Goal: Information Seeking & Learning: Learn about a topic

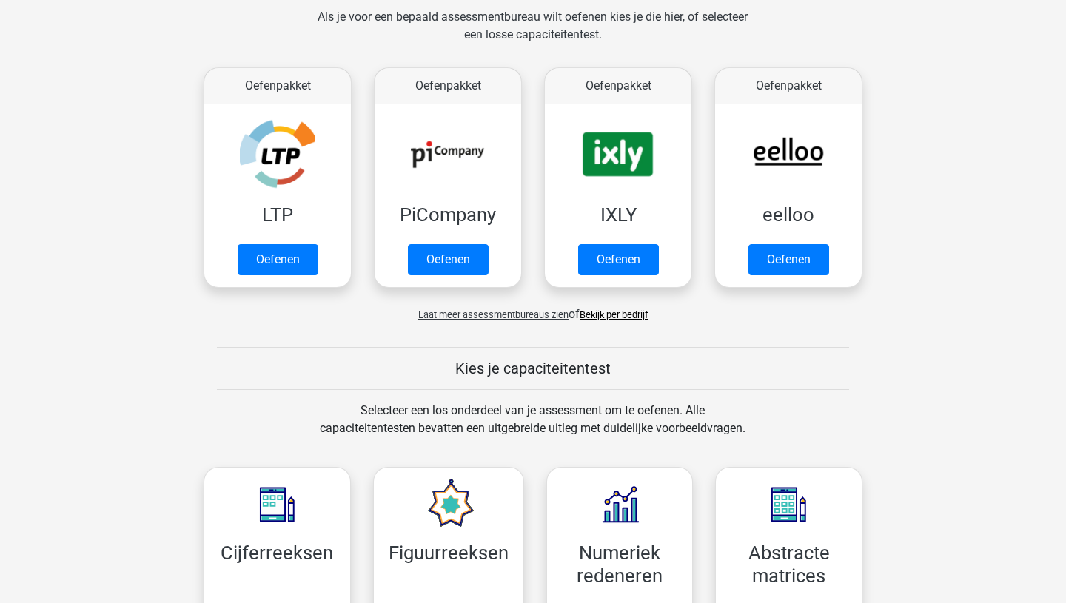
scroll to position [330, 0]
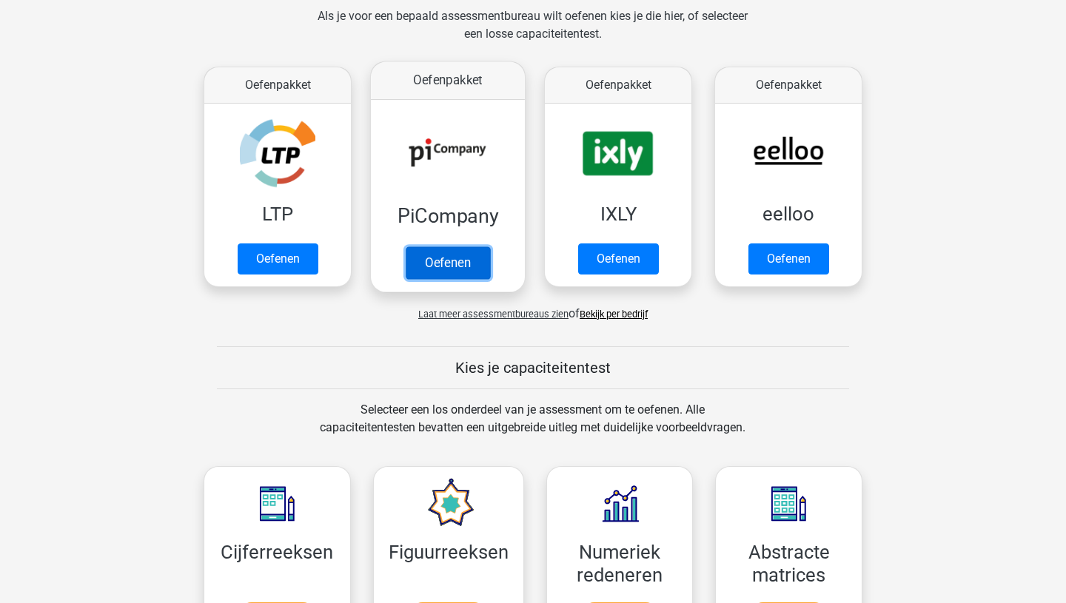
click at [444, 270] on link "Oefenen" at bounding box center [448, 262] width 84 height 33
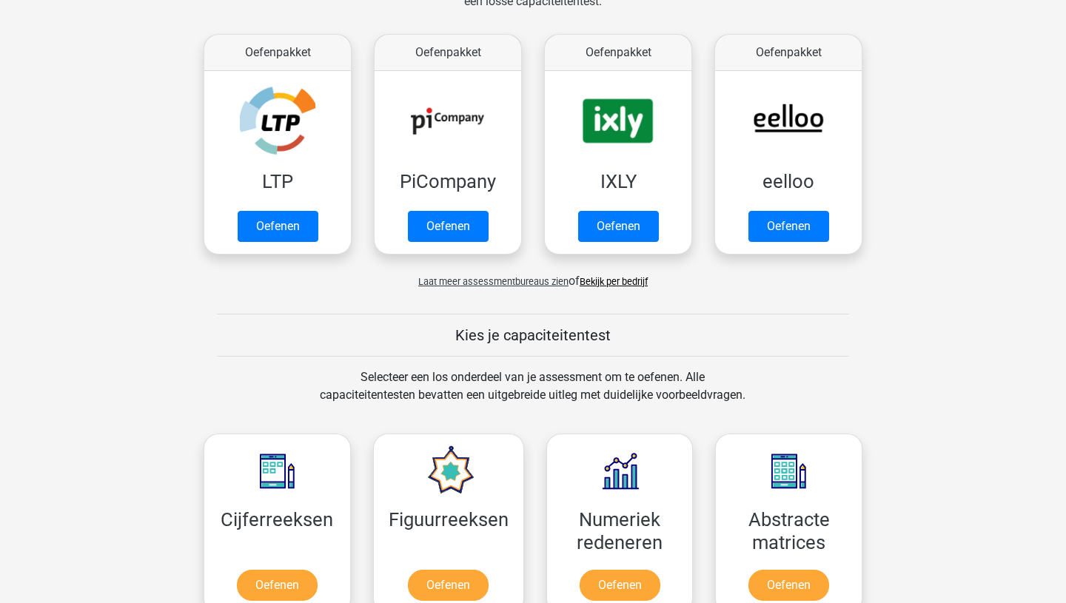
scroll to position [368, 0]
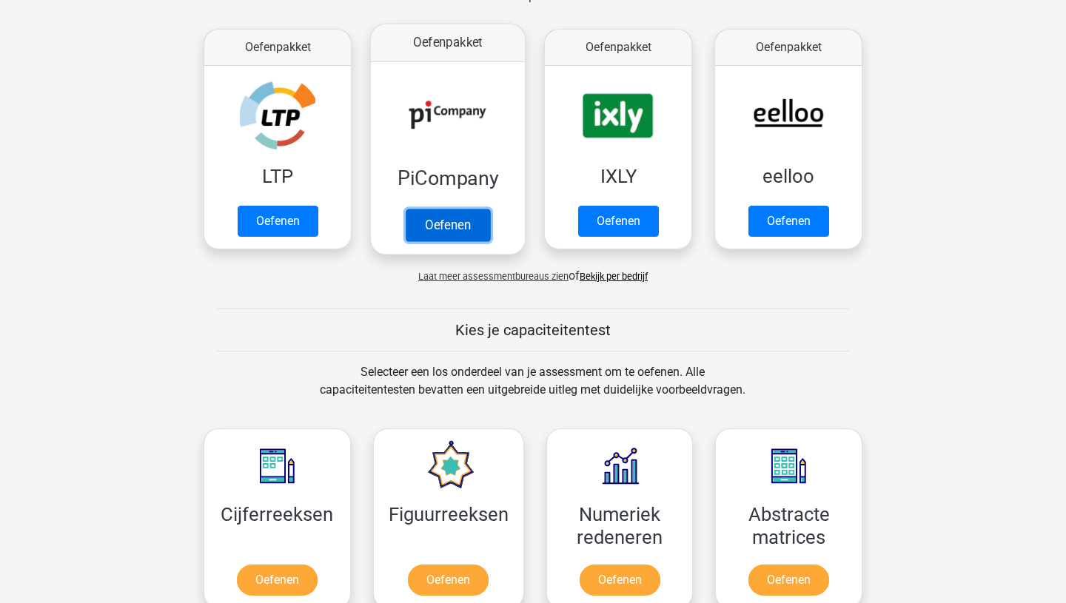
click at [446, 227] on link "Oefenen" at bounding box center [448, 225] width 84 height 33
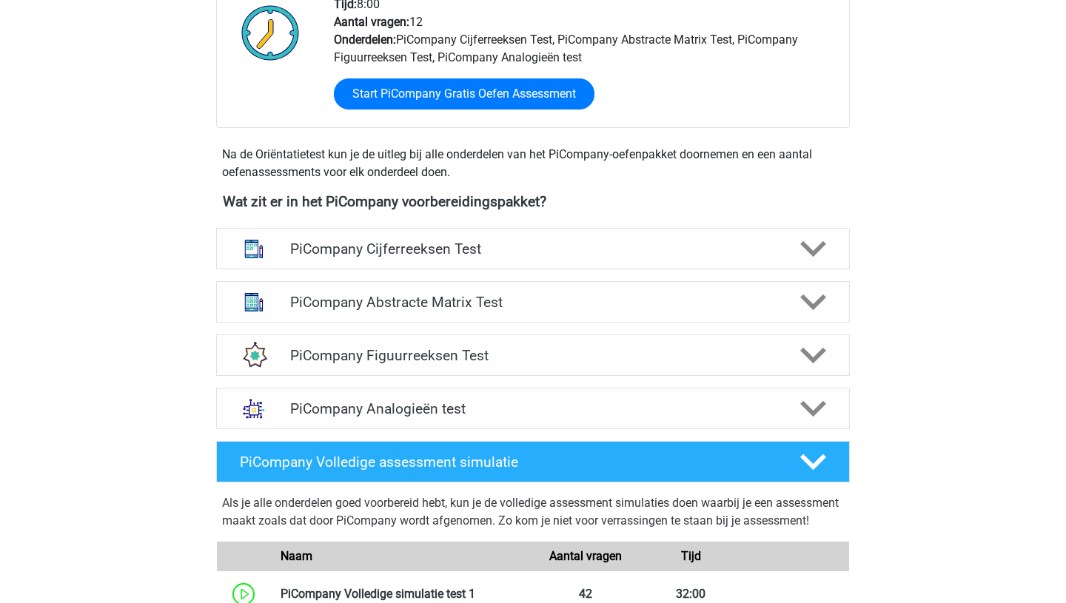
scroll to position [440, 0]
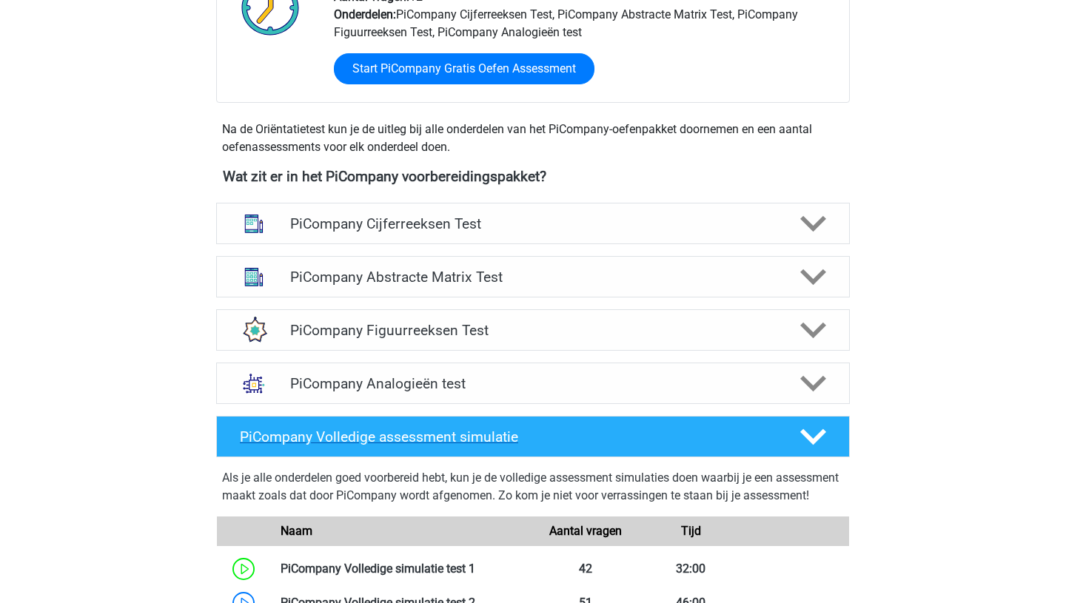
click at [702, 446] on h4 "PiCompany Volledige assessment simulatie" at bounding box center [508, 437] width 536 height 17
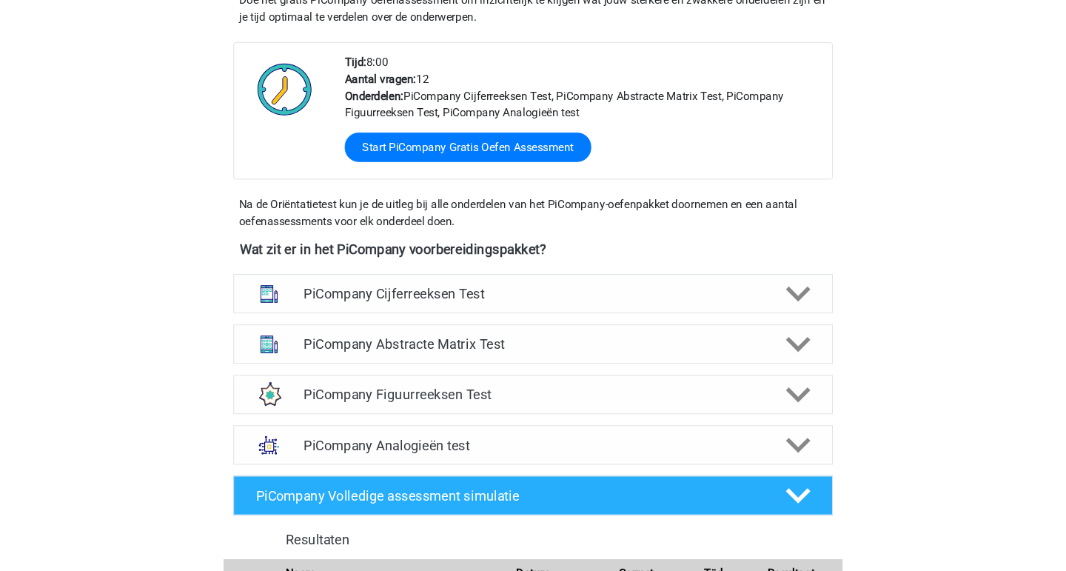
scroll to position [0, 0]
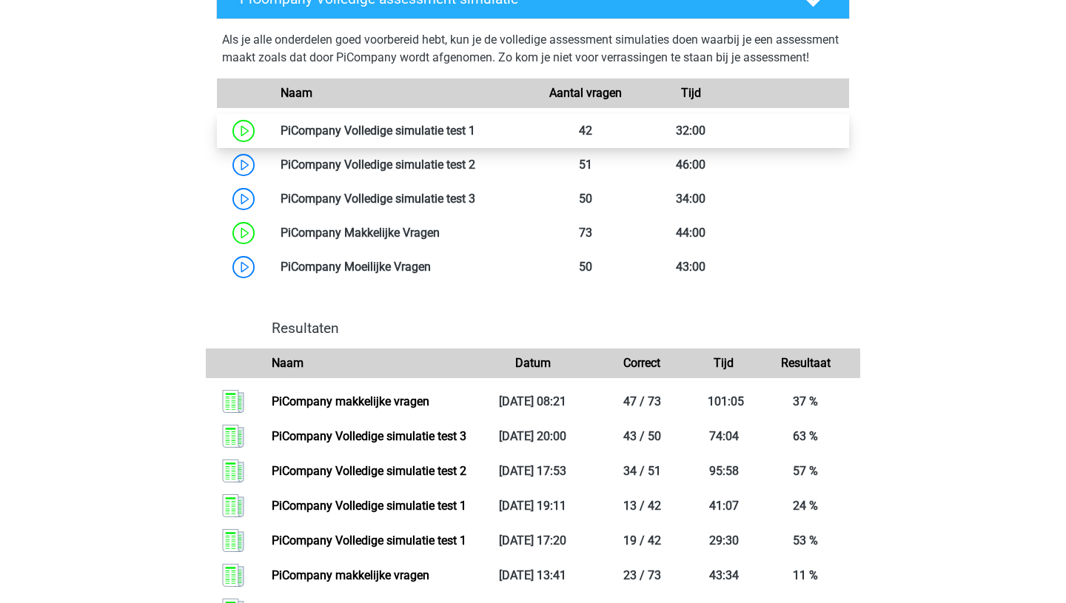
scroll to position [882, 0]
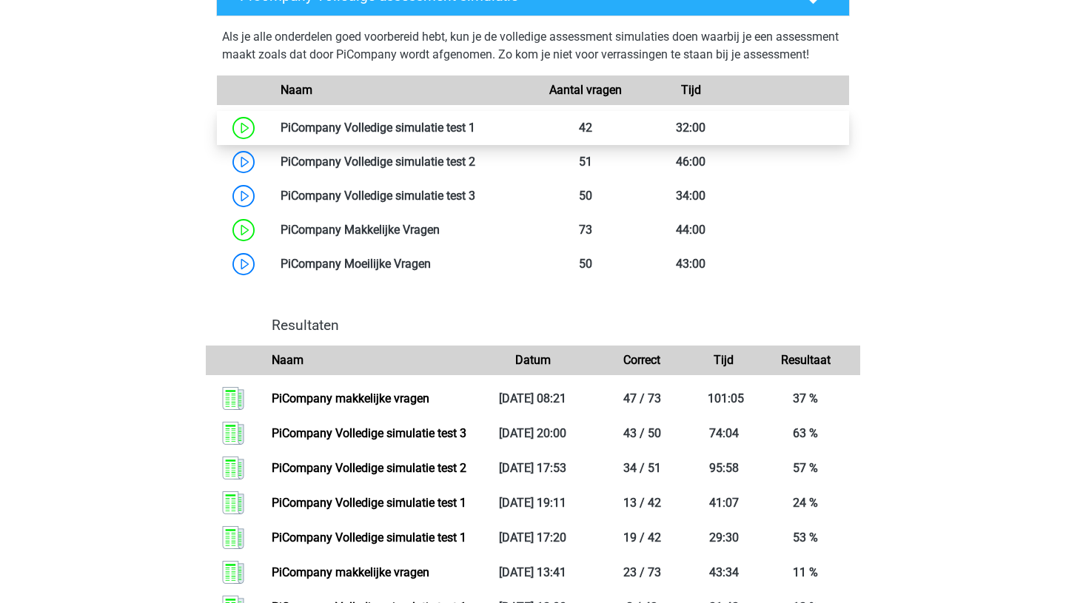
click at [475, 135] on link at bounding box center [475, 128] width 0 height 14
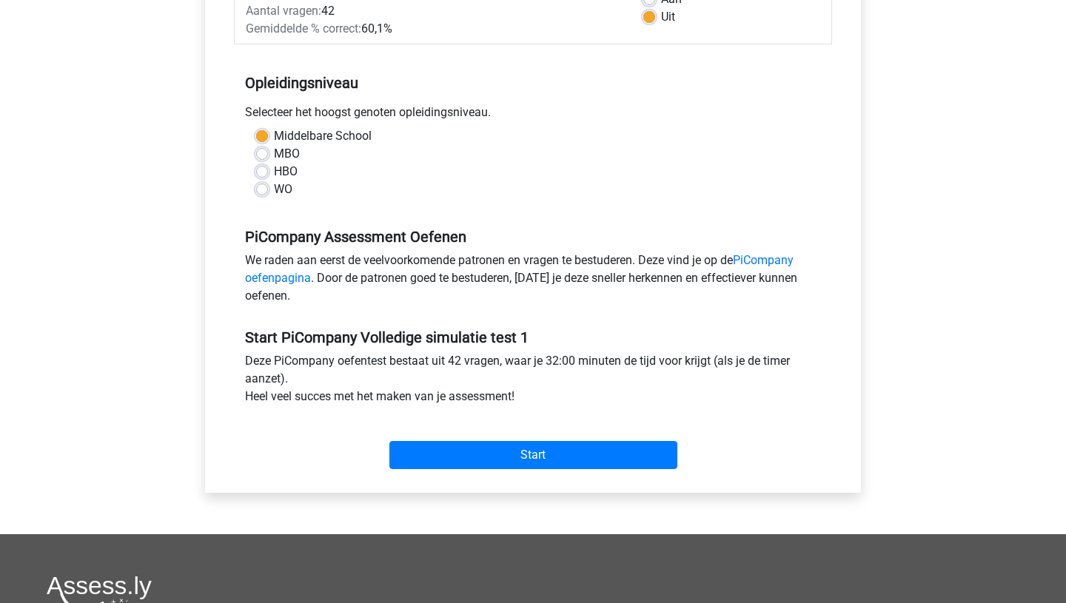
scroll to position [308, 0]
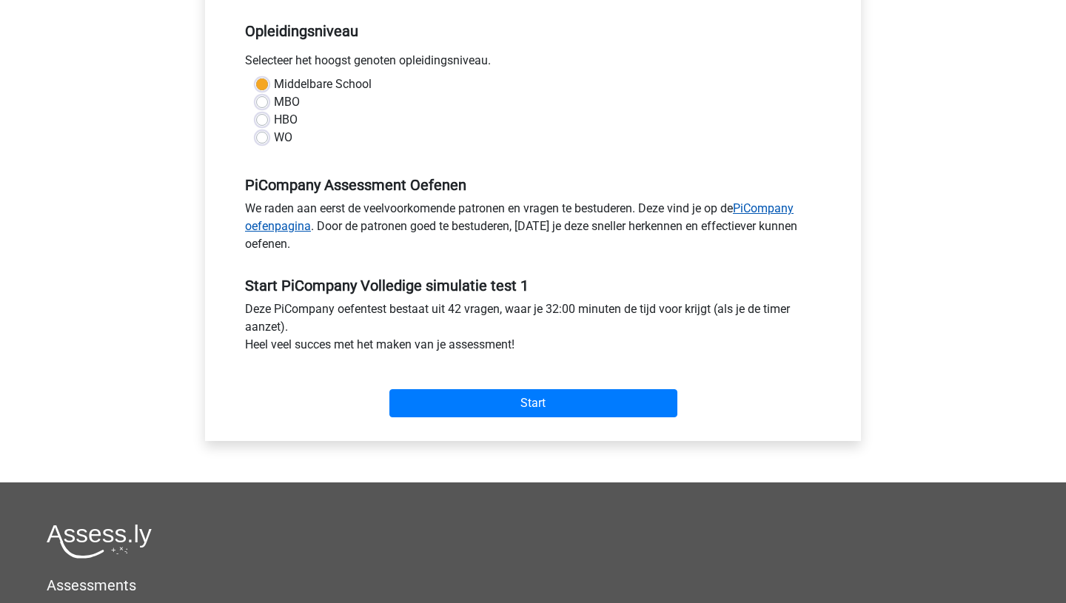
click at [767, 224] on link "PiCompany oefenpagina" at bounding box center [519, 217] width 549 height 32
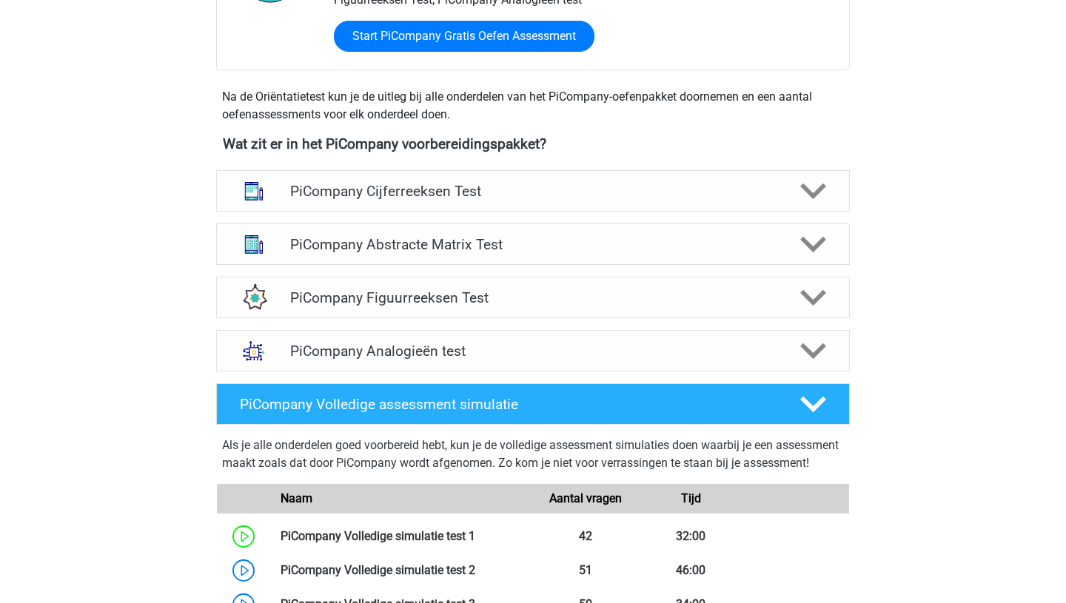
scroll to position [474, 0]
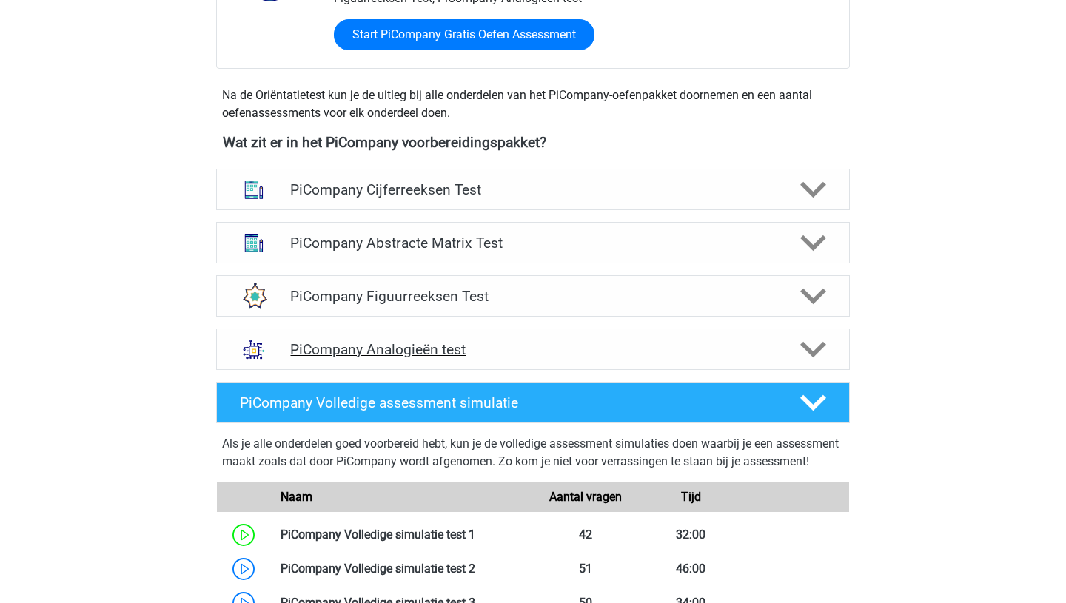
click at [810, 358] on polygon at bounding box center [813, 350] width 26 height 16
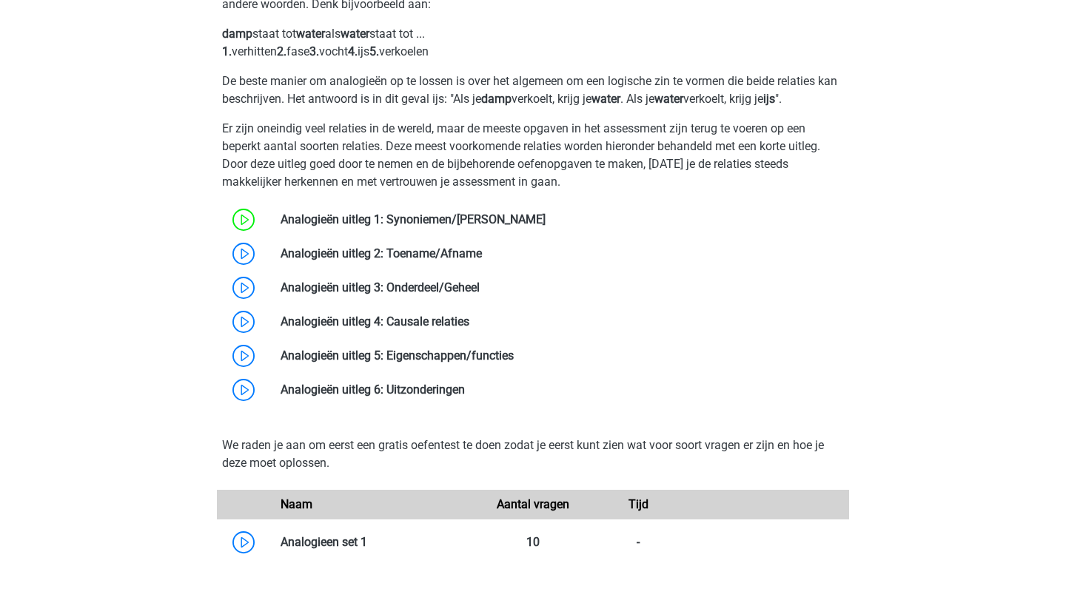
scroll to position [899, 0]
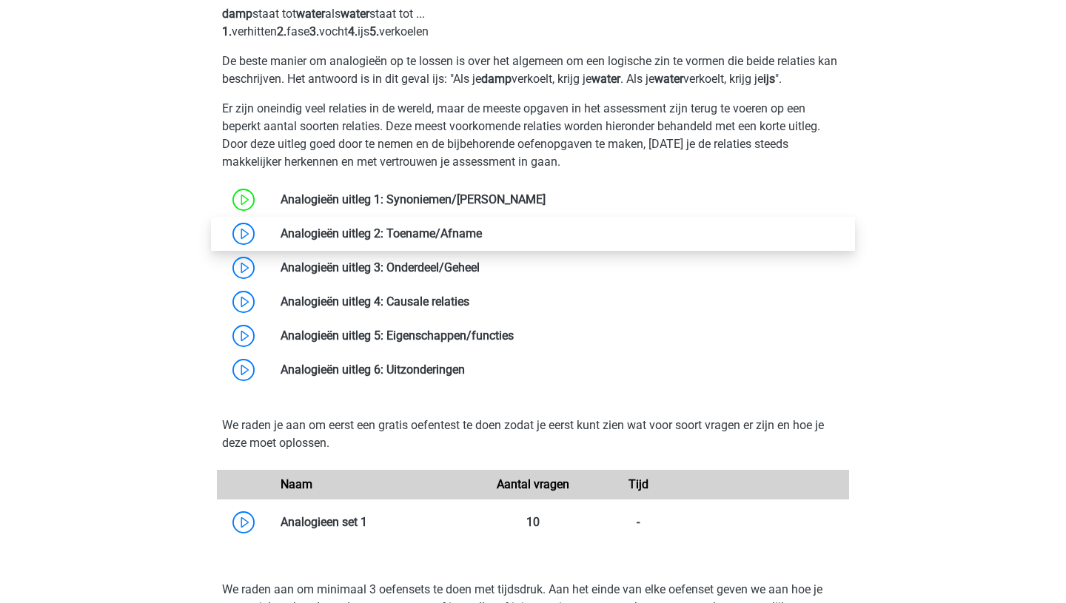
click at [482, 241] on link at bounding box center [482, 234] width 0 height 14
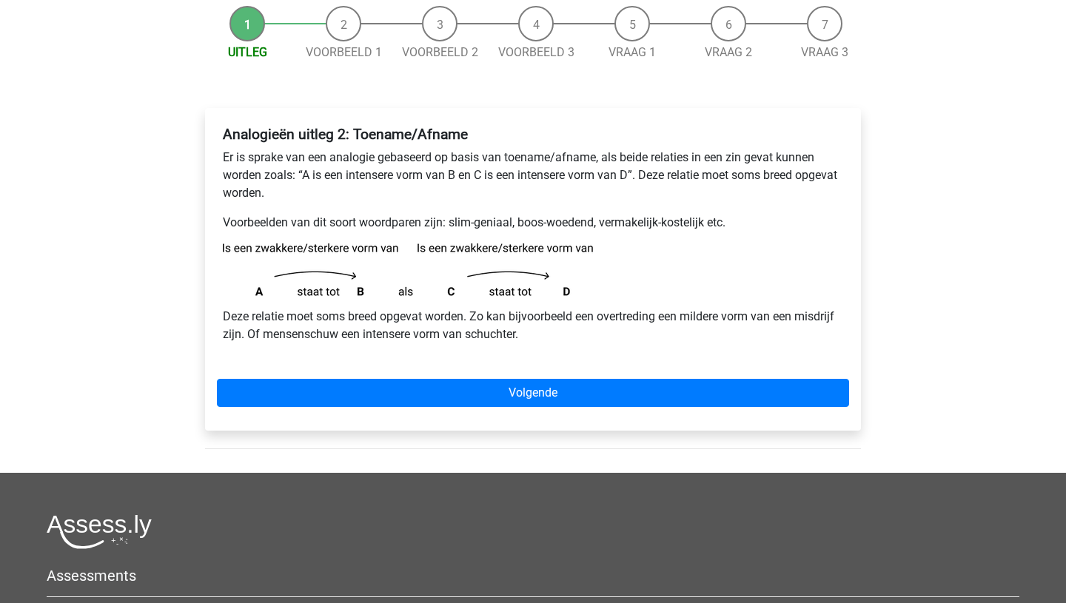
scroll to position [197, 0]
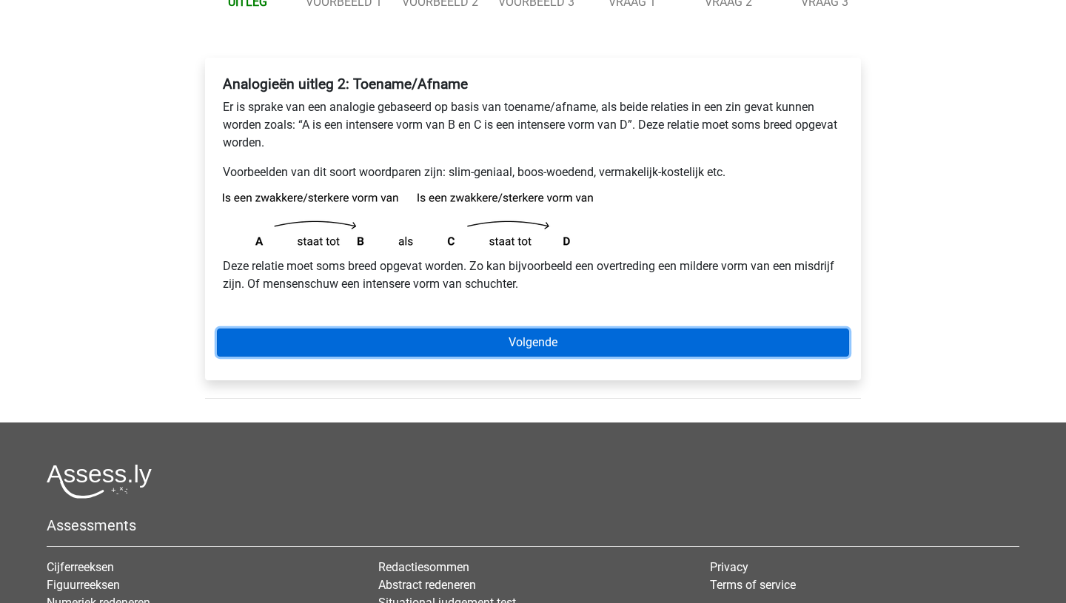
click at [543, 349] on link "Volgende" at bounding box center [533, 343] width 632 height 28
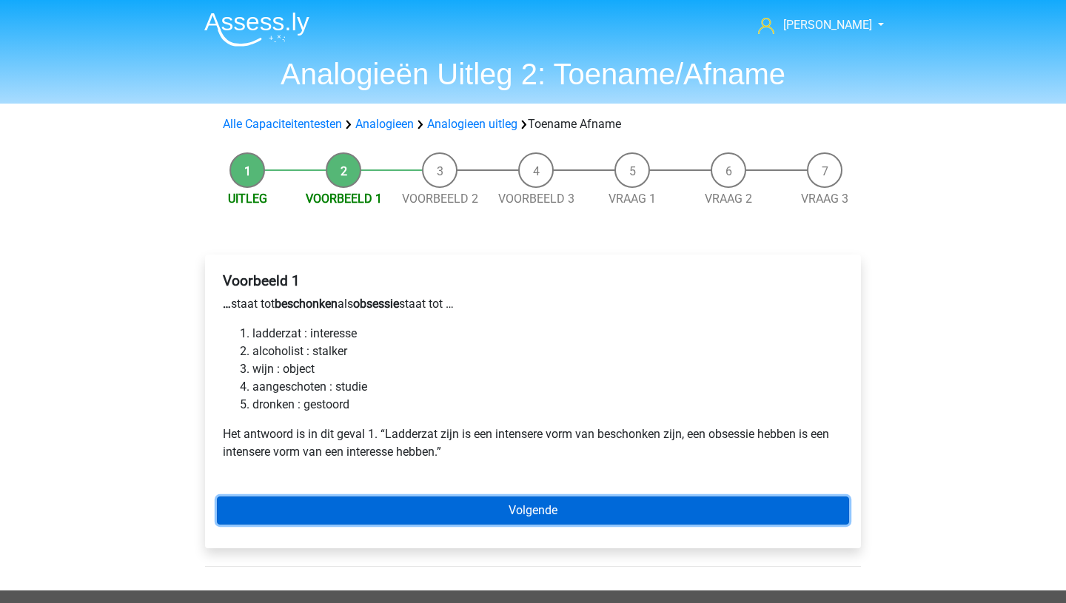
click at [505, 520] on link "Volgende" at bounding box center [533, 511] width 632 height 28
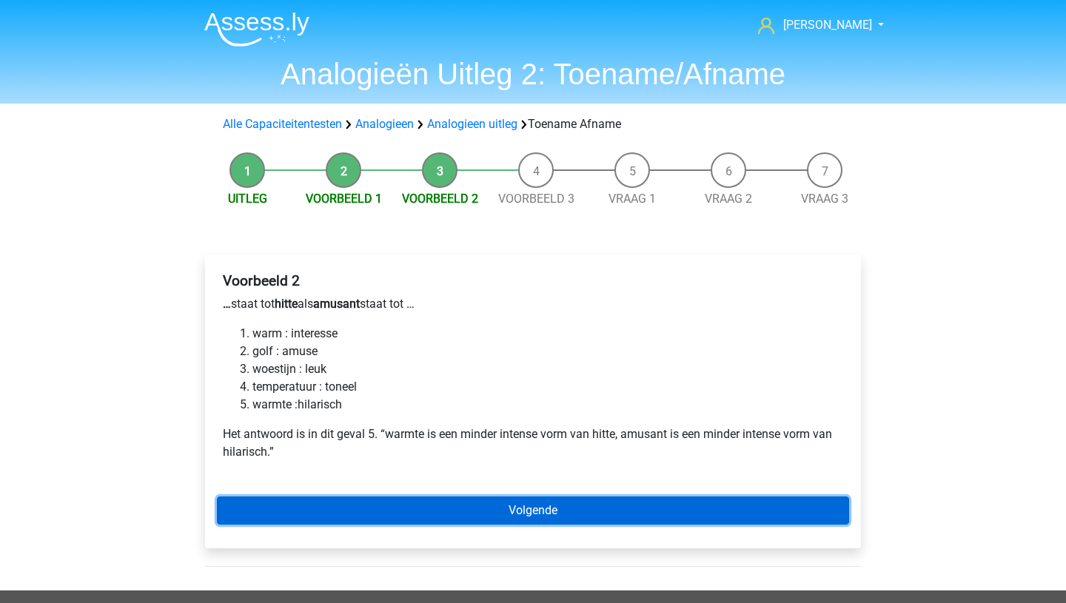
click at [487, 497] on link "Volgende" at bounding box center [533, 511] width 632 height 28
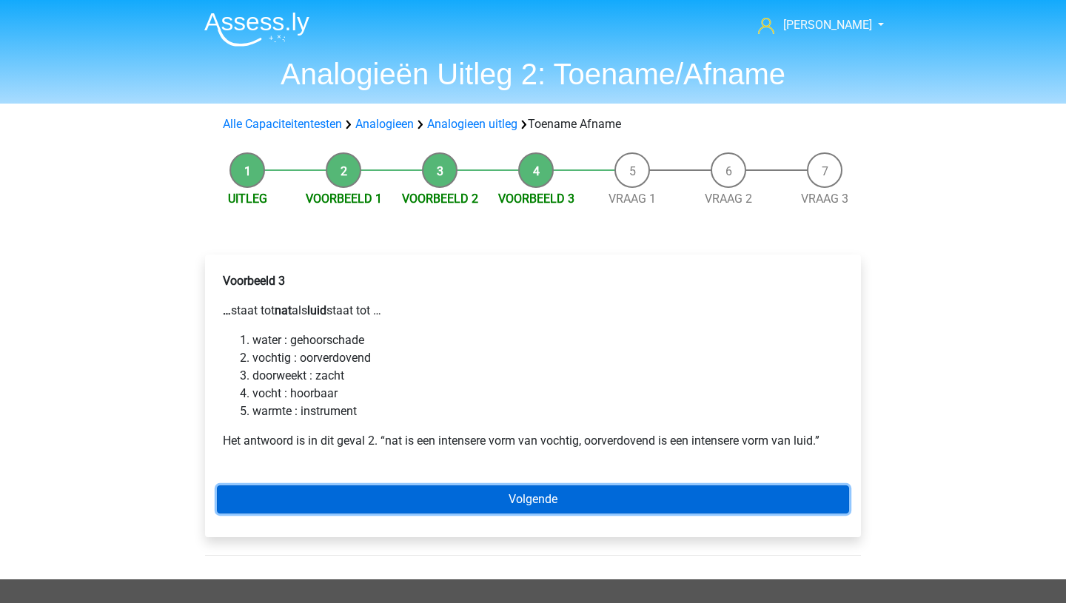
click at [502, 504] on link "Volgende" at bounding box center [533, 500] width 632 height 28
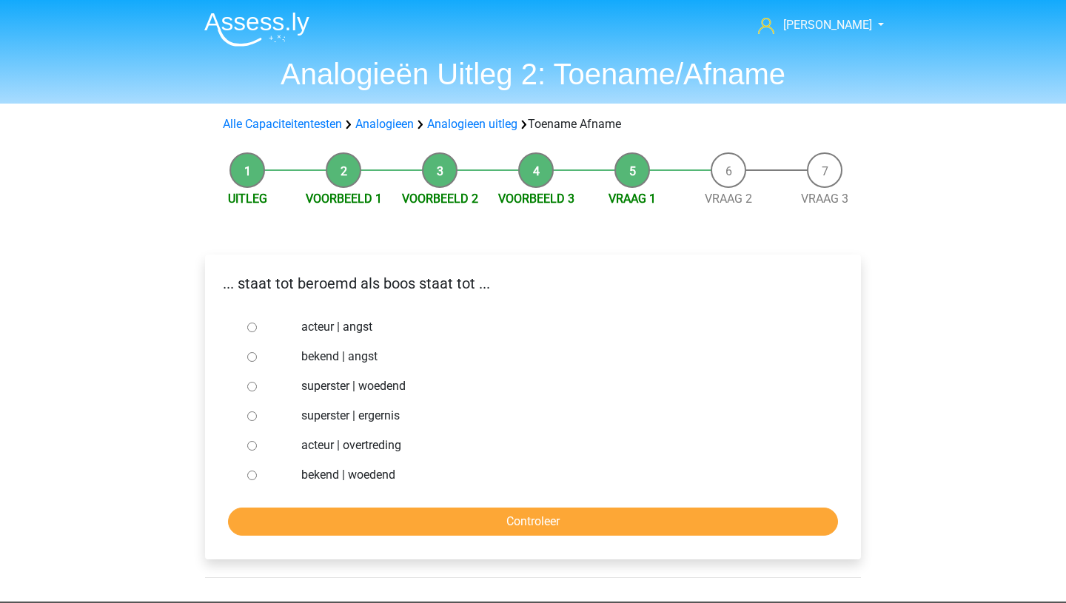
scroll to position [6, 0]
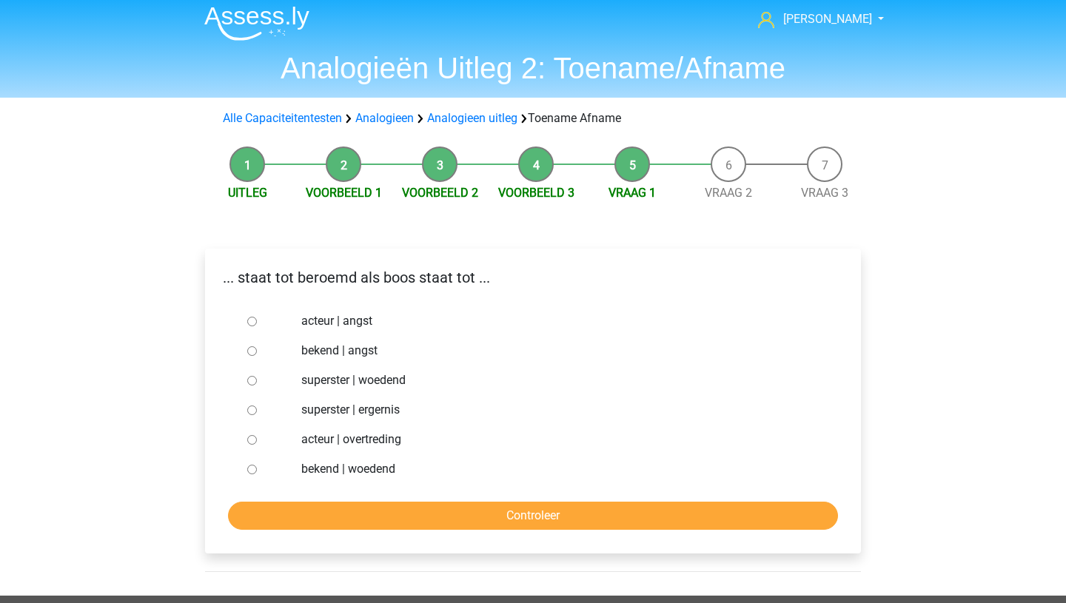
click at [253, 379] on input "superster | woedend" at bounding box center [252, 381] width 10 height 10
radio input "true"
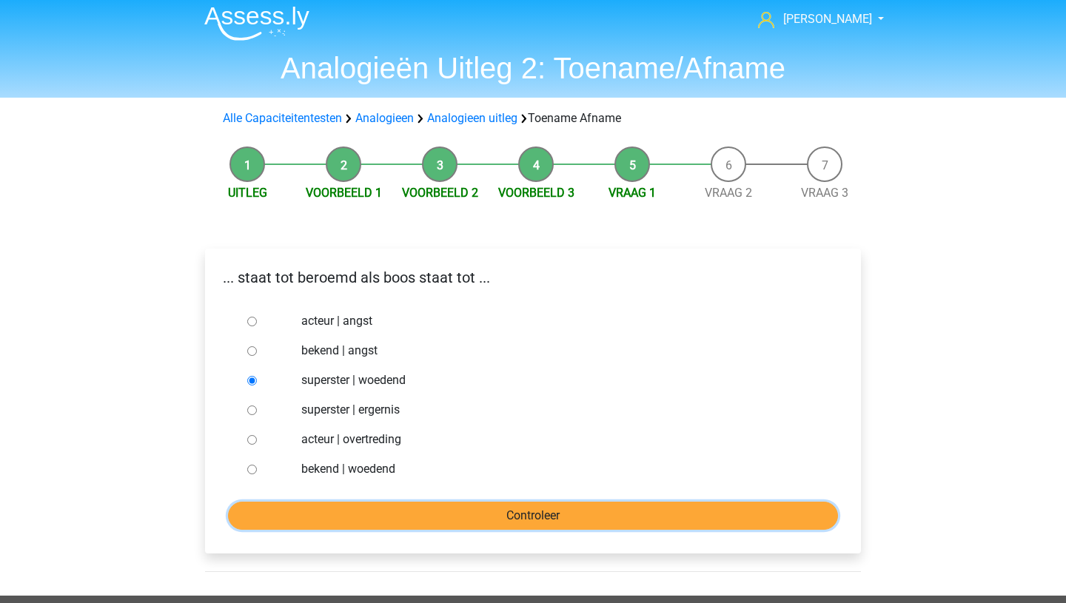
click at [510, 525] on input "Controleer" at bounding box center [533, 516] width 610 height 28
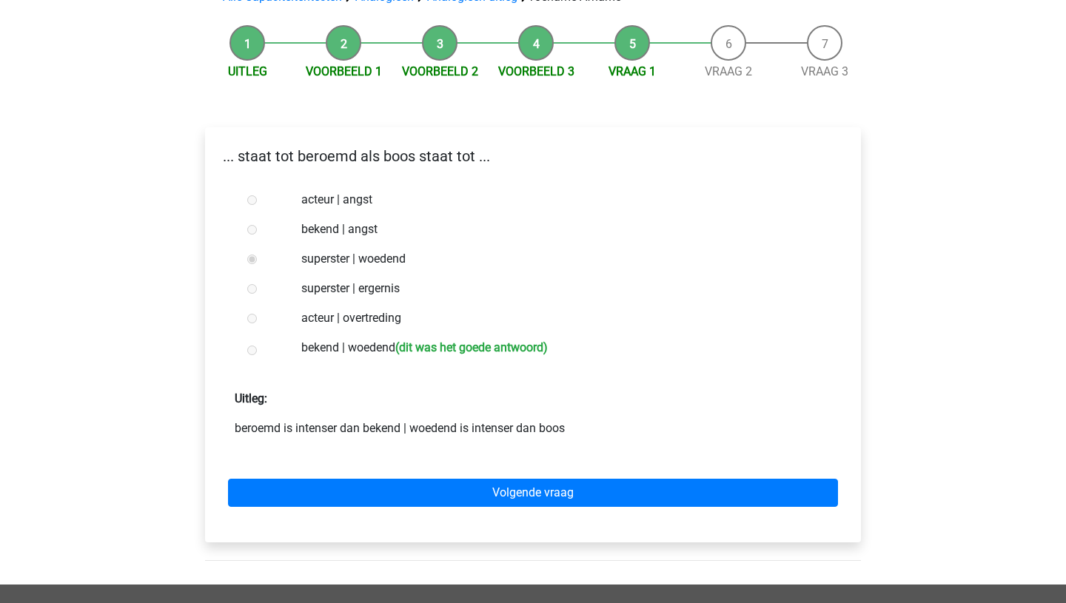
scroll to position [127, 0]
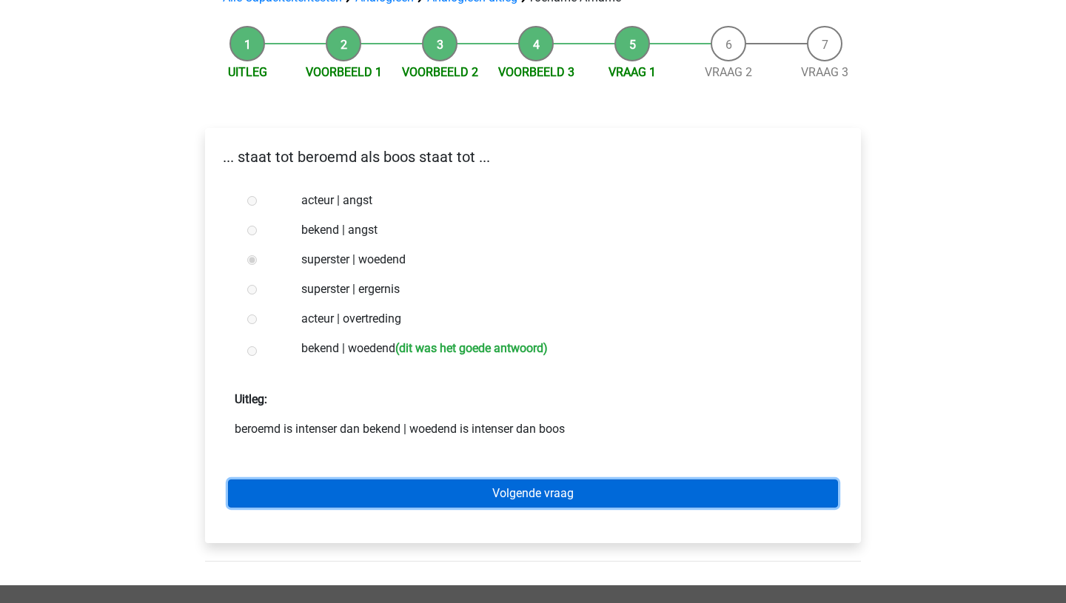
click at [437, 497] on link "Volgende vraag" at bounding box center [533, 494] width 610 height 28
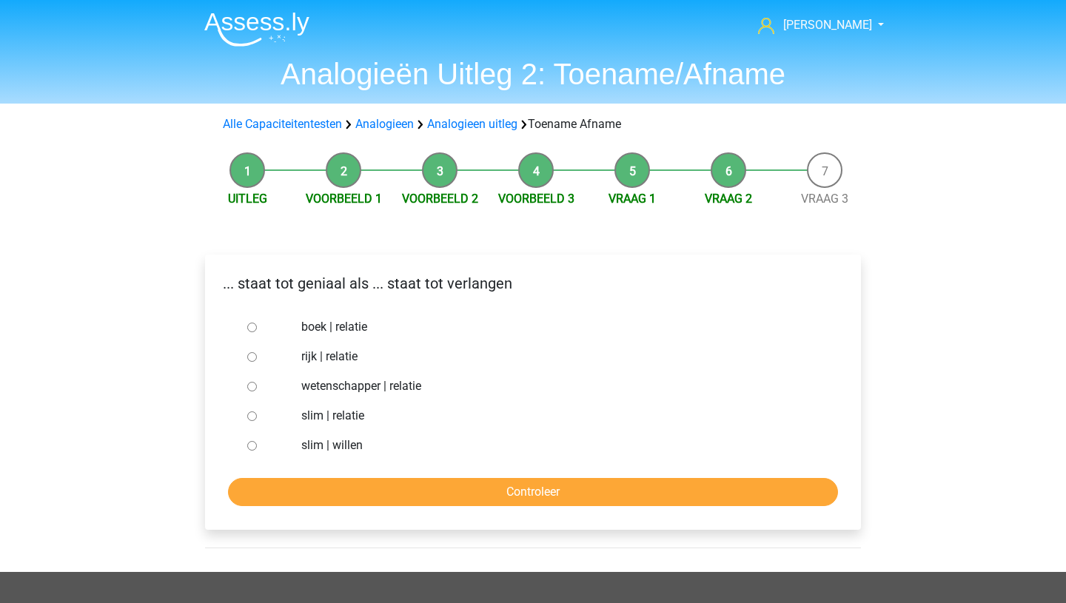
click at [247, 383] on input "wetenschapper | relatie" at bounding box center [252, 387] width 10 height 10
radio input "true"
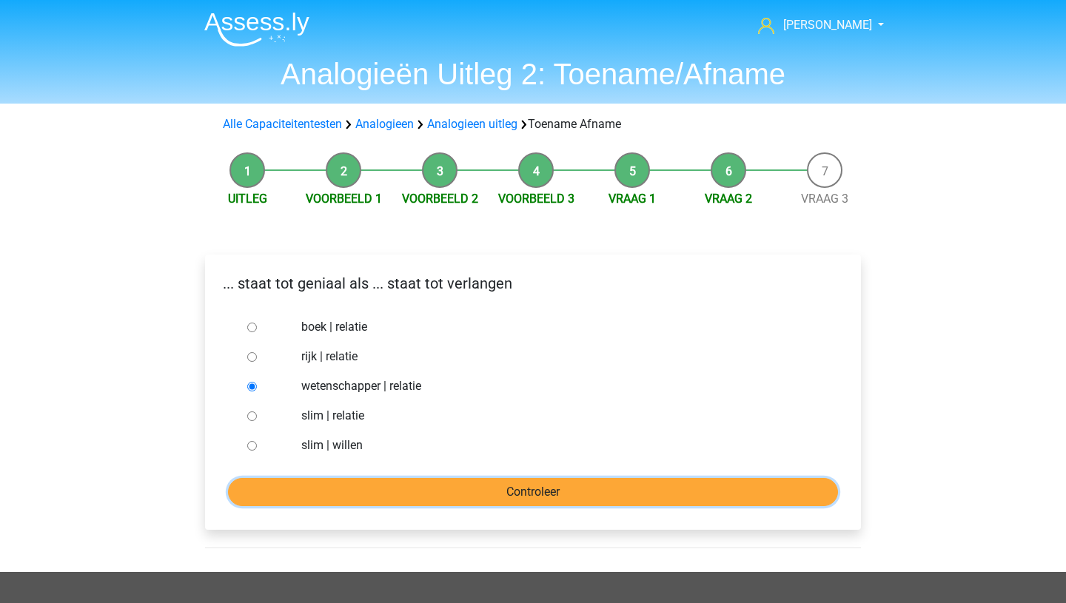
click at [409, 492] on input "Controleer" at bounding box center [533, 492] width 610 height 28
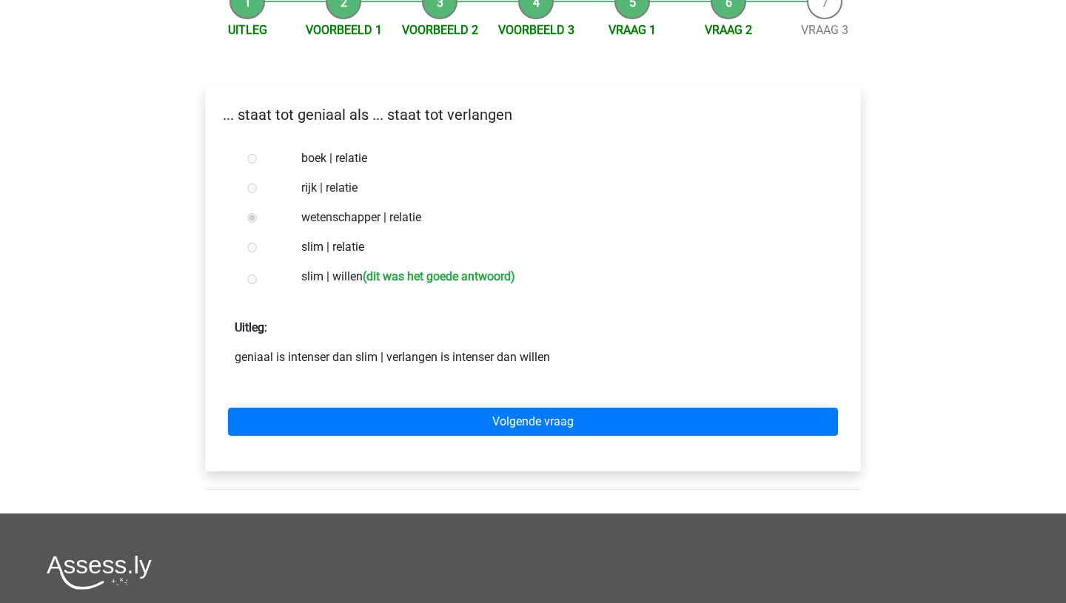
scroll to position [180, 0]
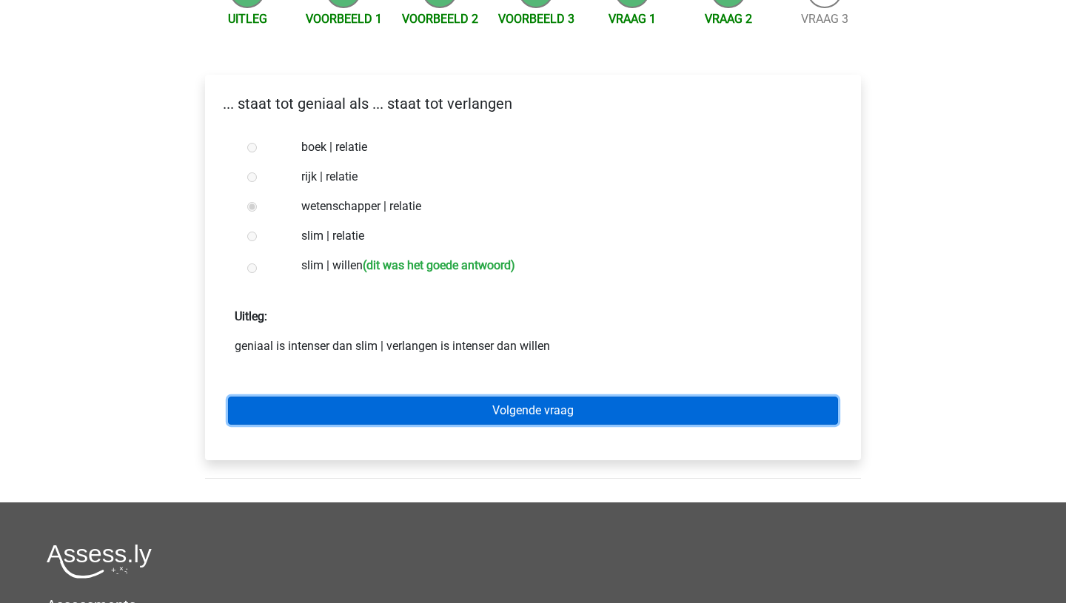
click at [469, 412] on link "Volgende vraag" at bounding box center [533, 411] width 610 height 28
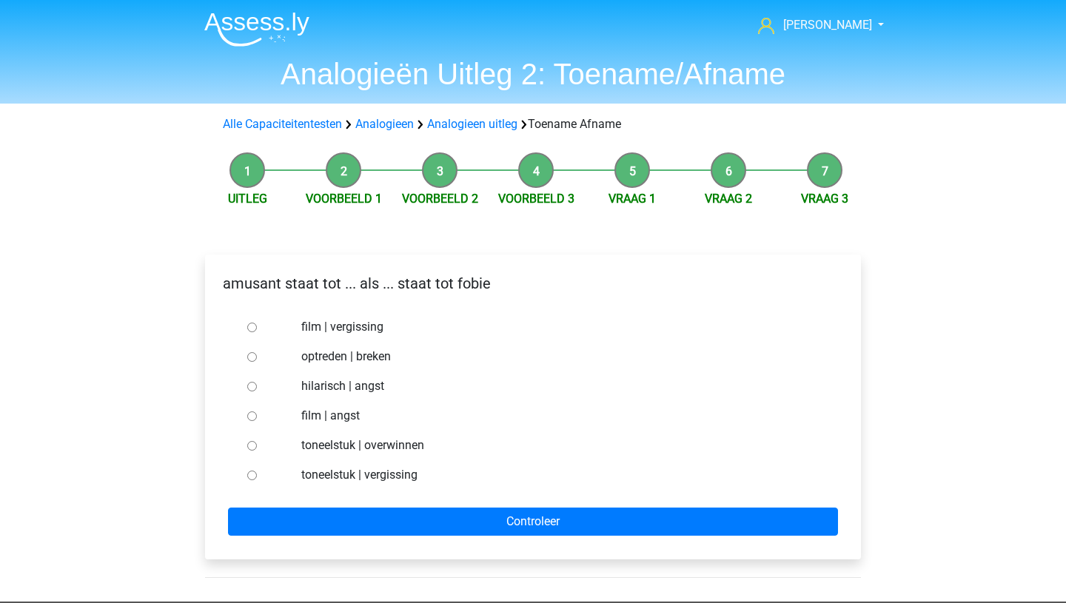
click at [252, 386] on input "hilarisch | angst" at bounding box center [252, 387] width 10 height 10
radio input "true"
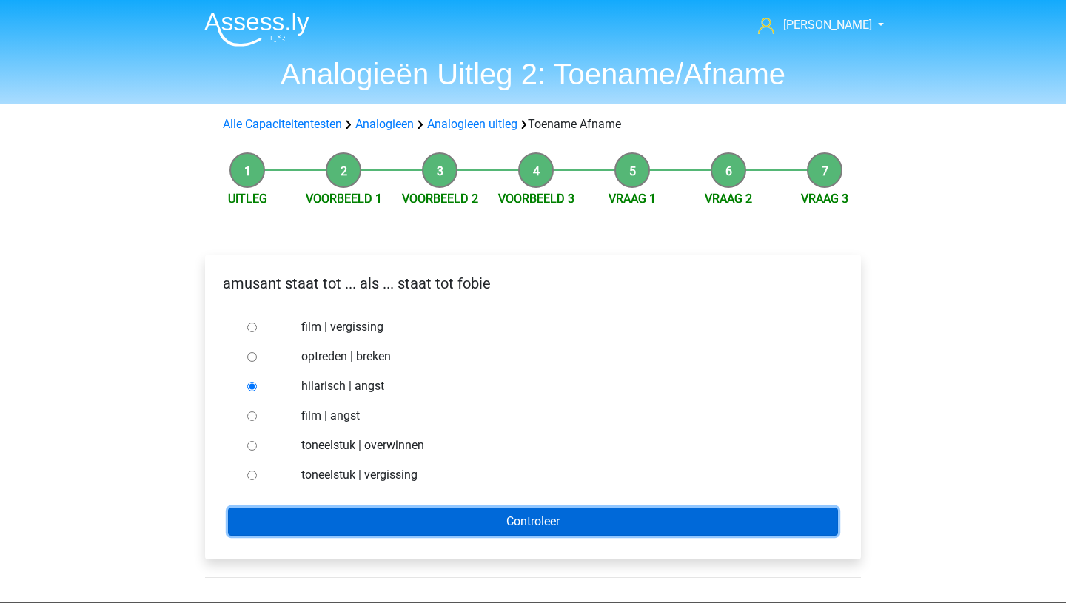
click at [435, 522] on input "Controleer" at bounding box center [533, 522] width 610 height 28
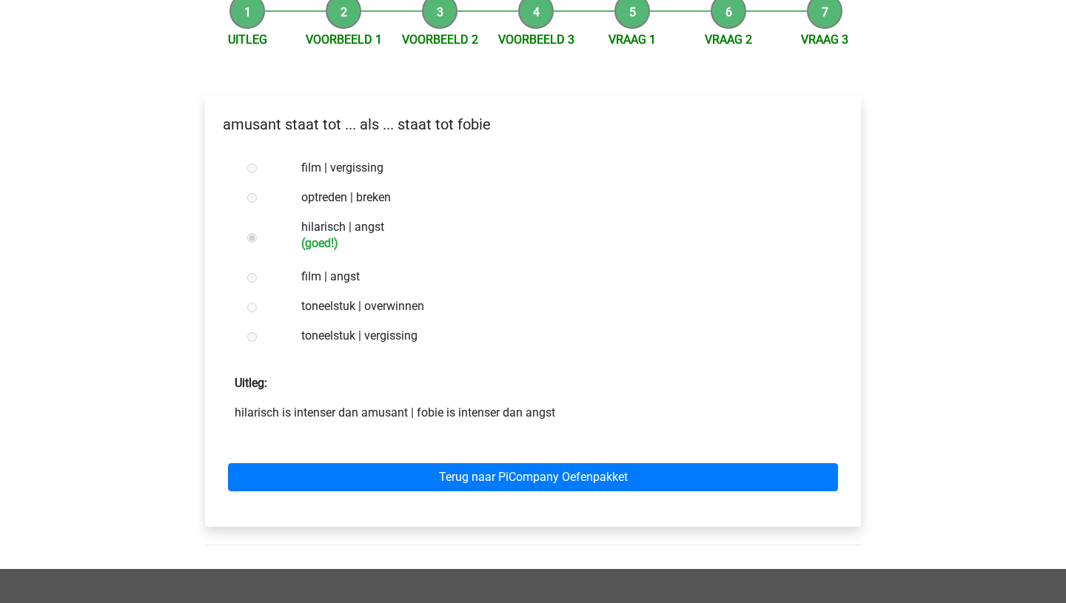
scroll to position [160, 0]
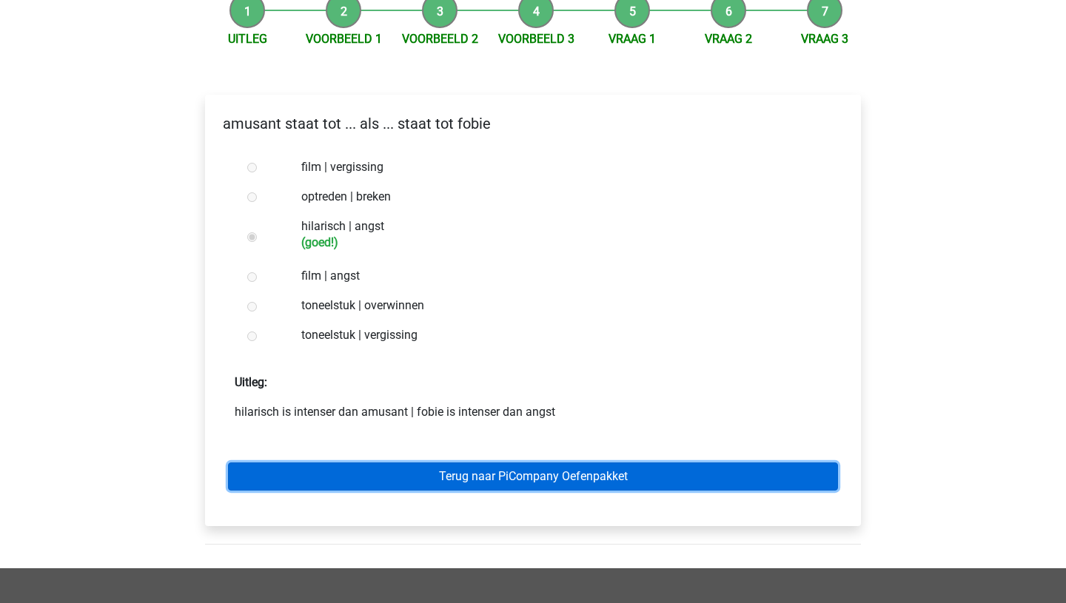
click at [481, 480] on link "Terug naar PiCompany Oefenpakket" at bounding box center [533, 477] width 610 height 28
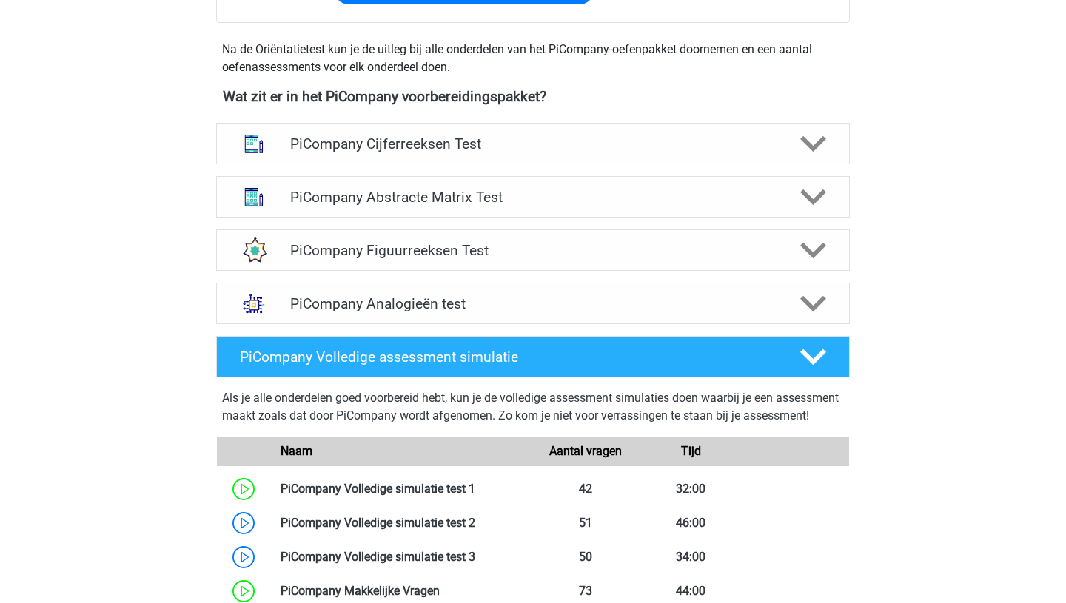
scroll to position [521, 0]
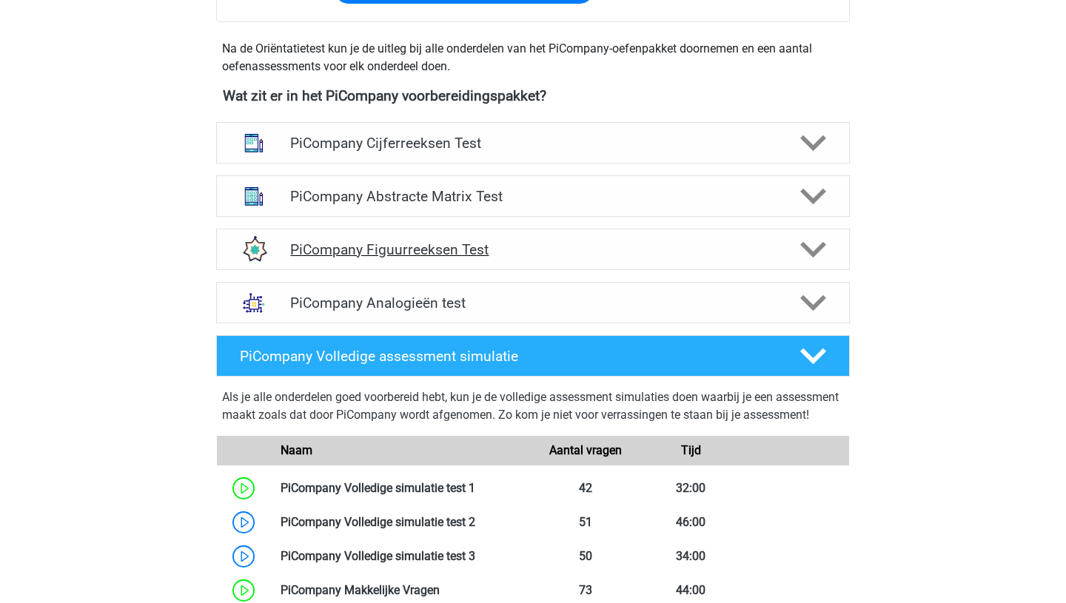
click at [814, 258] on polygon at bounding box center [813, 250] width 26 height 16
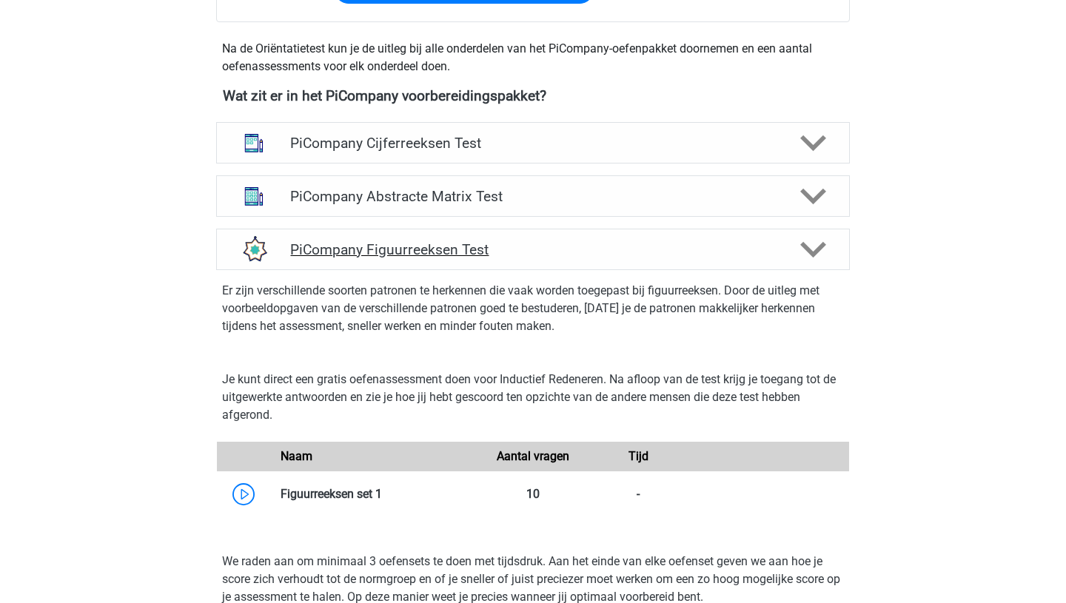
click at [811, 263] on icon at bounding box center [813, 250] width 26 height 26
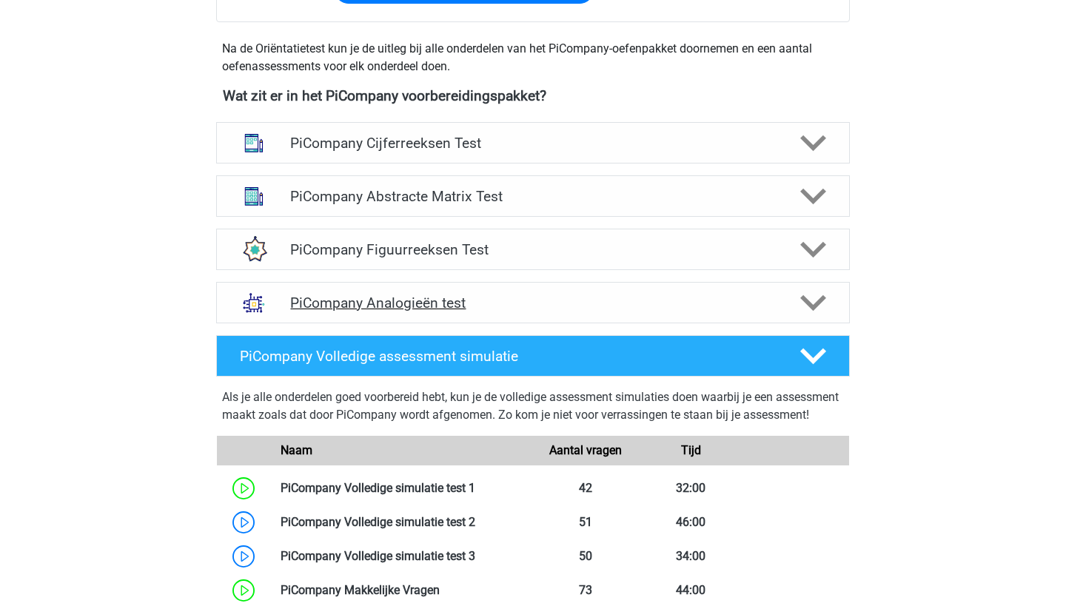
click at [820, 315] on icon at bounding box center [813, 303] width 26 height 26
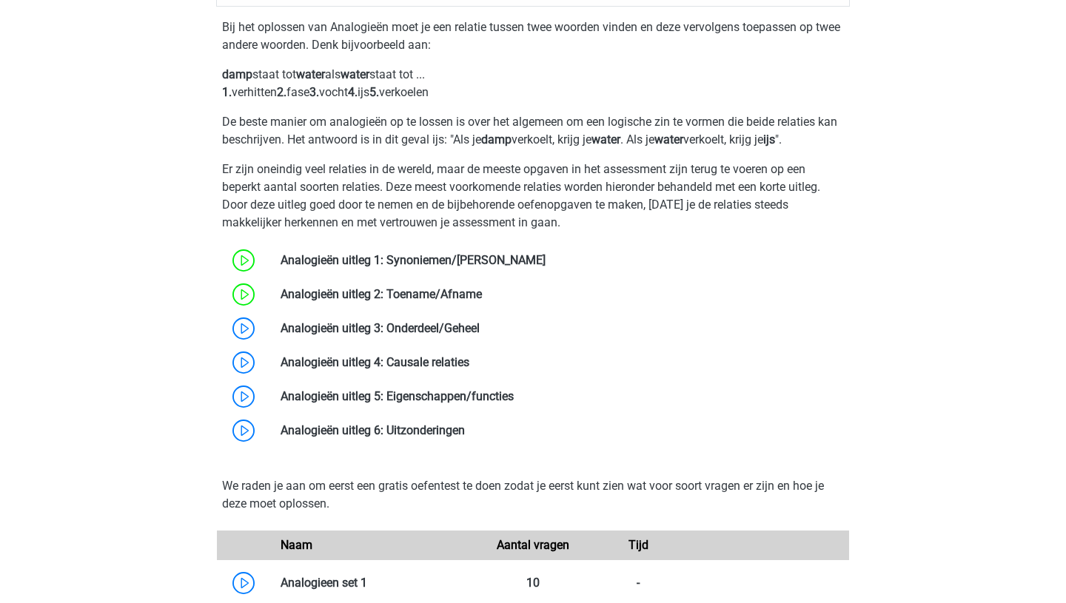
scroll to position [853, 0]
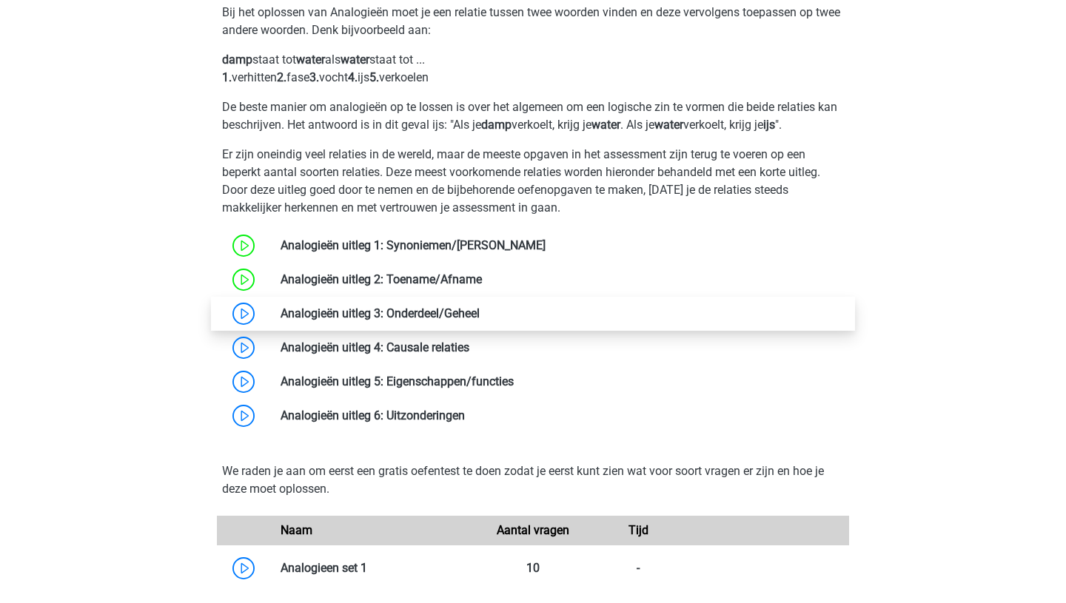
click at [480, 321] on link at bounding box center [480, 313] width 0 height 14
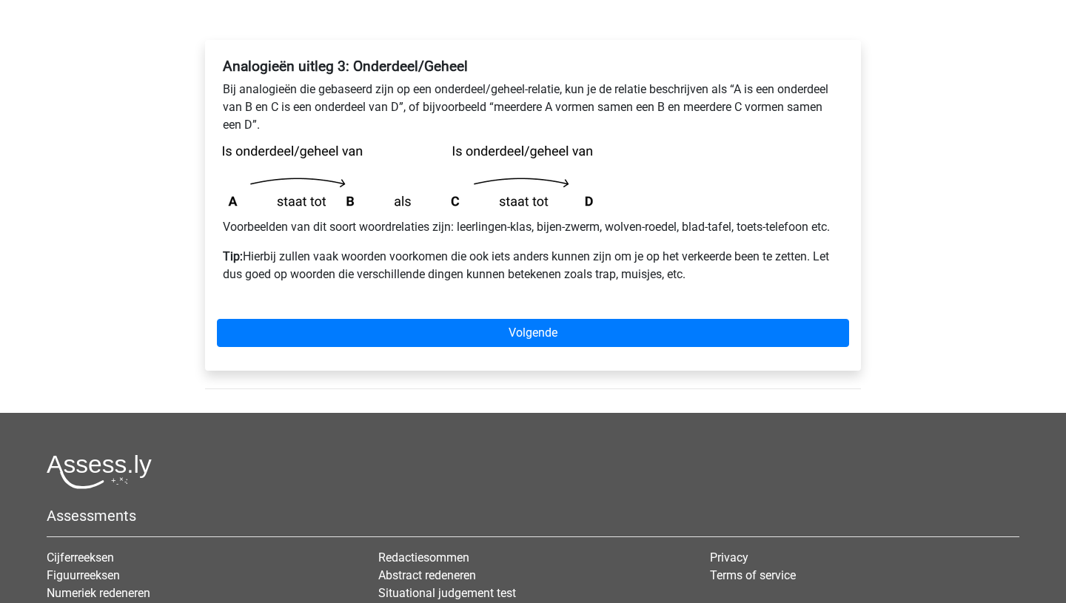
scroll to position [224, 0]
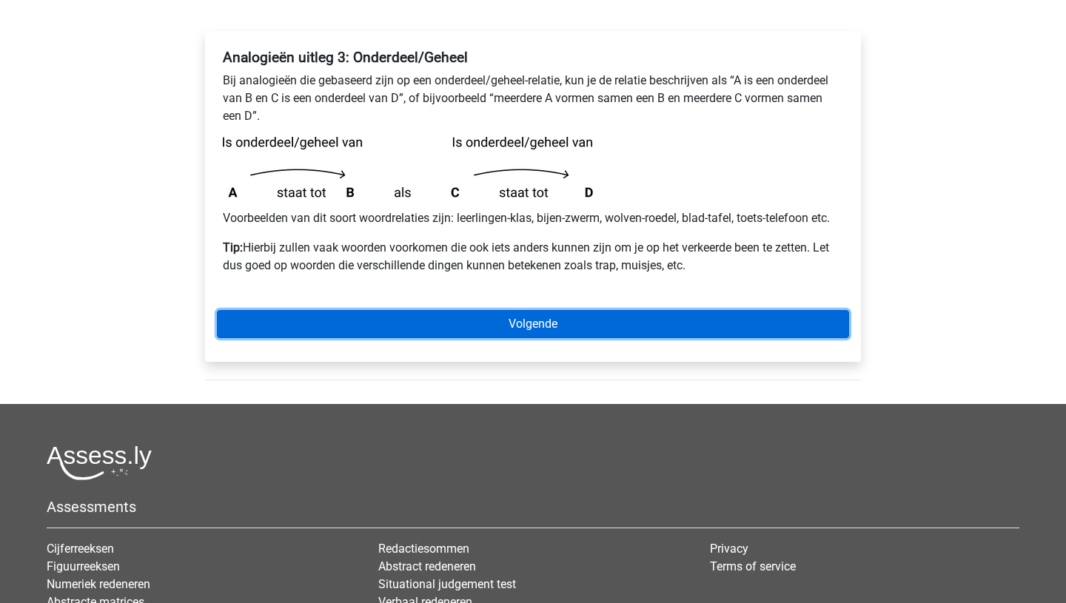
click at [503, 332] on link "Volgende" at bounding box center [533, 324] width 632 height 28
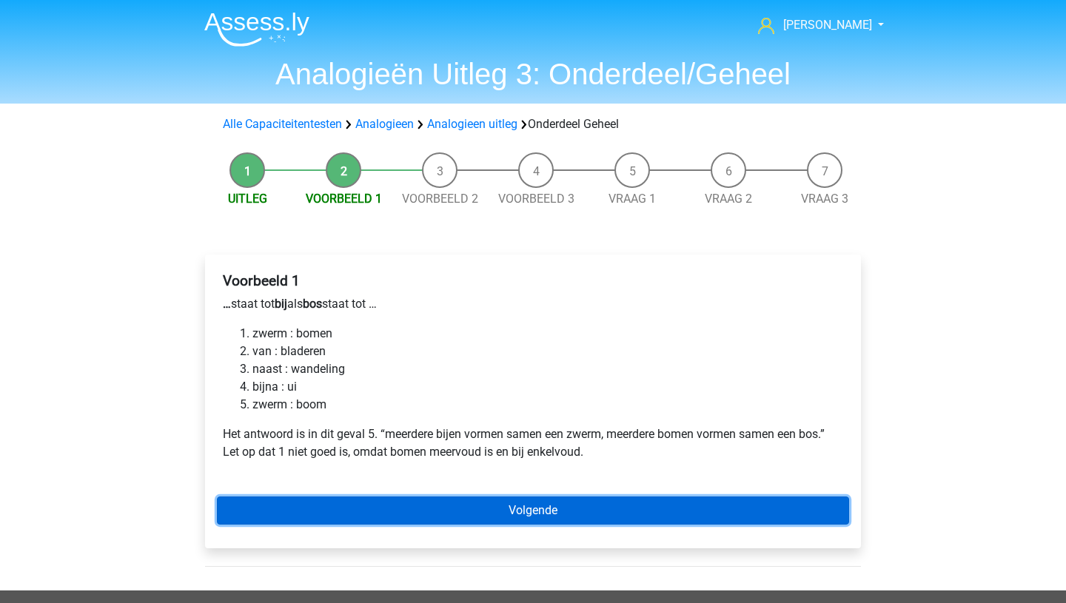
click at [464, 501] on link "Volgende" at bounding box center [533, 511] width 632 height 28
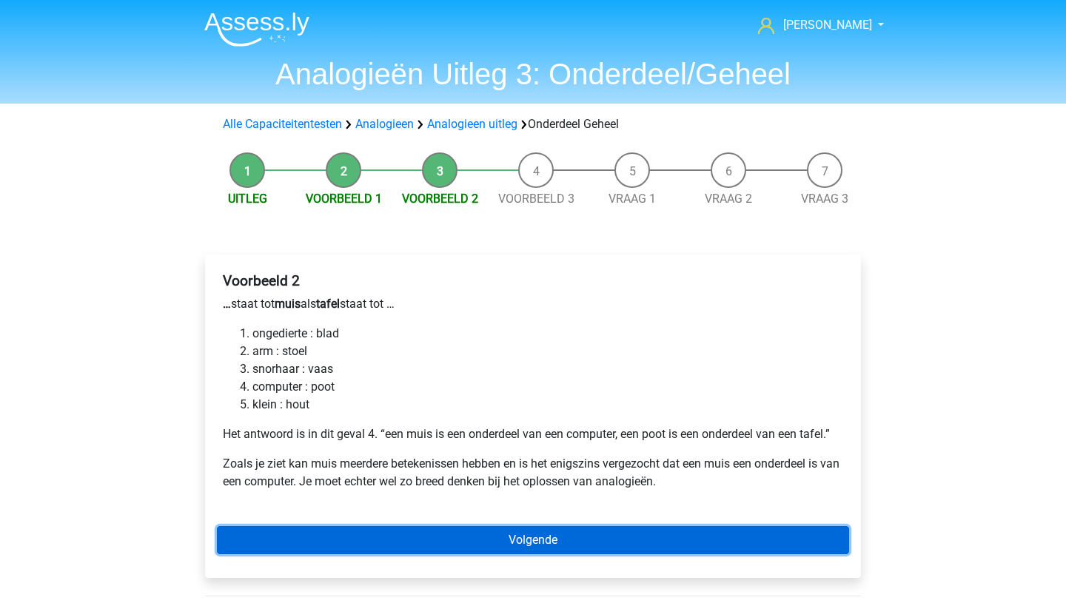
click at [461, 534] on link "Volgende" at bounding box center [533, 540] width 632 height 28
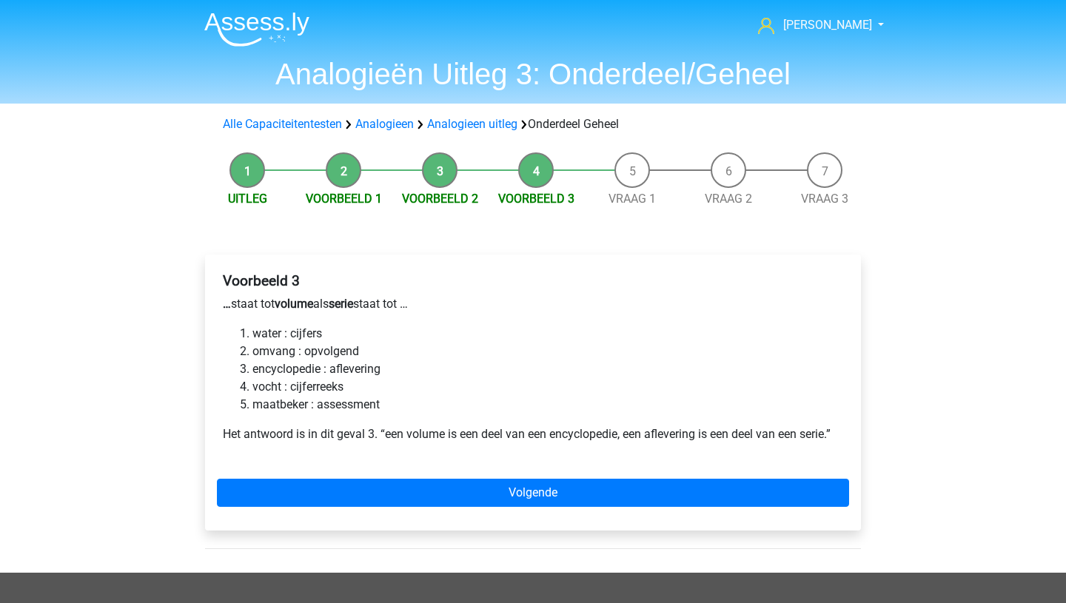
scroll to position [6, 0]
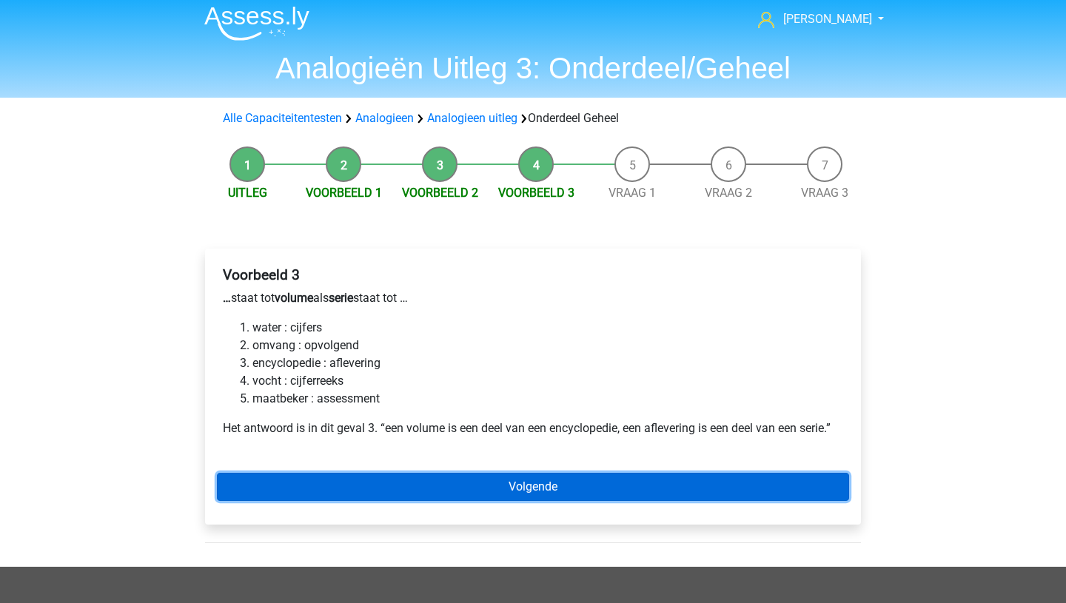
click at [479, 490] on link "Volgende" at bounding box center [533, 487] width 632 height 28
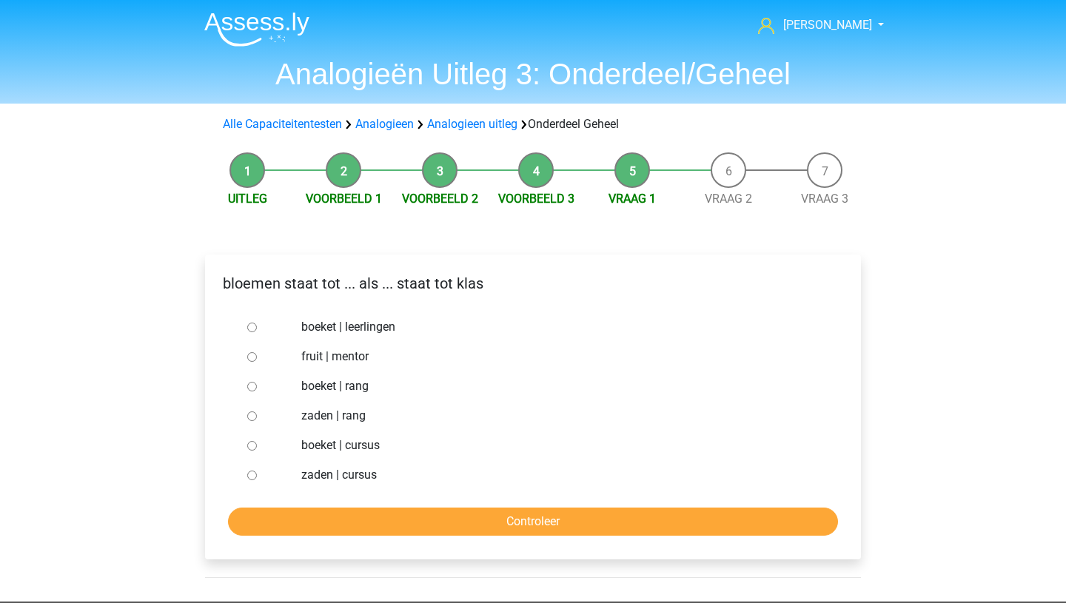
click at [252, 328] on input "boeket | leerlingen" at bounding box center [252, 328] width 10 height 10
radio input "true"
click at [391, 513] on input "Controleer" at bounding box center [533, 522] width 610 height 28
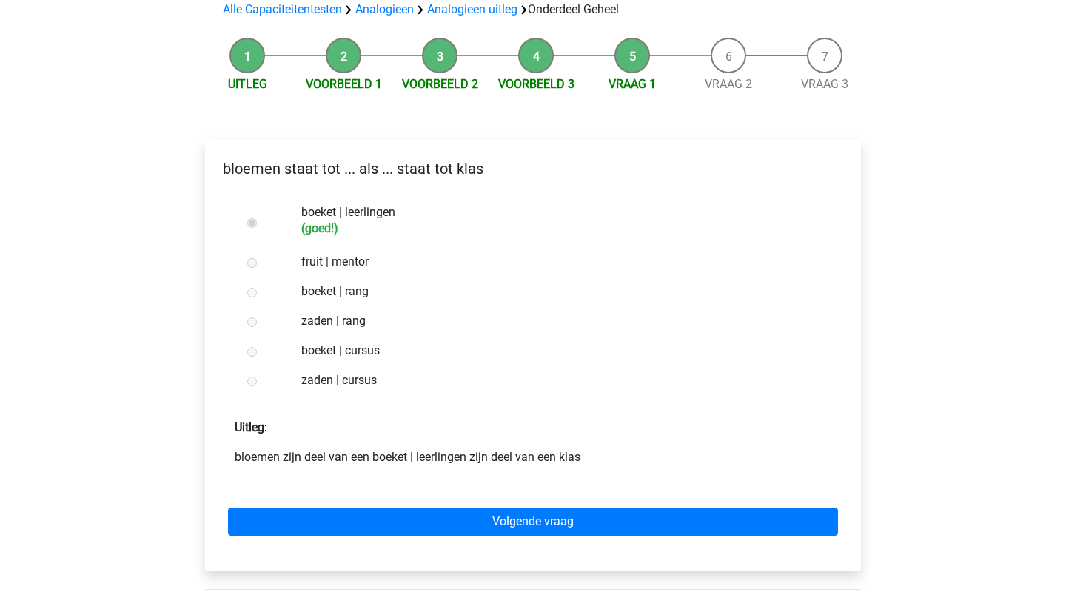
scroll to position [116, 0]
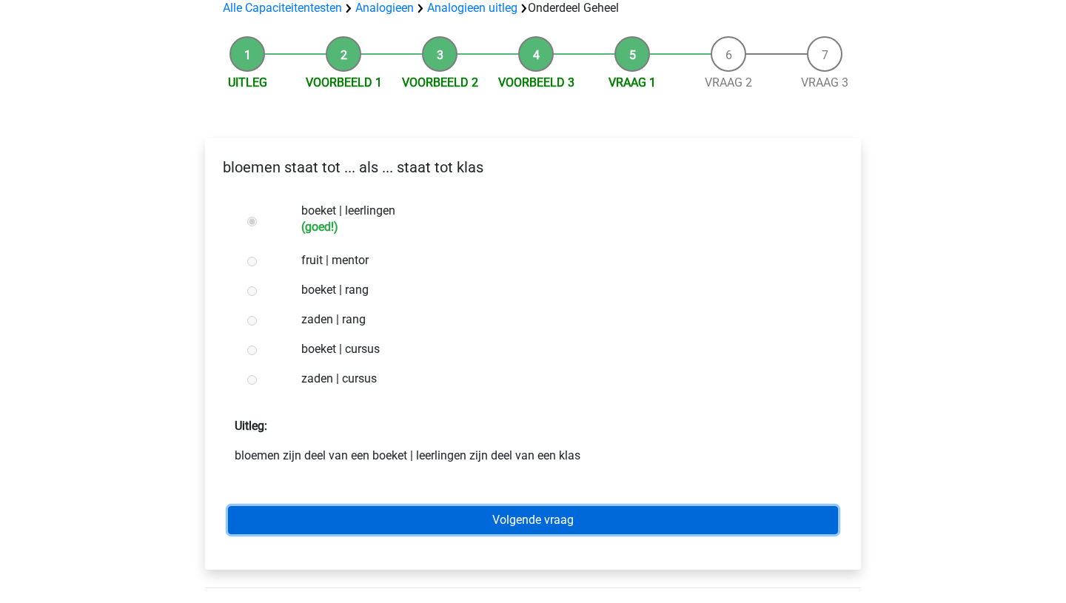
click at [438, 516] on link "Volgende vraag" at bounding box center [533, 520] width 610 height 28
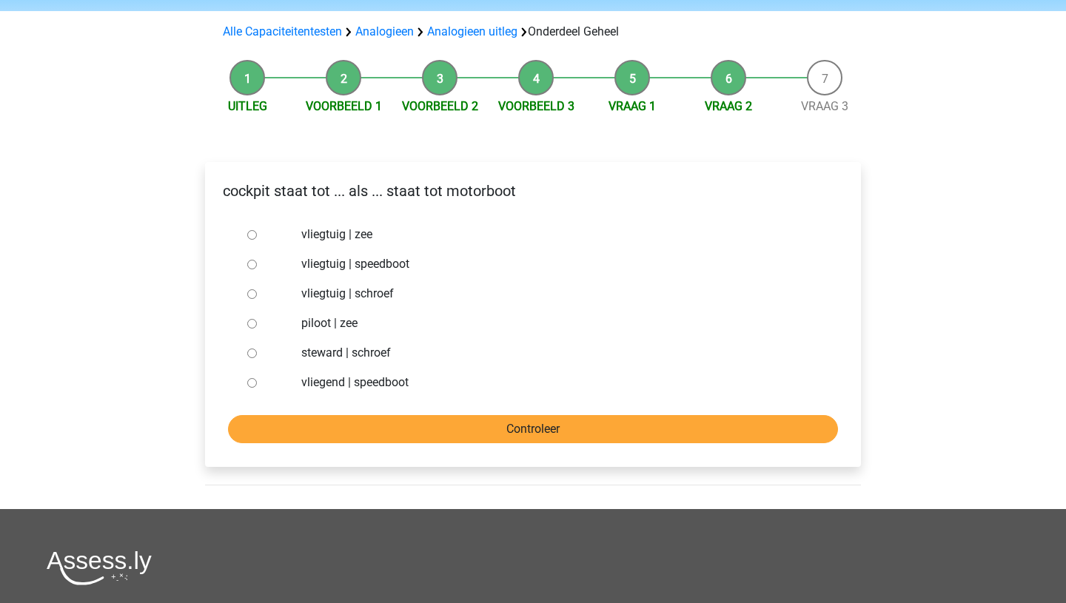
scroll to position [94, 0]
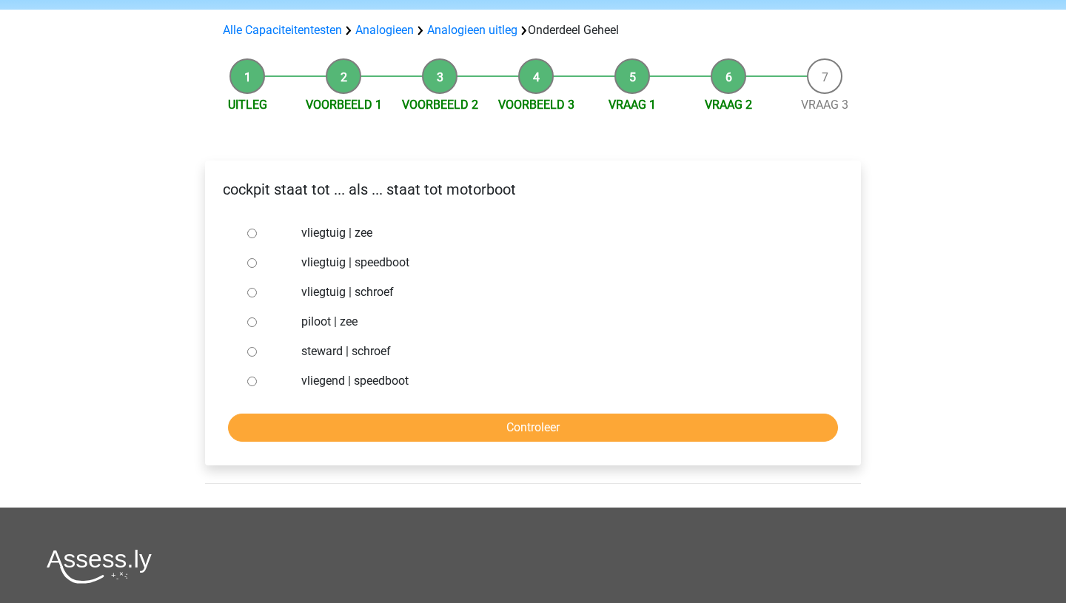
click at [252, 380] on input "vliegend | speedboot" at bounding box center [252, 382] width 10 height 10
radio input "true"
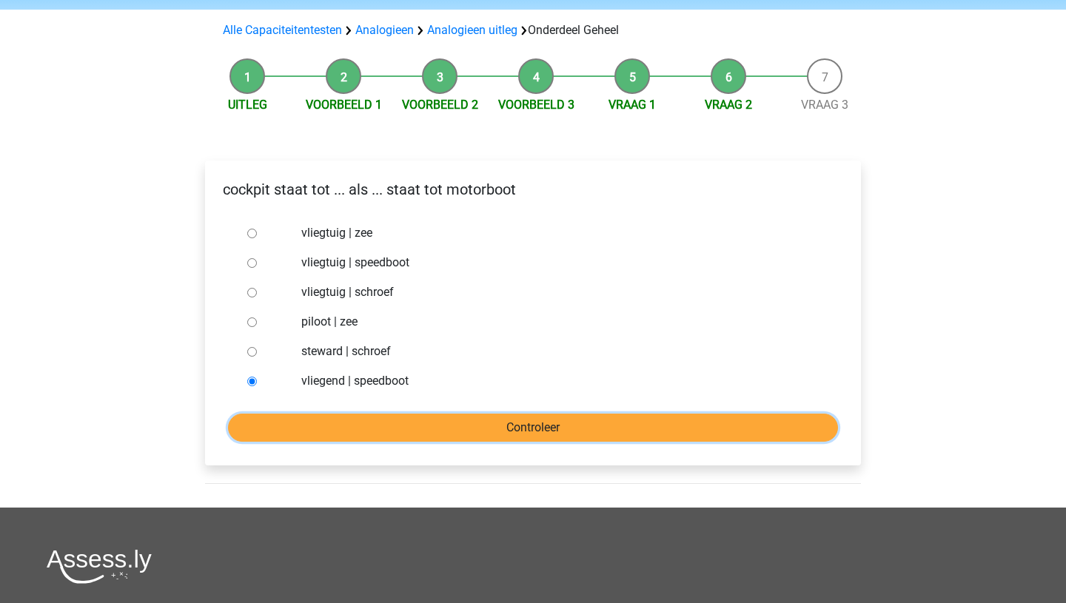
click at [472, 435] on input "Controleer" at bounding box center [533, 428] width 610 height 28
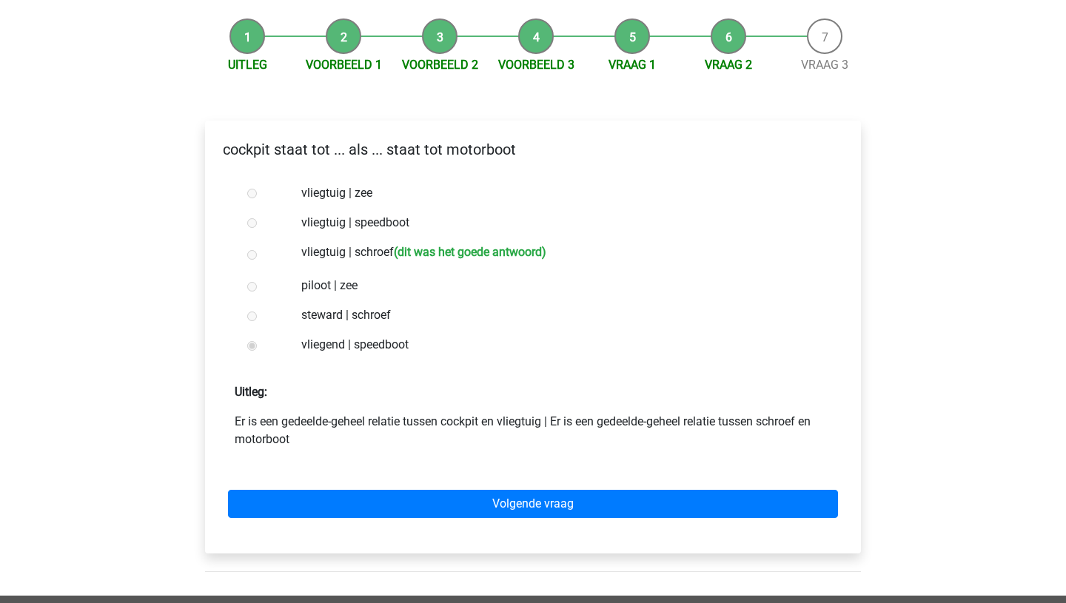
scroll to position [141, 0]
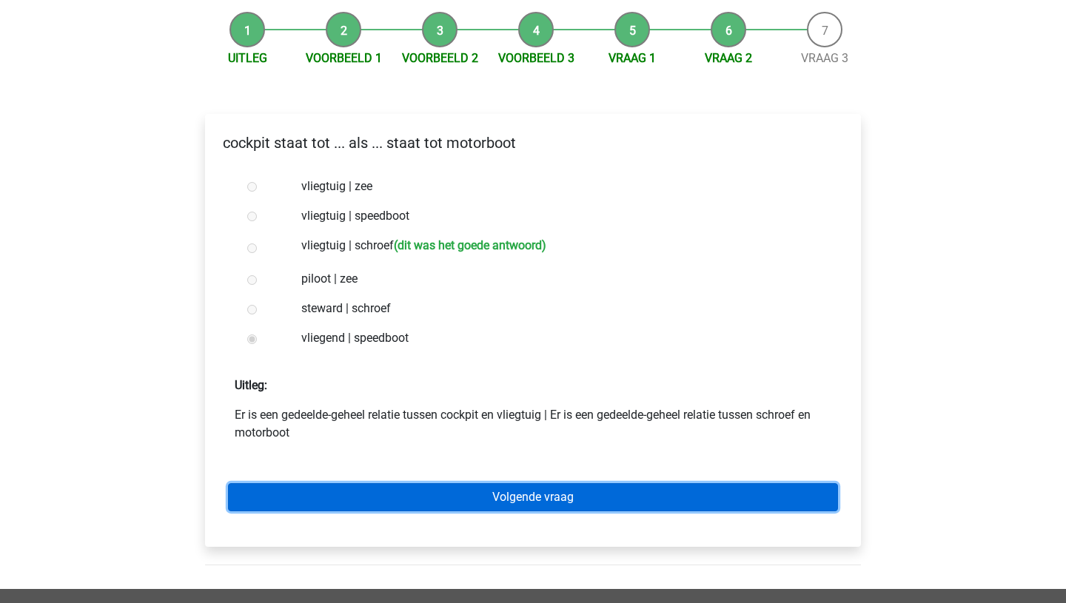
click at [504, 511] on link "Volgende vraag" at bounding box center [533, 497] width 610 height 28
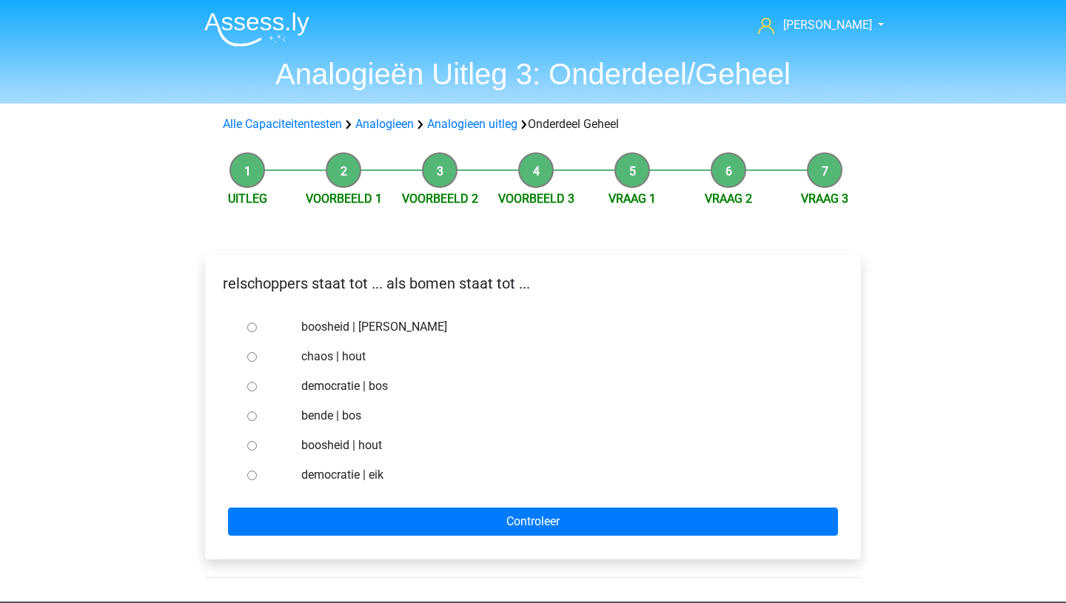
click at [249, 417] on input "bende | bos" at bounding box center [252, 417] width 10 height 10
radio input "true"
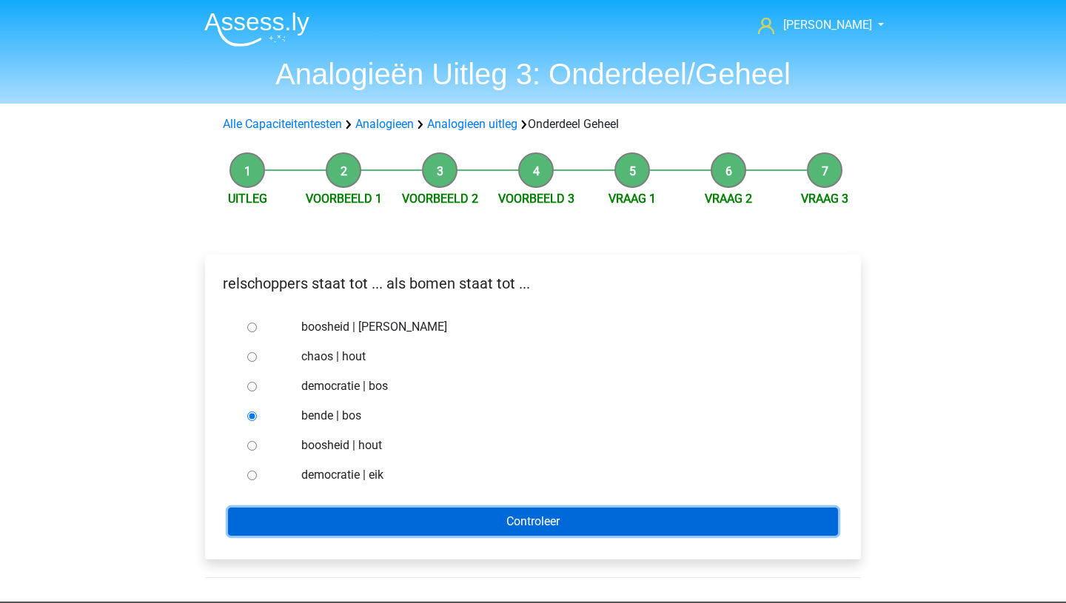
click at [379, 521] on input "Controleer" at bounding box center [533, 522] width 610 height 28
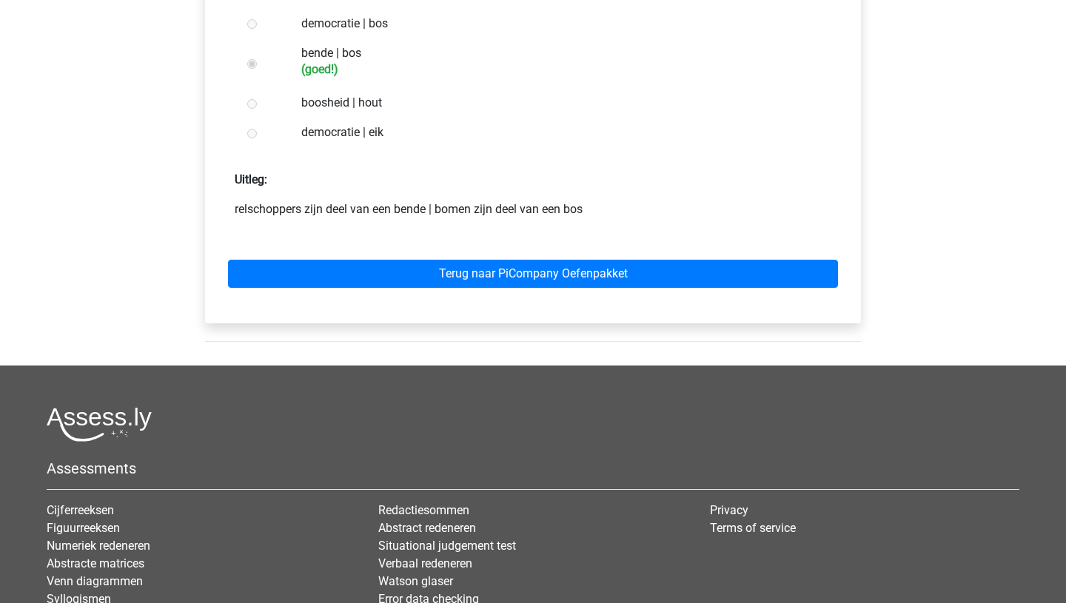
scroll to position [361, 0]
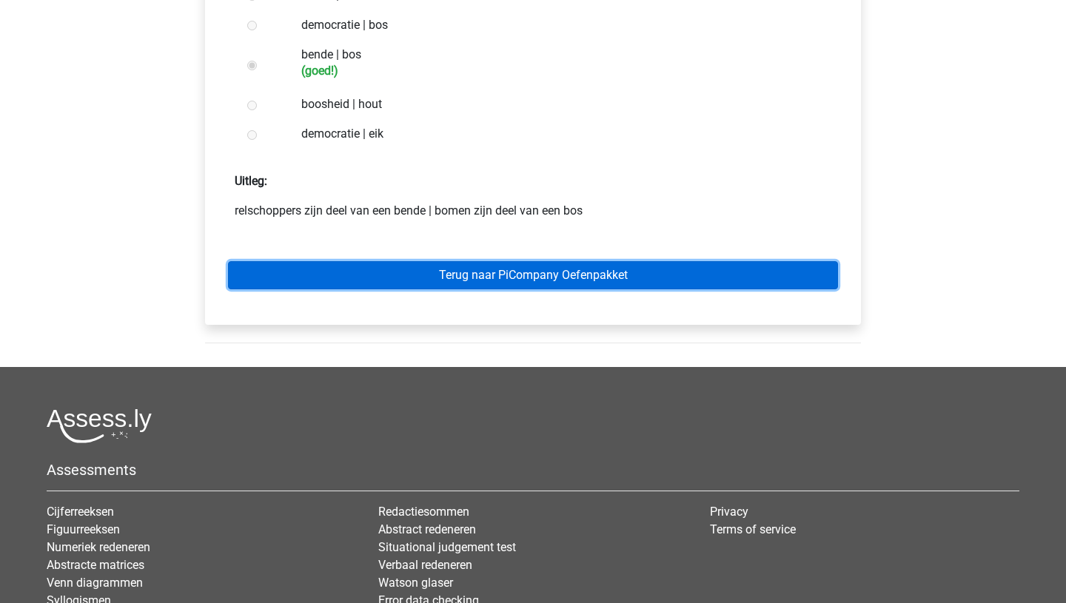
click at [452, 283] on link "Terug naar PiCompany Oefenpakket" at bounding box center [533, 275] width 610 height 28
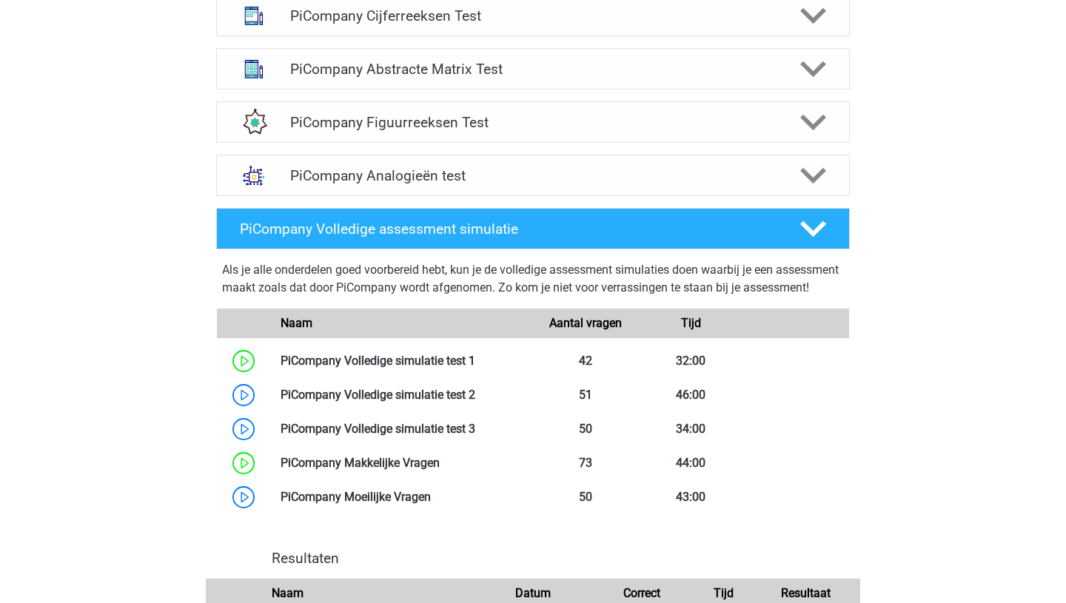
scroll to position [653, 0]
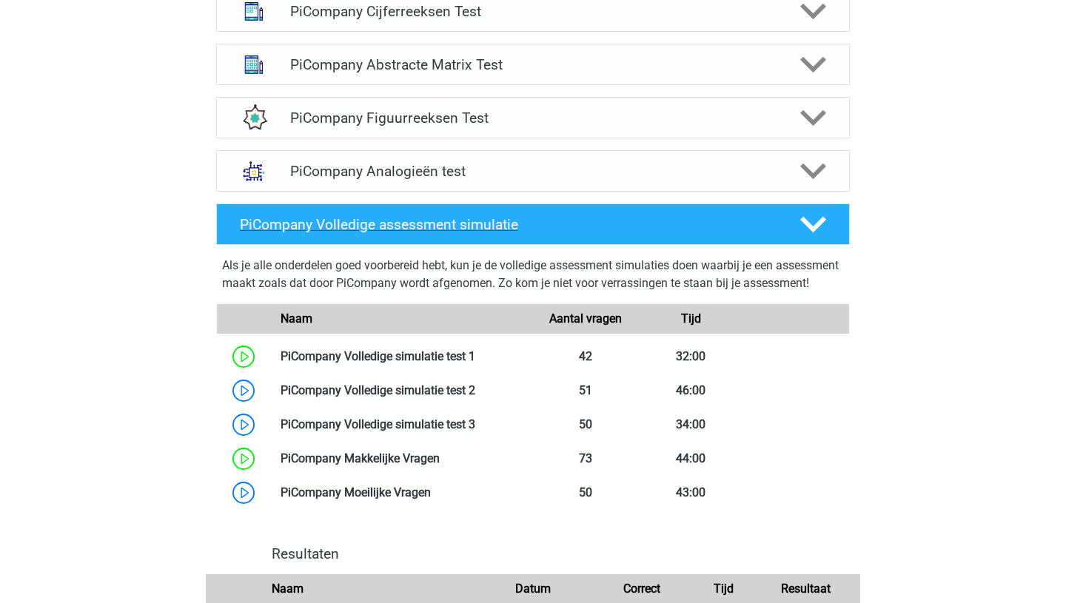
click at [811, 238] on icon at bounding box center [813, 225] width 26 height 26
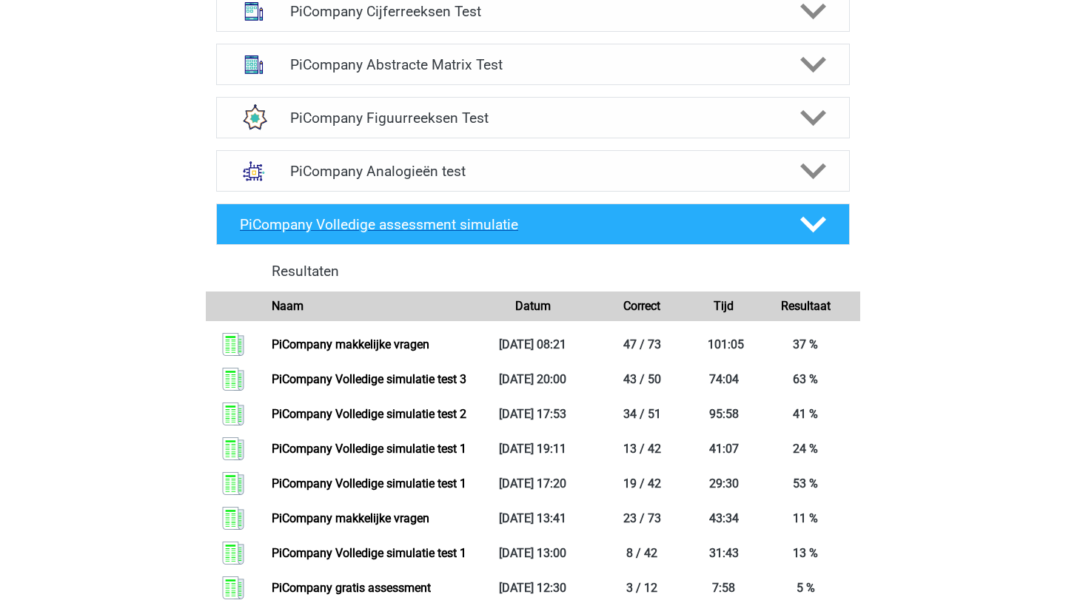
click at [811, 238] on icon at bounding box center [813, 225] width 26 height 26
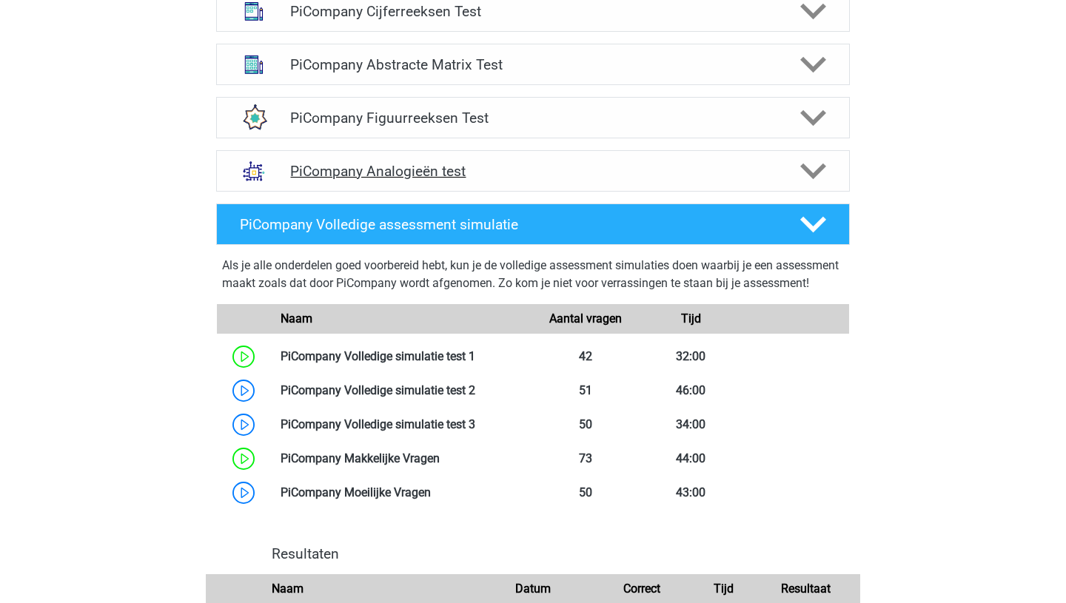
click at [818, 180] on polygon at bounding box center [813, 172] width 26 height 16
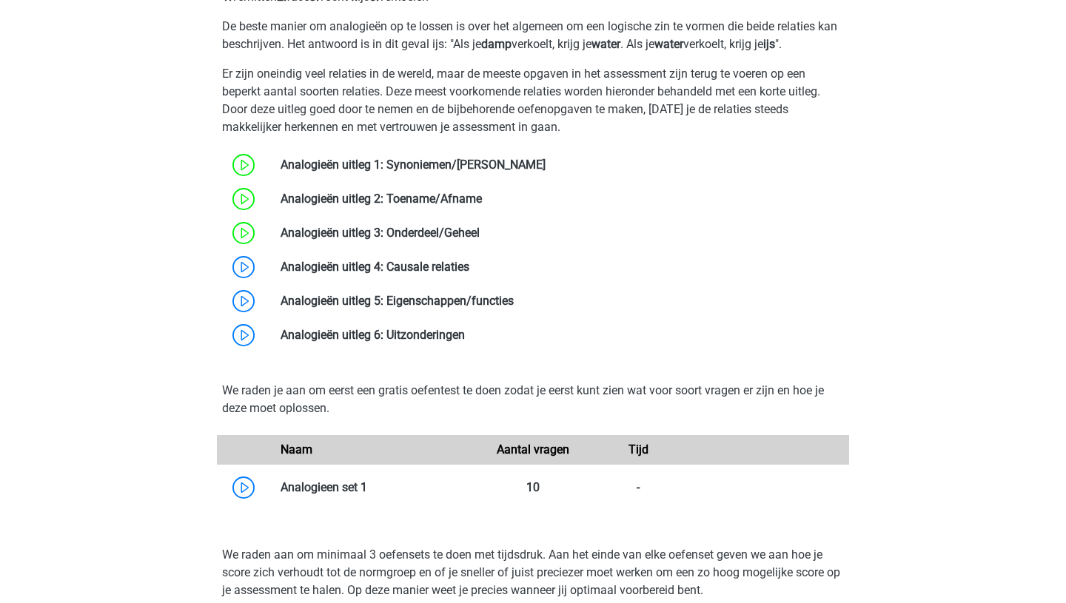
scroll to position [934, 0]
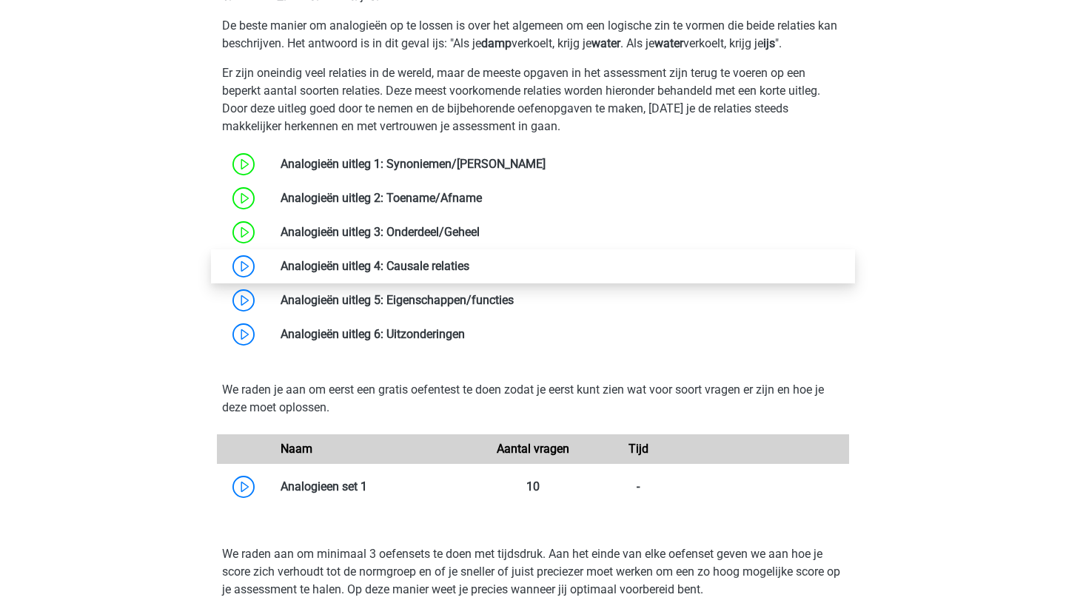
click at [469, 273] on link at bounding box center [469, 266] width 0 height 14
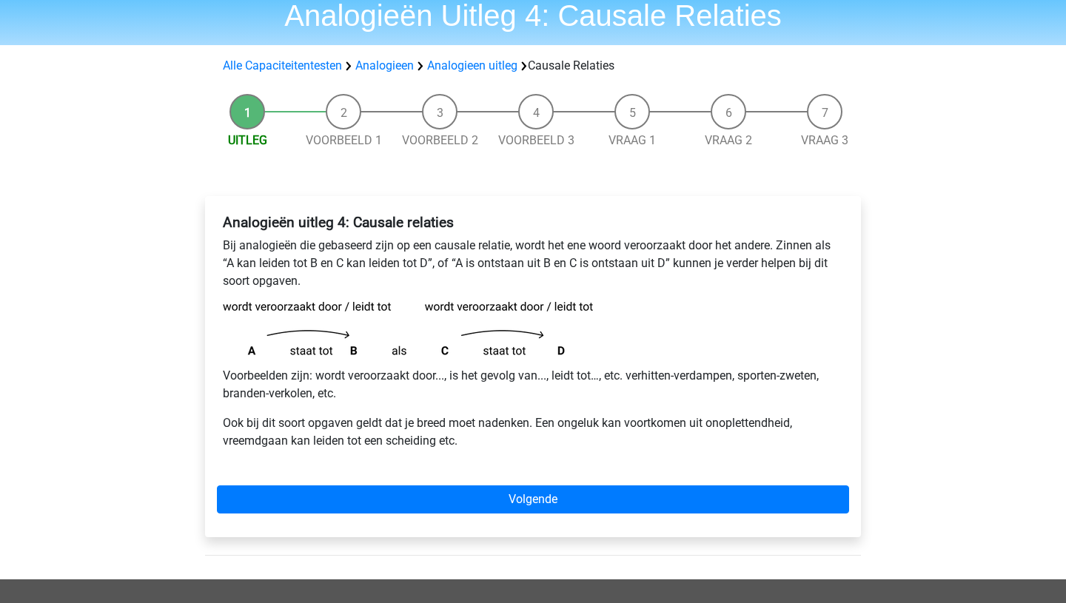
scroll to position [60, 0]
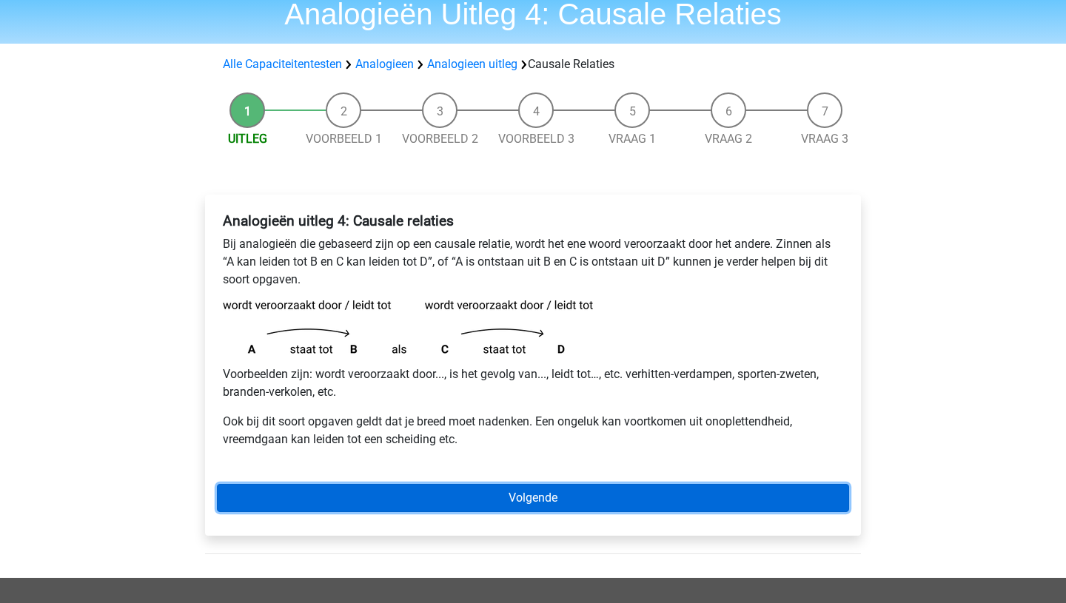
click at [524, 499] on link "Volgende" at bounding box center [533, 498] width 632 height 28
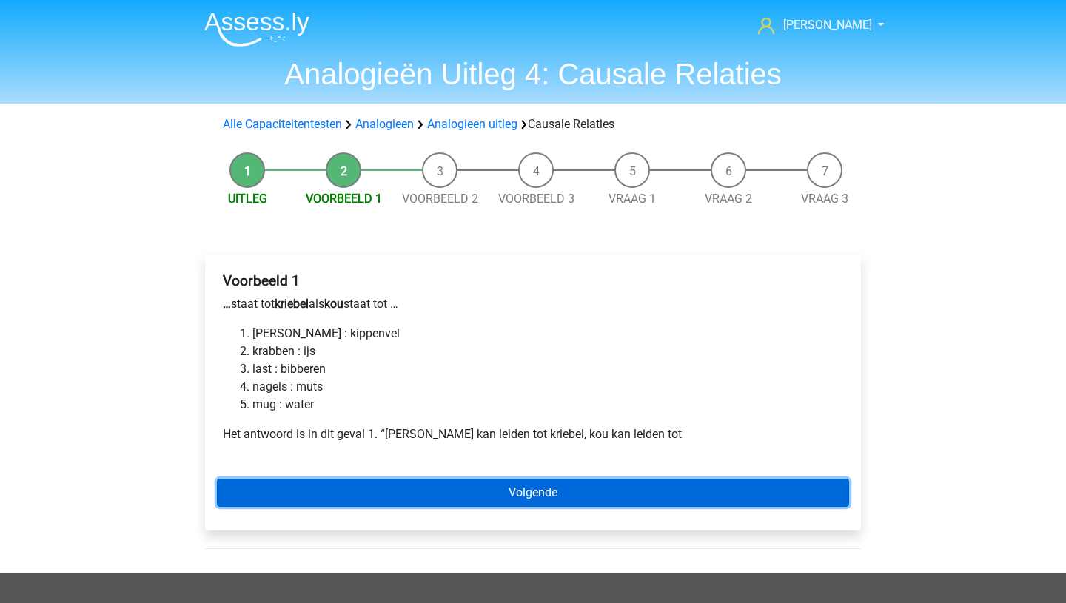
click at [465, 484] on link "Volgende" at bounding box center [533, 493] width 632 height 28
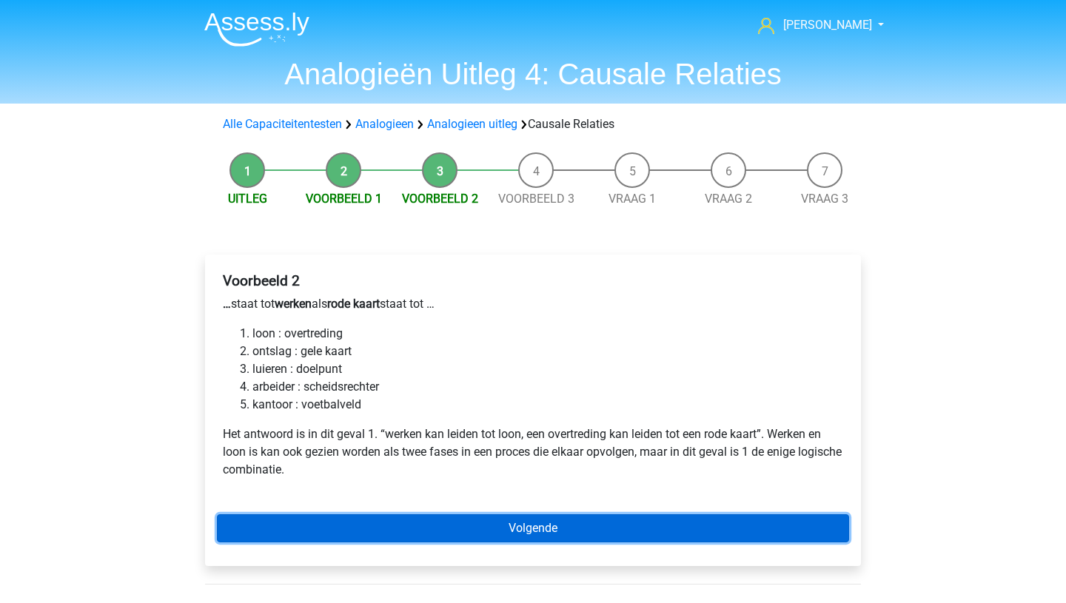
click at [476, 528] on link "Volgende" at bounding box center [533, 528] width 632 height 28
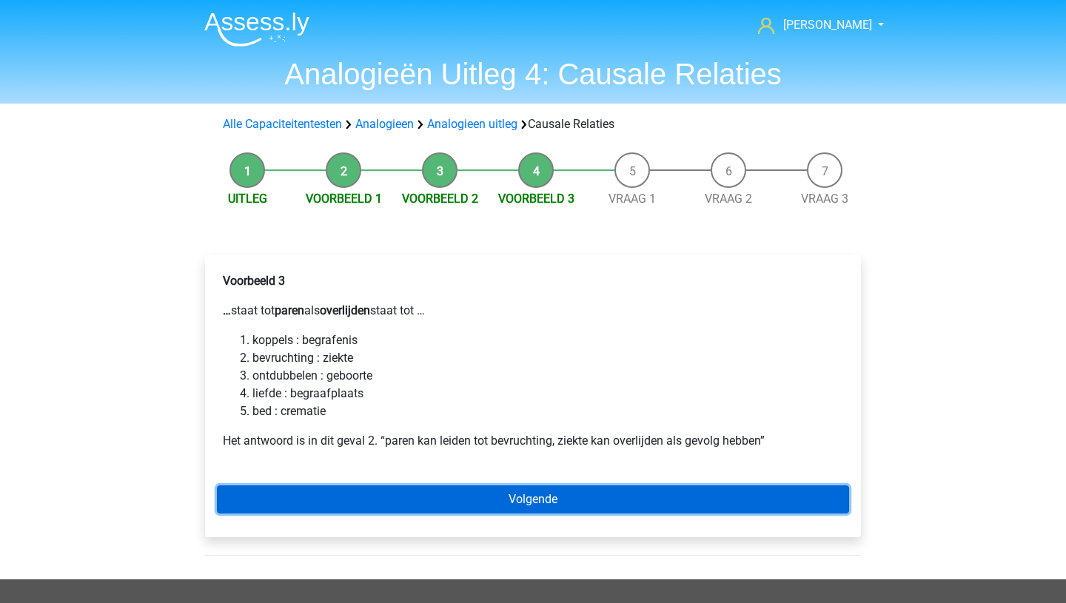
click at [479, 493] on link "Volgende" at bounding box center [533, 500] width 632 height 28
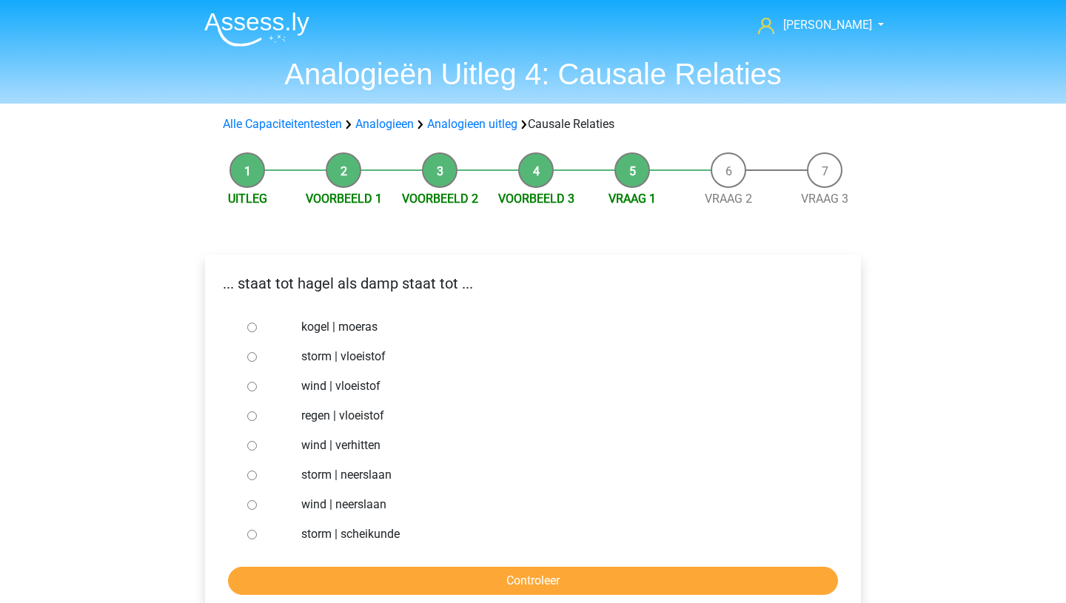
click at [252, 503] on input "wind | neerslaan" at bounding box center [252, 505] width 10 height 10
radio input "true"
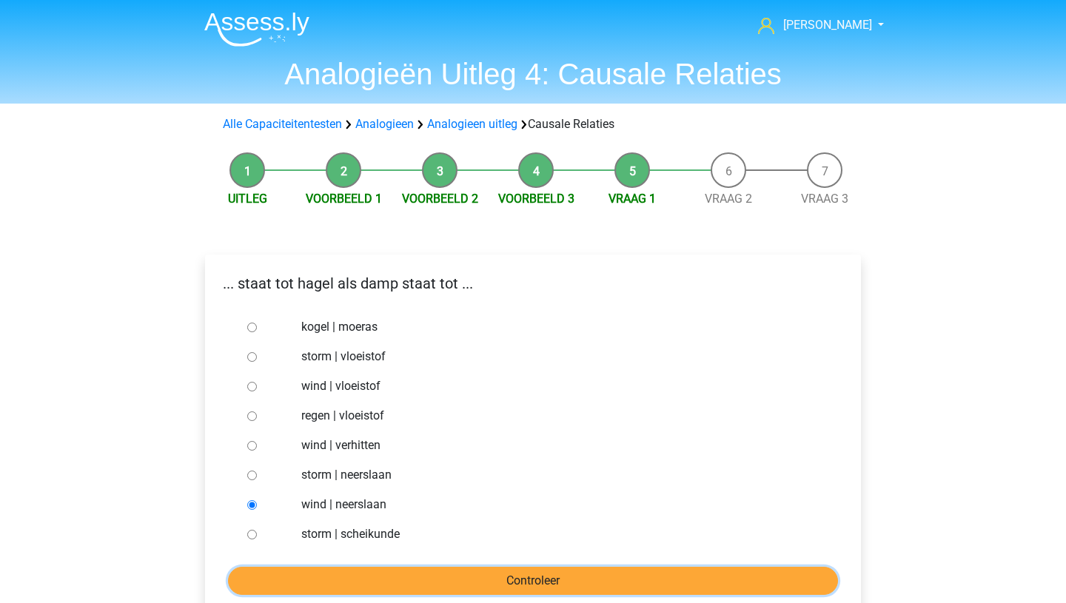
click at [423, 571] on input "Controleer" at bounding box center [533, 581] width 610 height 28
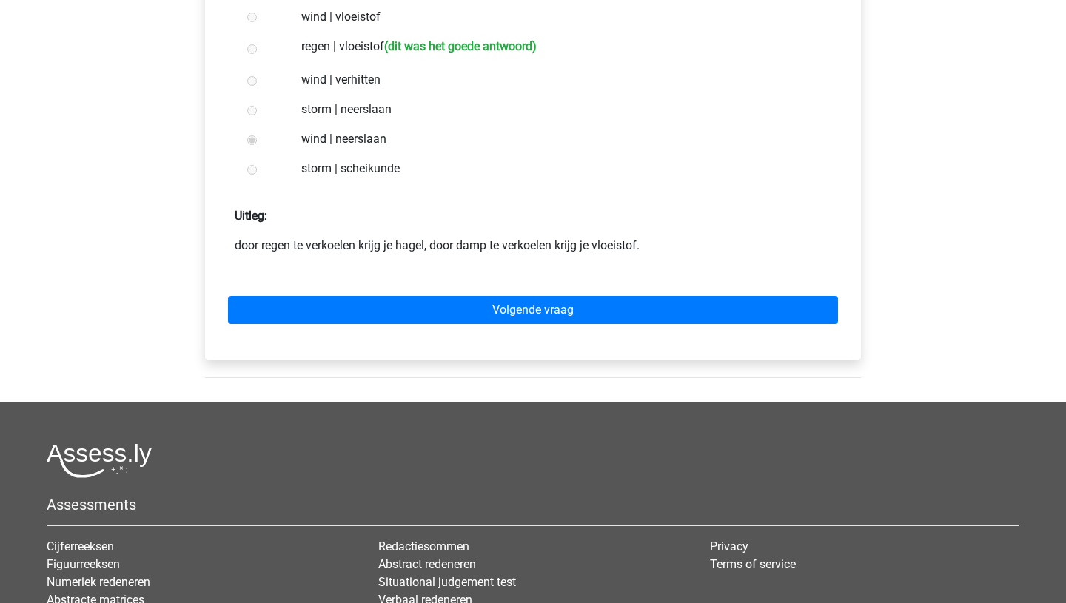
scroll to position [380, 0]
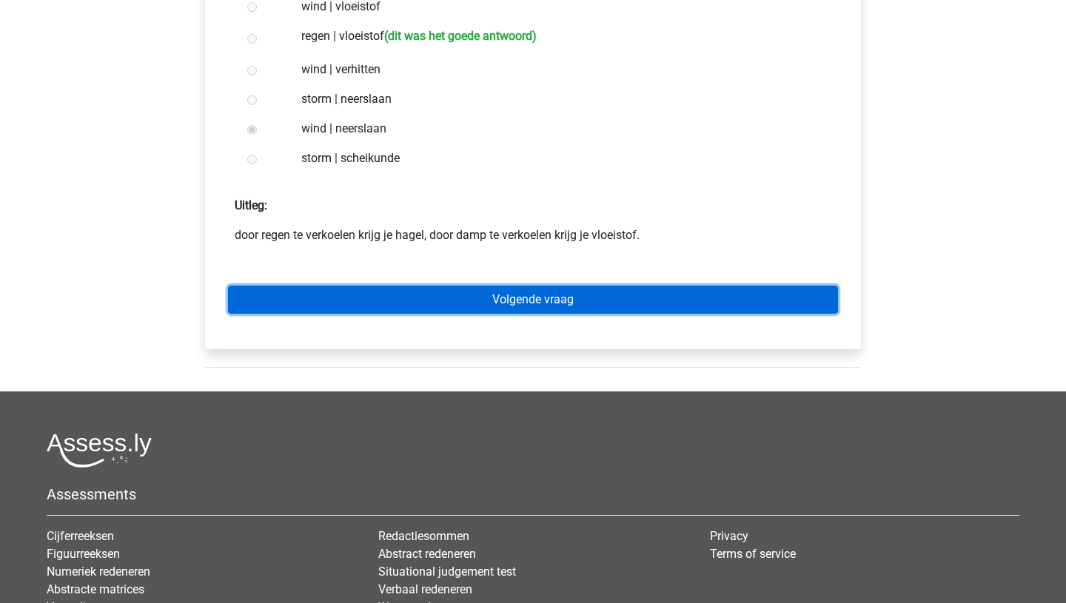
click at [480, 301] on link "Volgende vraag" at bounding box center [533, 300] width 610 height 28
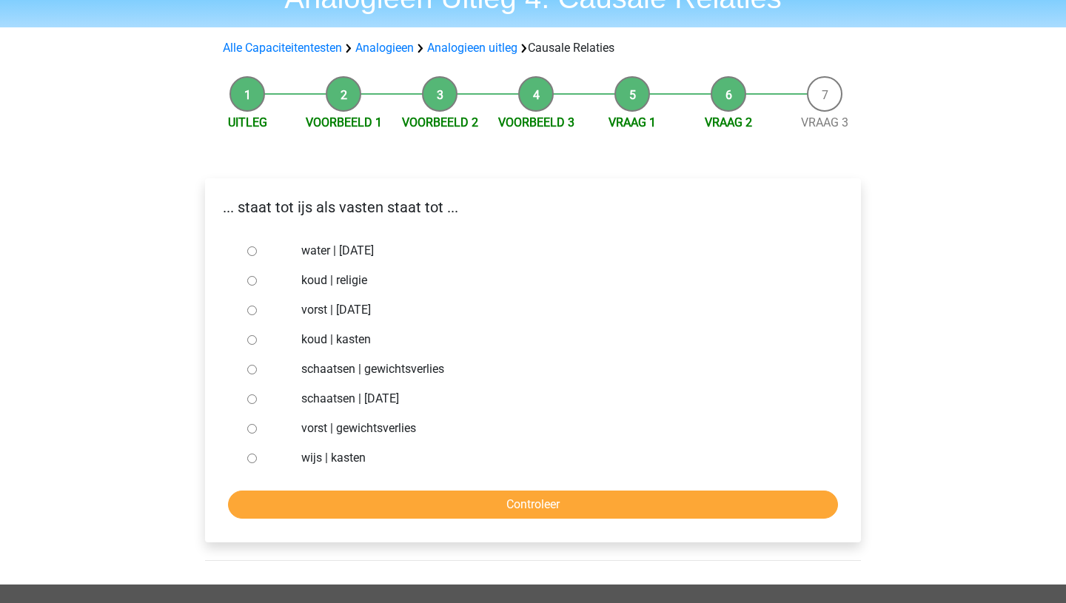
scroll to position [83, 0]
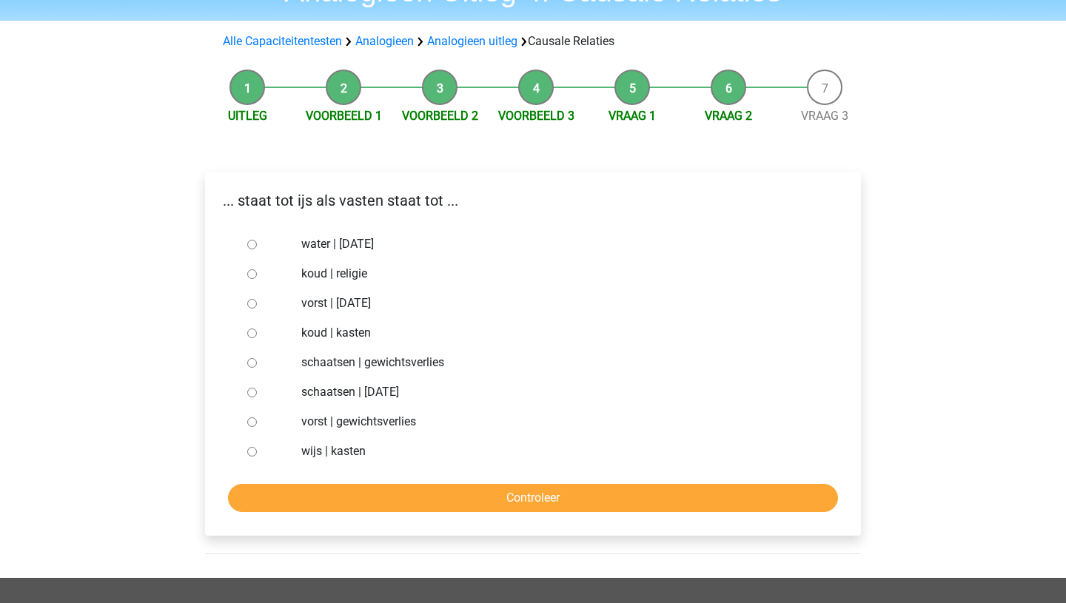
click at [255, 246] on input "water | [DATE]" at bounding box center [252, 245] width 10 height 10
radio input "true"
click at [461, 500] on input "Controleer" at bounding box center [533, 498] width 610 height 28
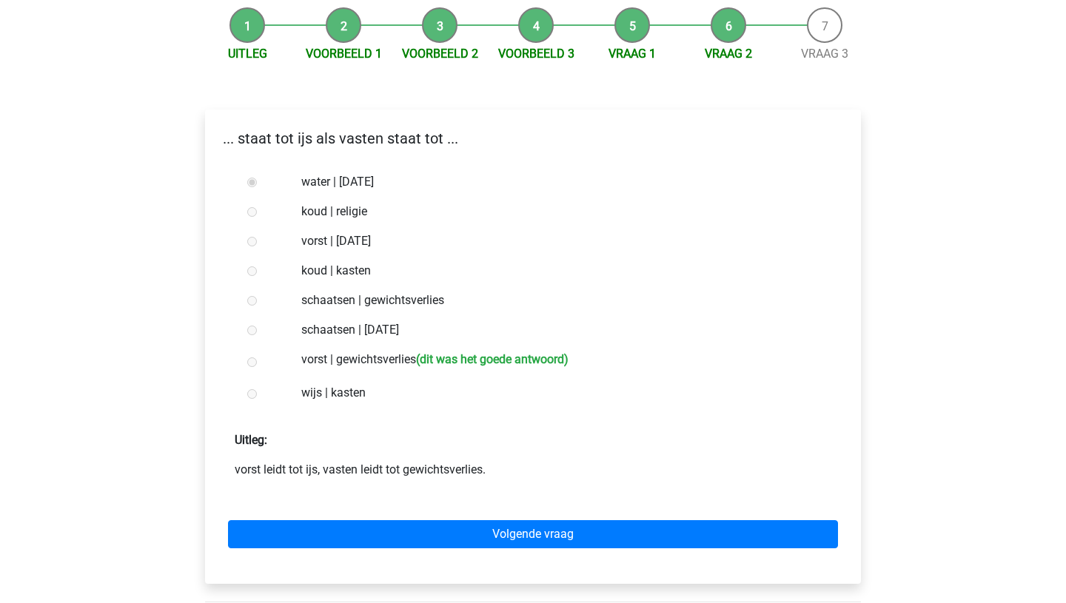
scroll to position [154, 0]
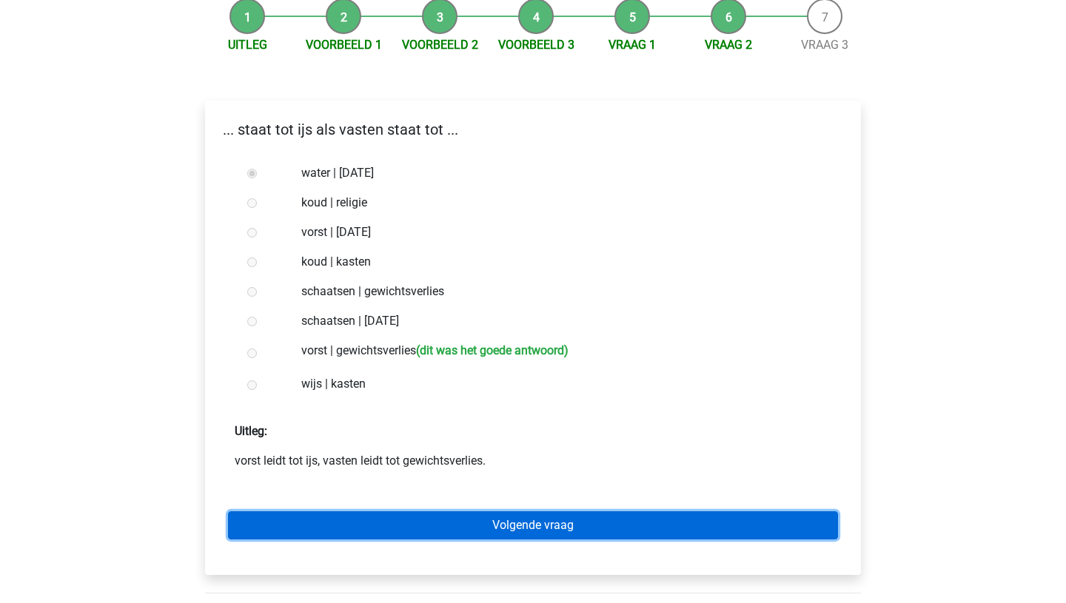
click at [462, 521] on link "Volgende vraag" at bounding box center [533, 525] width 610 height 28
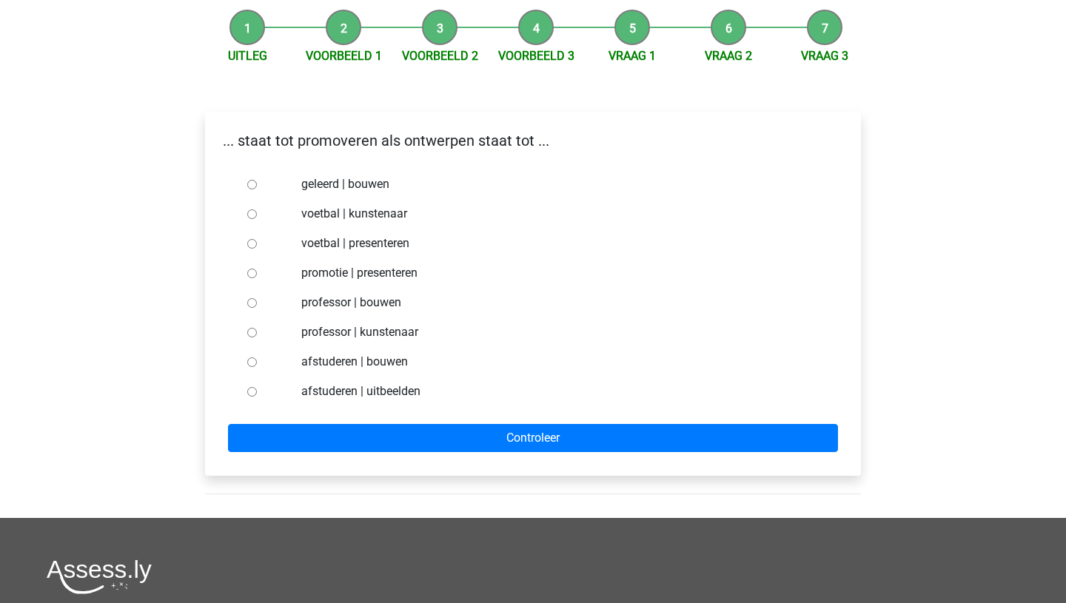
scroll to position [145, 0]
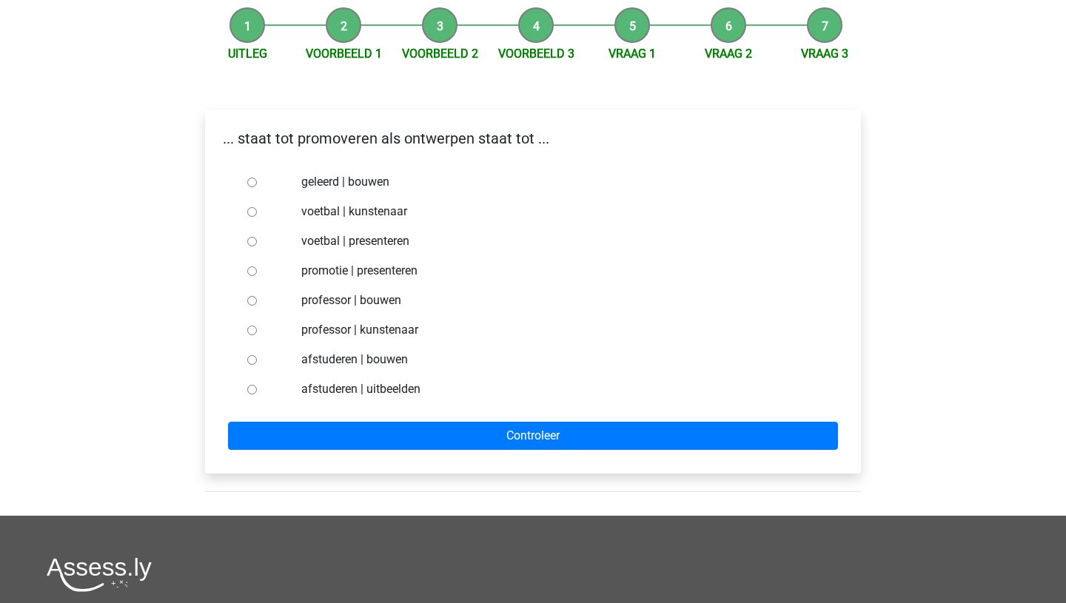
click at [250, 269] on input "promotie | presenteren" at bounding box center [252, 271] width 10 height 10
radio input "true"
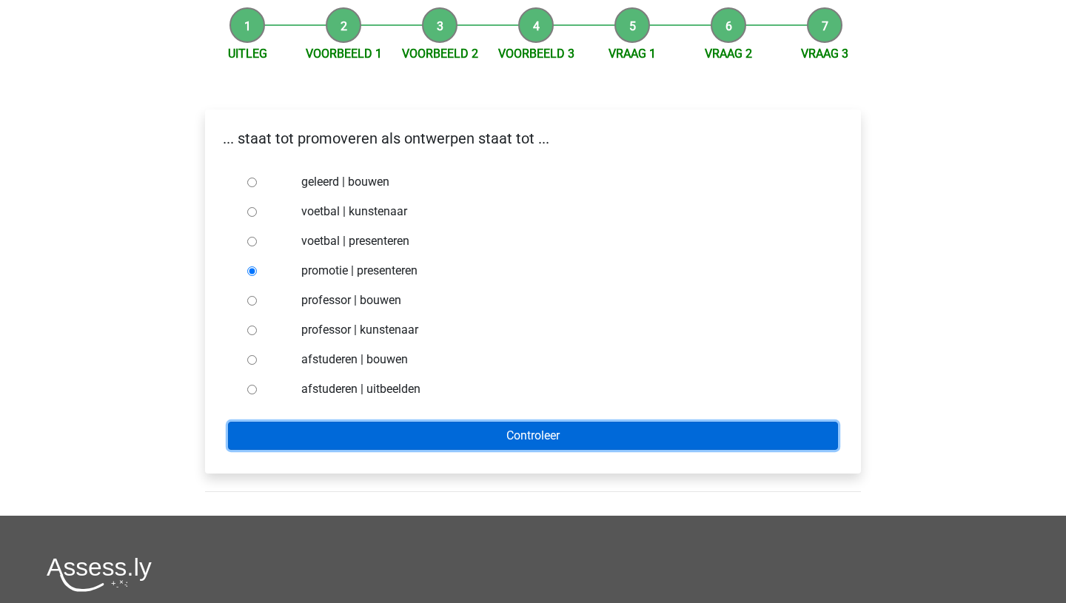
click at [404, 433] on input "Controleer" at bounding box center [533, 436] width 610 height 28
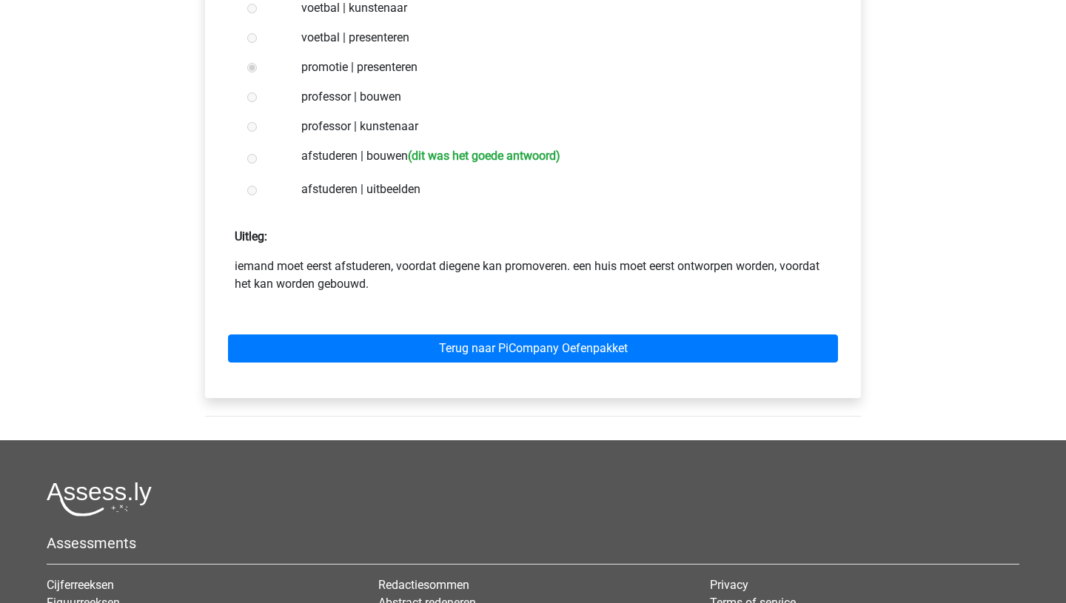
scroll to position [352, 0]
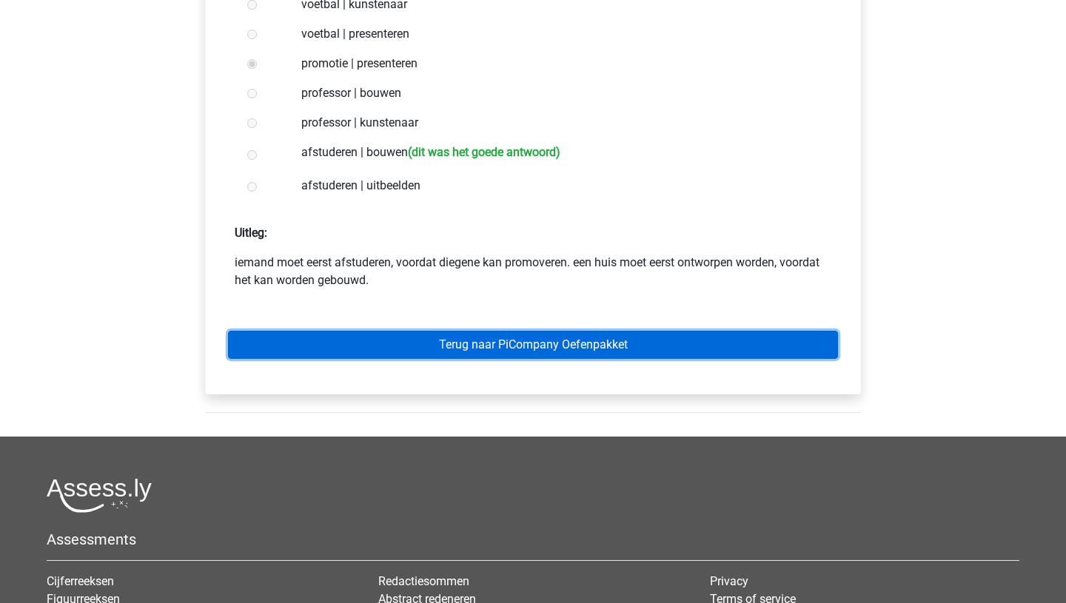
click at [480, 340] on link "Terug naar PiCompany Oefenpakket" at bounding box center [533, 345] width 610 height 28
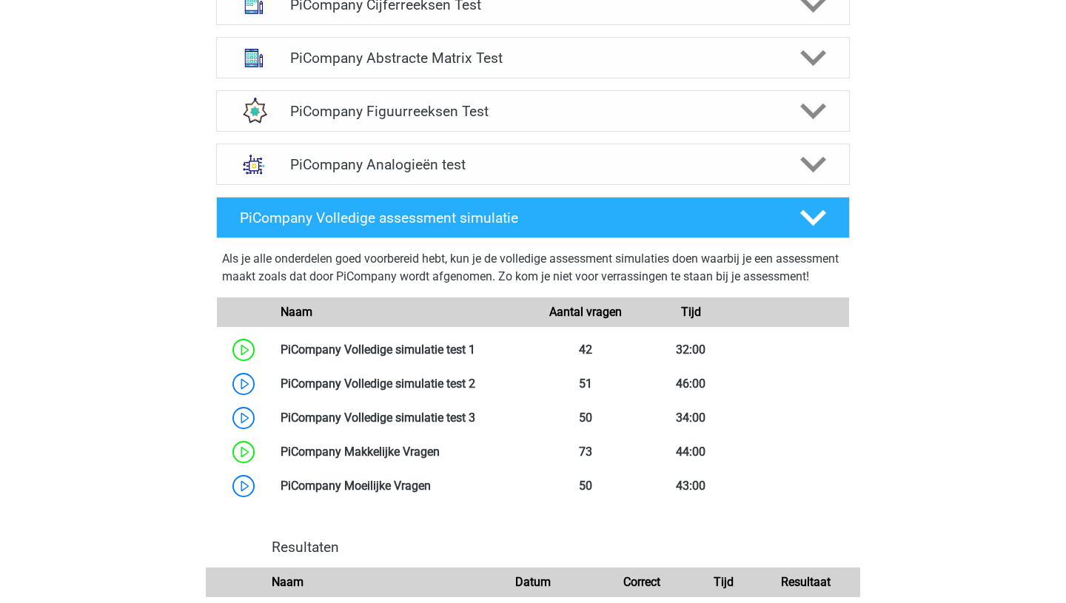
scroll to position [644, 0]
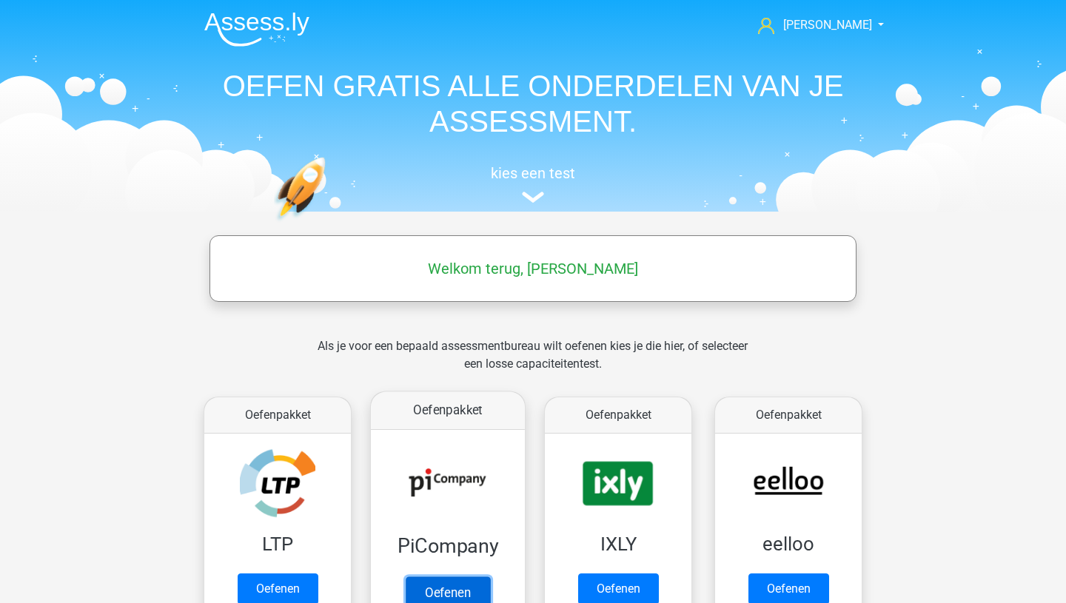
click at [439, 577] on link "Oefenen" at bounding box center [448, 593] width 84 height 33
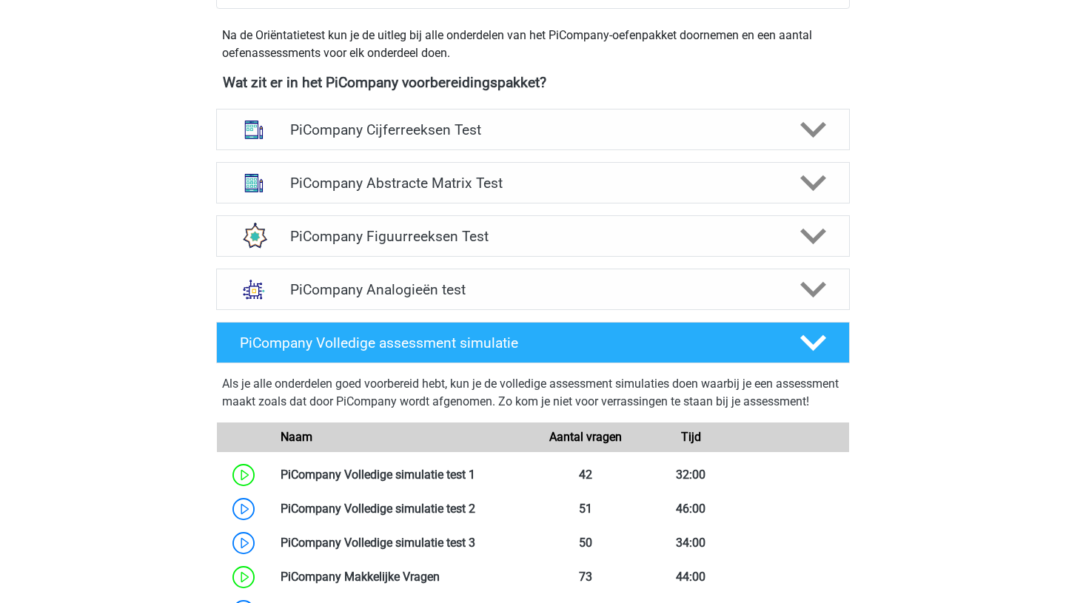
scroll to position [540, 0]
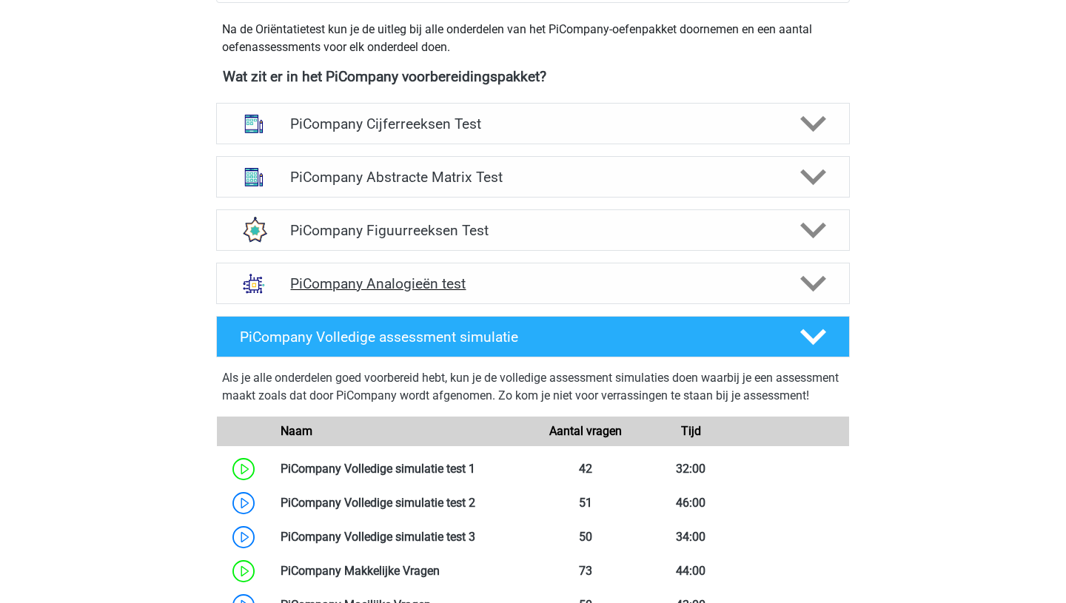
click at [807, 292] on polygon at bounding box center [813, 284] width 26 height 16
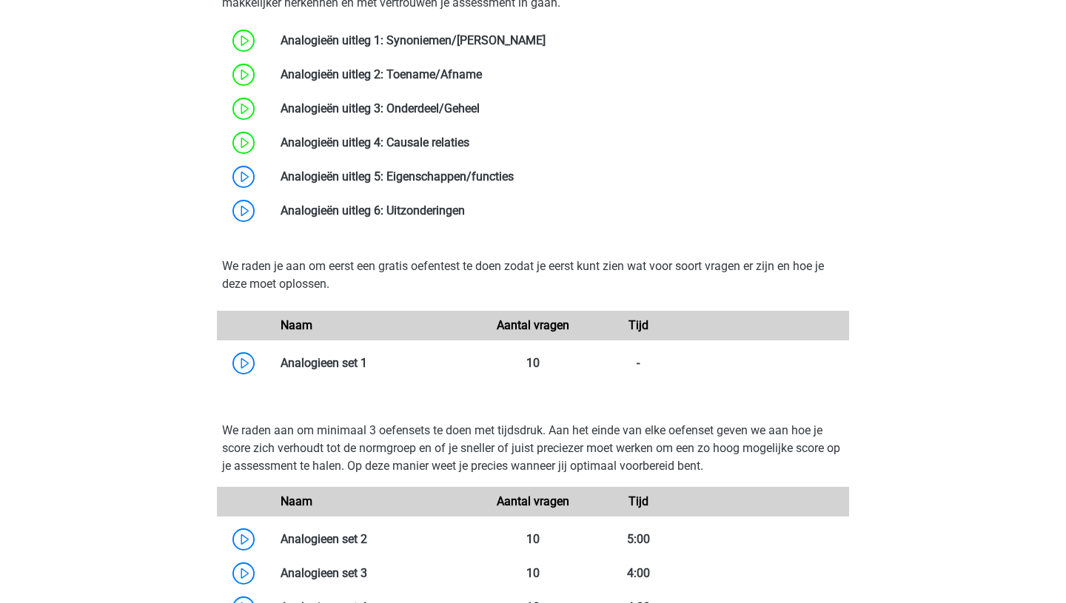
scroll to position [1073, 0]
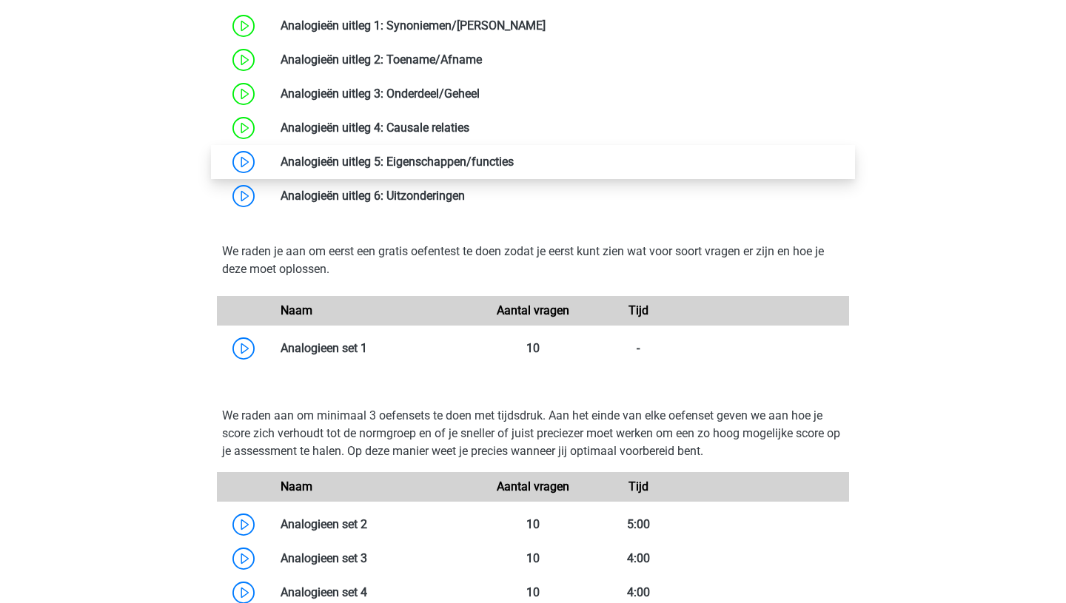
click at [514, 169] on link at bounding box center [514, 162] width 0 height 14
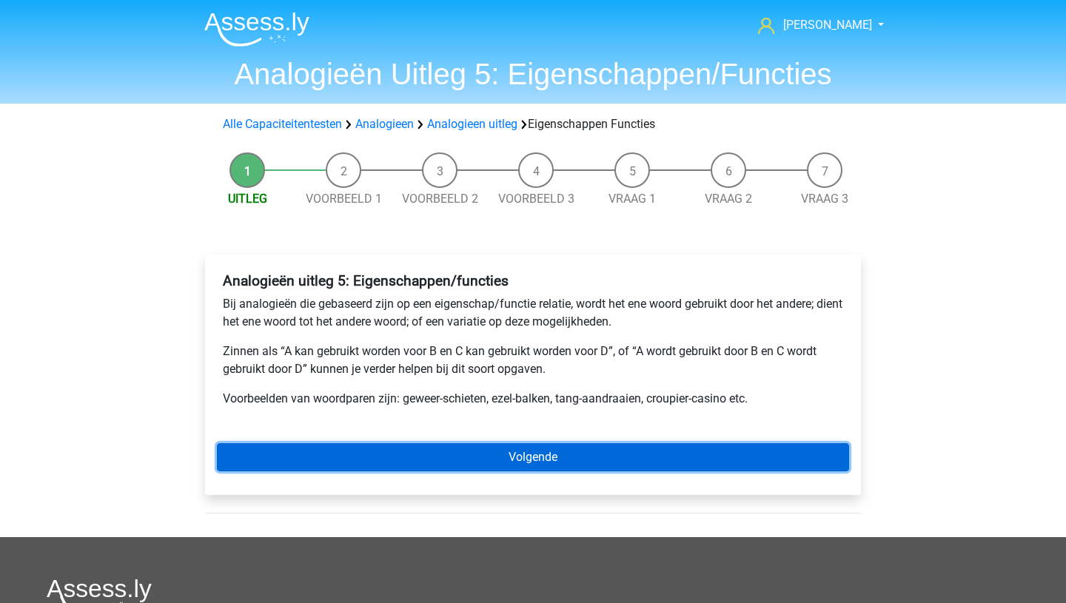
click at [460, 454] on link "Volgende" at bounding box center [533, 457] width 632 height 28
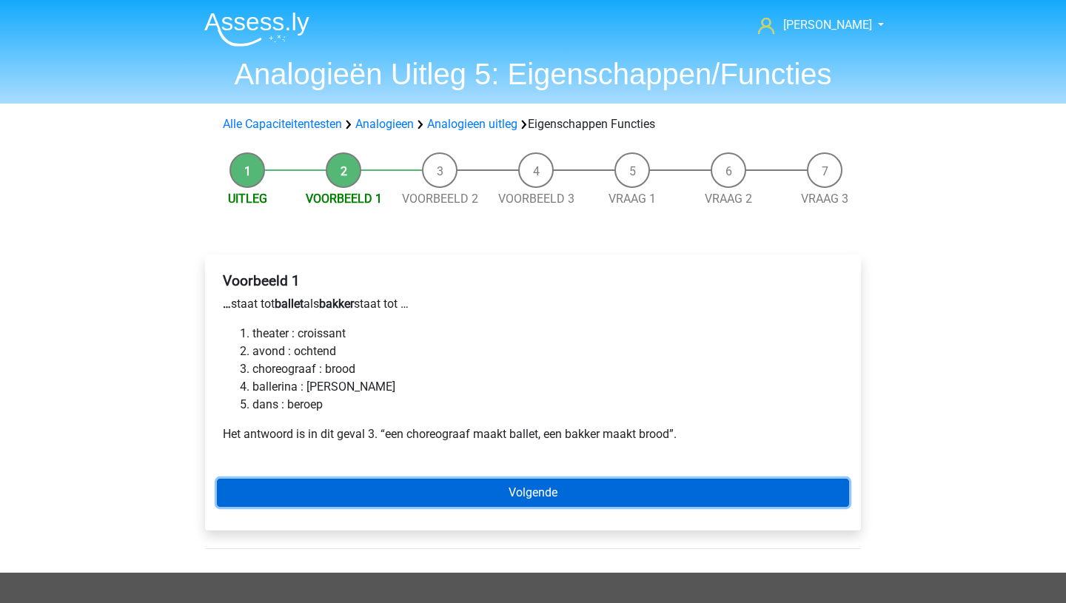
click at [418, 496] on link "Volgende" at bounding box center [533, 493] width 632 height 28
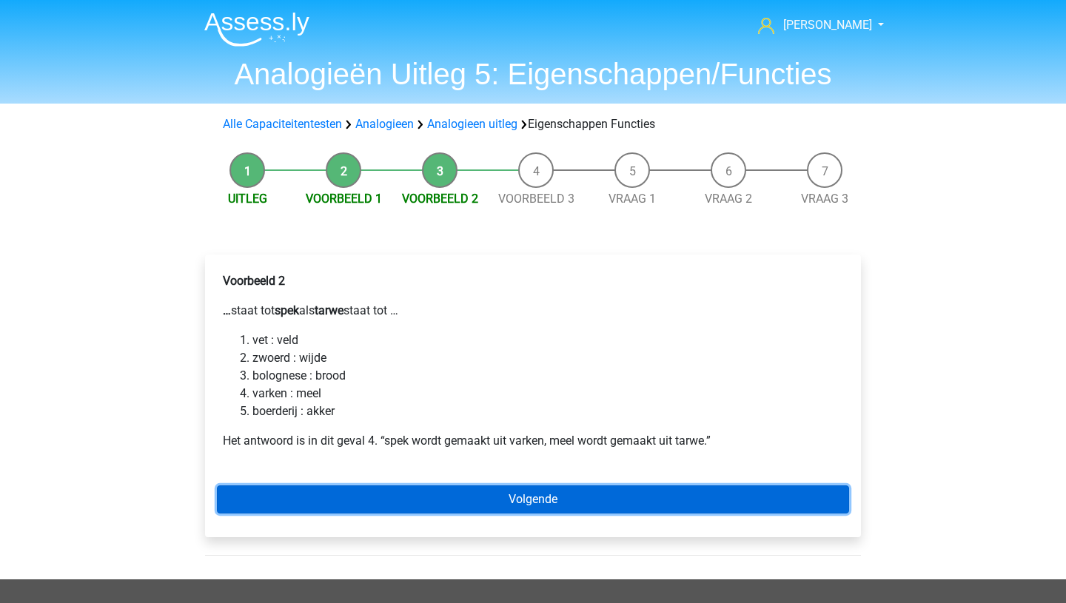
click at [475, 503] on link "Volgende" at bounding box center [533, 500] width 632 height 28
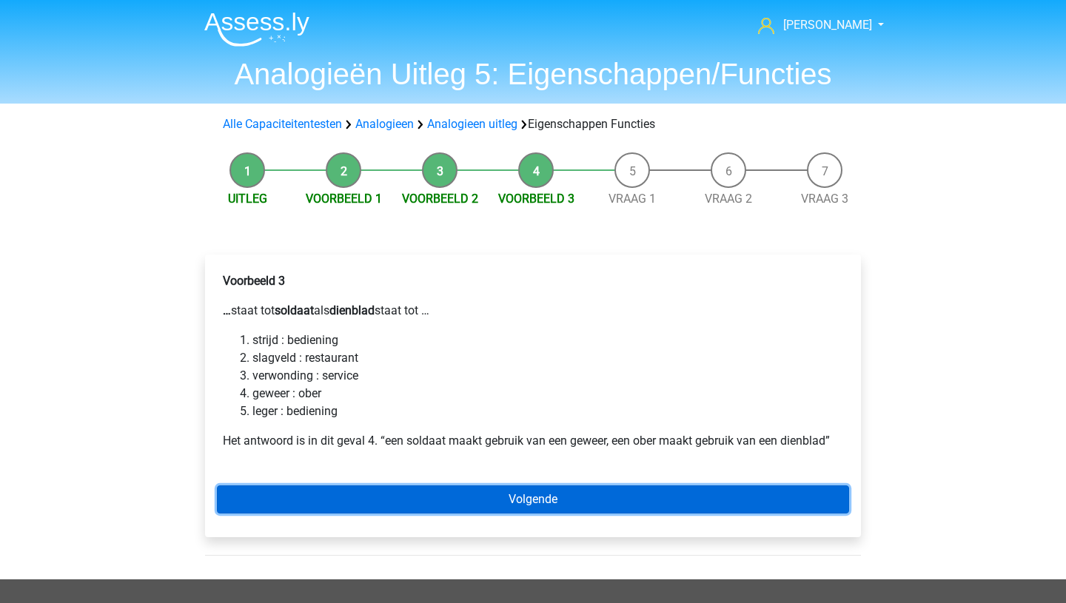
click at [477, 503] on link "Volgende" at bounding box center [533, 500] width 632 height 28
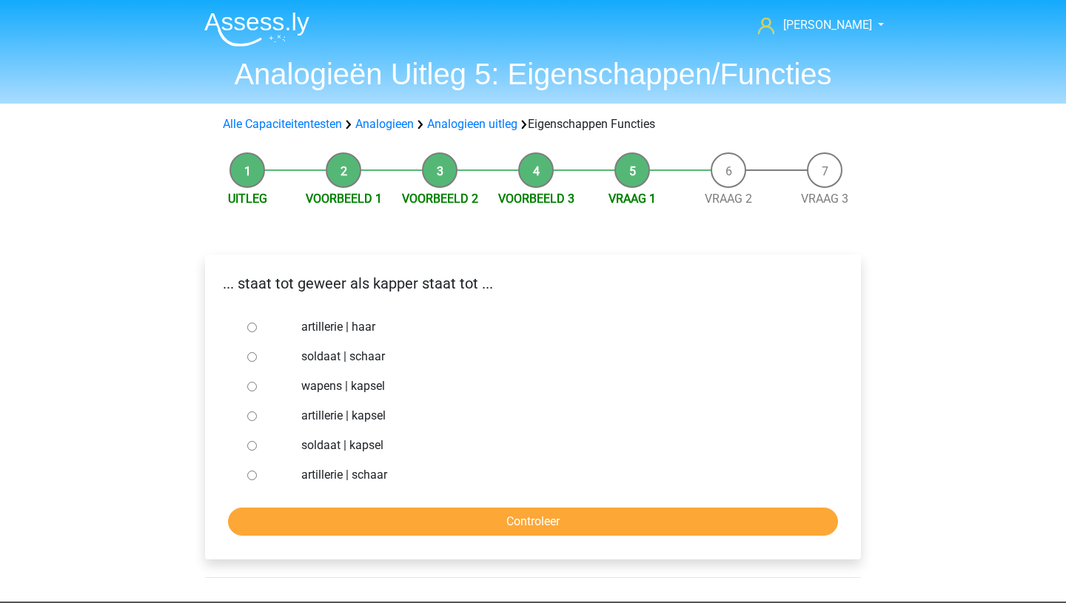
click at [251, 445] on input "soldaat | kapsel" at bounding box center [252, 446] width 10 height 10
radio input "true"
click at [394, 520] on input "Controleer" at bounding box center [533, 522] width 610 height 28
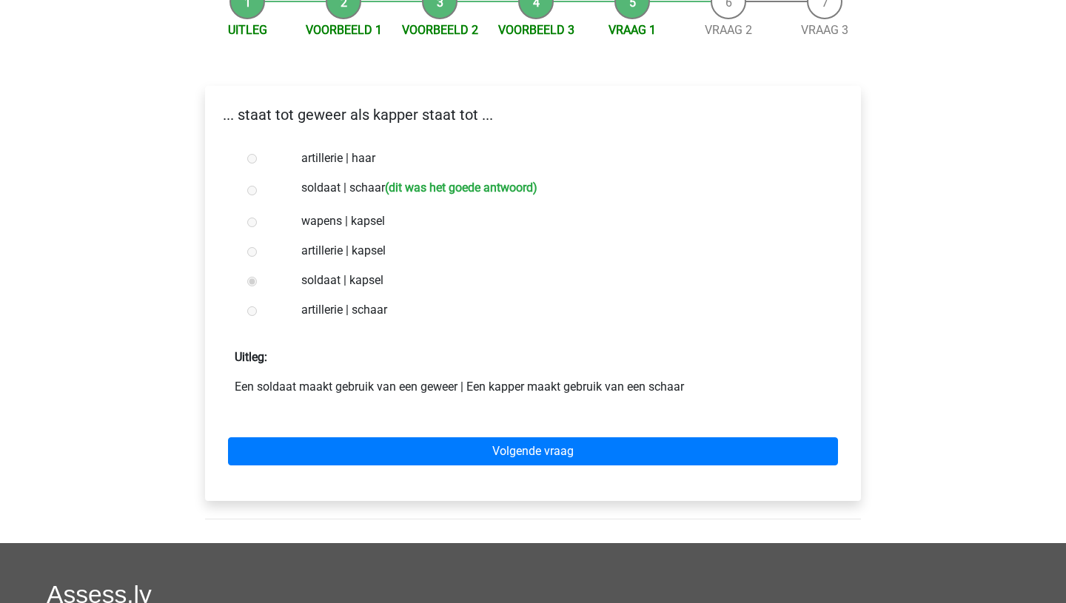
scroll to position [178, 0]
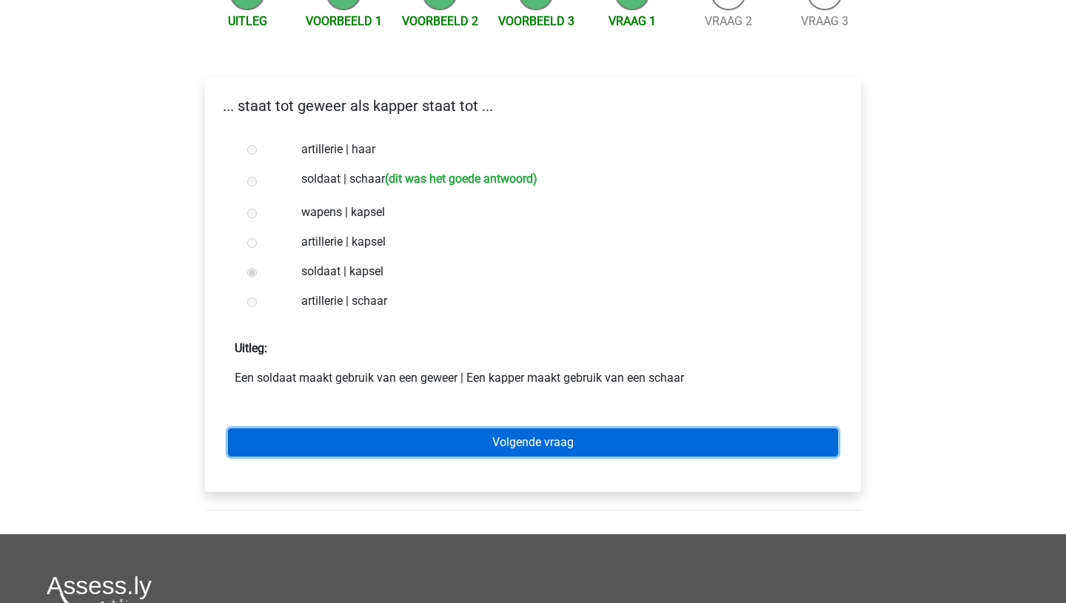
click at [453, 443] on link "Volgende vraag" at bounding box center [533, 443] width 610 height 28
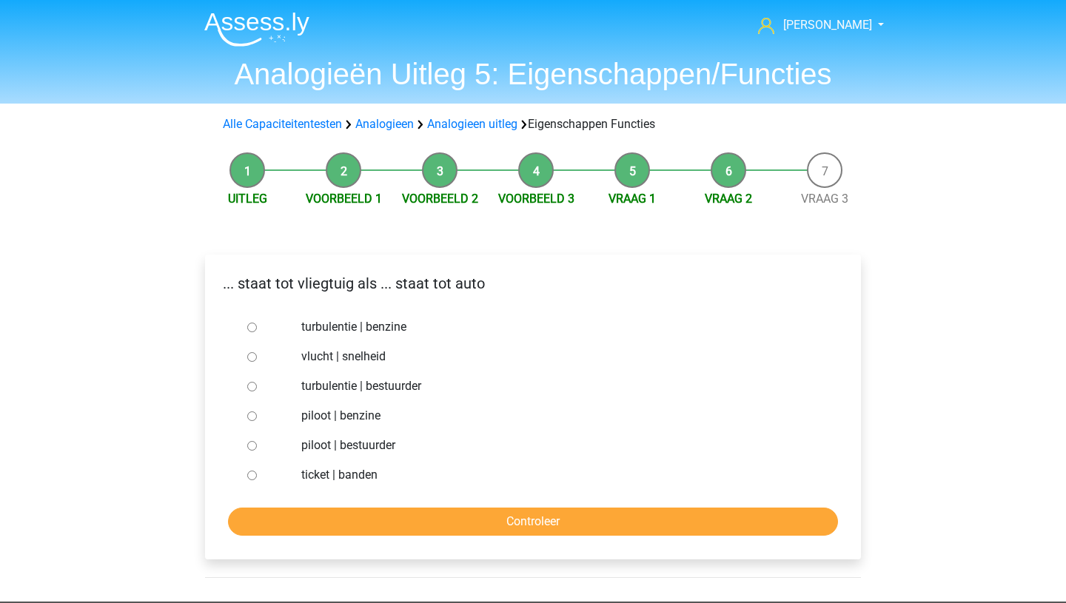
click at [247, 352] on input "vlucht | snelheid" at bounding box center [252, 357] width 10 height 10
radio input "true"
click at [419, 524] on input "Controleer" at bounding box center [533, 522] width 610 height 28
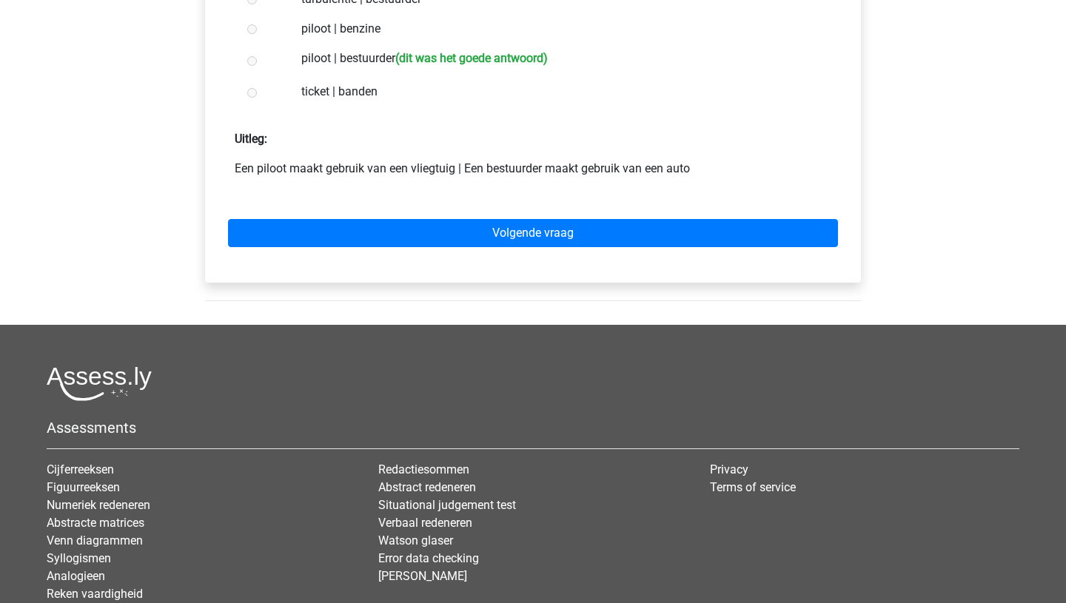
scroll to position [400, 0]
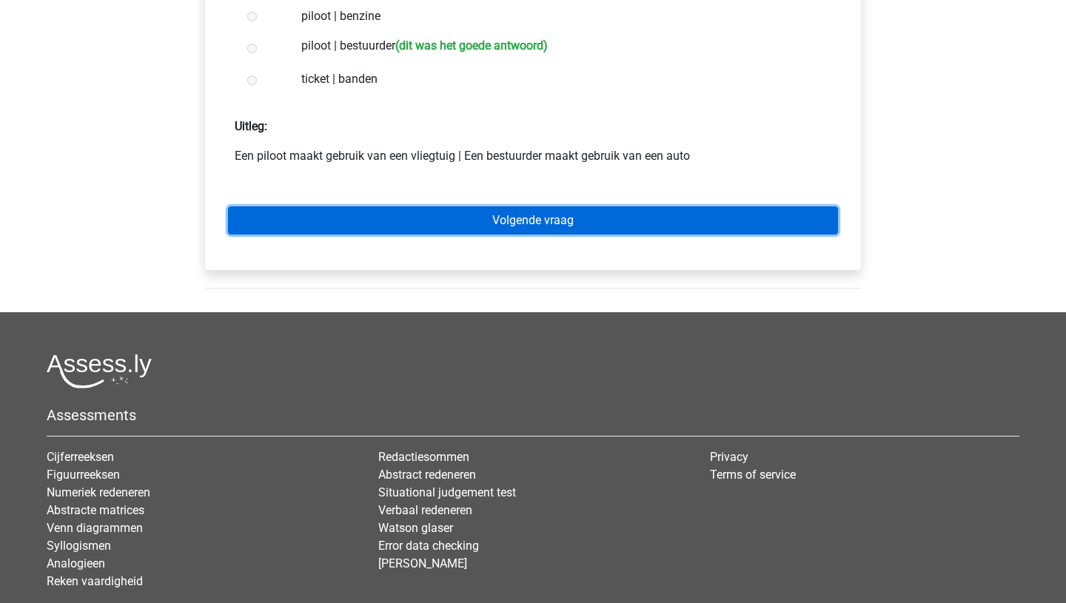
click at [503, 219] on link "Volgende vraag" at bounding box center [533, 221] width 610 height 28
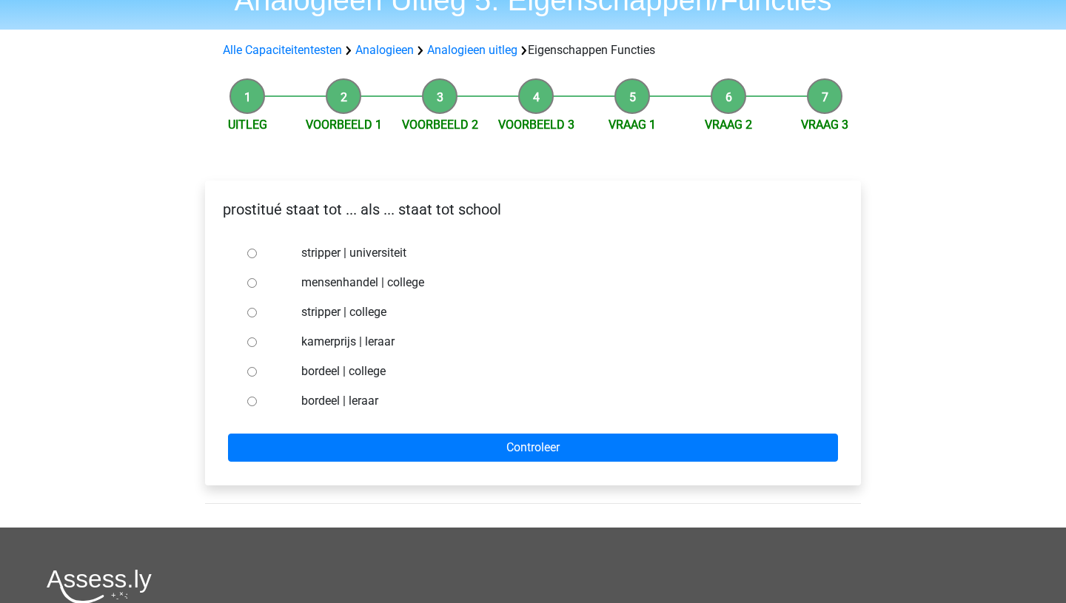
scroll to position [75, 0]
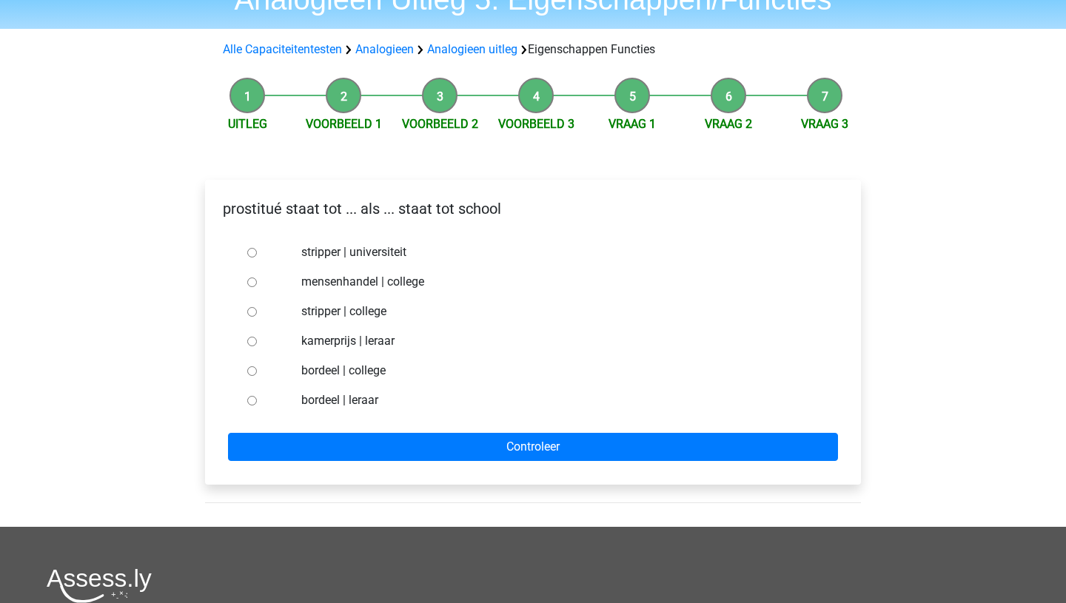
click at [255, 313] on input "stripper | college" at bounding box center [252, 312] width 10 height 10
radio input "true"
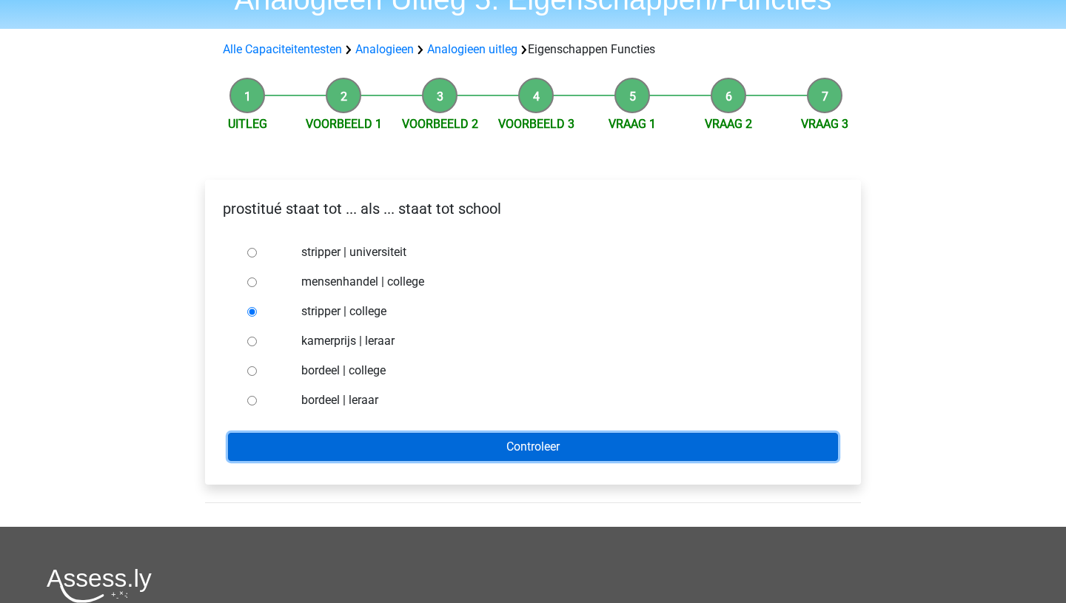
click at [383, 436] on input "Controleer" at bounding box center [533, 447] width 610 height 28
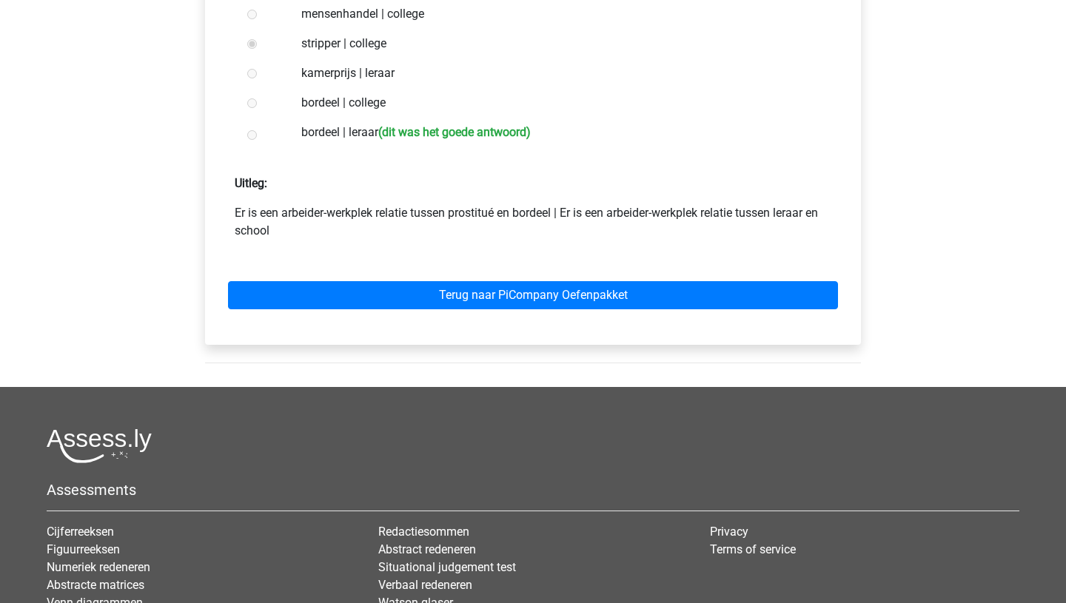
scroll to position [343, 0]
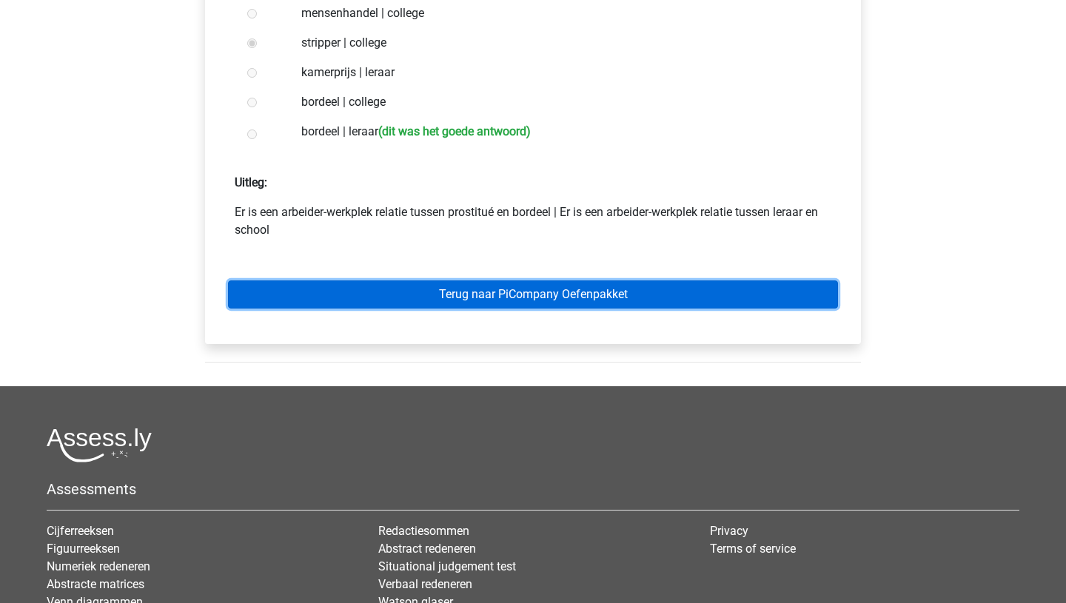
click at [493, 292] on link "Terug naar PiCompany Oefenpakket" at bounding box center [533, 295] width 610 height 28
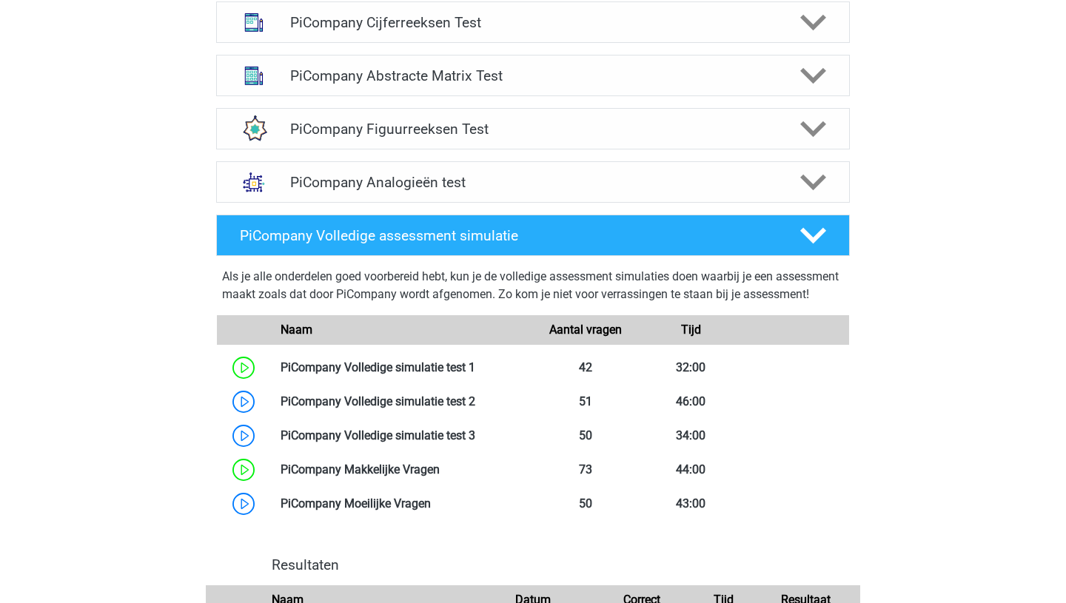
scroll to position [657, 0]
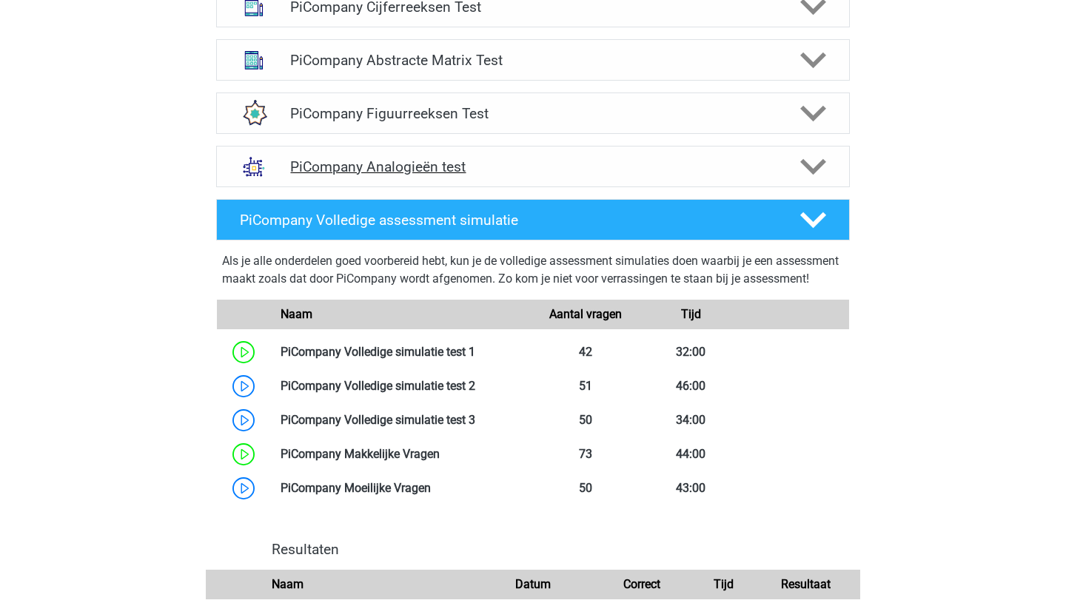
click at [812, 177] on icon at bounding box center [813, 167] width 26 height 26
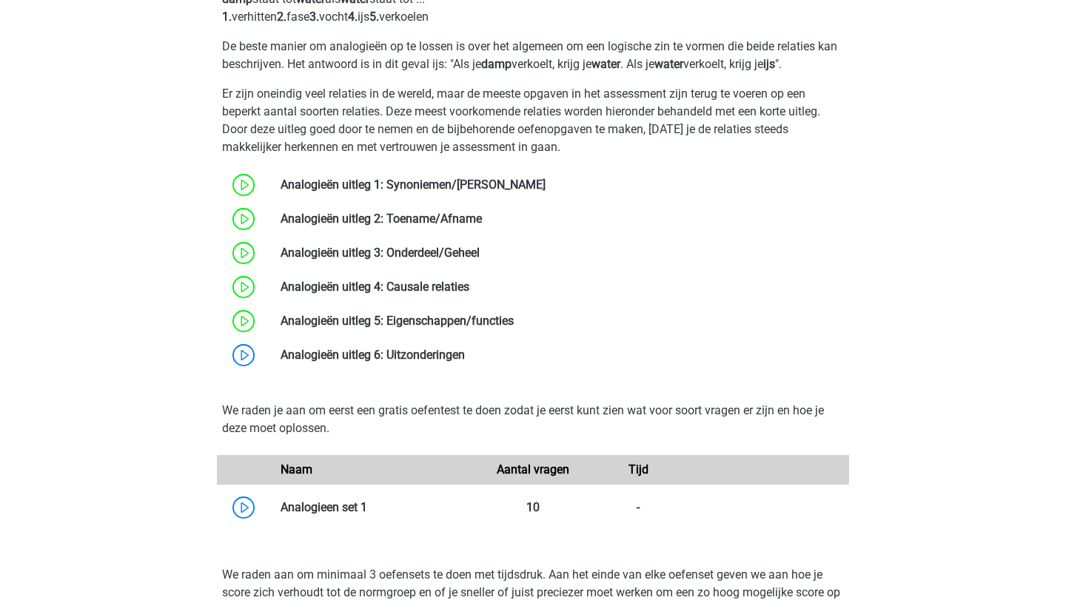
scroll to position [919, 0]
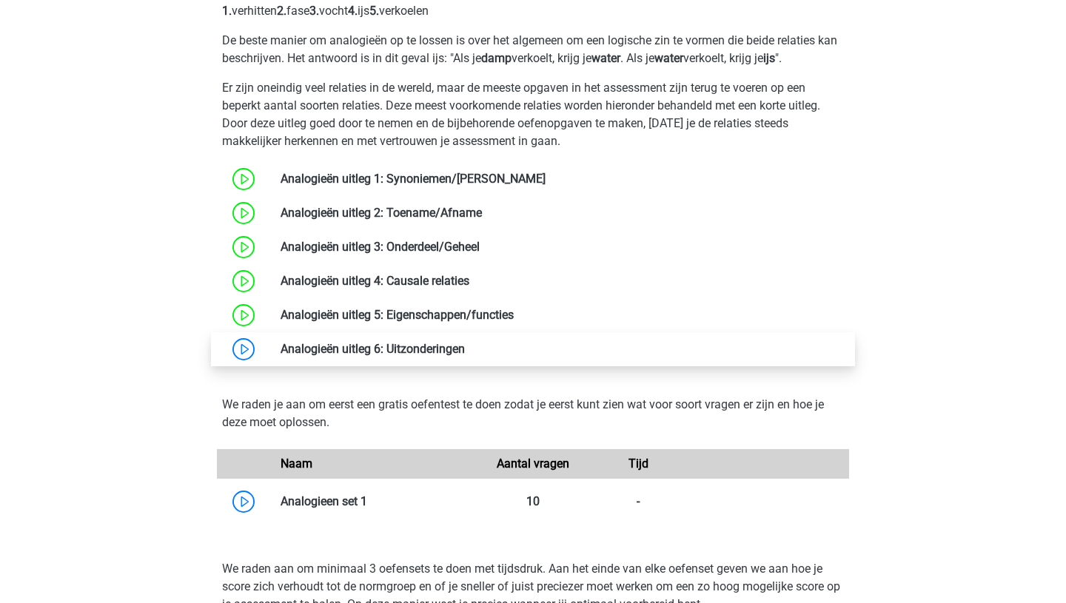
click at [465, 356] on link at bounding box center [465, 349] width 0 height 14
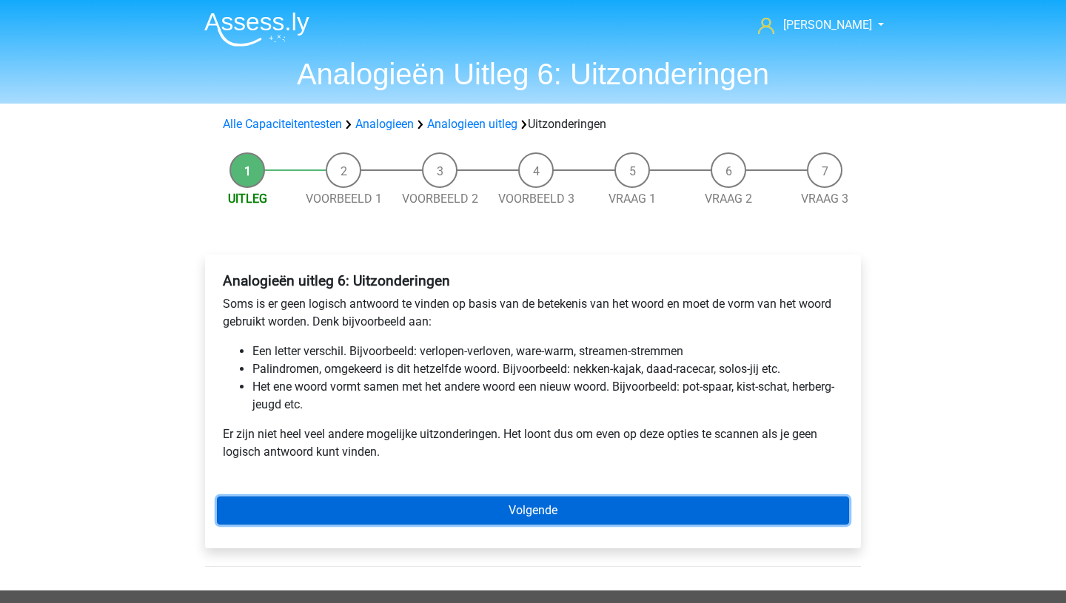
click at [457, 523] on link "Volgende" at bounding box center [533, 511] width 632 height 28
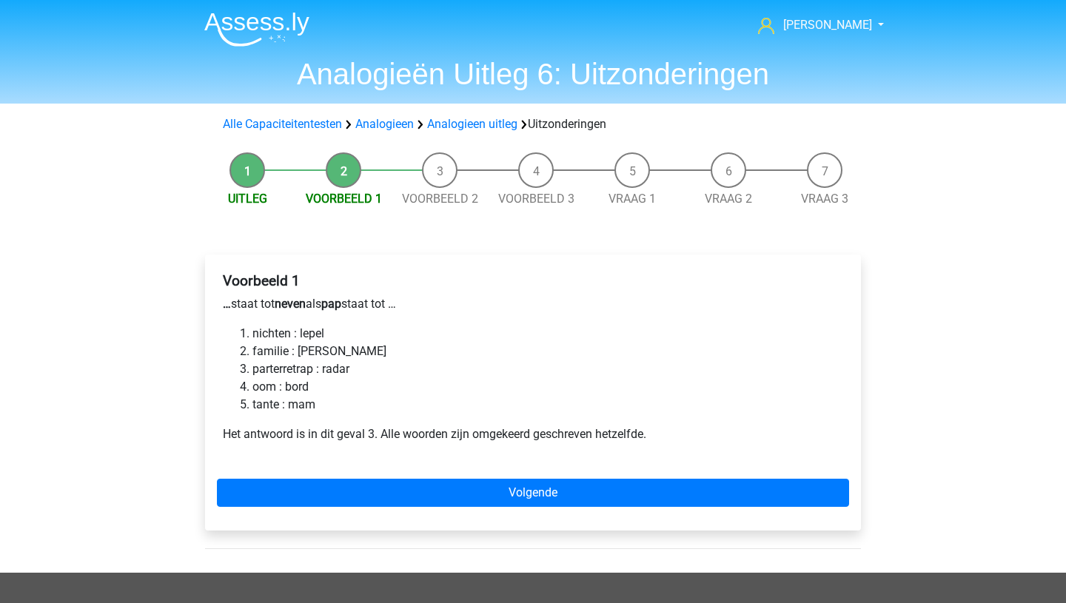
scroll to position [1, 0]
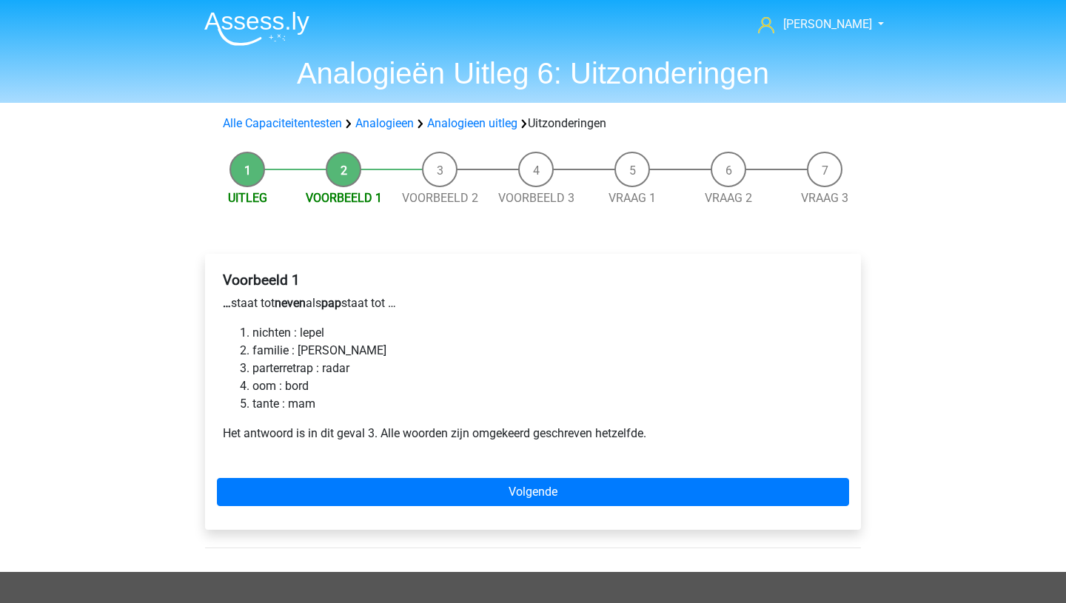
click at [451, 510] on div "Voorbeeld 1 … staat tot neven als pap staat tot … nichten : lepel familie : ger…" at bounding box center [533, 392] width 656 height 276
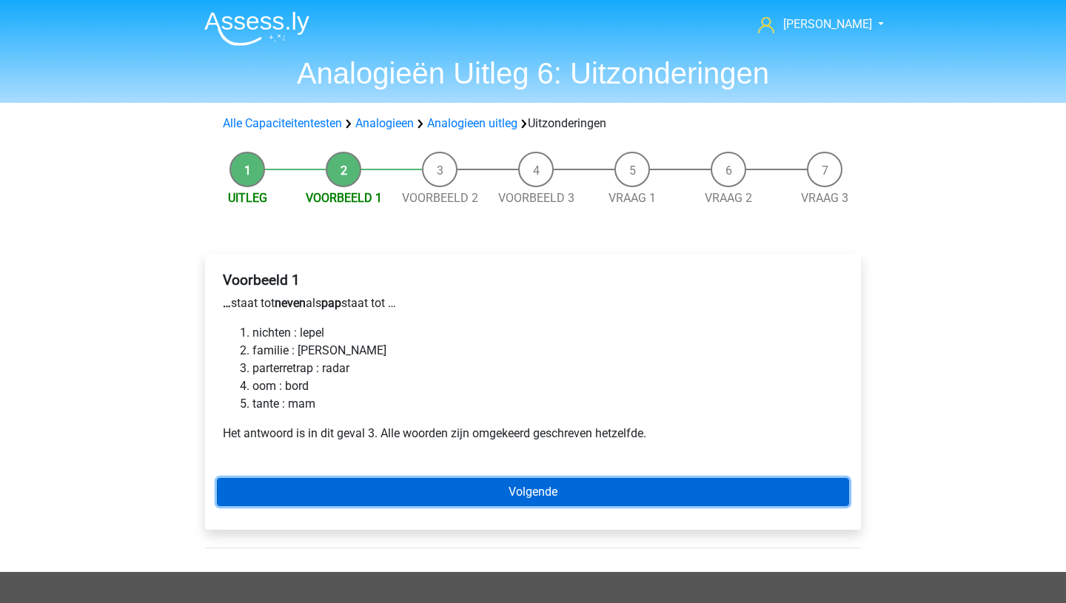
click at [457, 486] on link "Volgende" at bounding box center [533, 492] width 632 height 28
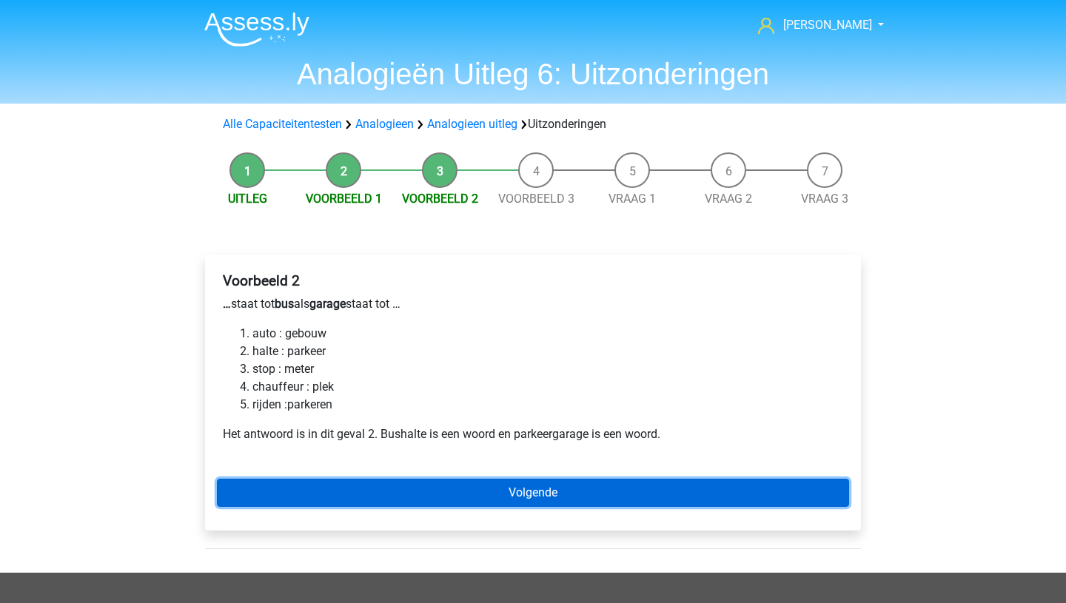
click at [457, 488] on link "Volgende" at bounding box center [533, 493] width 632 height 28
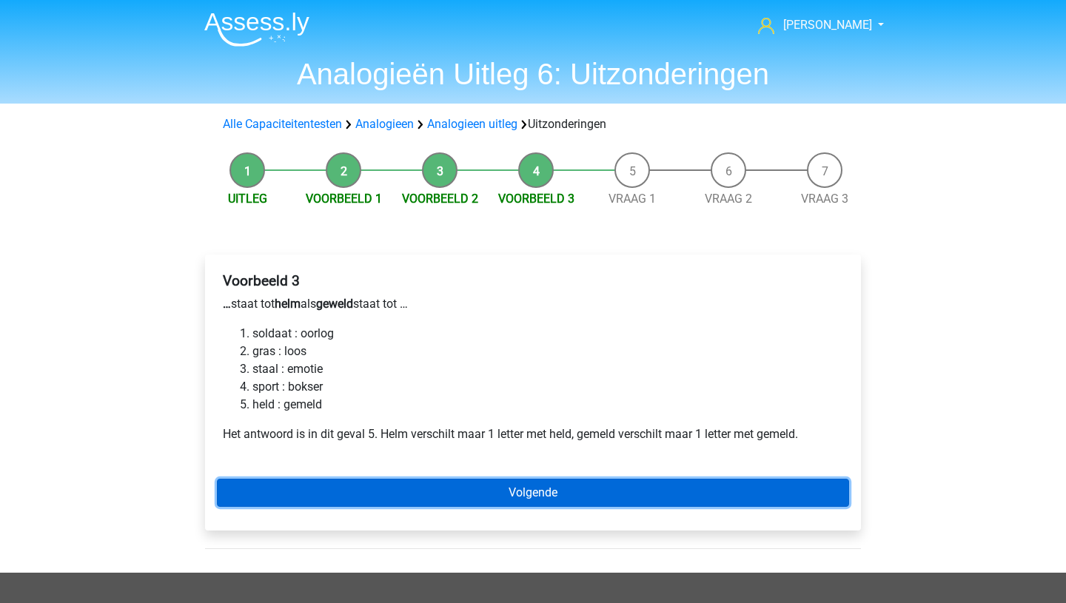
click at [492, 495] on link "Volgende" at bounding box center [533, 493] width 632 height 28
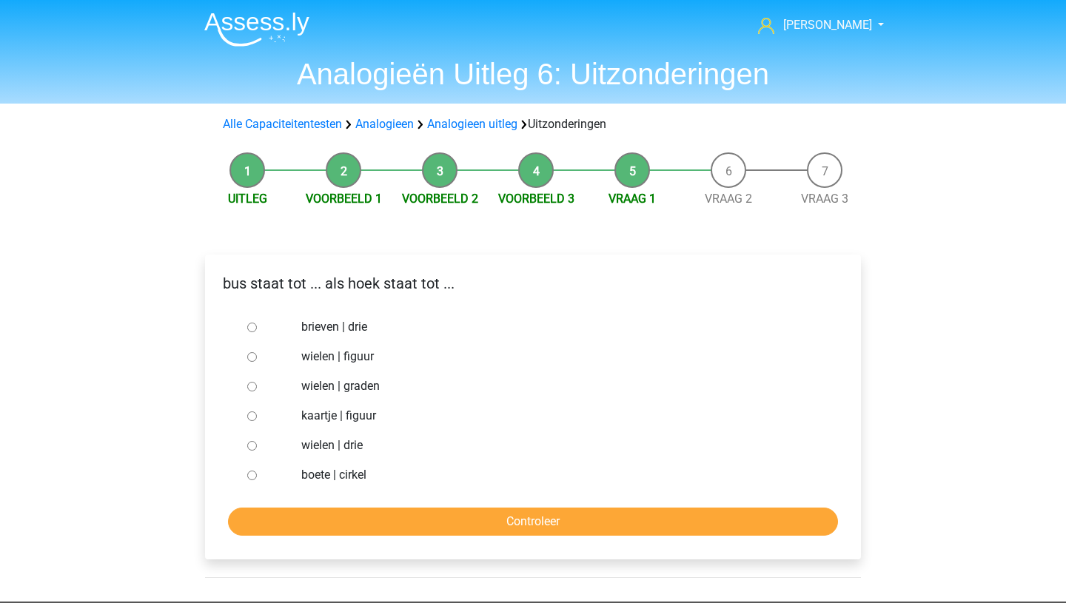
click at [248, 324] on input "brieven | drie" at bounding box center [252, 328] width 10 height 10
radio input "true"
click at [389, 513] on input "Controleer" at bounding box center [533, 522] width 610 height 28
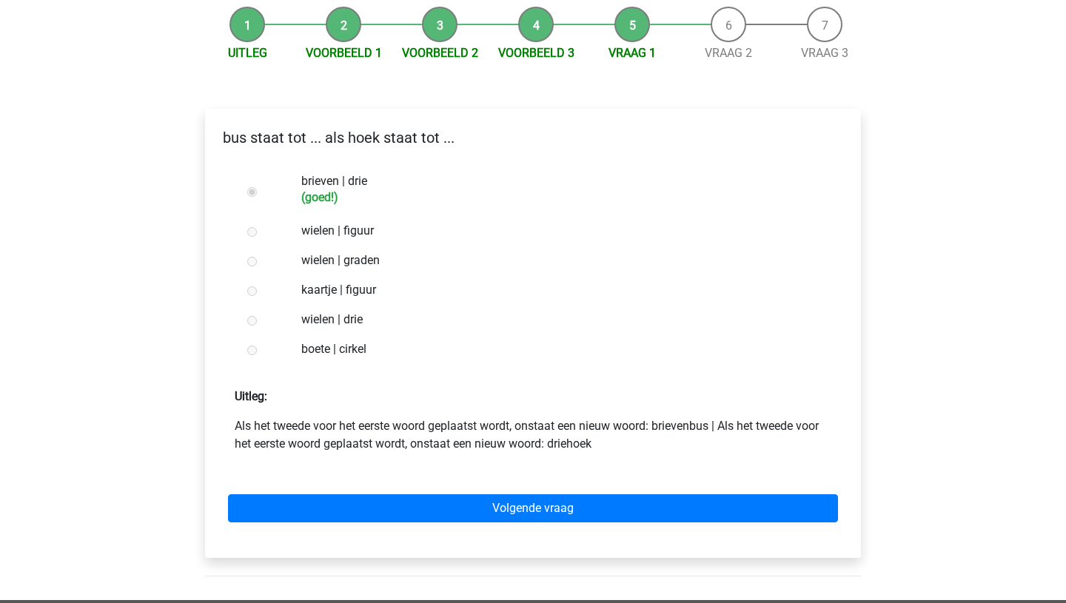
scroll to position [149, 0]
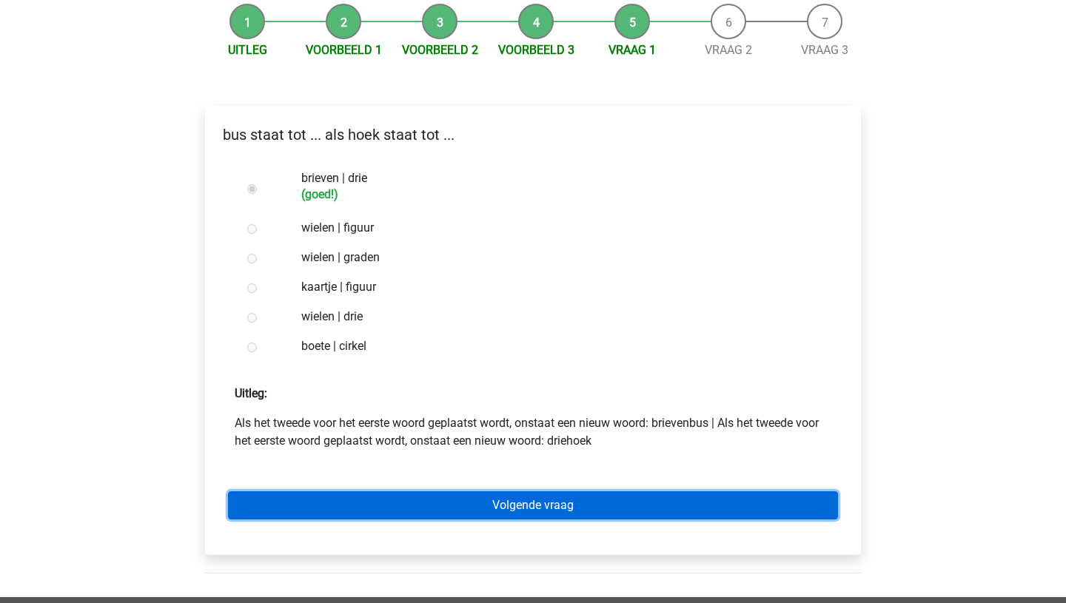
click at [390, 500] on link "Volgende vraag" at bounding box center [533, 506] width 610 height 28
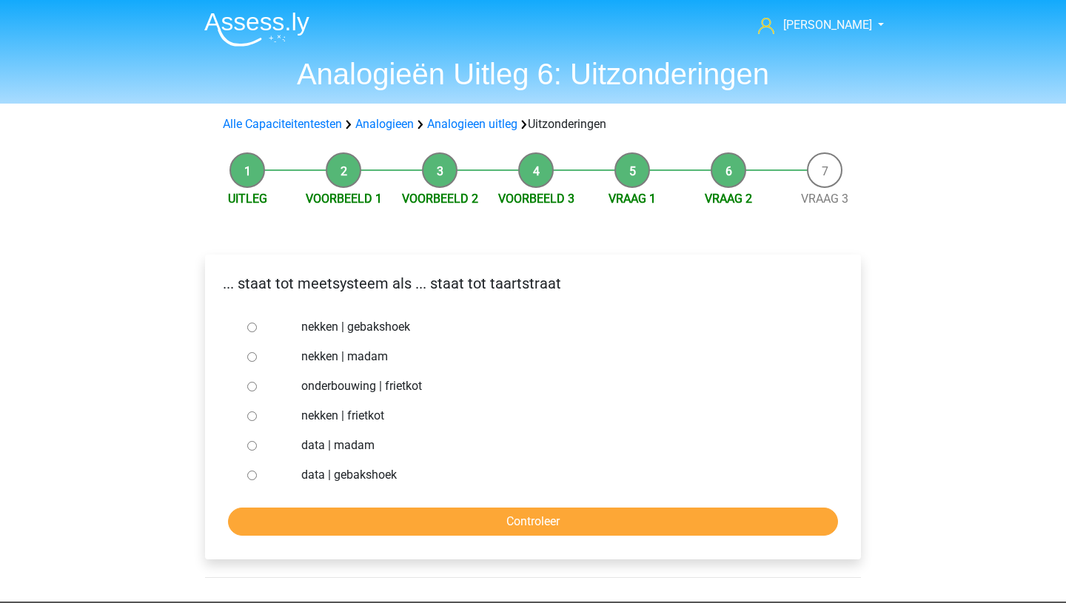
click at [252, 476] on input "data | gebakshoek" at bounding box center [252, 476] width 10 height 10
radio input "true"
click at [448, 523] on input "Controleer" at bounding box center [533, 522] width 610 height 28
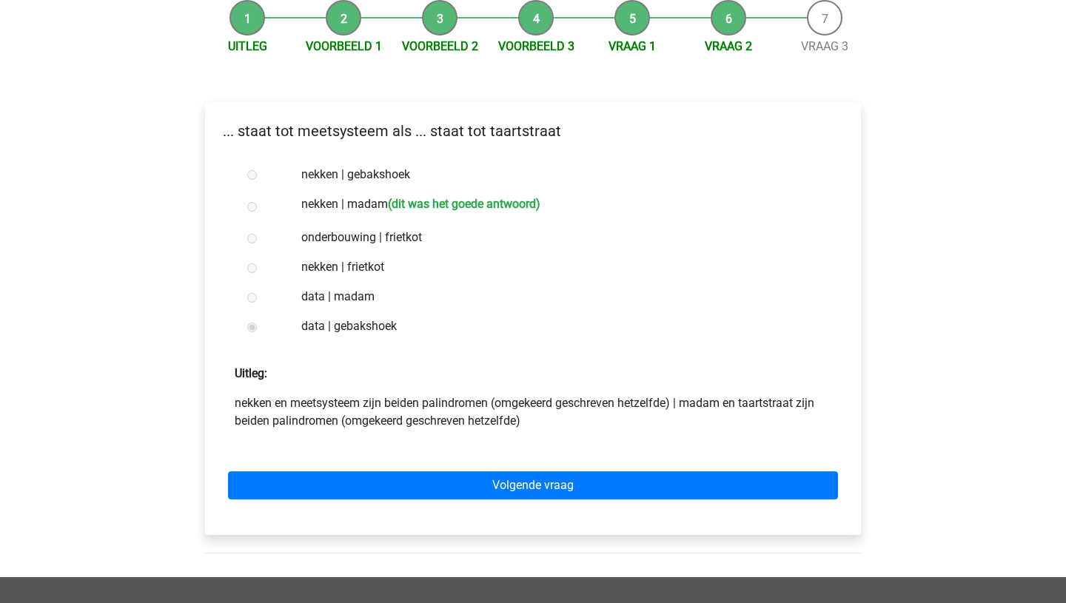
scroll to position [158, 0]
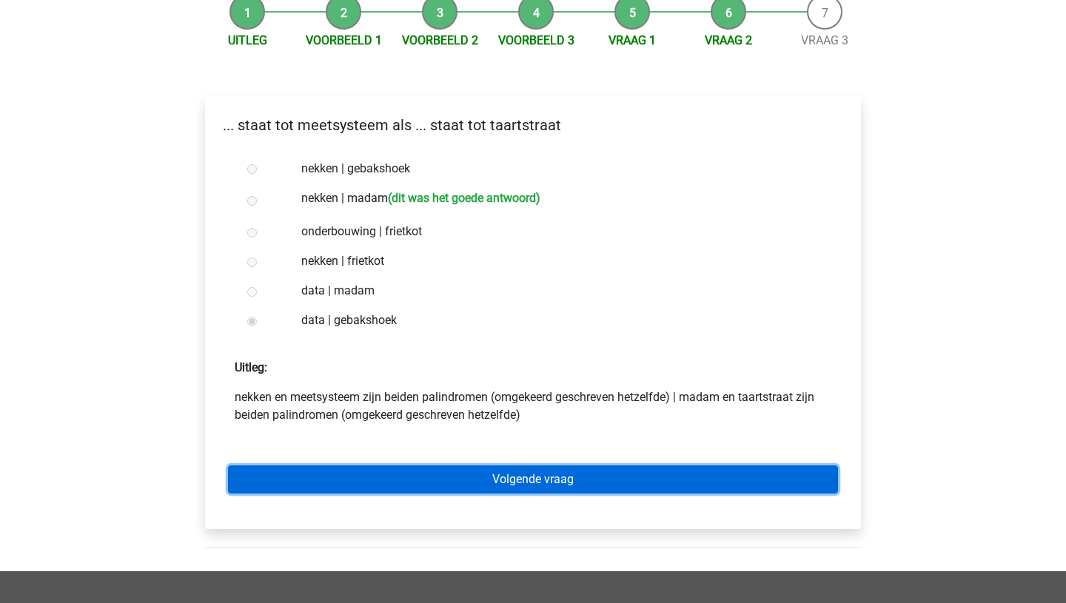
click at [463, 486] on link "Volgende vraag" at bounding box center [533, 480] width 610 height 28
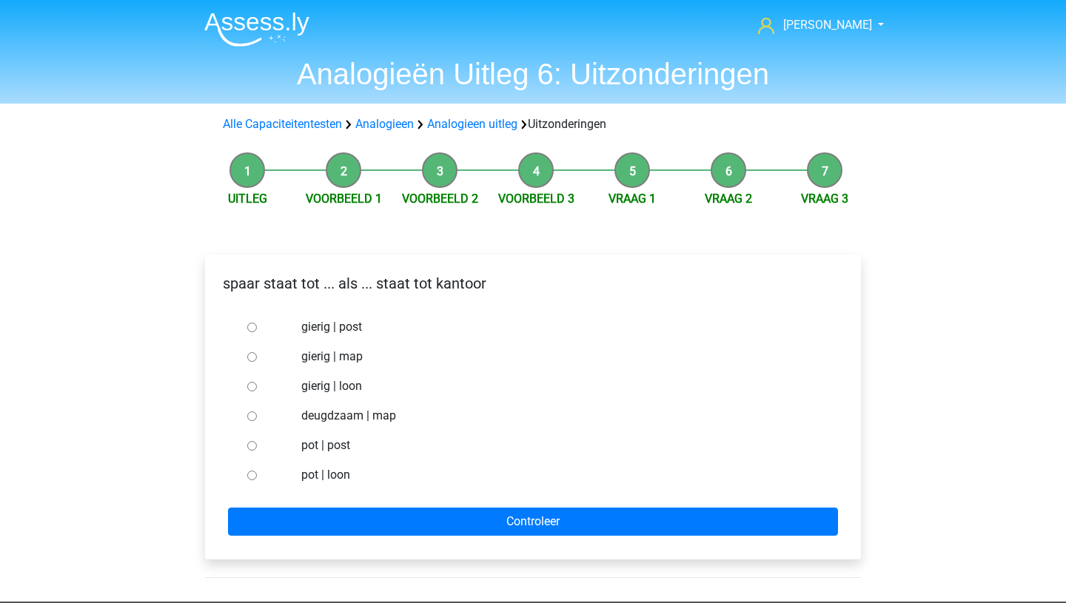
click at [254, 450] on input "pot | post" at bounding box center [252, 446] width 10 height 10
radio input "true"
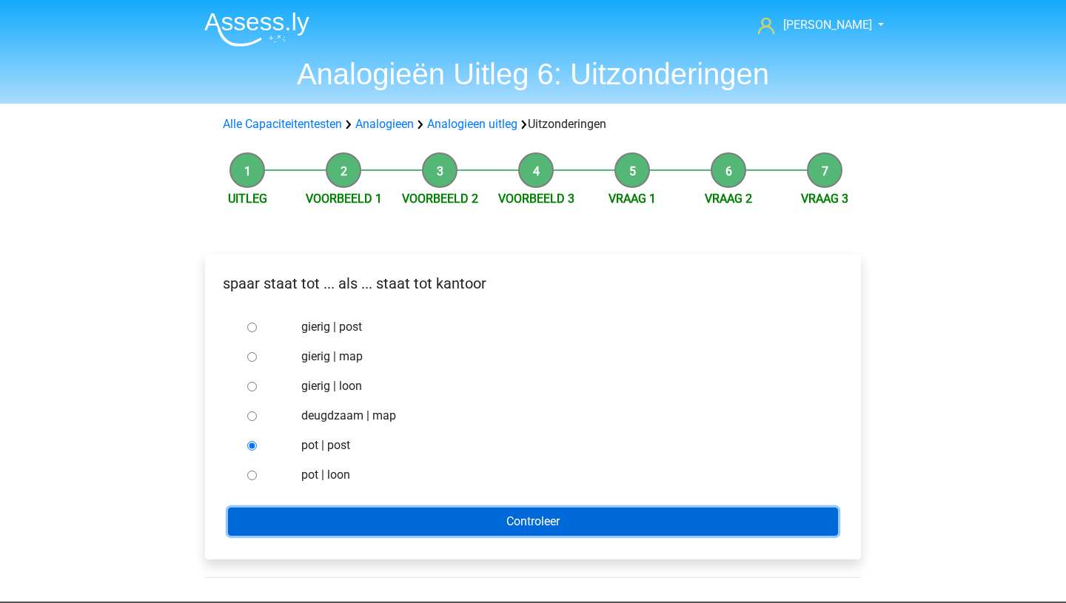
click at [342, 527] on input "Controleer" at bounding box center [533, 522] width 610 height 28
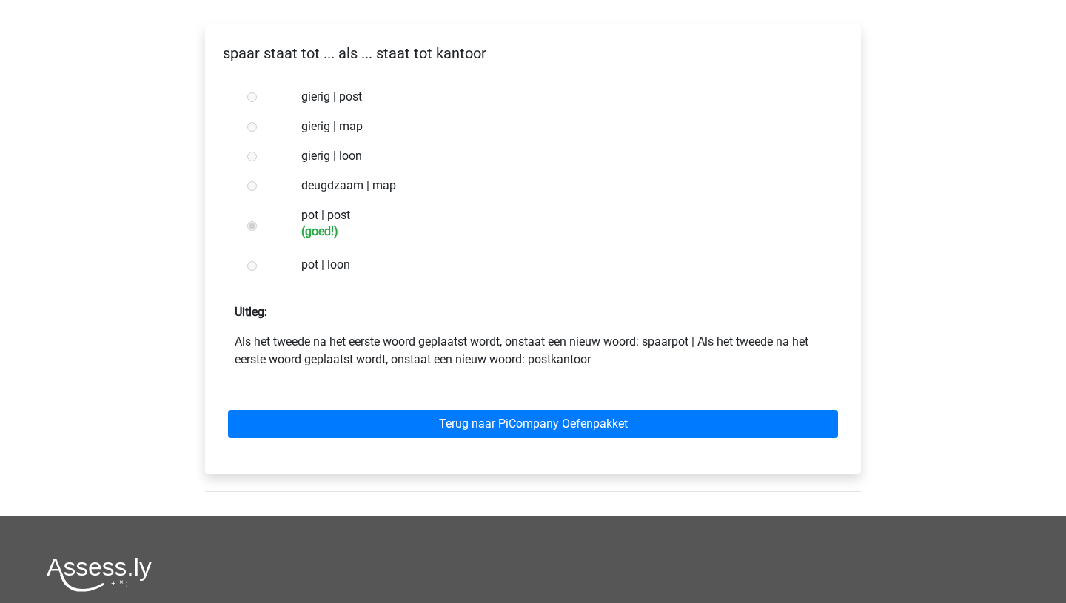
scroll to position [241, 0]
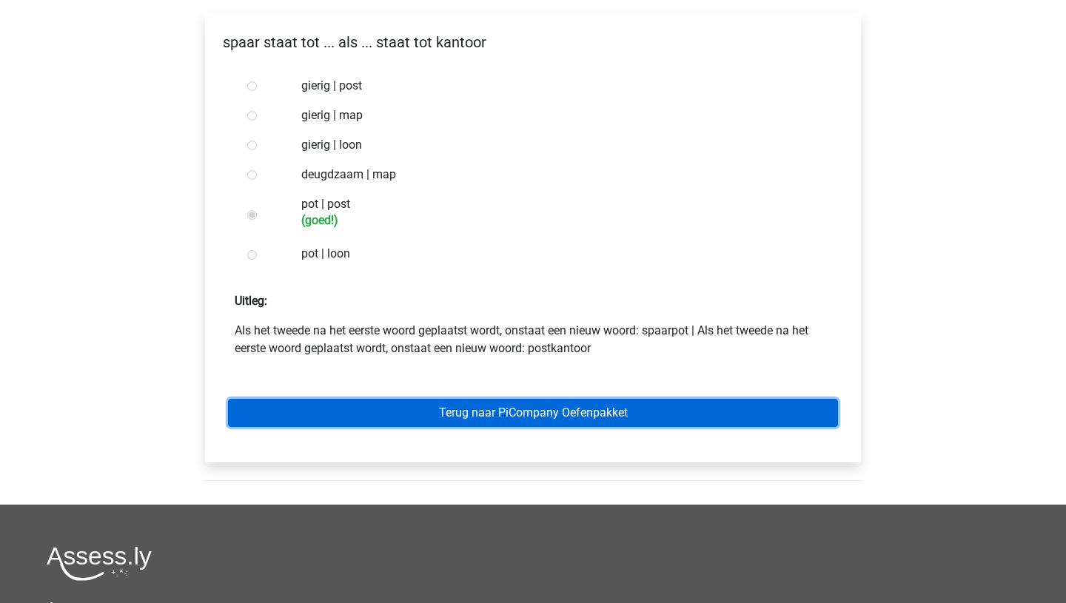
click at [462, 415] on link "Terug naar PiCompany Oefenpakket" at bounding box center [533, 413] width 610 height 28
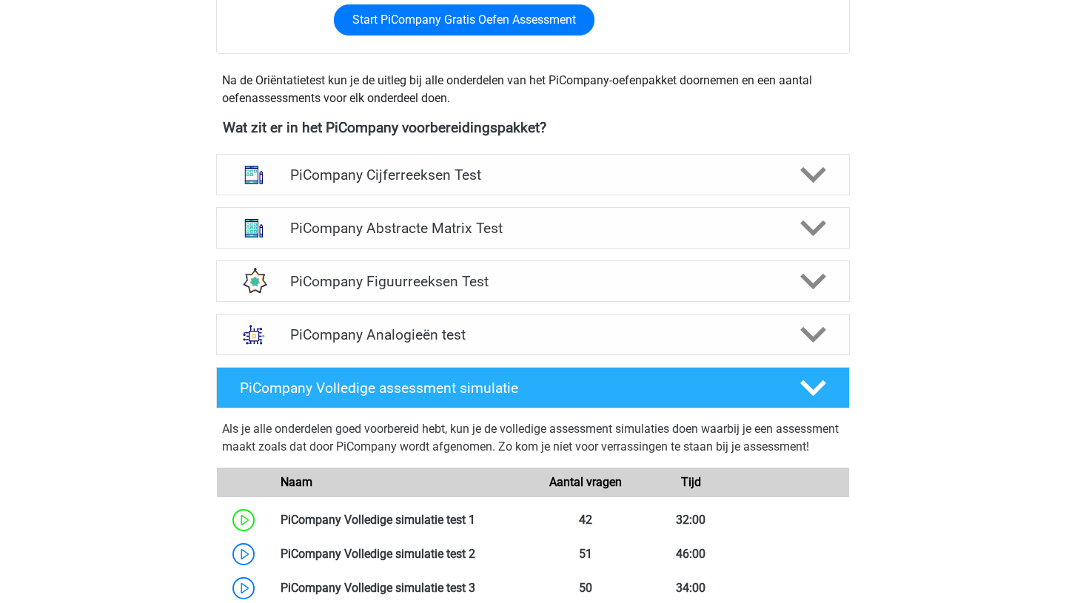
scroll to position [500, 0]
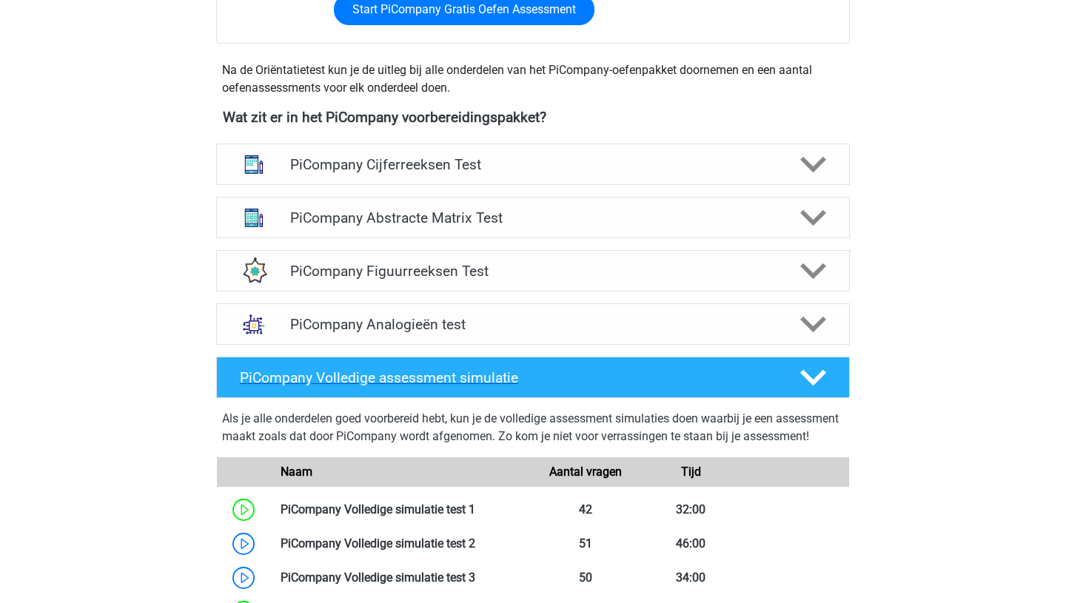
click at [814, 386] on polygon at bounding box center [813, 378] width 26 height 16
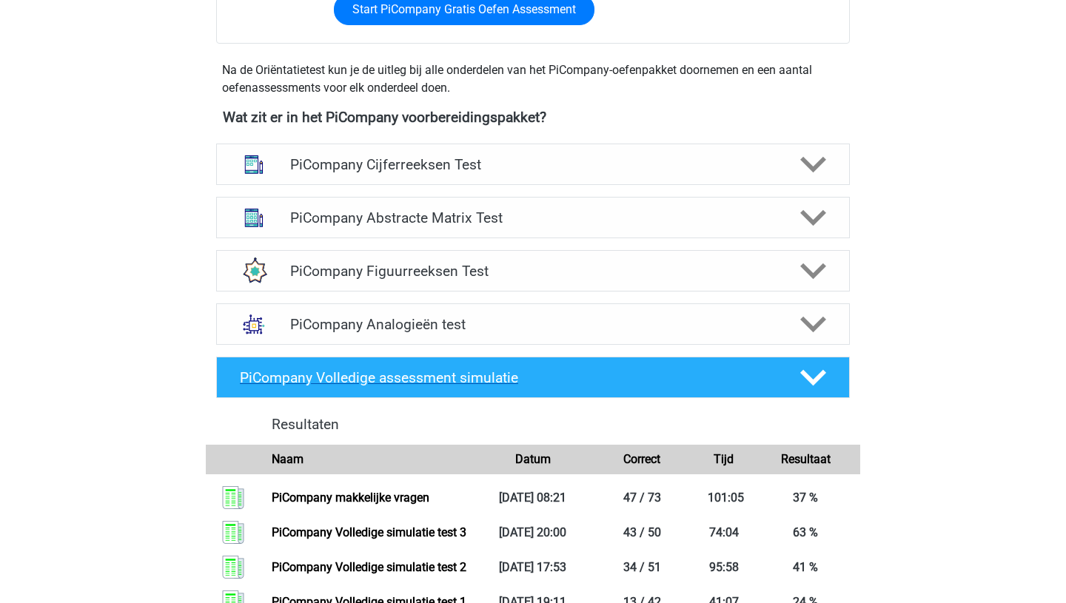
scroll to position [503, 0]
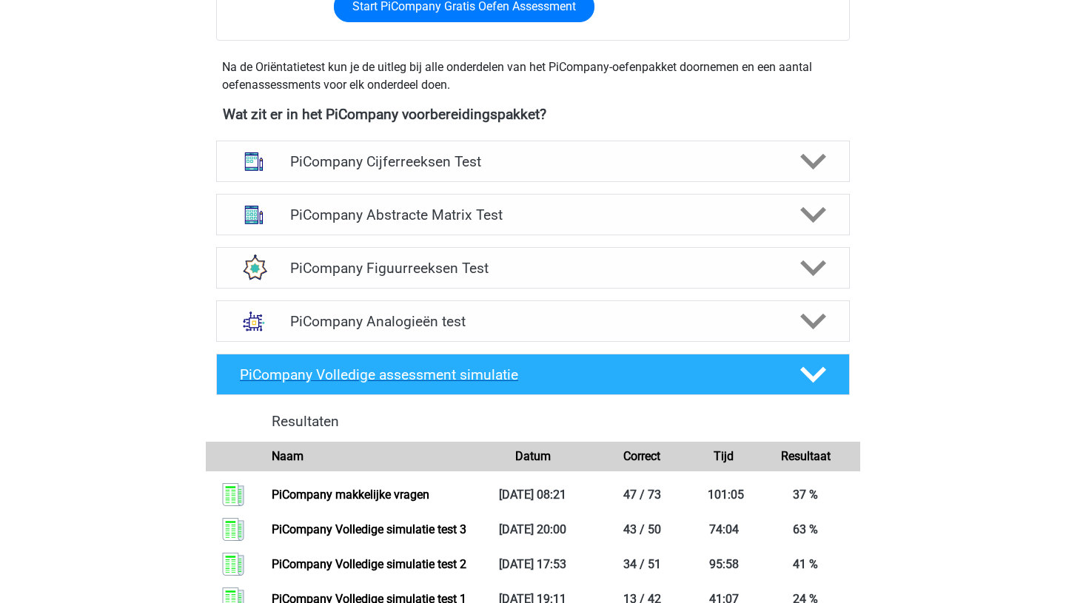
click at [814, 383] on polygon at bounding box center [813, 375] width 26 height 16
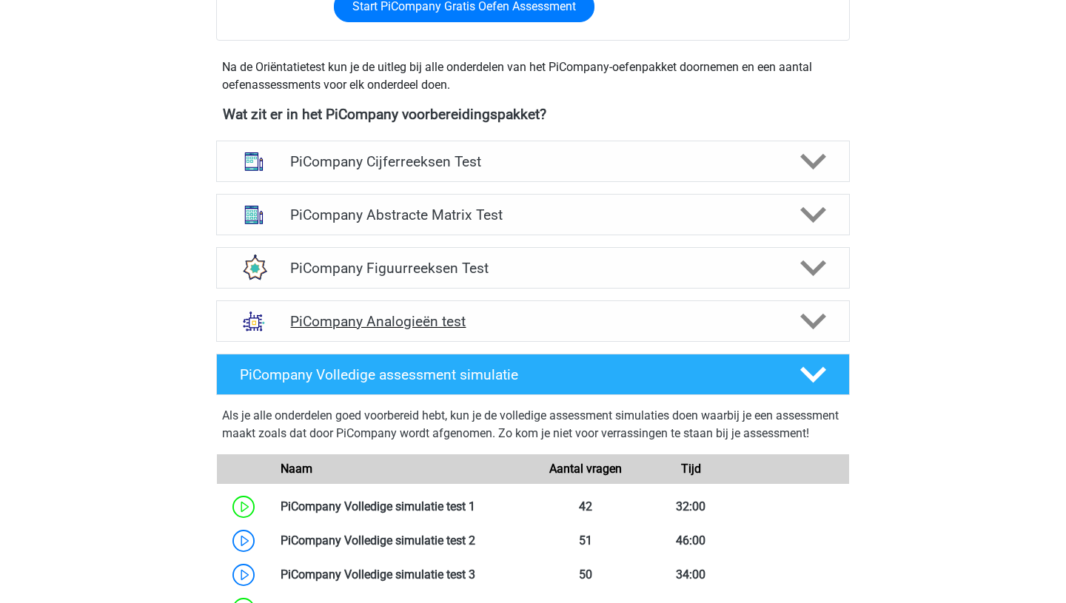
click at [808, 335] on icon at bounding box center [813, 322] width 26 height 26
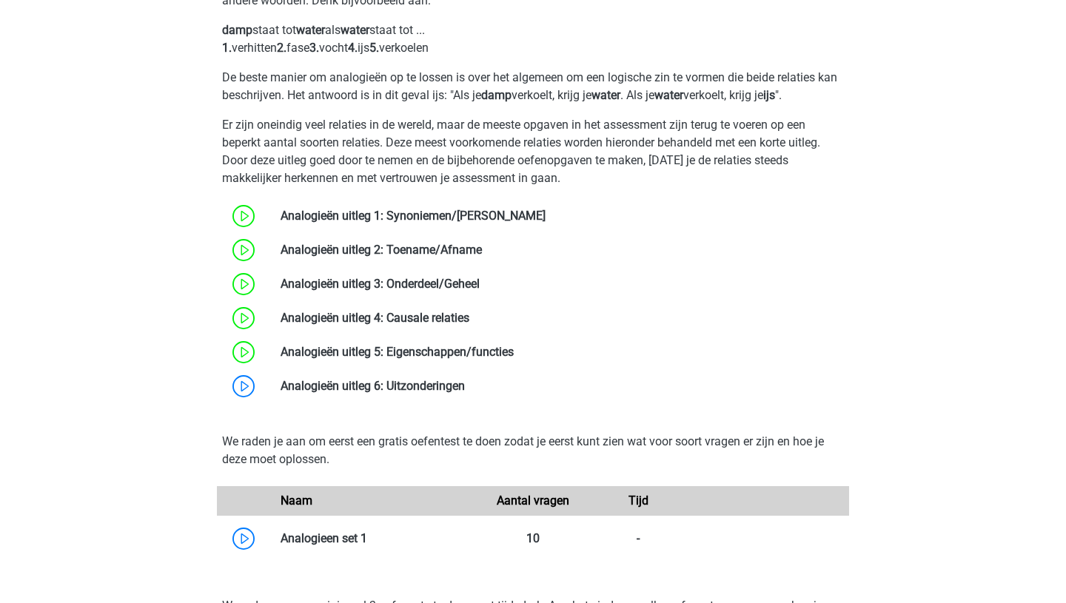
scroll to position [884, 0]
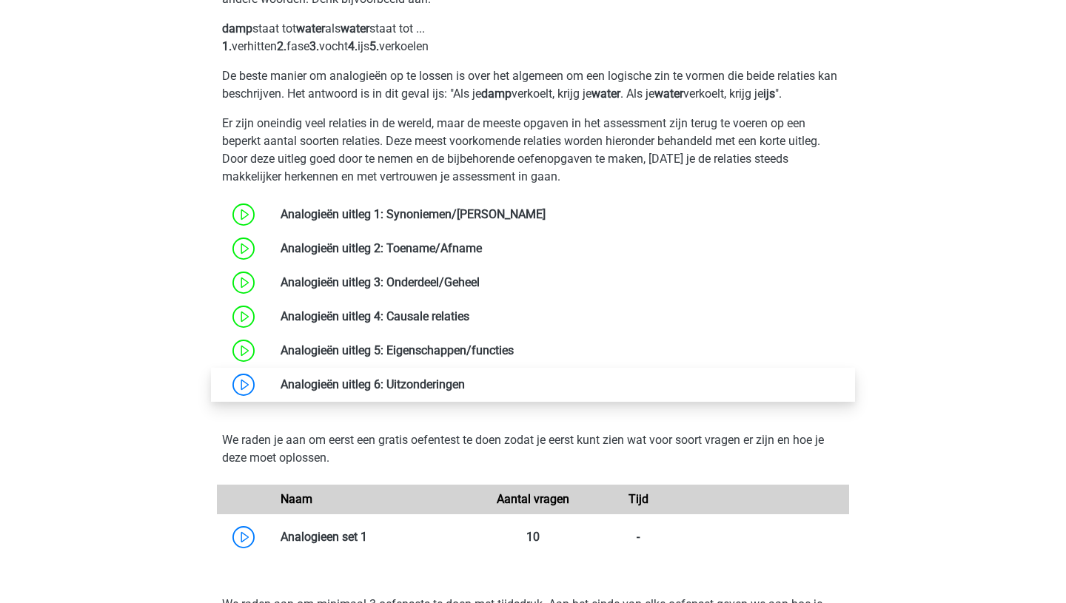
click at [465, 392] on link at bounding box center [465, 385] width 0 height 14
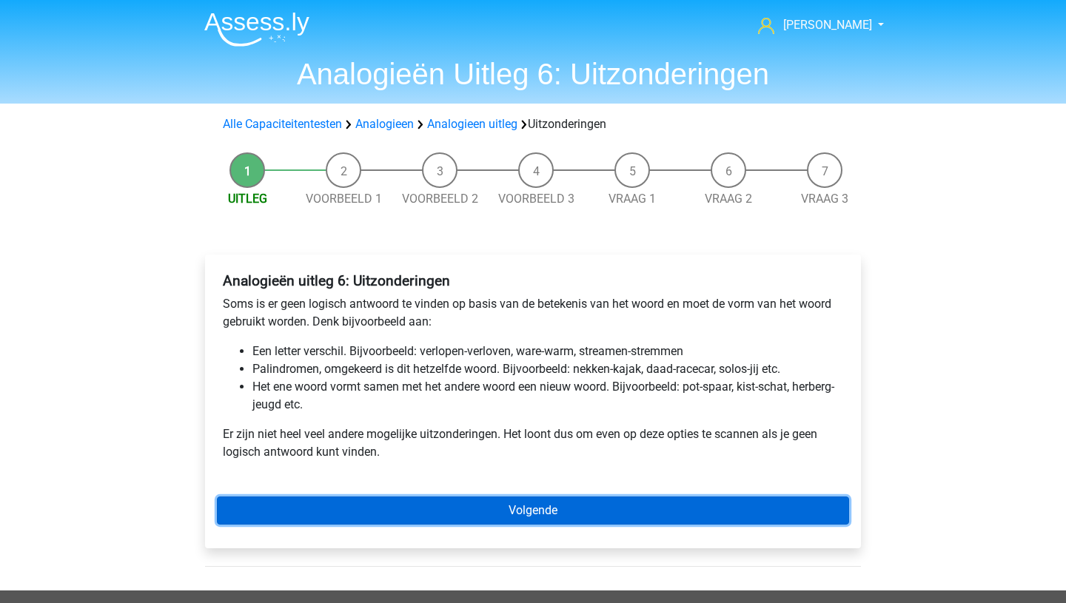
click at [460, 514] on link "Volgende" at bounding box center [533, 511] width 632 height 28
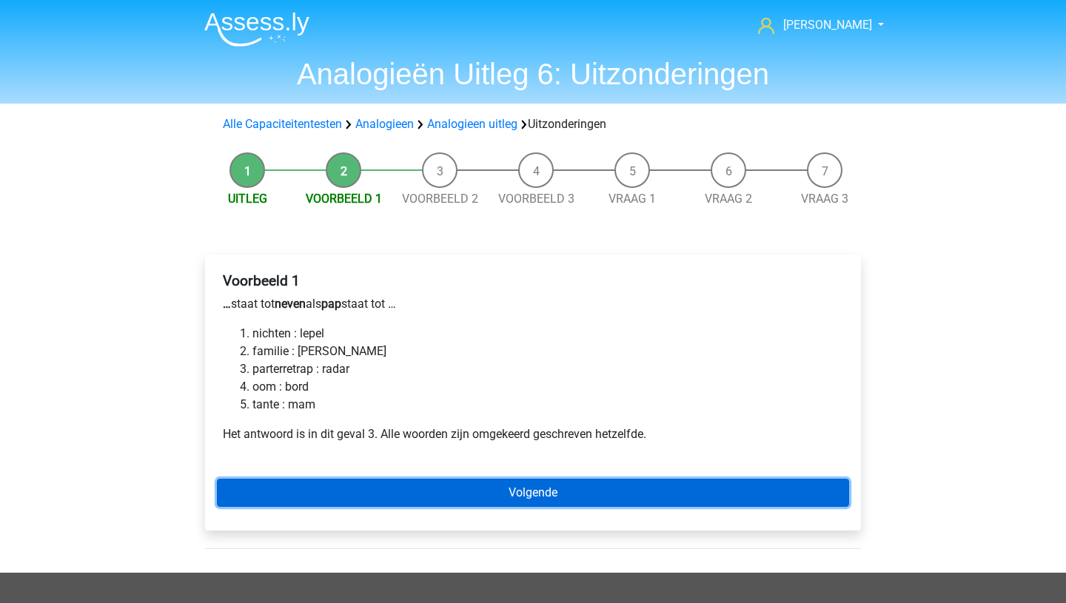
click at [333, 496] on link "Volgende" at bounding box center [533, 493] width 632 height 28
click at [333, 497] on link "Volgende" at bounding box center [533, 493] width 632 height 28
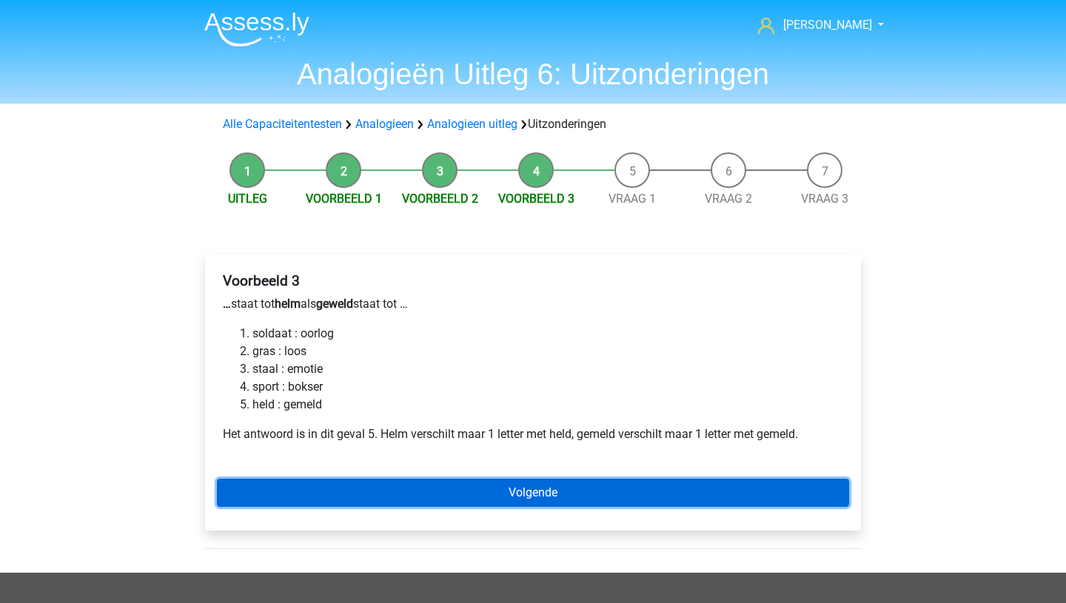
click at [333, 497] on link "Volgende" at bounding box center [533, 493] width 632 height 28
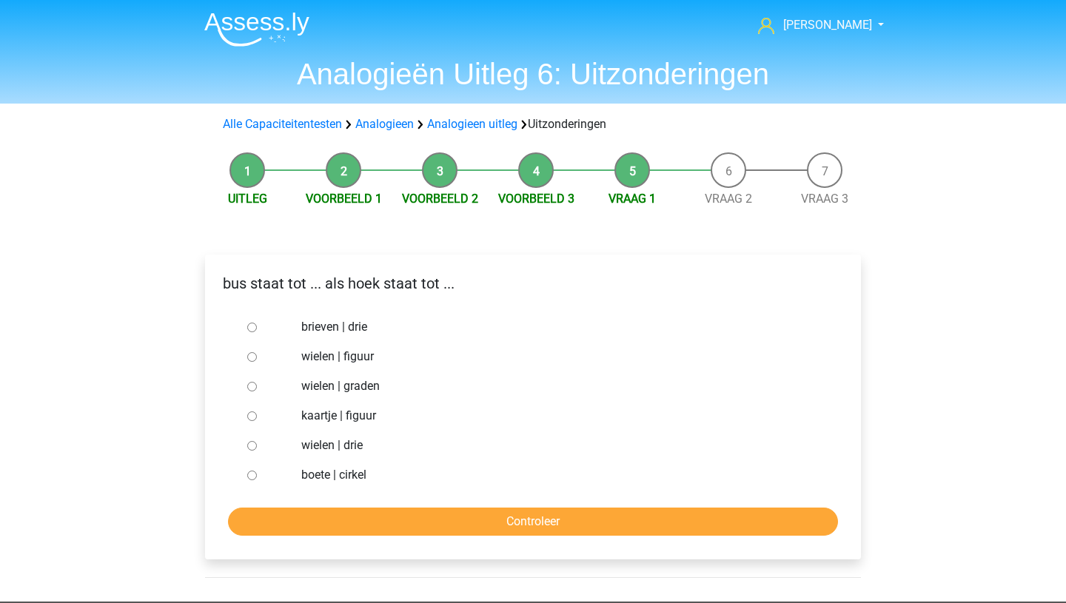
scroll to position [1, 0]
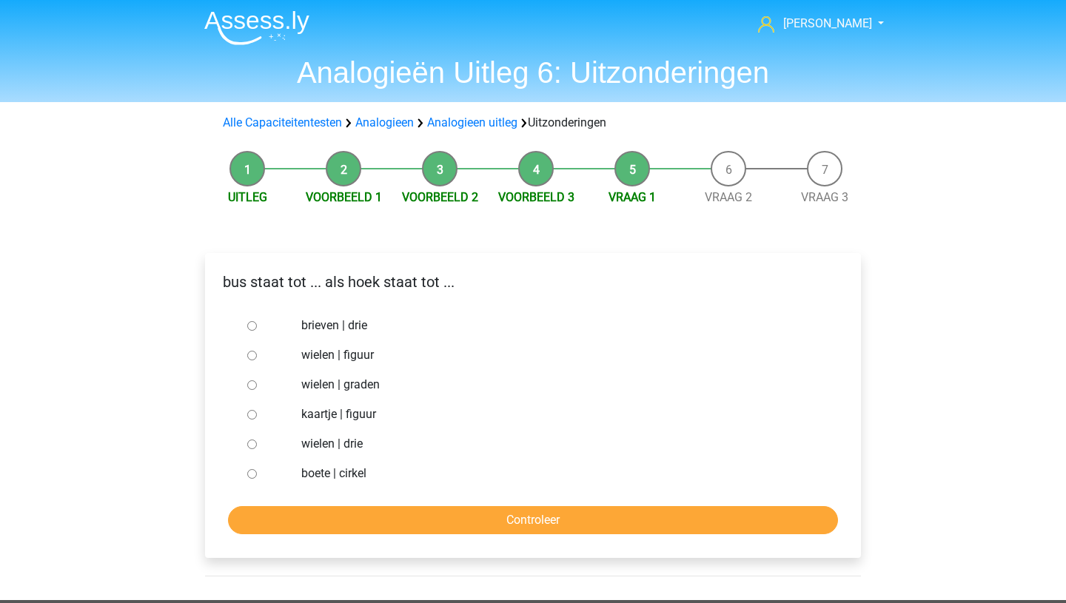
click at [254, 444] on input "wielen | drie" at bounding box center [252, 445] width 10 height 10
radio input "true"
click at [376, 518] on input "Controleer" at bounding box center [533, 520] width 610 height 28
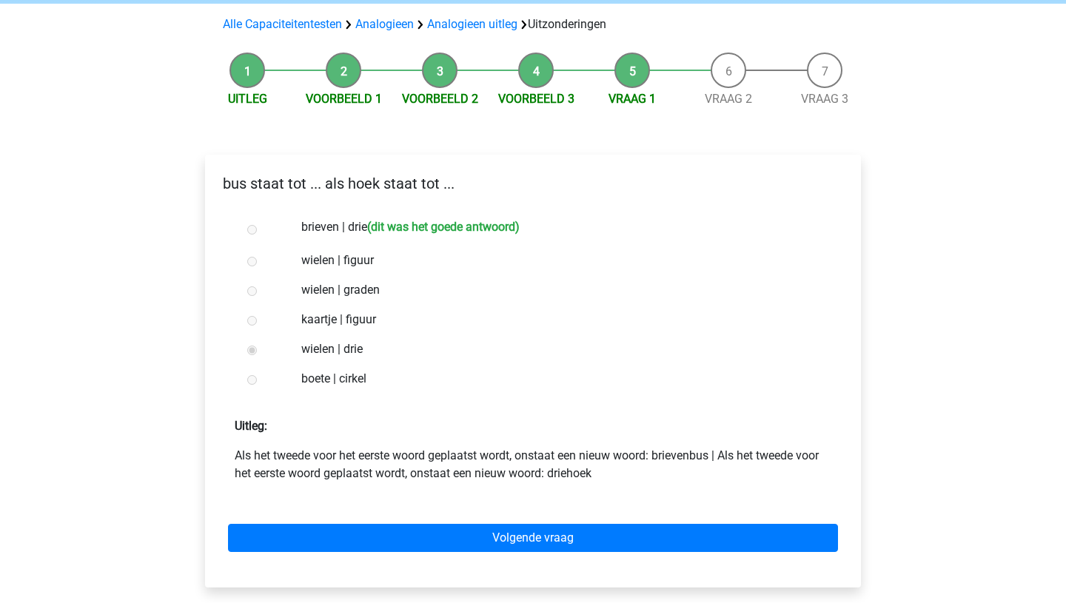
scroll to position [112, 0]
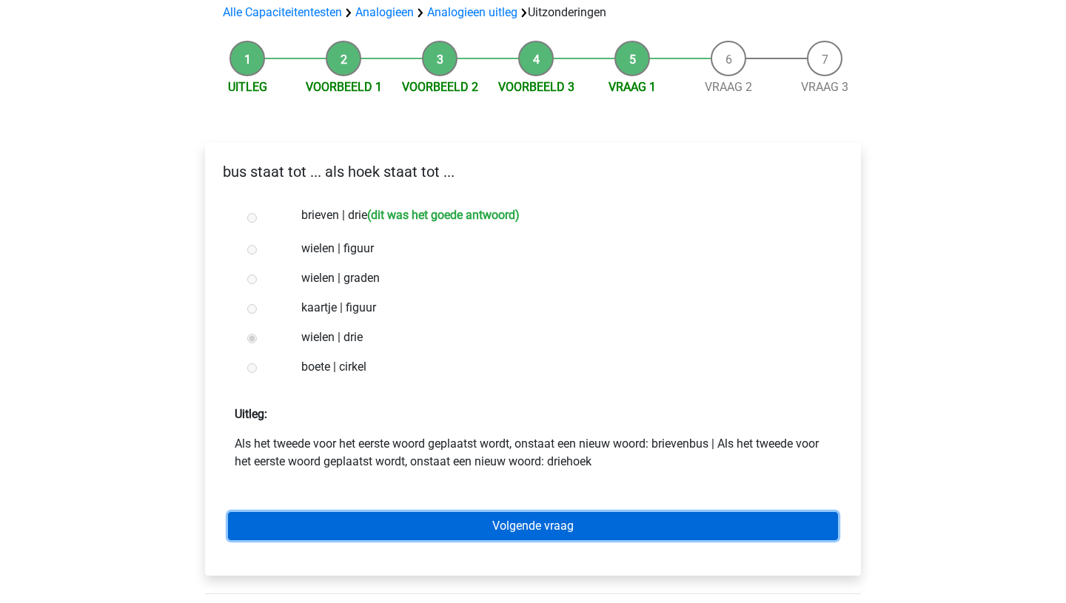
click at [502, 520] on link "Volgende vraag" at bounding box center [533, 526] width 610 height 28
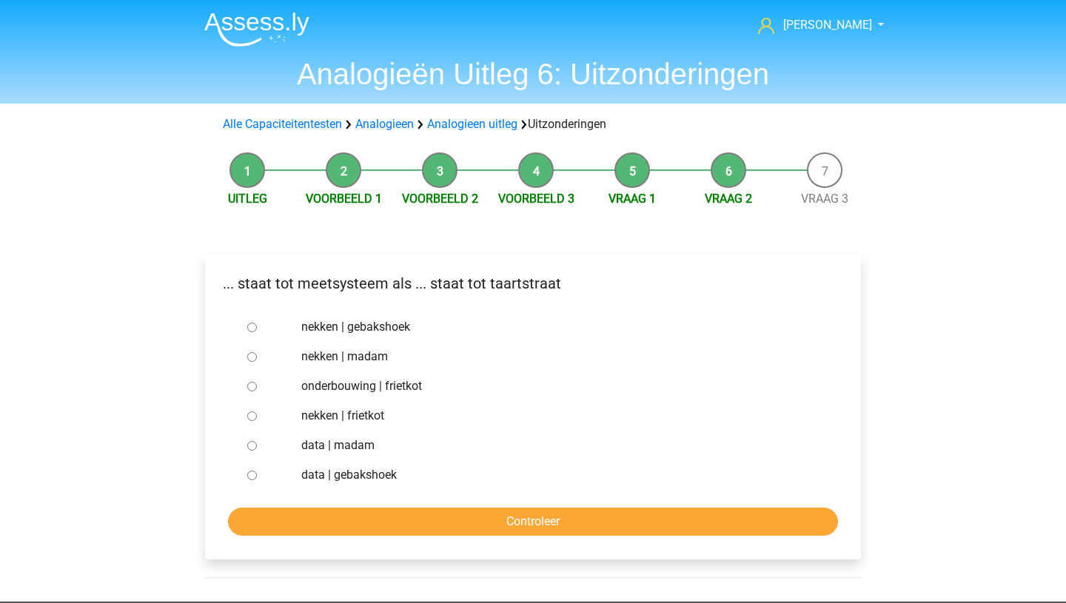
click at [254, 356] on input "nekken | madam" at bounding box center [252, 357] width 10 height 10
radio input "true"
click at [392, 536] on div "Controleer" at bounding box center [533, 522] width 632 height 28
click at [403, 518] on input "Controleer" at bounding box center [533, 522] width 610 height 28
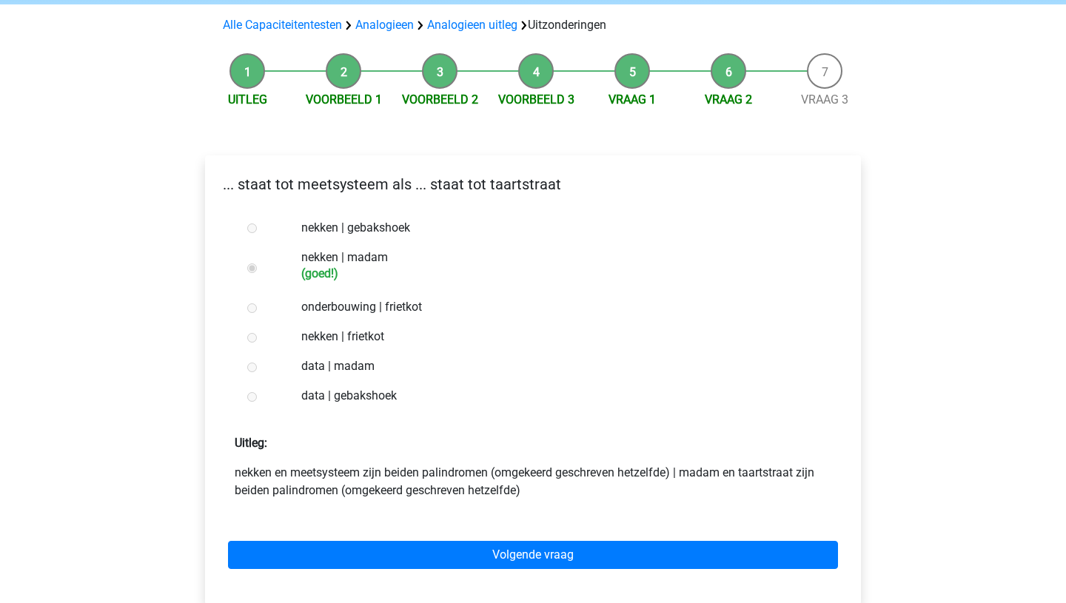
scroll to position [103, 0]
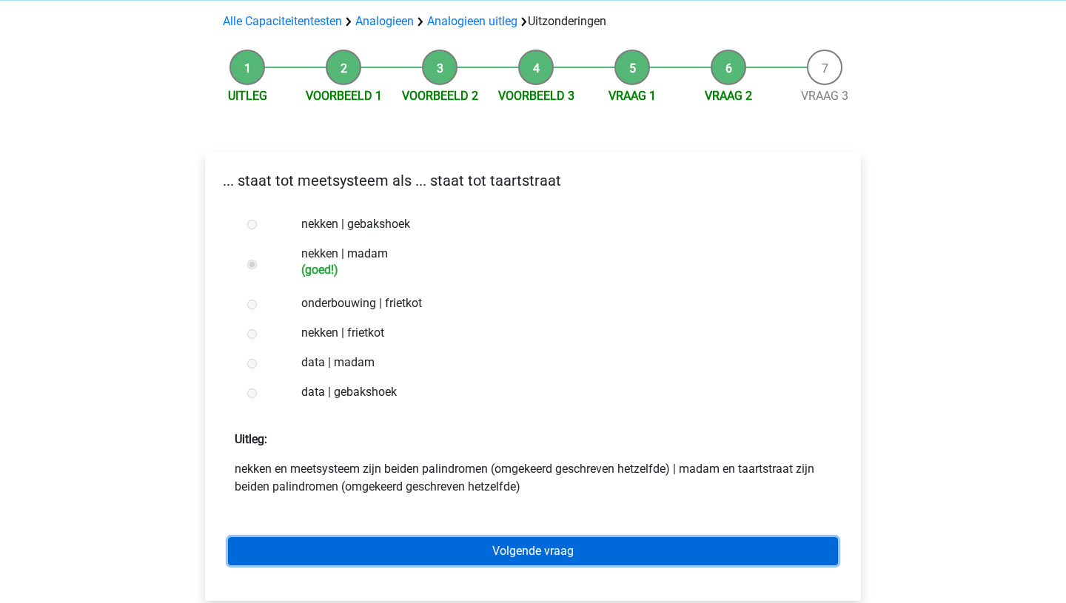
click at [489, 549] on link "Volgende vraag" at bounding box center [533, 551] width 610 height 28
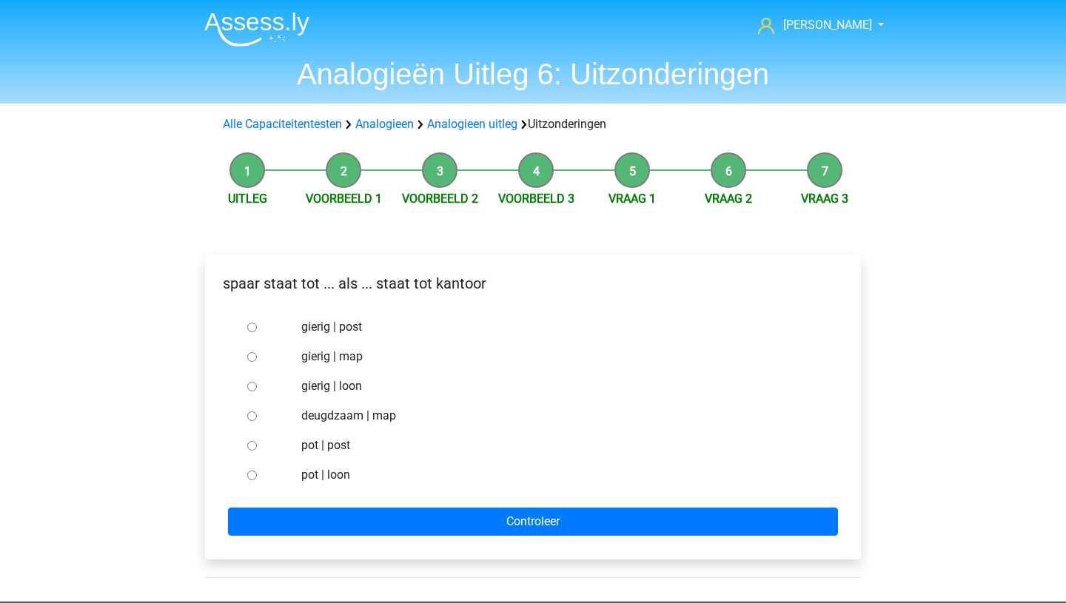
click at [252, 446] on input "pot | post" at bounding box center [252, 446] width 10 height 10
radio input "true"
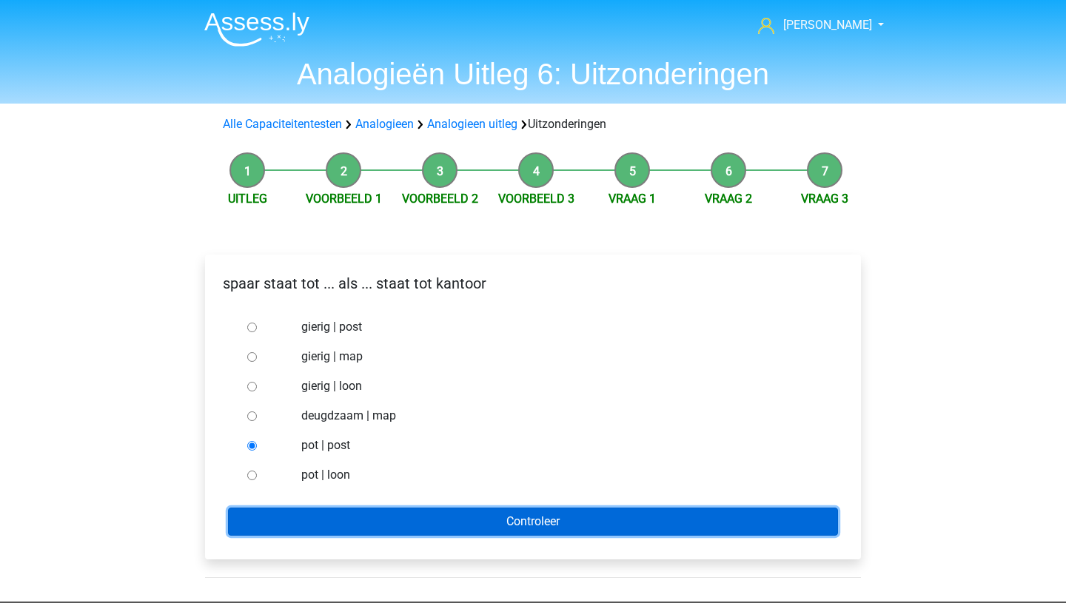
click at [417, 512] on input "Controleer" at bounding box center [533, 522] width 610 height 28
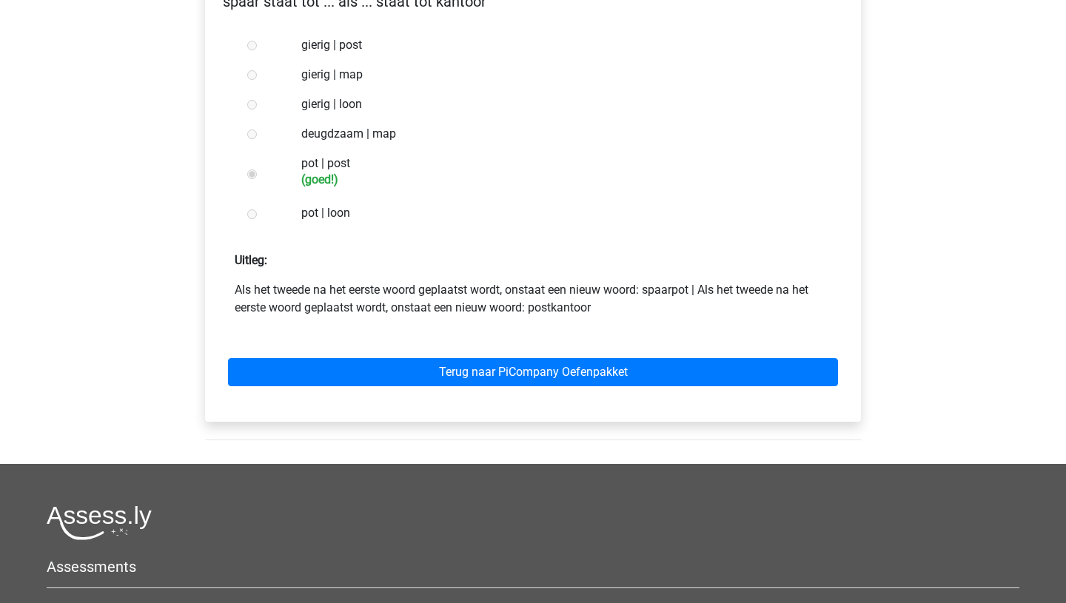
scroll to position [286, 0]
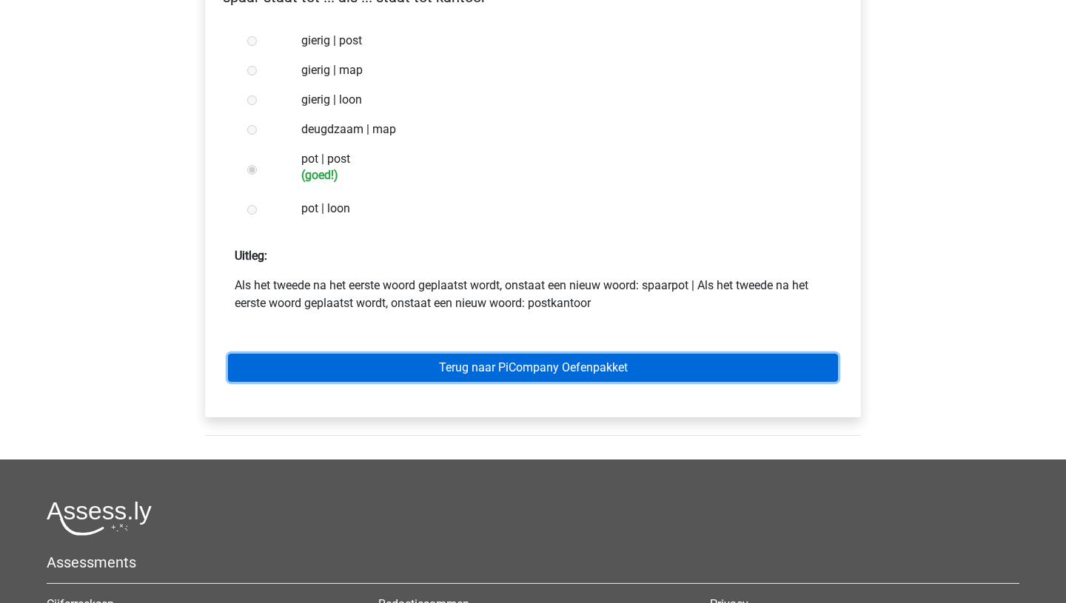
click at [523, 370] on link "Terug naar PiCompany Oefenpakket" at bounding box center [533, 368] width 610 height 28
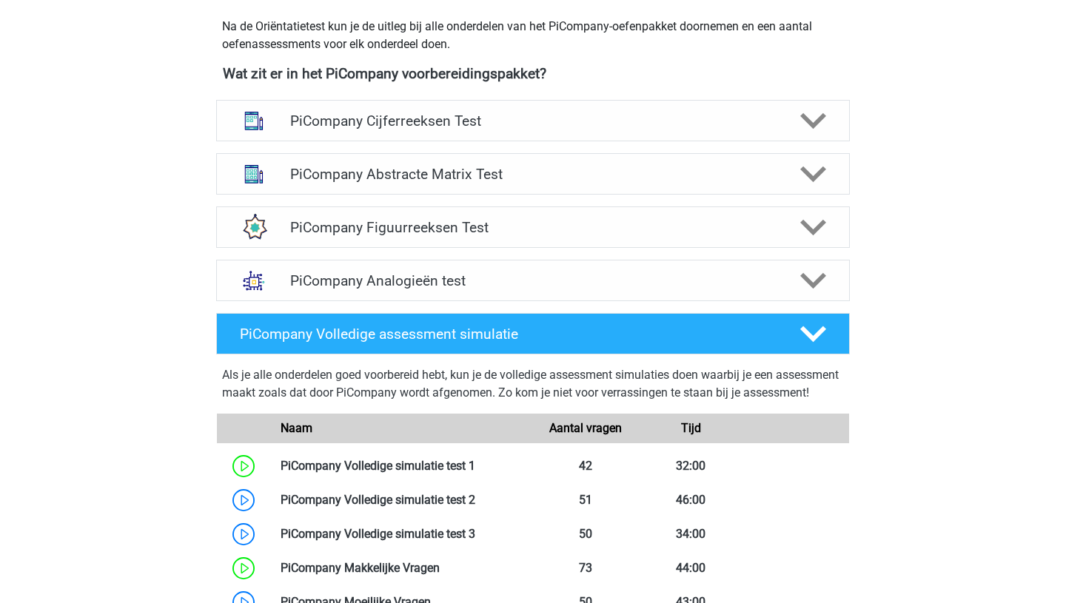
scroll to position [543, 0]
click at [819, 290] on polygon at bounding box center [813, 282] width 26 height 16
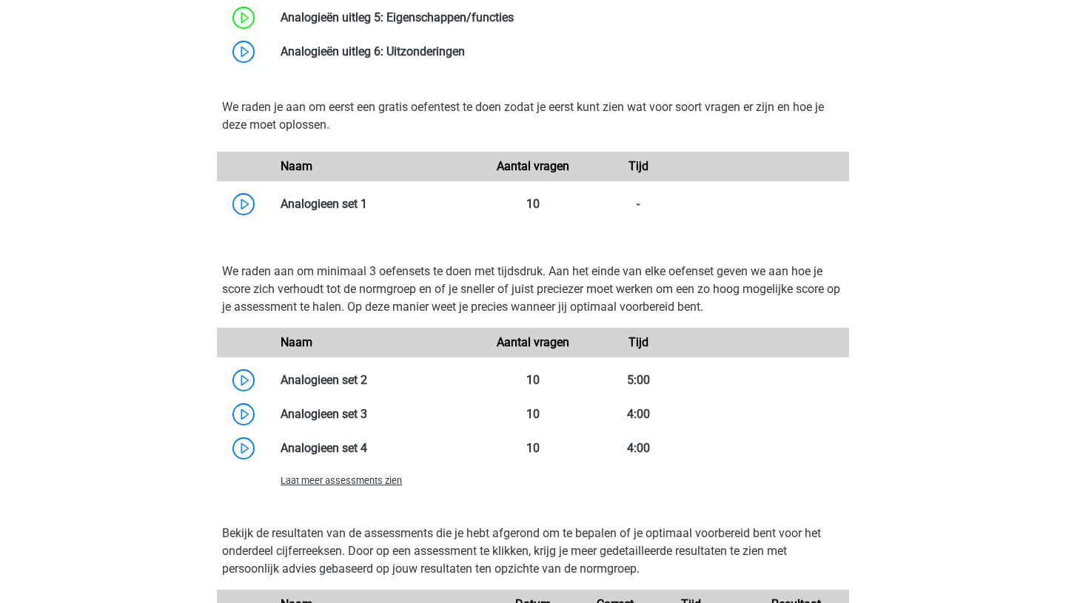
scroll to position [1218, 0]
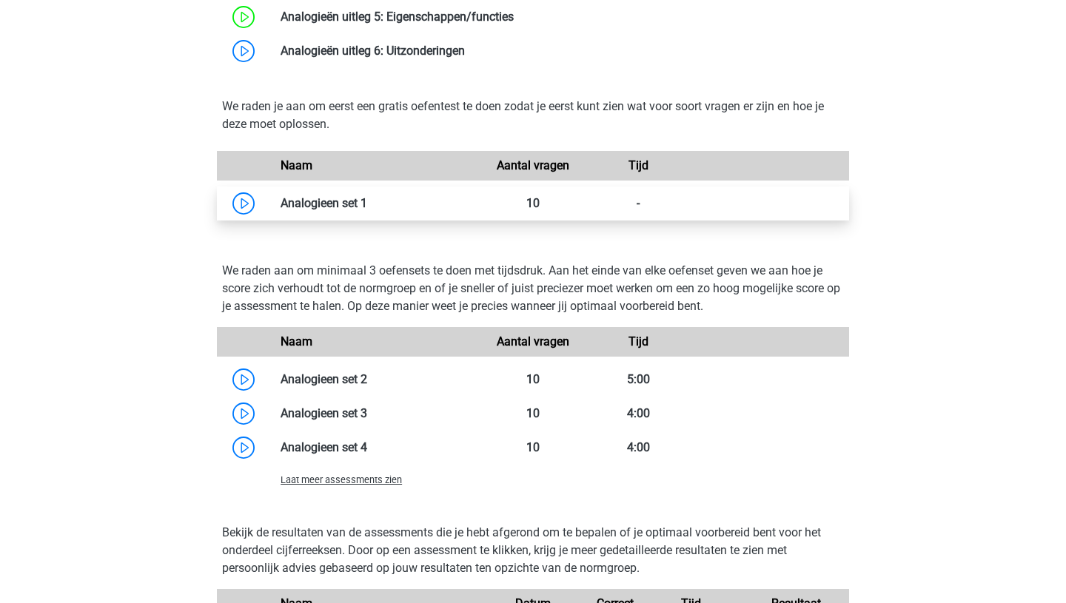
click at [367, 210] on link at bounding box center [367, 203] width 0 height 14
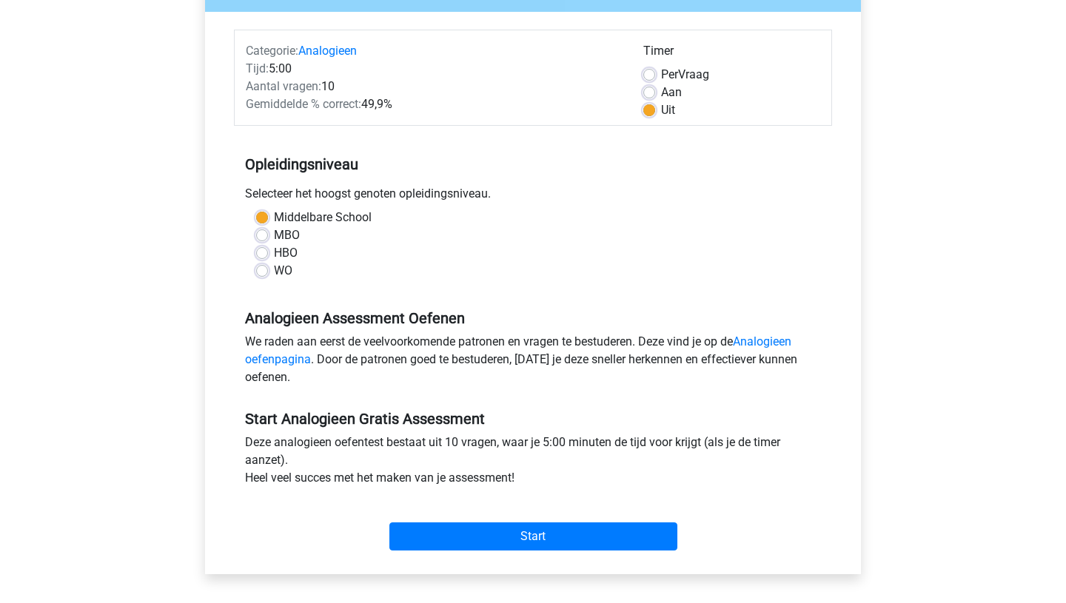
scroll to position [169, 0]
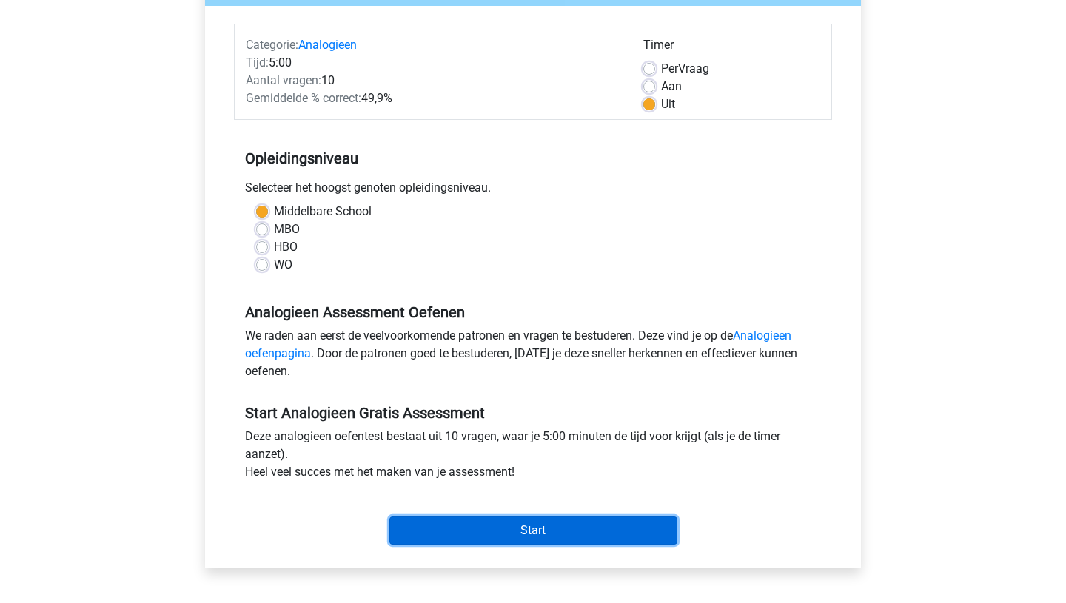
click at [515, 530] on input "Start" at bounding box center [533, 531] width 288 height 28
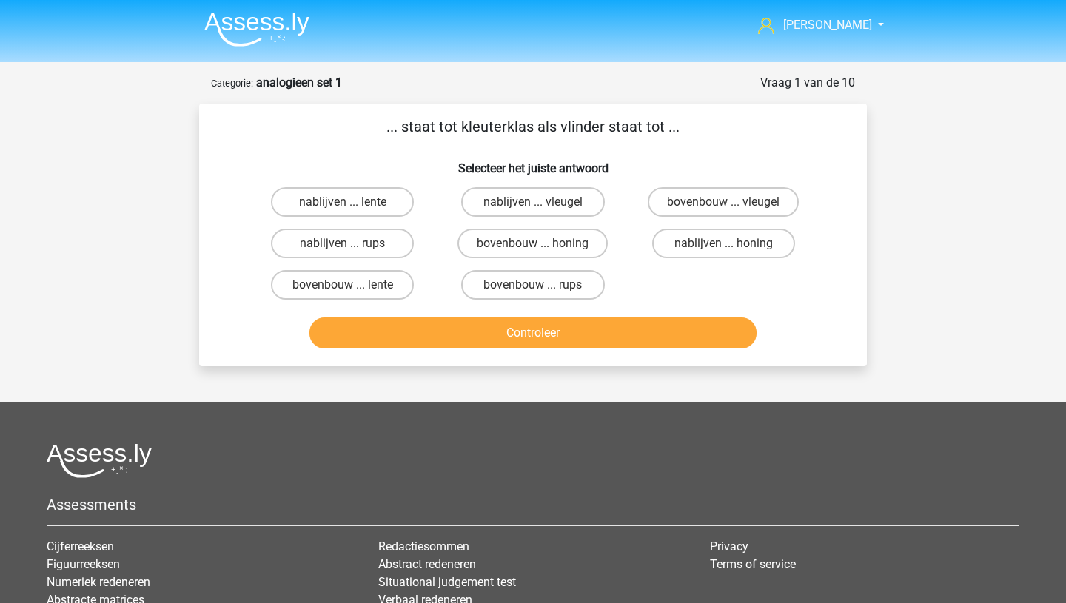
scroll to position [1, 0]
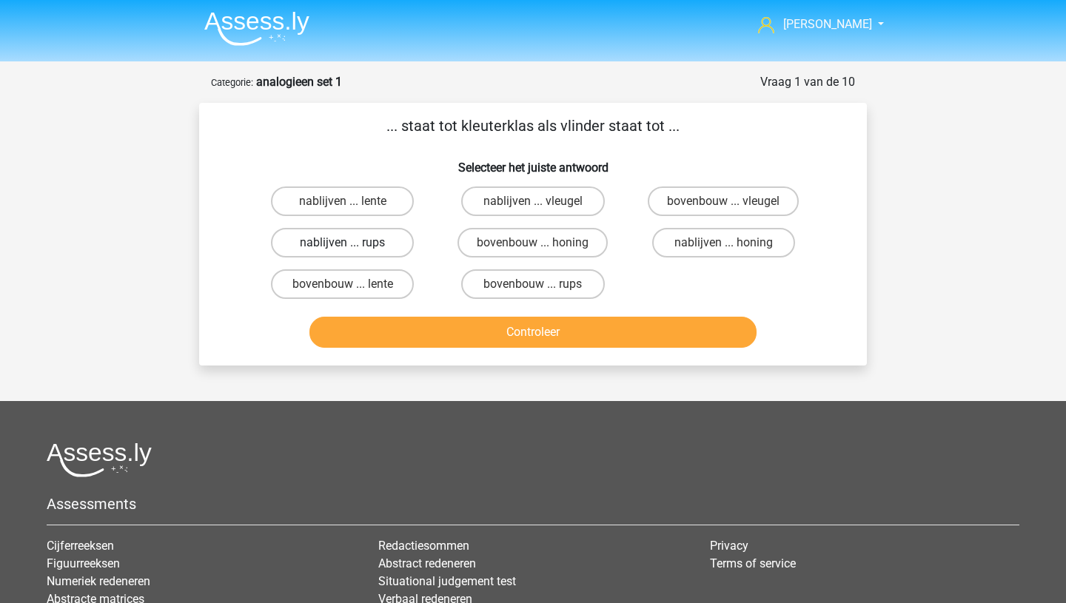
click at [330, 249] on label "nablijven ... rups" at bounding box center [342, 243] width 143 height 30
click at [343, 249] on input "nablijven ... rups" at bounding box center [348, 248] width 10 height 10
radio input "true"
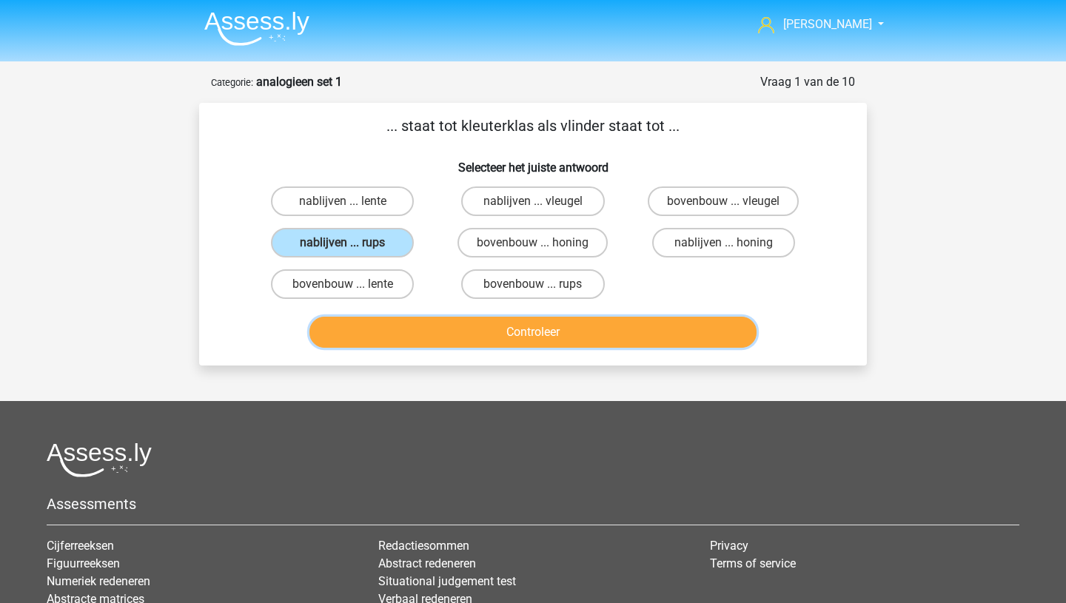
click at [467, 333] on button "Controleer" at bounding box center [533, 332] width 448 height 31
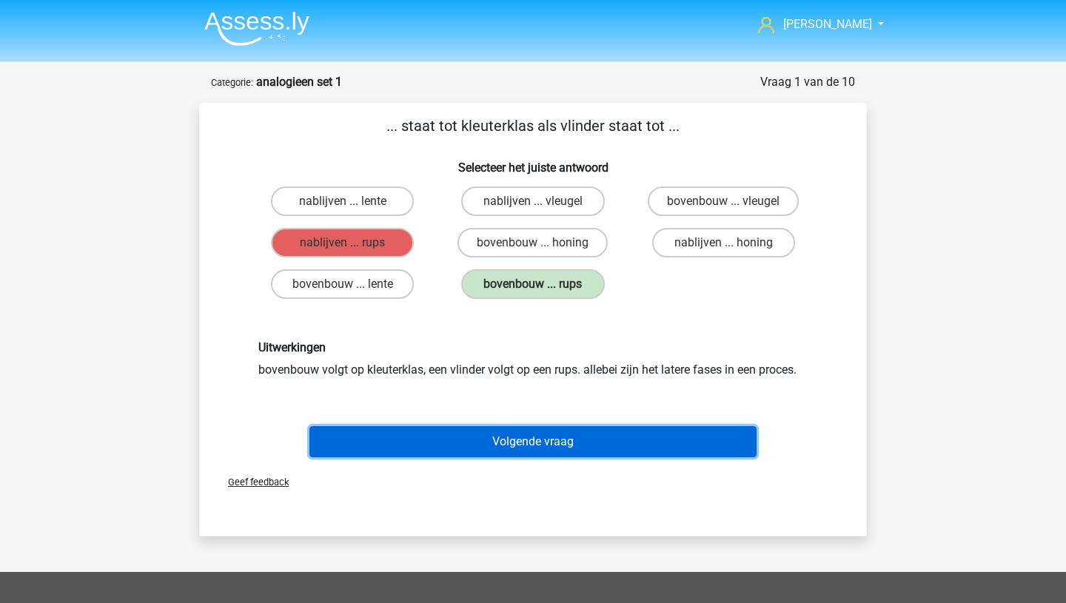
click at [499, 448] on button "Volgende vraag" at bounding box center [533, 441] width 448 height 31
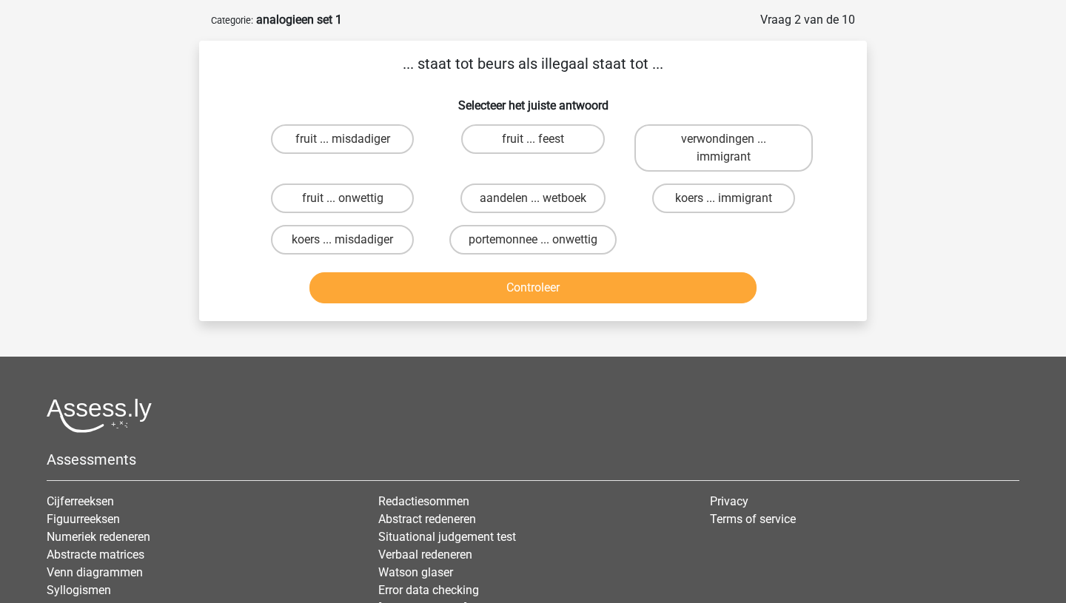
scroll to position [50, 0]
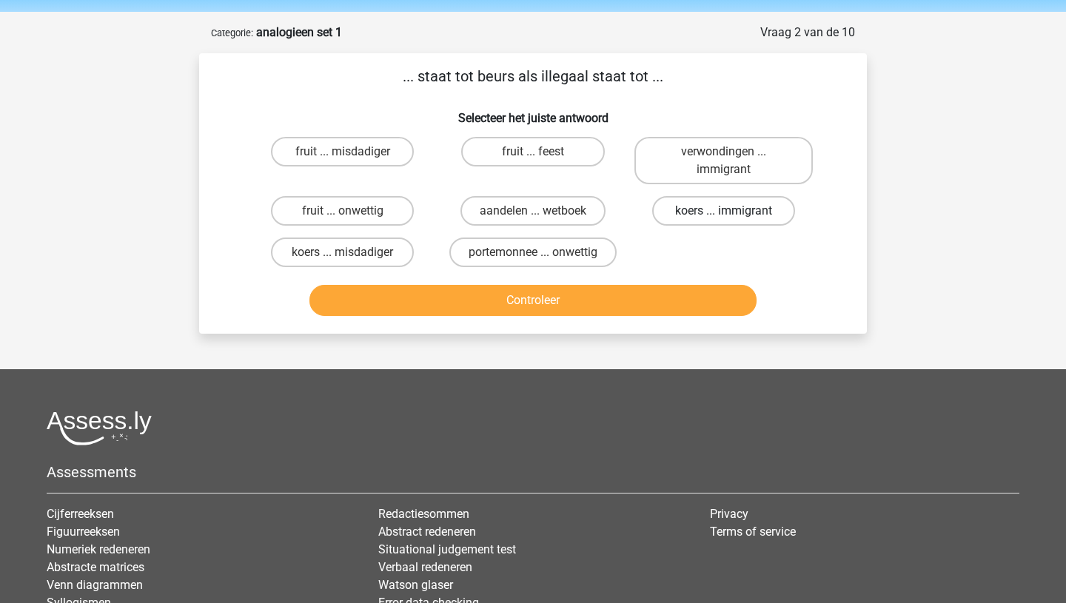
click at [708, 219] on label "koers ... immigrant" at bounding box center [723, 211] width 143 height 30
click at [723, 219] on input "koers ... immigrant" at bounding box center [728, 216] width 10 height 10
radio input "true"
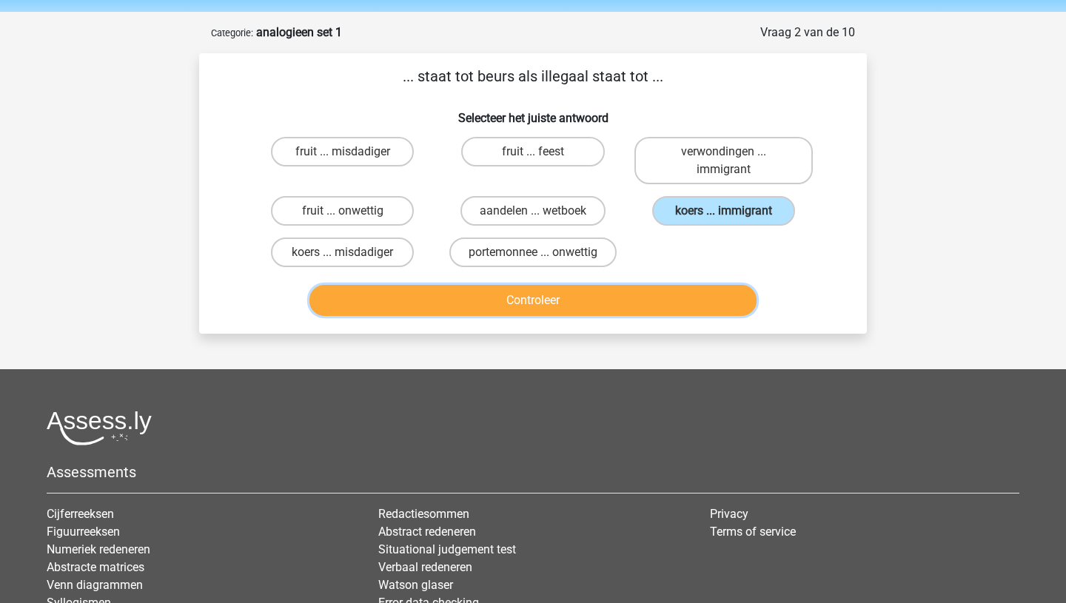
click at [591, 296] on button "Controleer" at bounding box center [533, 300] width 448 height 31
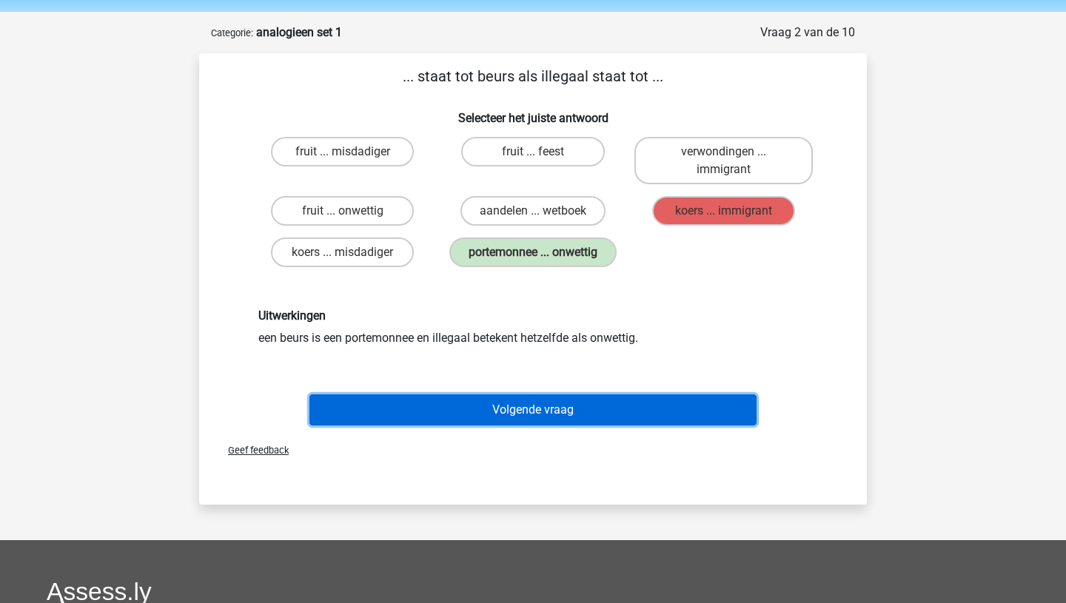
click at [481, 411] on button "Volgende vraag" at bounding box center [533, 410] width 448 height 31
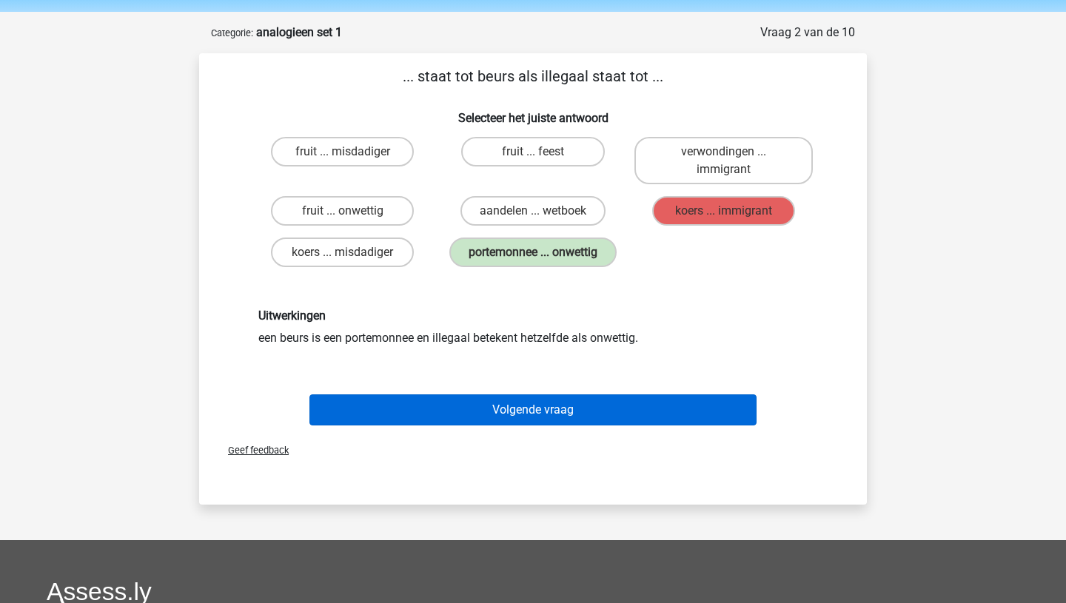
scroll to position [74, 0]
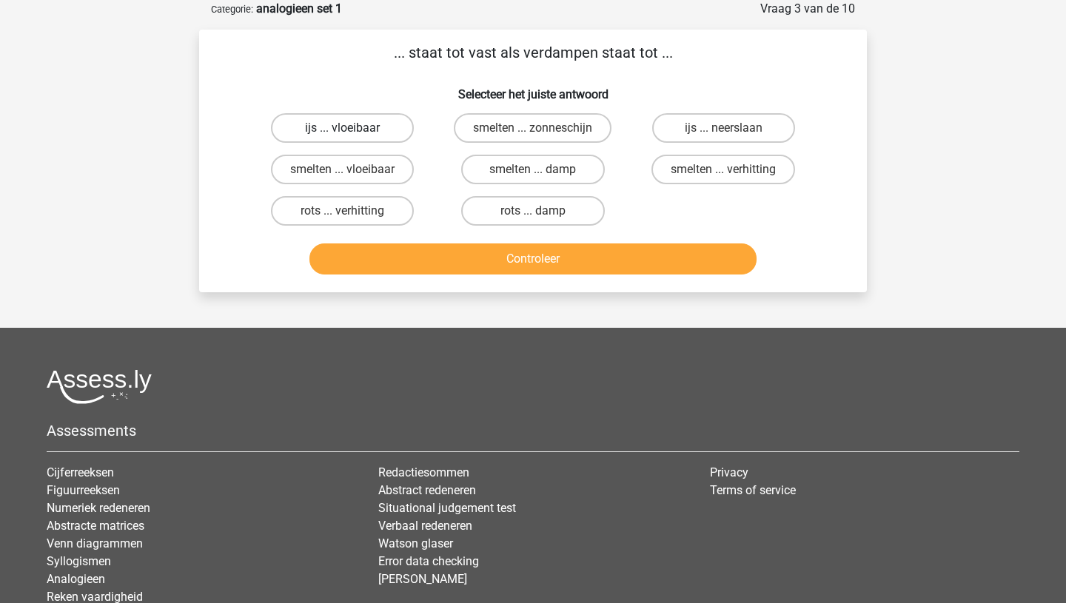
click at [360, 129] on label "ijs ... vloeibaar" at bounding box center [342, 128] width 143 height 30
click at [352, 129] on input "ijs ... vloeibaar" at bounding box center [348, 133] width 10 height 10
radio input "true"
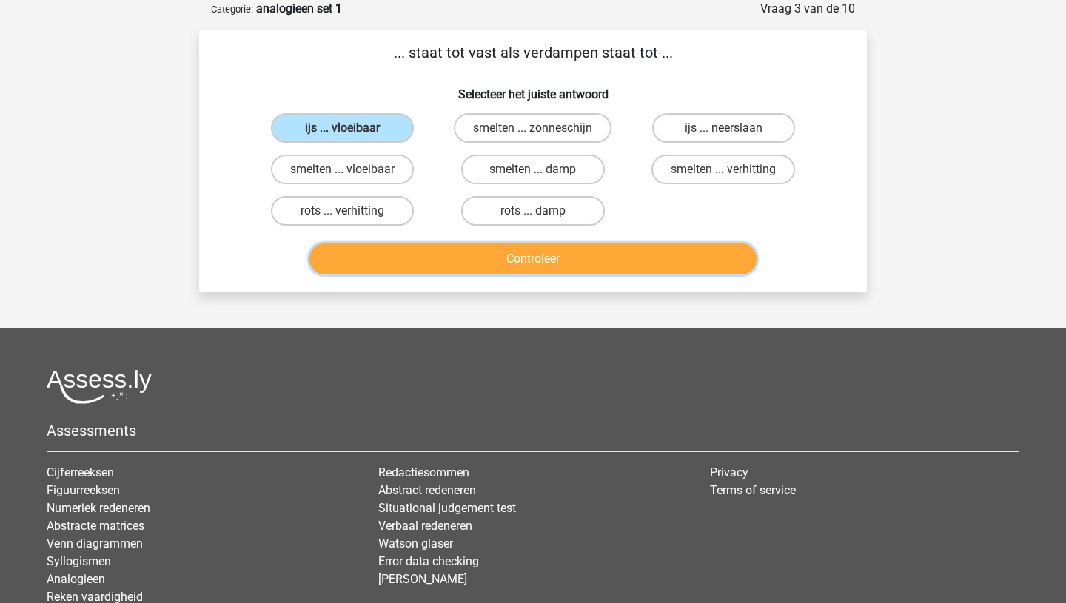
click at [499, 266] on button "Controleer" at bounding box center [533, 259] width 448 height 31
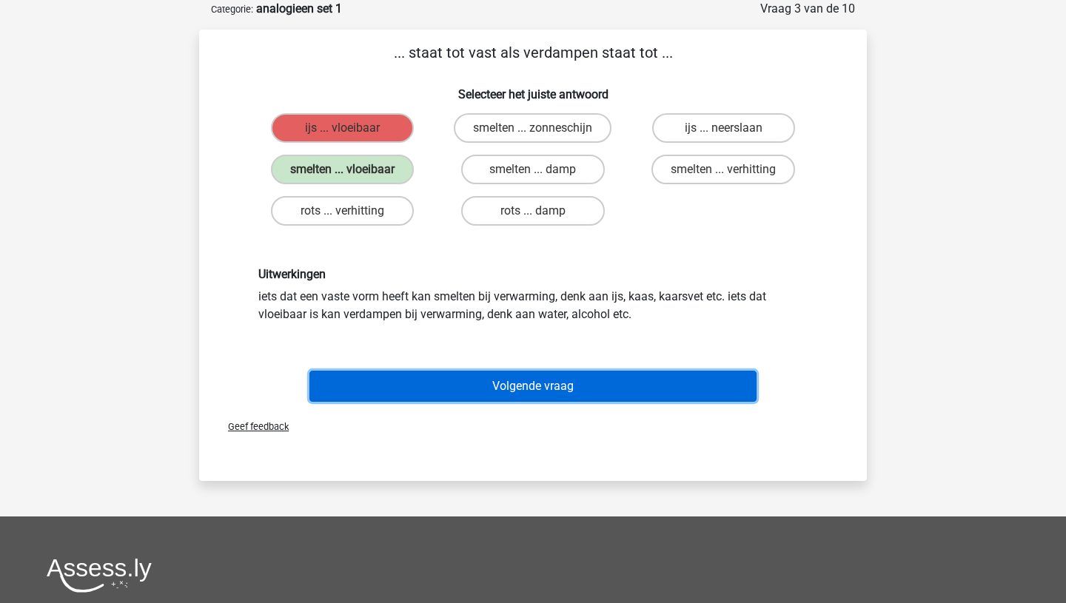
click at [488, 377] on button "Volgende vraag" at bounding box center [533, 386] width 448 height 31
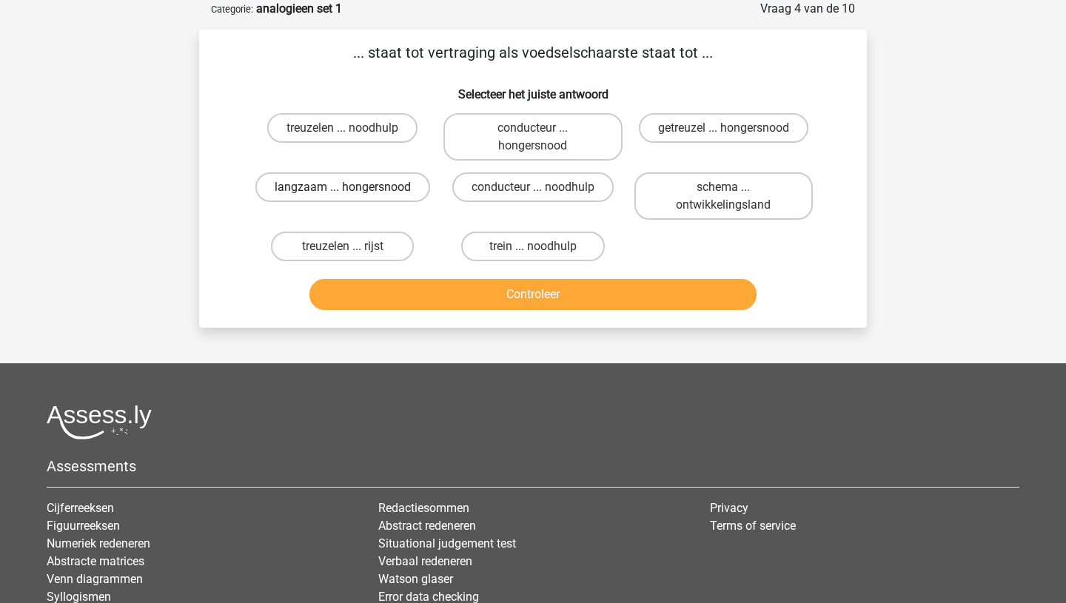
click at [343, 184] on label "langzaam ... hongersnood" at bounding box center [342, 187] width 175 height 30
click at [343, 187] on input "langzaam ... hongersnood" at bounding box center [348, 192] width 10 height 10
radio input "true"
click at [686, 133] on label "getreuzel ... hongersnood" at bounding box center [724, 128] width 170 height 30
click at [723, 133] on input "getreuzel ... hongersnood" at bounding box center [728, 133] width 10 height 10
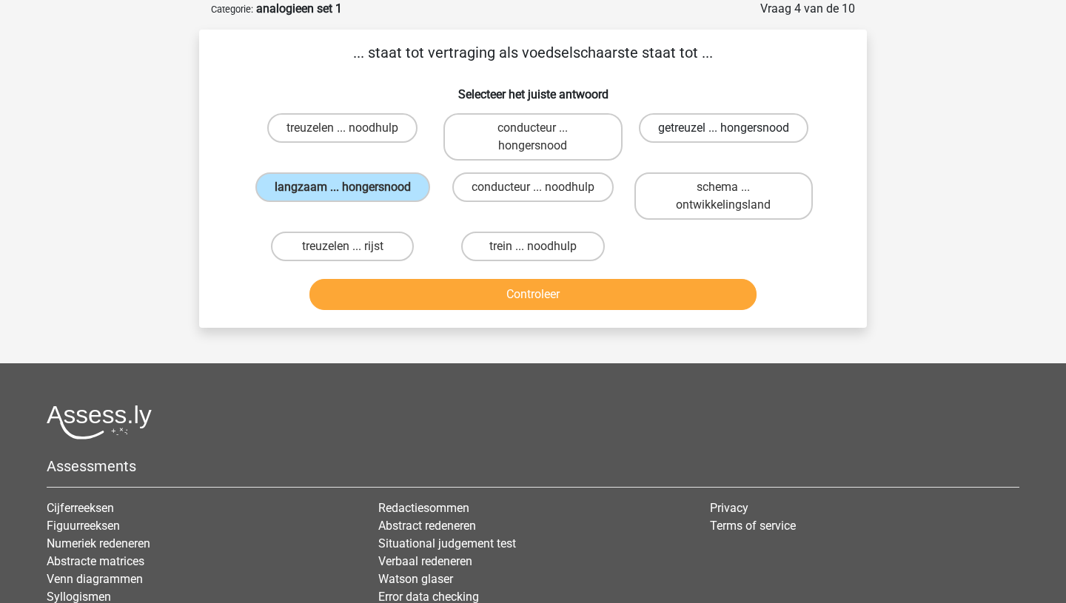
radio input "true"
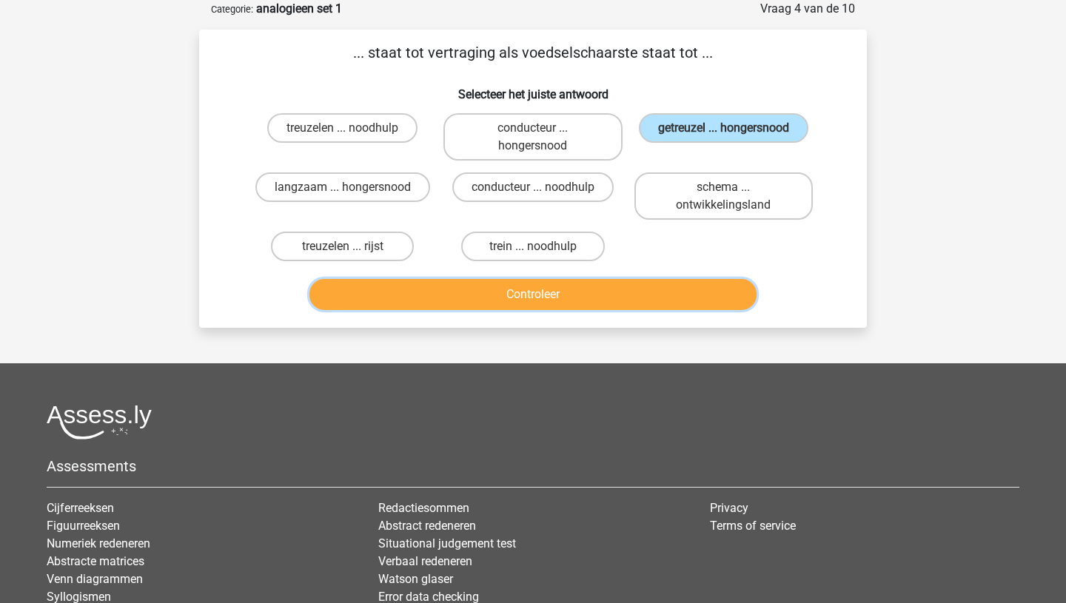
click at [559, 289] on button "Controleer" at bounding box center [533, 294] width 448 height 31
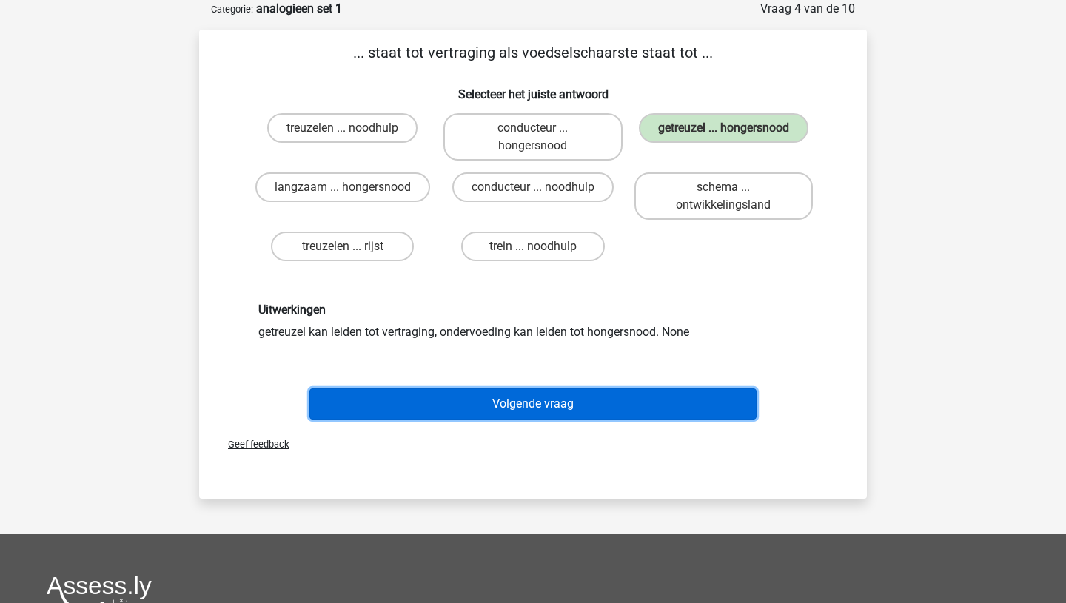
click at [520, 406] on button "Volgende vraag" at bounding box center [533, 404] width 448 height 31
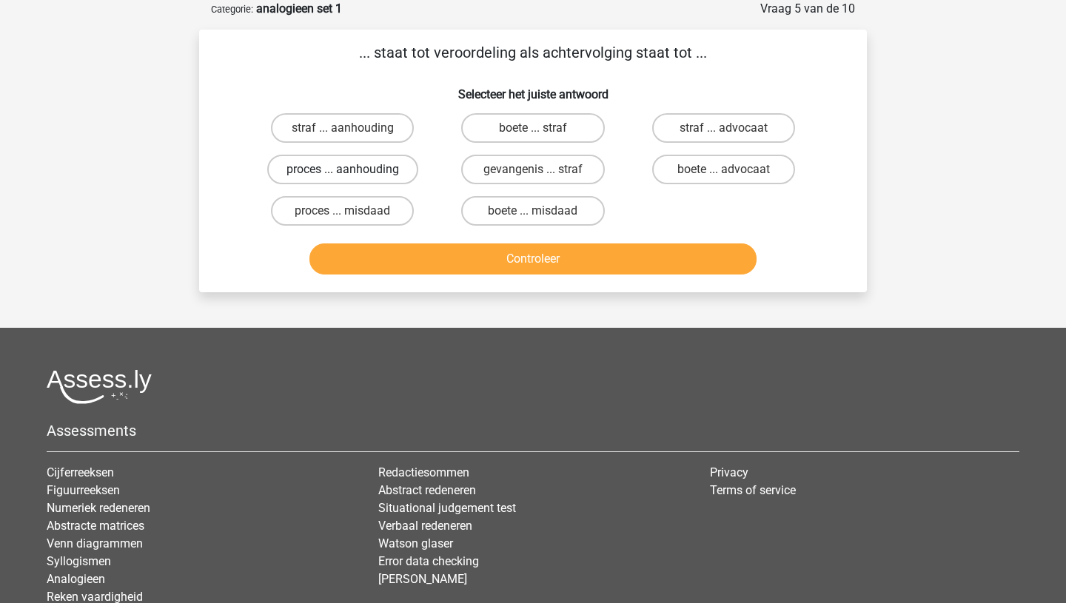
click at [341, 156] on label "proces ... aanhouding" at bounding box center [342, 170] width 151 height 30
click at [343, 170] on input "proces ... aanhouding" at bounding box center [348, 175] width 10 height 10
radio input "true"
click at [341, 164] on label "proces ... aanhouding" at bounding box center [342, 170] width 151 height 30
click at [343, 170] on input "proces ... aanhouding" at bounding box center [348, 175] width 10 height 10
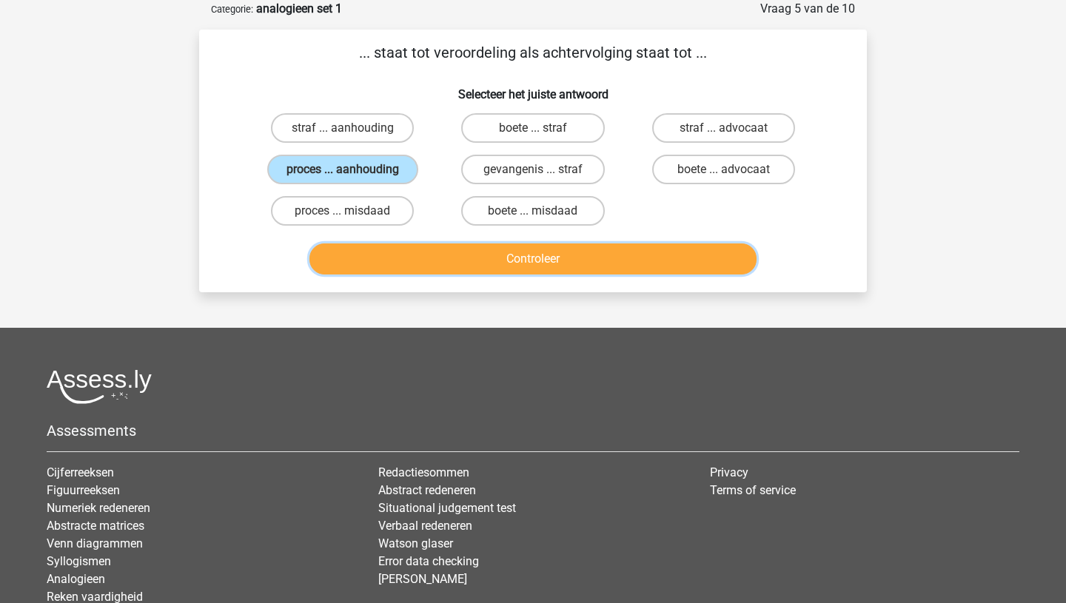
click at [503, 261] on button "Controleer" at bounding box center [533, 259] width 448 height 31
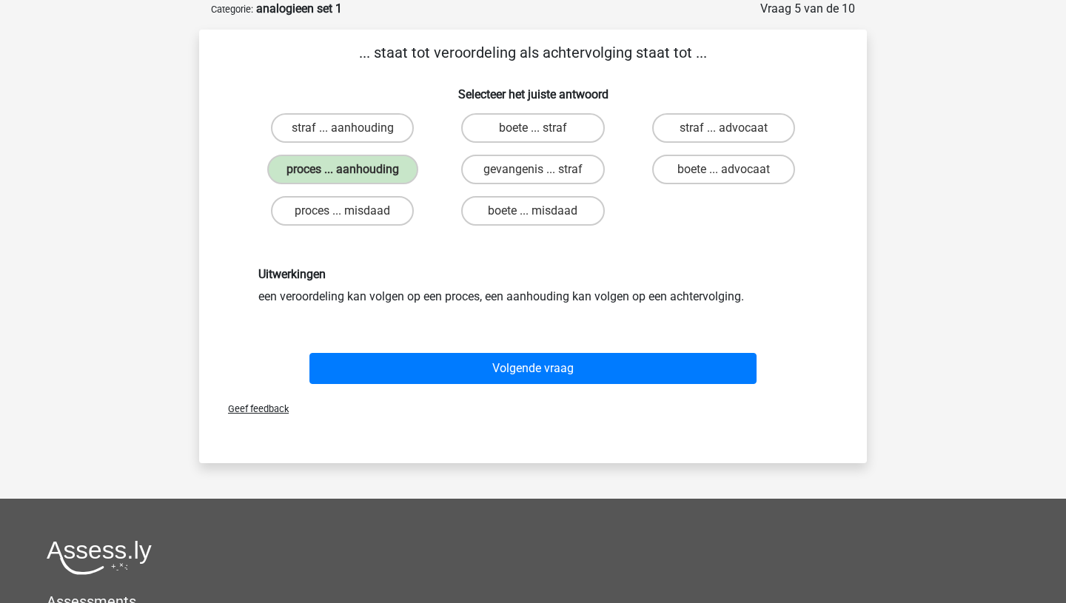
click at [484, 383] on div "Volgende vraag" at bounding box center [532, 371] width 571 height 37
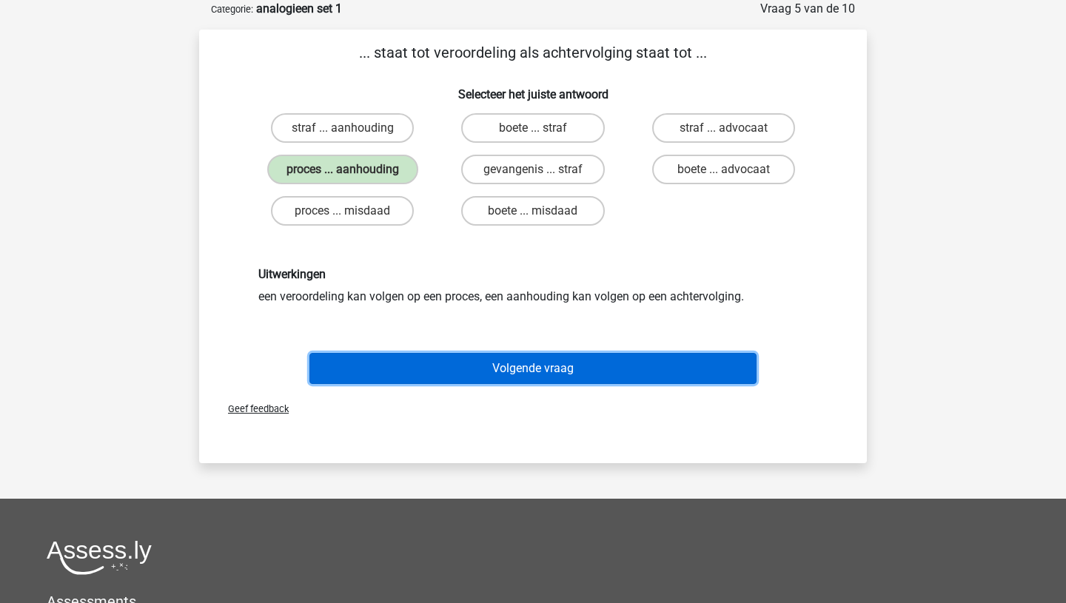
click at [489, 375] on button "Volgende vraag" at bounding box center [533, 368] width 448 height 31
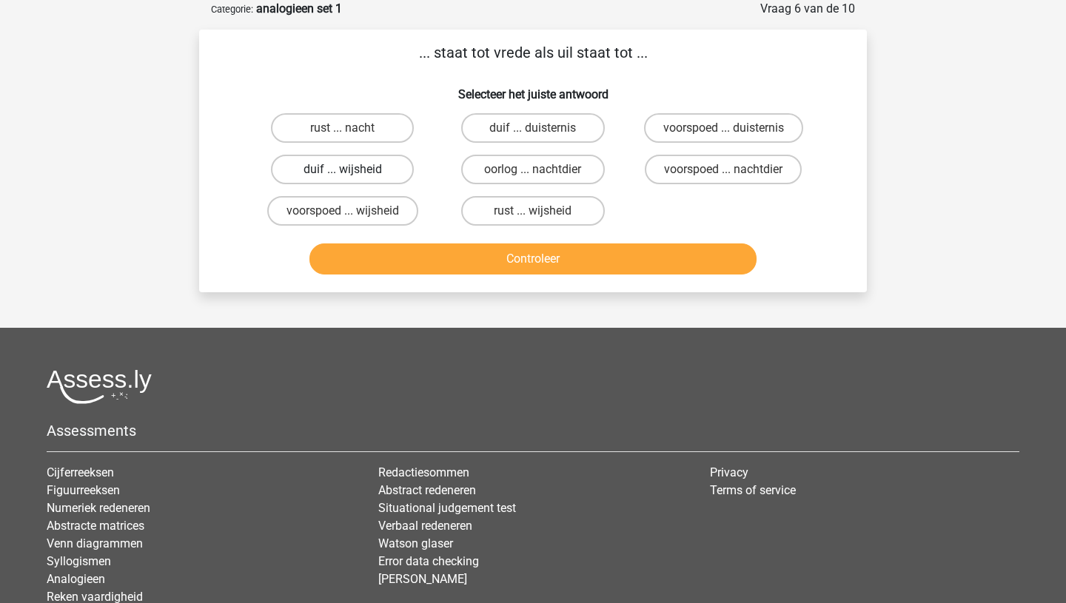
click at [336, 162] on label "duif ... wijsheid" at bounding box center [342, 170] width 143 height 30
click at [343, 170] on input "duif ... wijsheid" at bounding box center [348, 175] width 10 height 10
radio input "true"
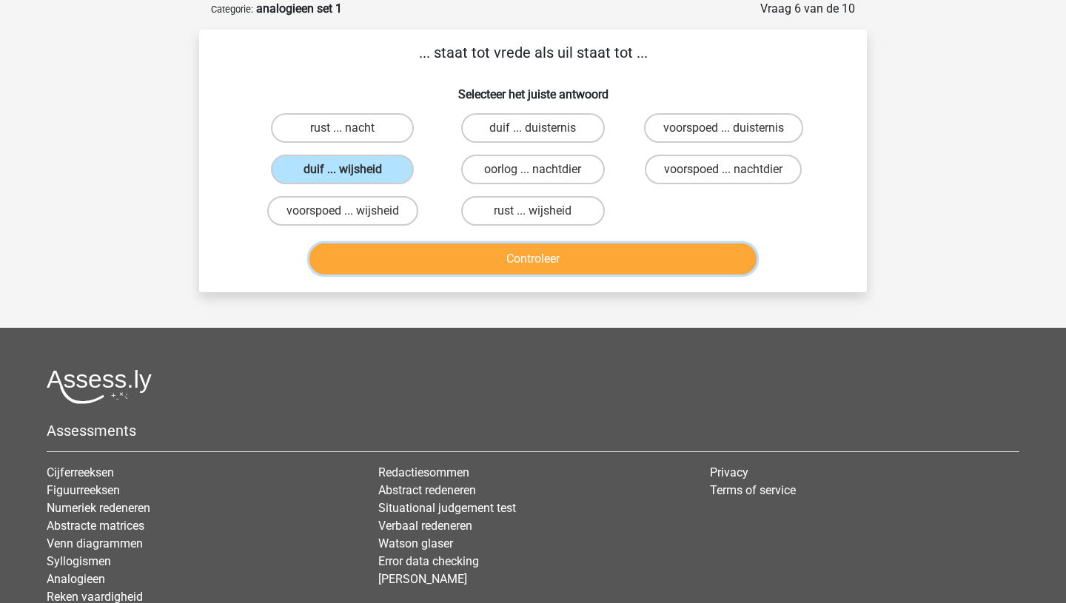
click at [450, 257] on button "Controleer" at bounding box center [533, 259] width 448 height 31
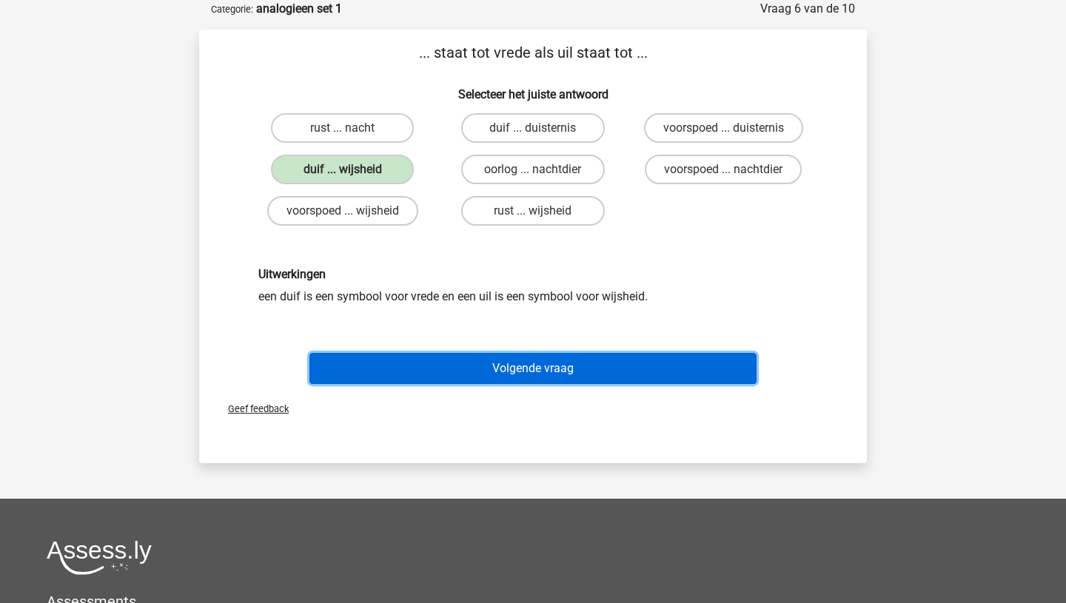
click at [531, 372] on button "Volgende vraag" at bounding box center [533, 368] width 448 height 31
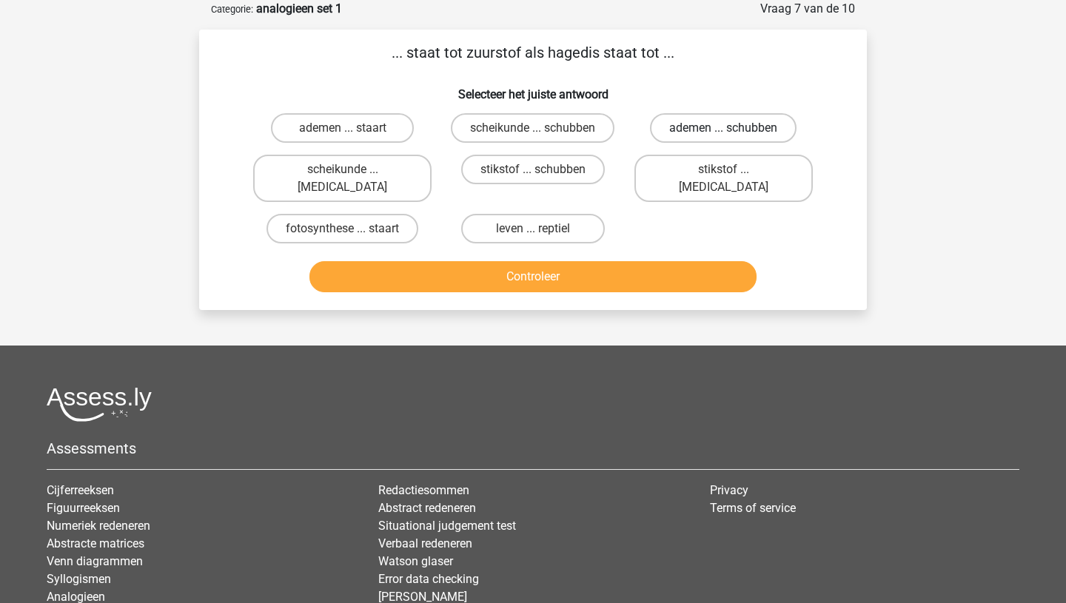
click at [742, 133] on label "ademen ... schubben" at bounding box center [723, 128] width 147 height 30
click at [733, 133] on input "ademen ... schubben" at bounding box center [728, 133] width 10 height 10
radio input "true"
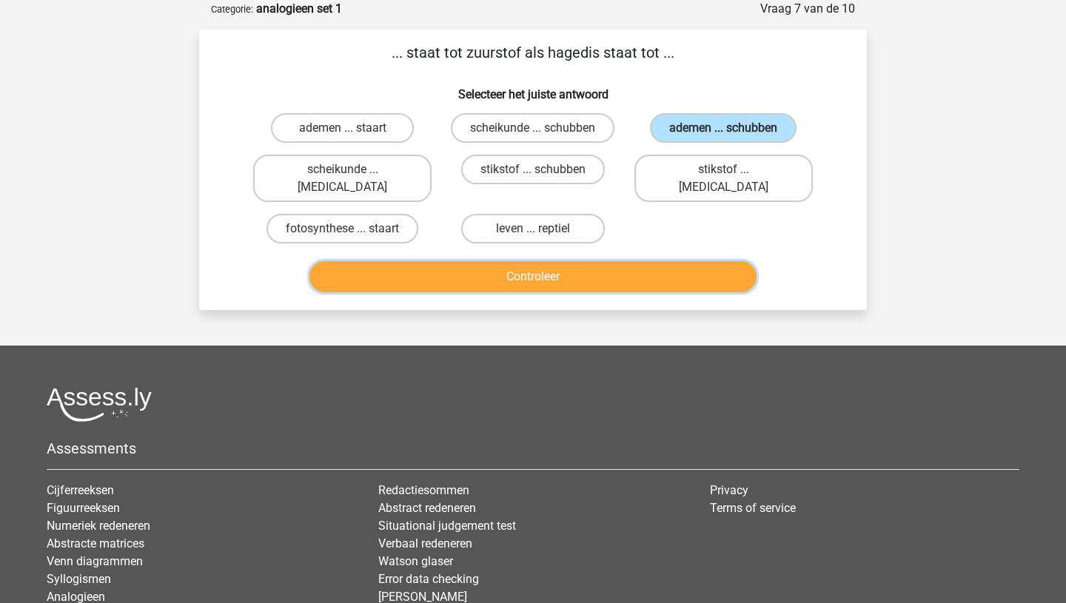
click at [502, 274] on button "Controleer" at bounding box center [533, 276] width 448 height 31
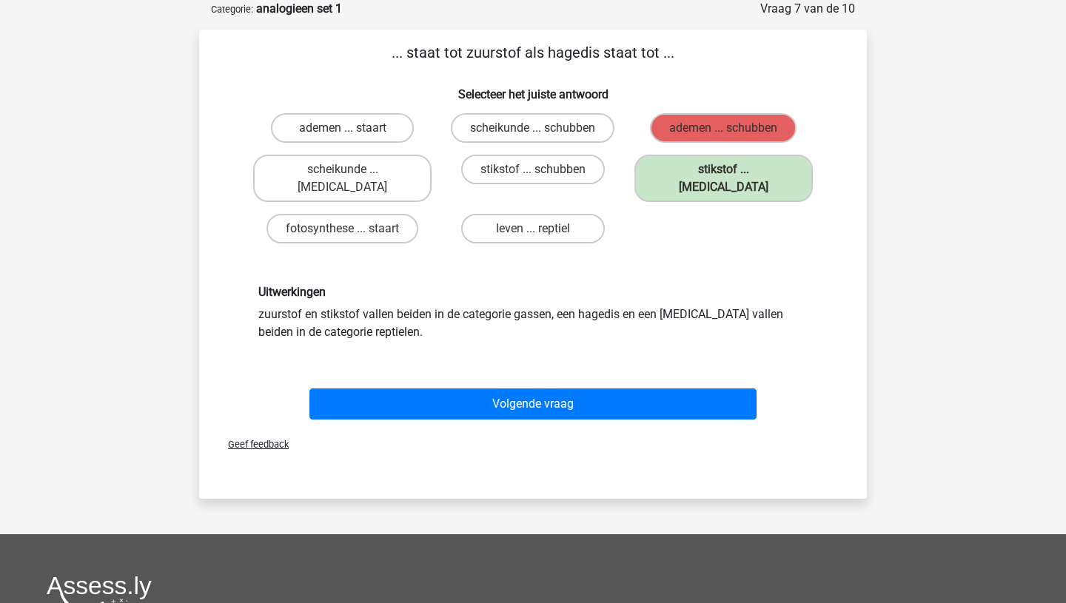
click at [473, 377] on div "Volgende vraag" at bounding box center [533, 401] width 620 height 49
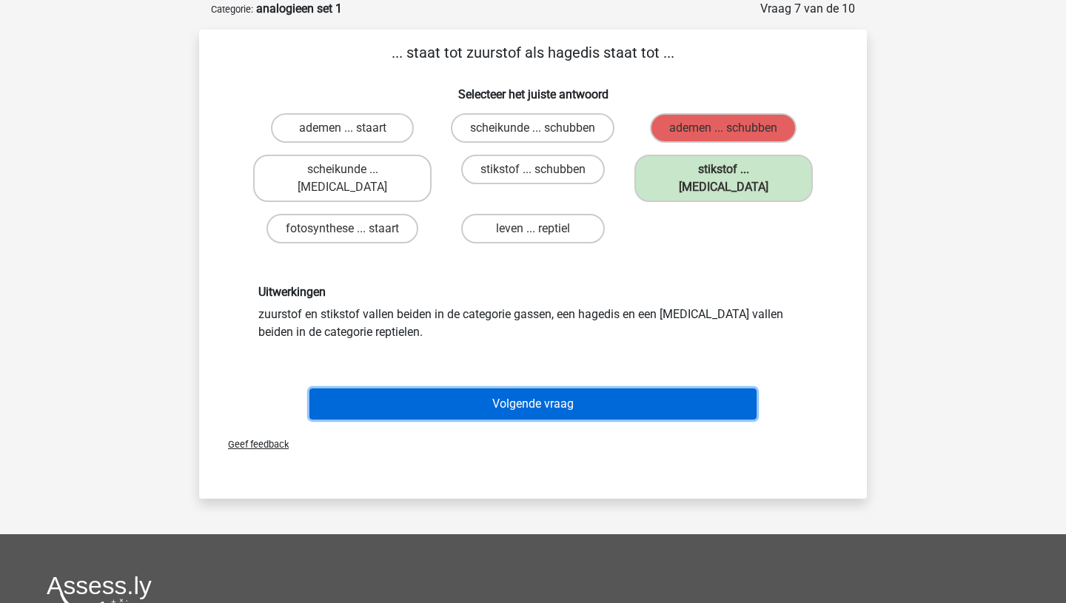
click at [472, 389] on button "Volgende vraag" at bounding box center [533, 404] width 448 height 31
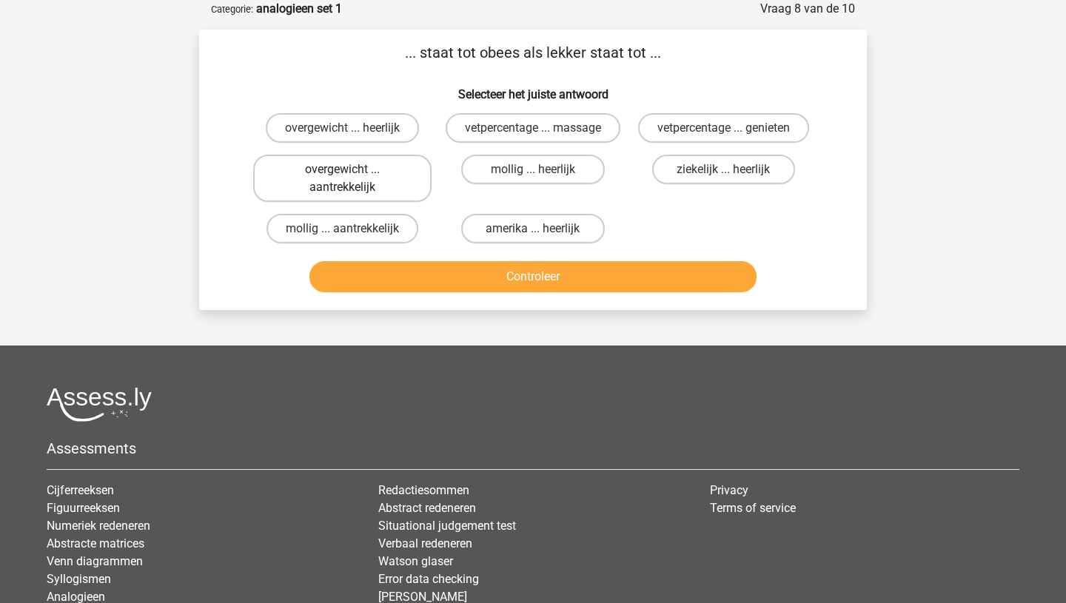
click at [340, 181] on label "overgewicht ... aantrekkelijk" at bounding box center [342, 178] width 178 height 47
click at [343, 179] on input "overgewicht ... aantrekkelijk" at bounding box center [348, 175] width 10 height 10
radio input "true"
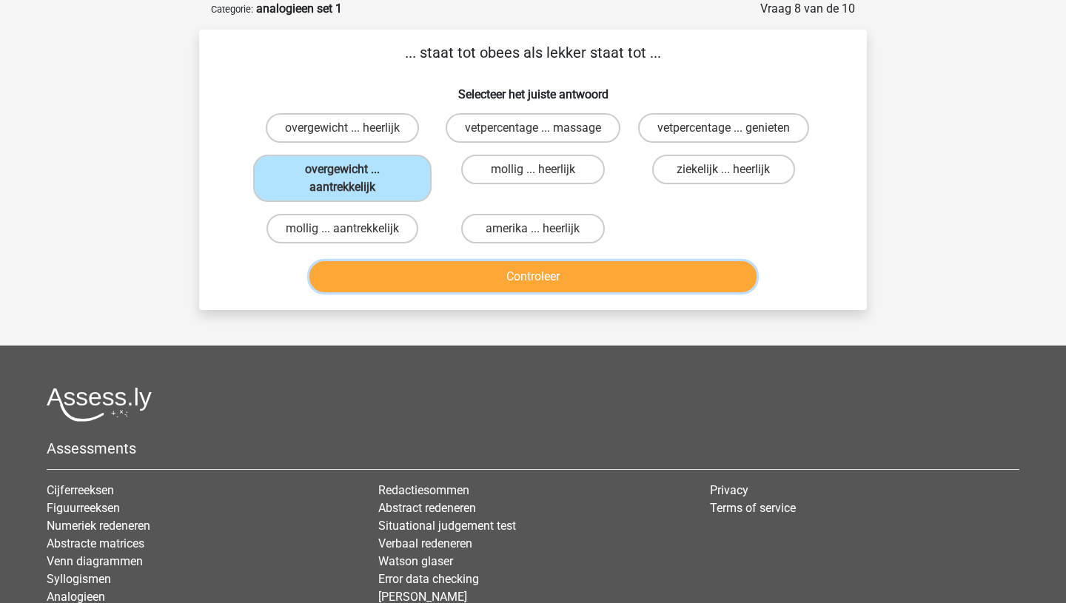
click at [454, 272] on button "Controleer" at bounding box center [533, 276] width 448 height 31
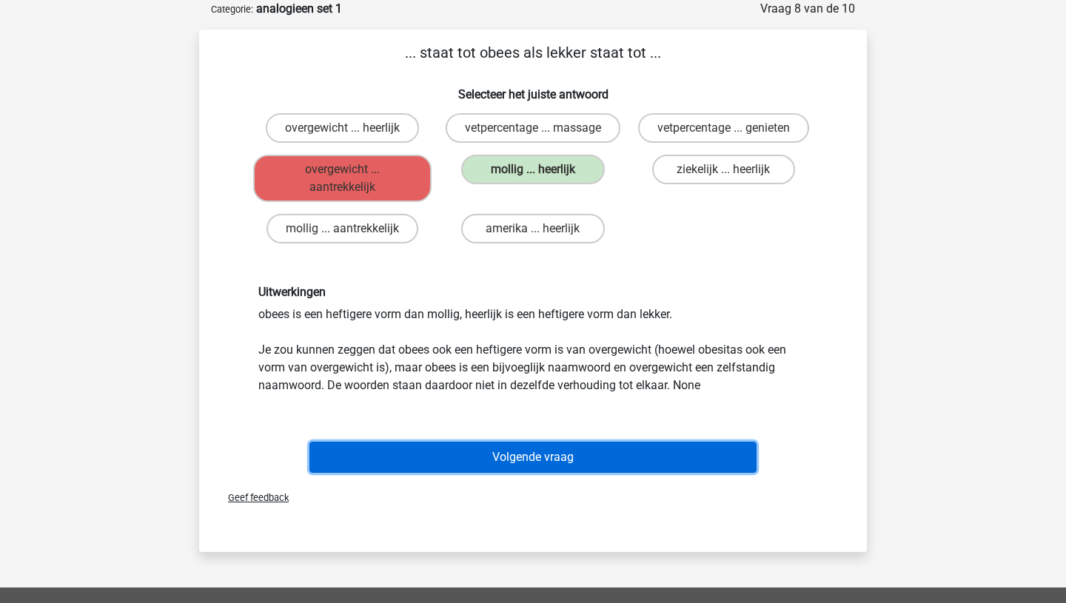
click at [466, 462] on button "Volgende vraag" at bounding box center [533, 457] width 448 height 31
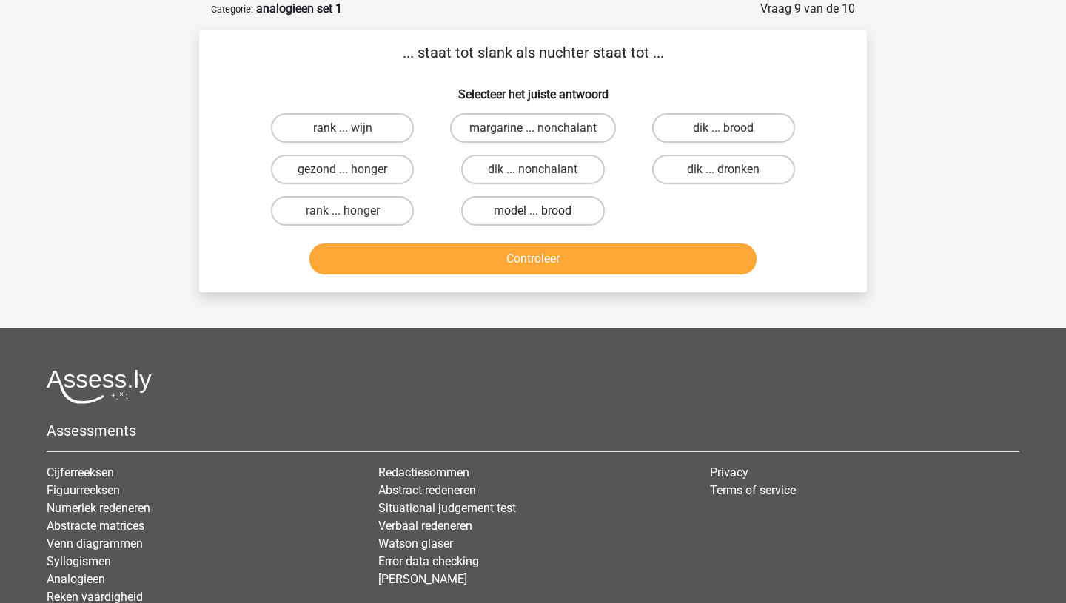
click at [555, 213] on label "model ... brood" at bounding box center [532, 211] width 143 height 30
click at [543, 213] on input "model ... brood" at bounding box center [538, 216] width 10 height 10
radio input "true"
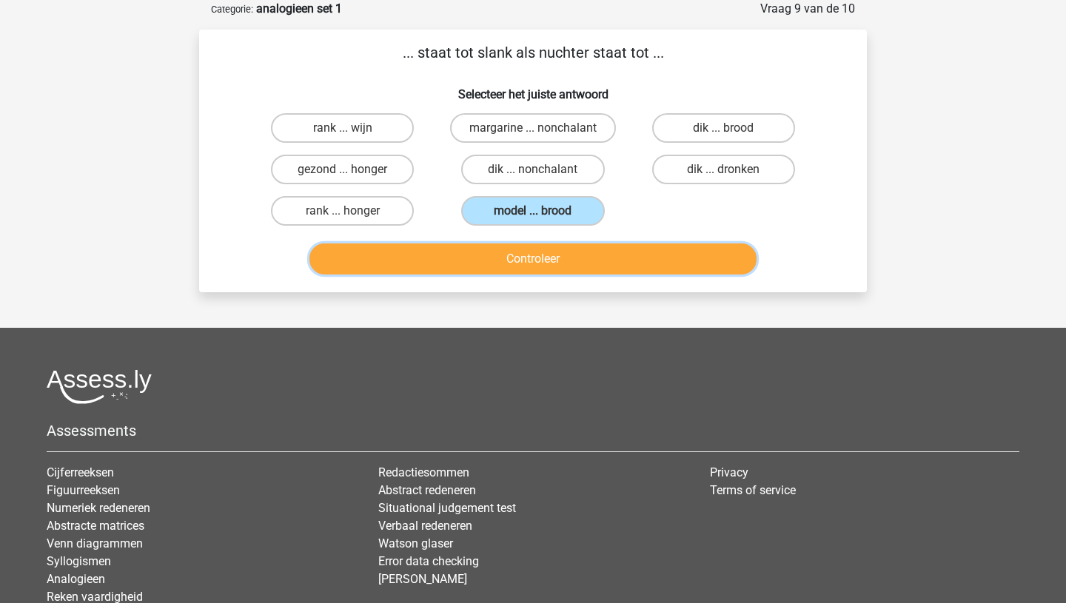
click at [543, 258] on button "Controleer" at bounding box center [533, 259] width 448 height 31
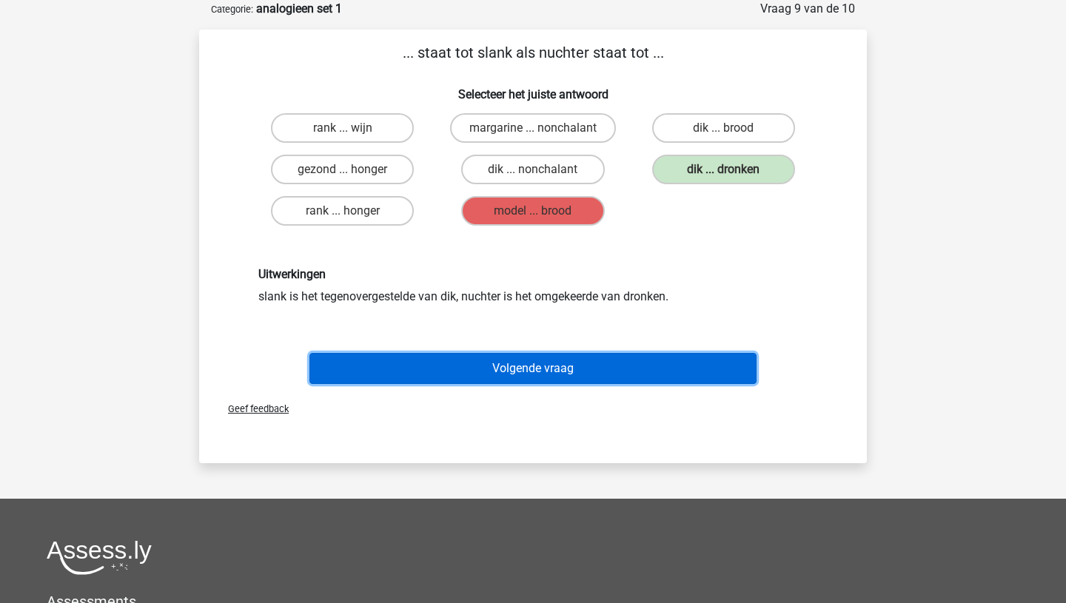
click at [519, 364] on button "Volgende vraag" at bounding box center [533, 368] width 448 height 31
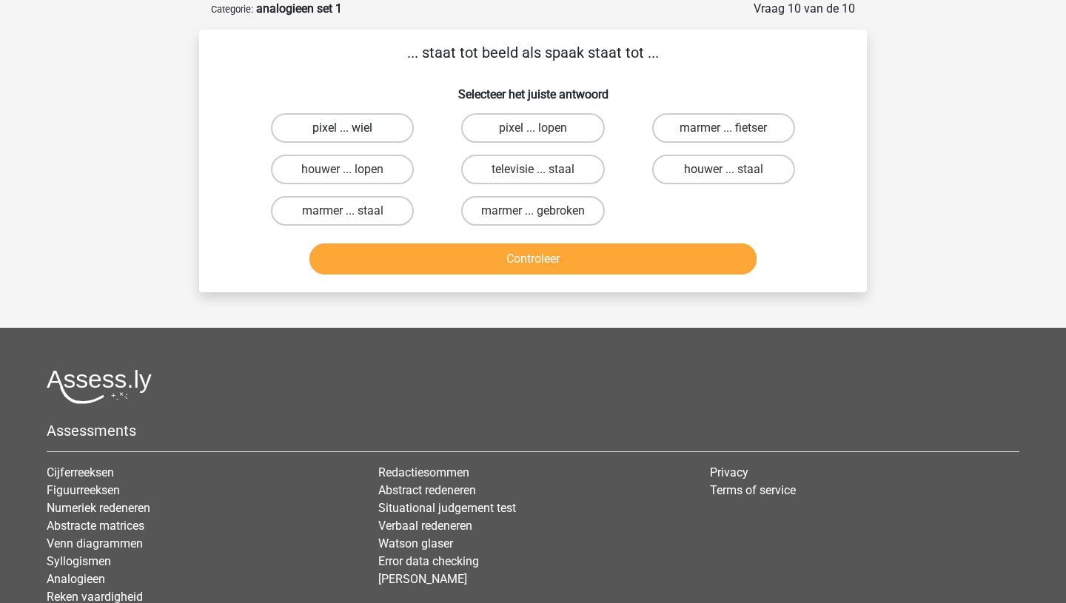
click at [373, 128] on label "pixel ... wiel" at bounding box center [342, 128] width 143 height 30
click at [352, 128] on input "pixel ... wiel" at bounding box center [348, 133] width 10 height 10
radio input "true"
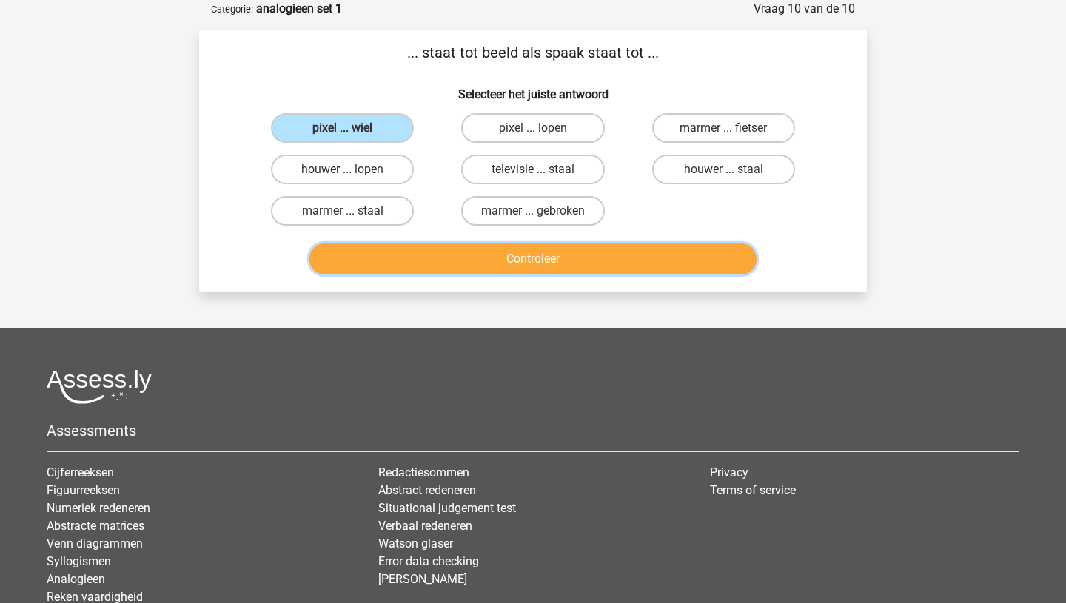
click at [538, 259] on button "Controleer" at bounding box center [533, 259] width 448 height 31
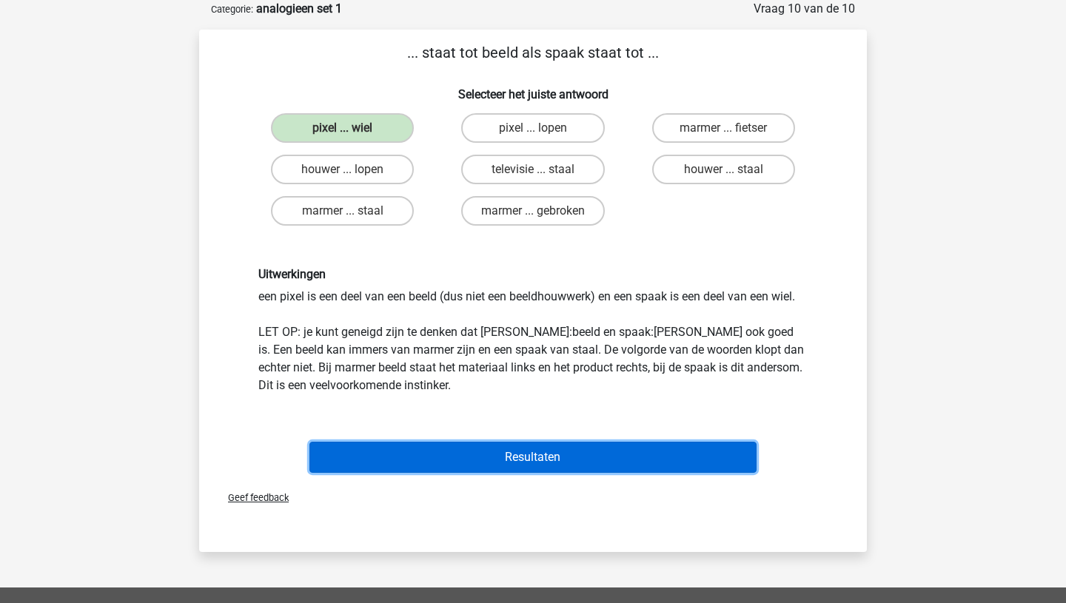
click at [509, 455] on button "Resultaten" at bounding box center [533, 457] width 448 height 31
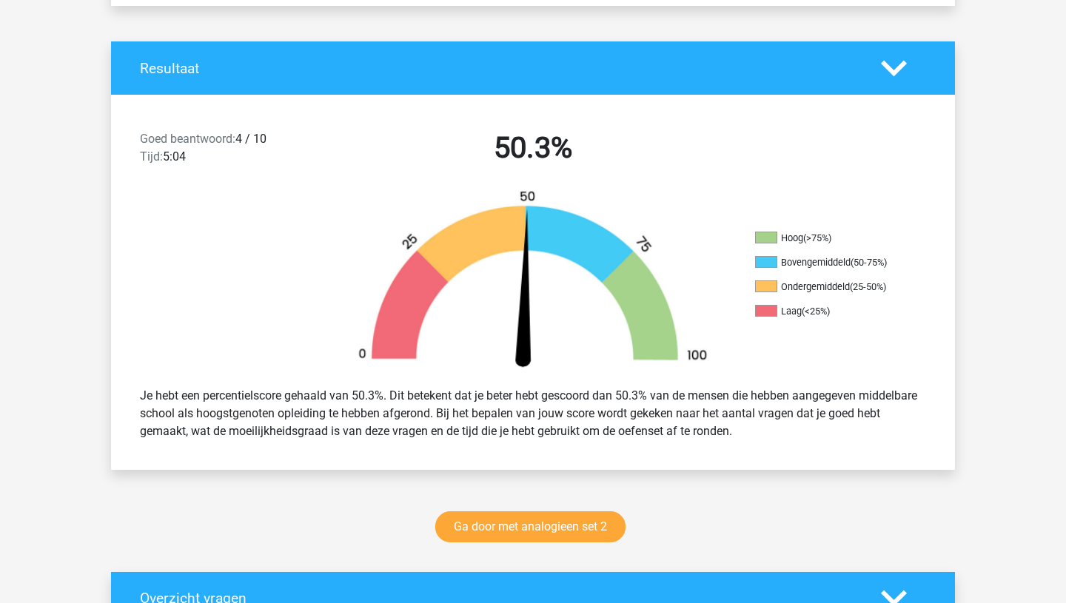
scroll to position [276, 0]
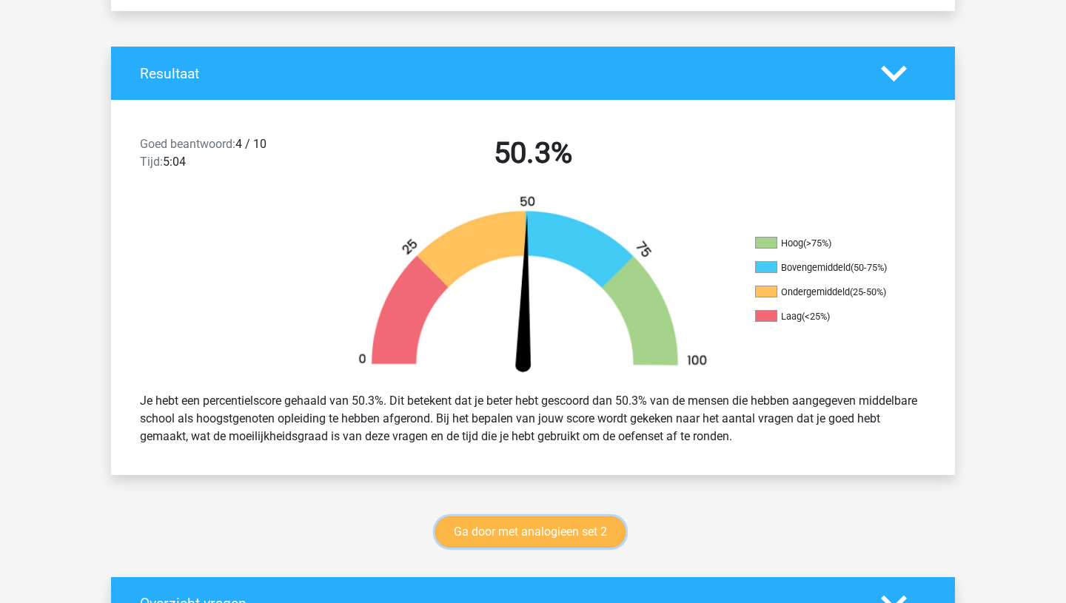
click at [527, 530] on link "Ga door met analogieen set 2" at bounding box center [530, 532] width 190 height 31
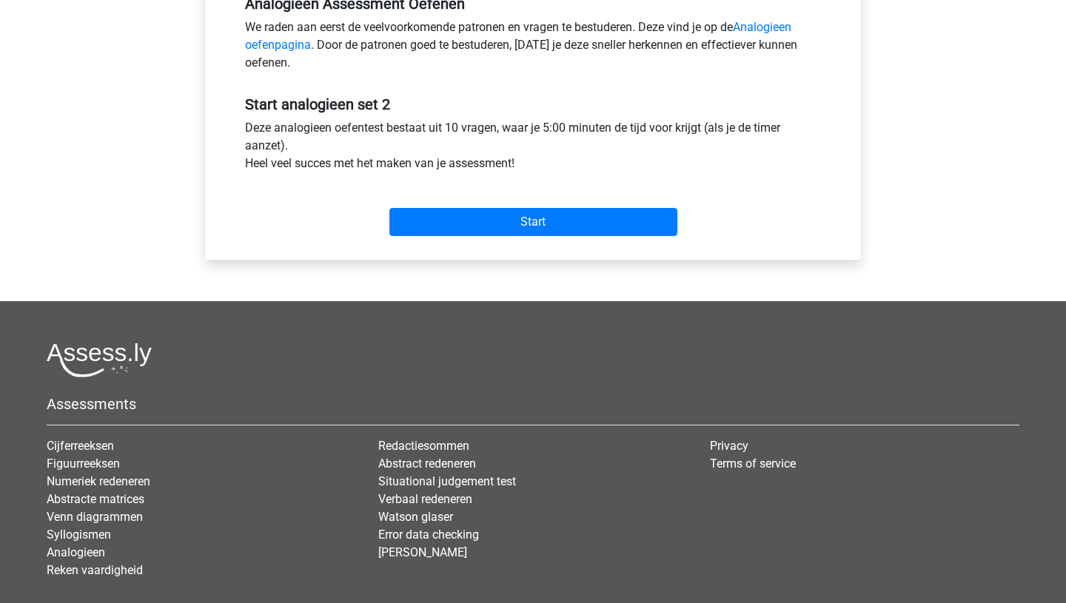
scroll to position [475, 0]
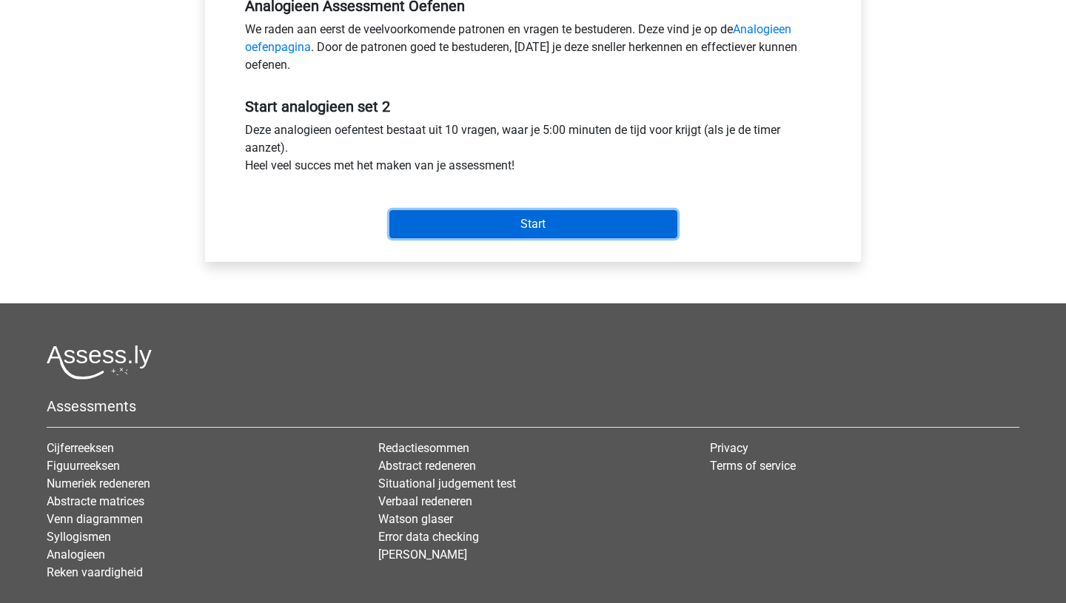
click at [524, 234] on input "Start" at bounding box center [533, 224] width 288 height 28
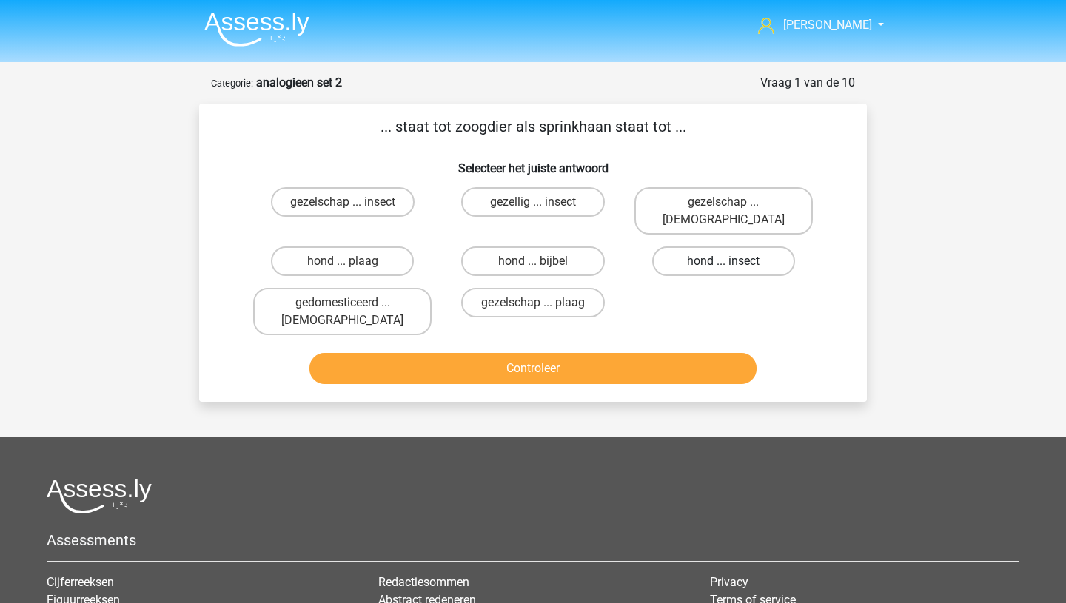
click at [685, 246] on label "hond ... insect" at bounding box center [723, 261] width 143 height 30
click at [723, 261] on input "hond ... insect" at bounding box center [728, 266] width 10 height 10
radio input "true"
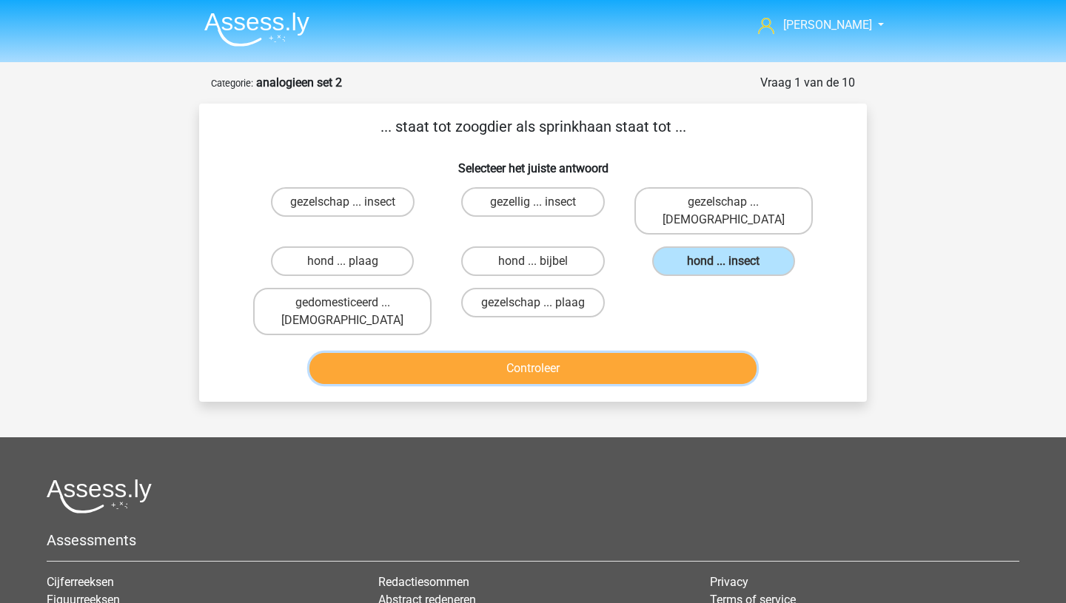
click at [551, 353] on button "Controleer" at bounding box center [533, 368] width 448 height 31
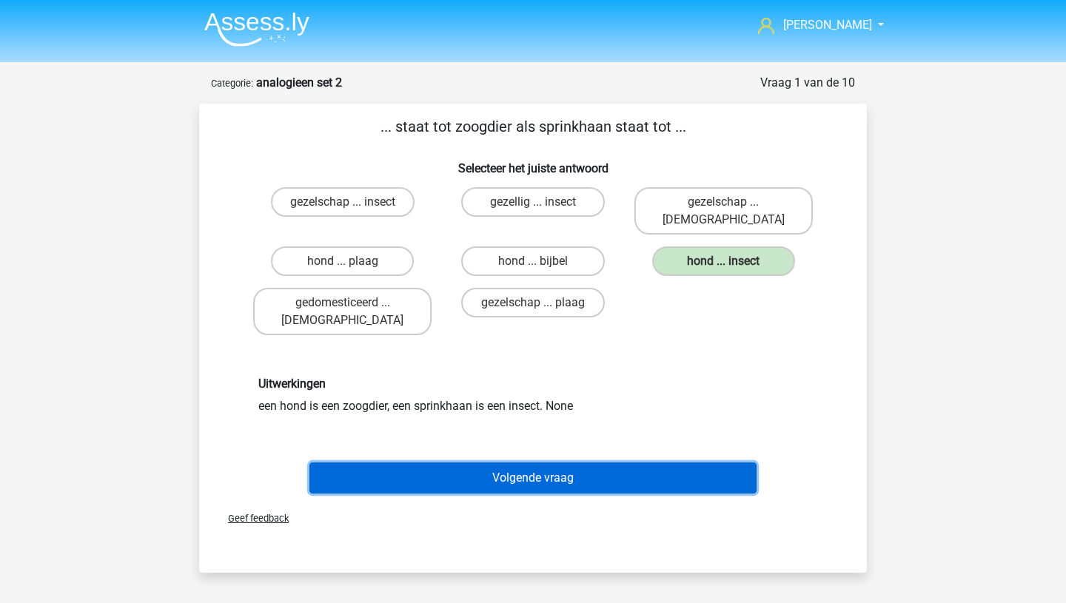
click at [535, 463] on button "Volgende vraag" at bounding box center [533, 478] width 448 height 31
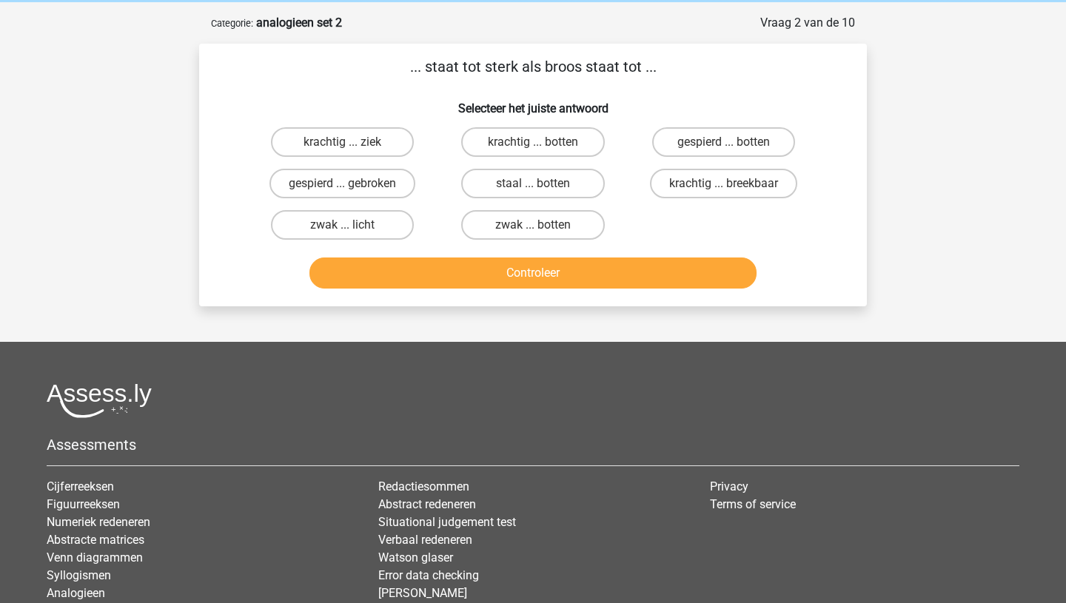
scroll to position [74, 0]
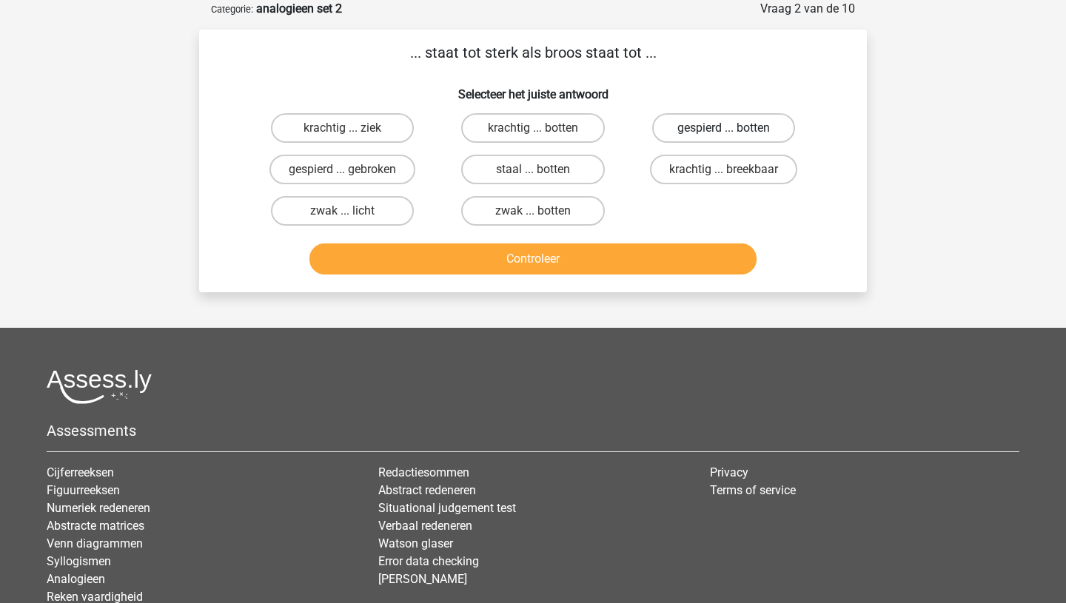
click at [714, 125] on label "gespierd ... botten" at bounding box center [723, 128] width 143 height 30
click at [723, 128] on input "gespierd ... botten" at bounding box center [728, 133] width 10 height 10
radio input "true"
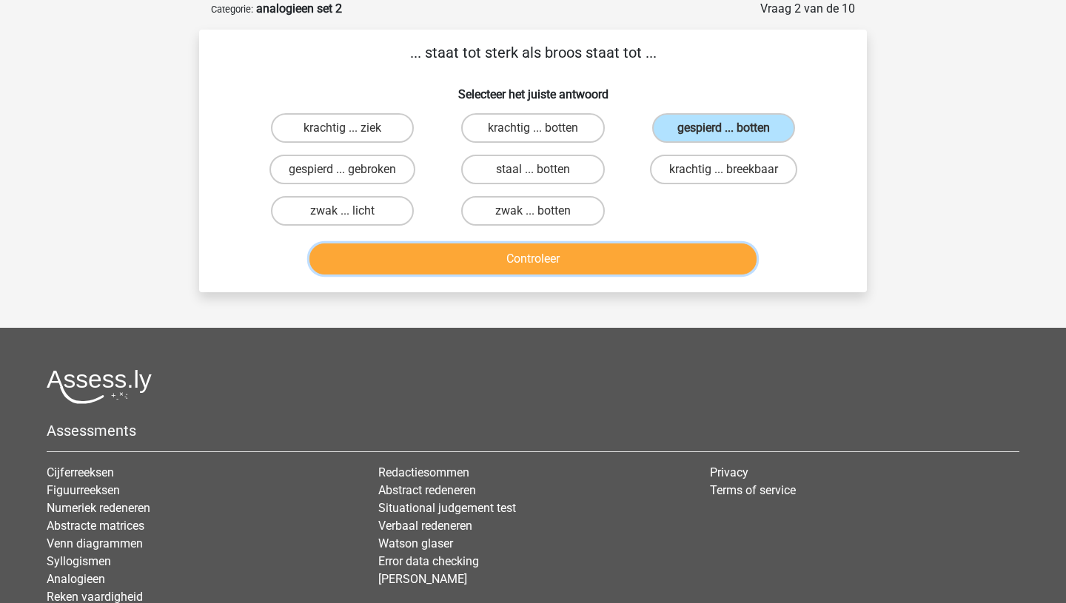
click at [574, 271] on button "Controleer" at bounding box center [533, 259] width 448 height 31
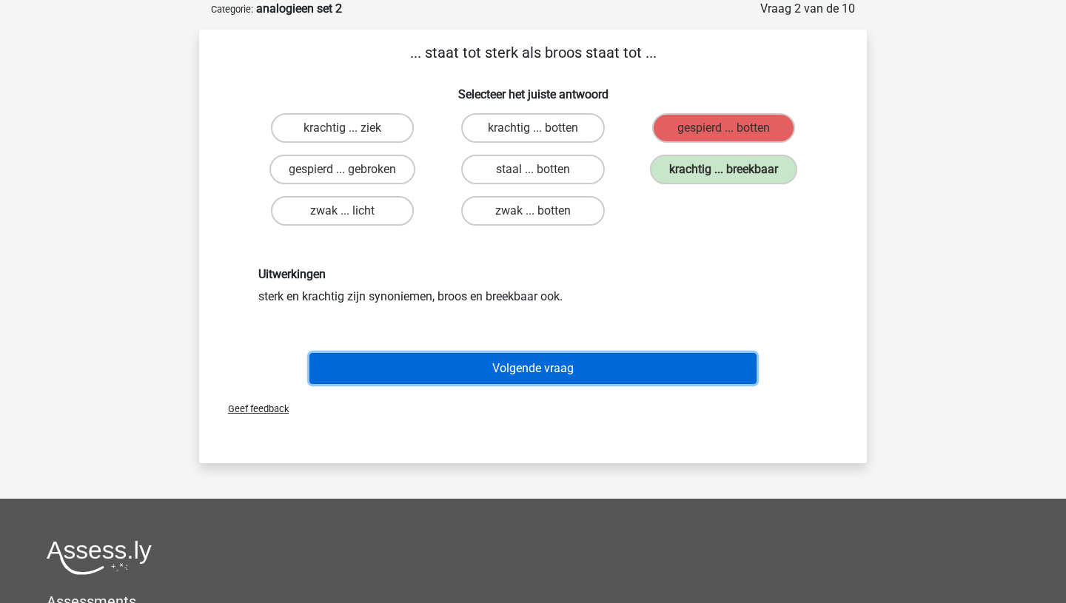
click at [549, 372] on button "Volgende vraag" at bounding box center [533, 368] width 448 height 31
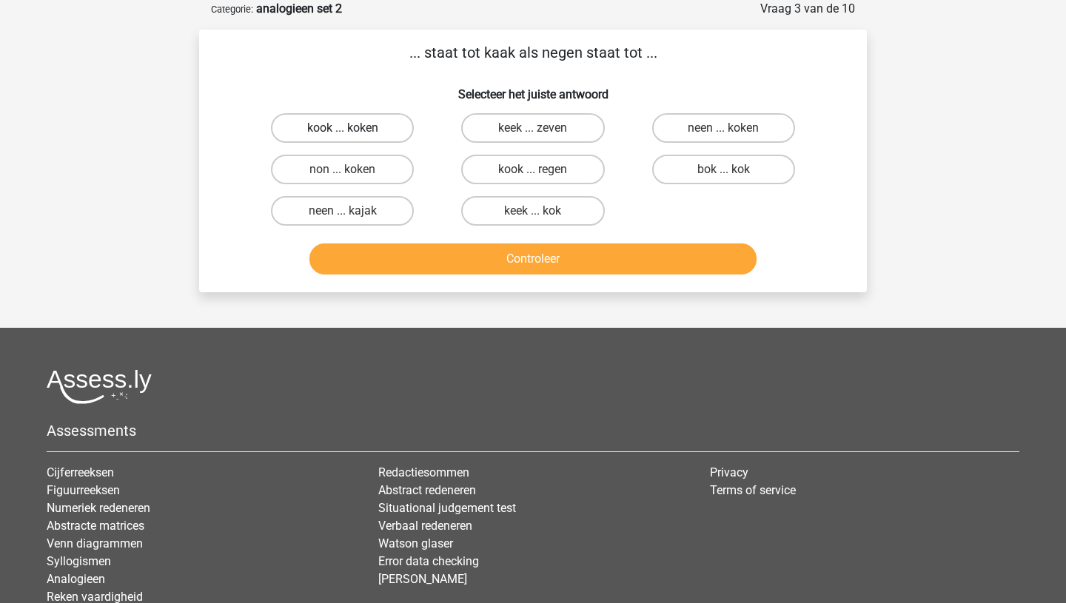
click at [376, 122] on label "kook ... koken" at bounding box center [342, 128] width 143 height 30
click at [352, 128] on input "kook ... koken" at bounding box center [348, 133] width 10 height 10
radio input "true"
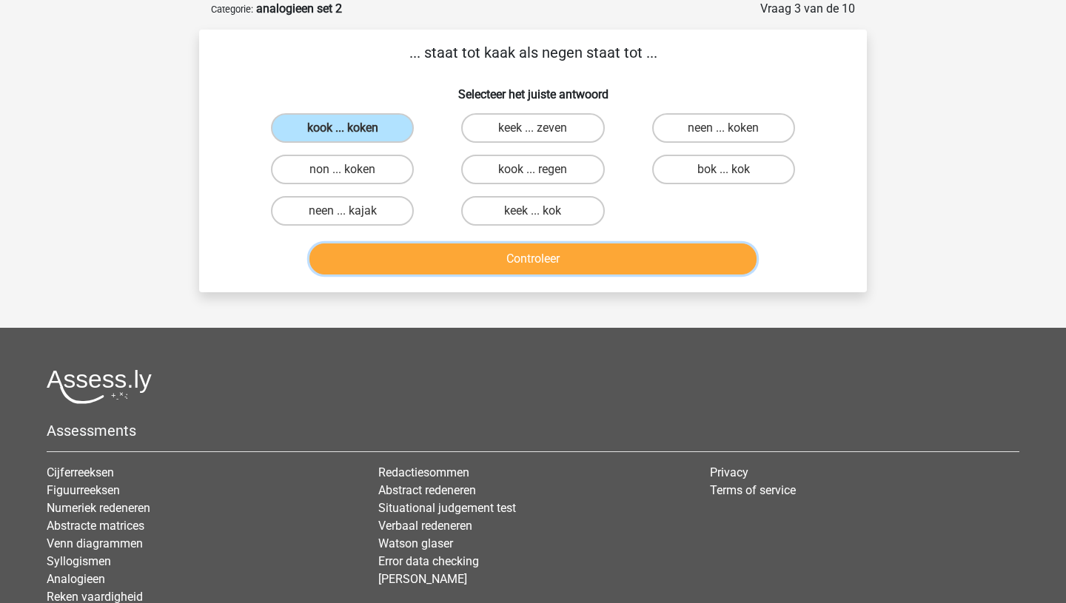
click at [487, 272] on button "Controleer" at bounding box center [533, 259] width 448 height 31
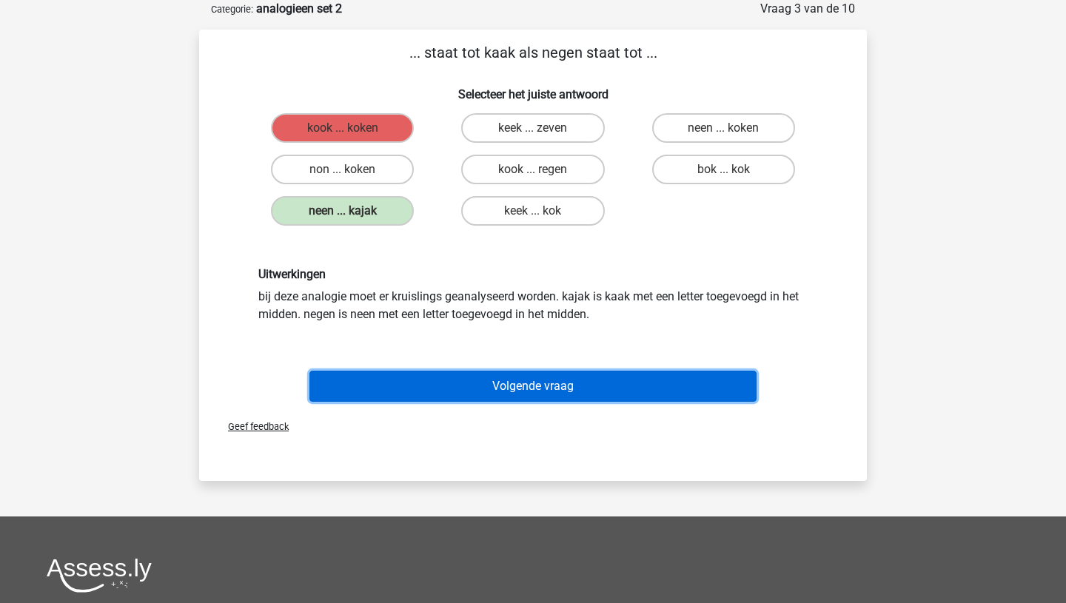
click at [491, 383] on button "Volgende vraag" at bounding box center [533, 386] width 448 height 31
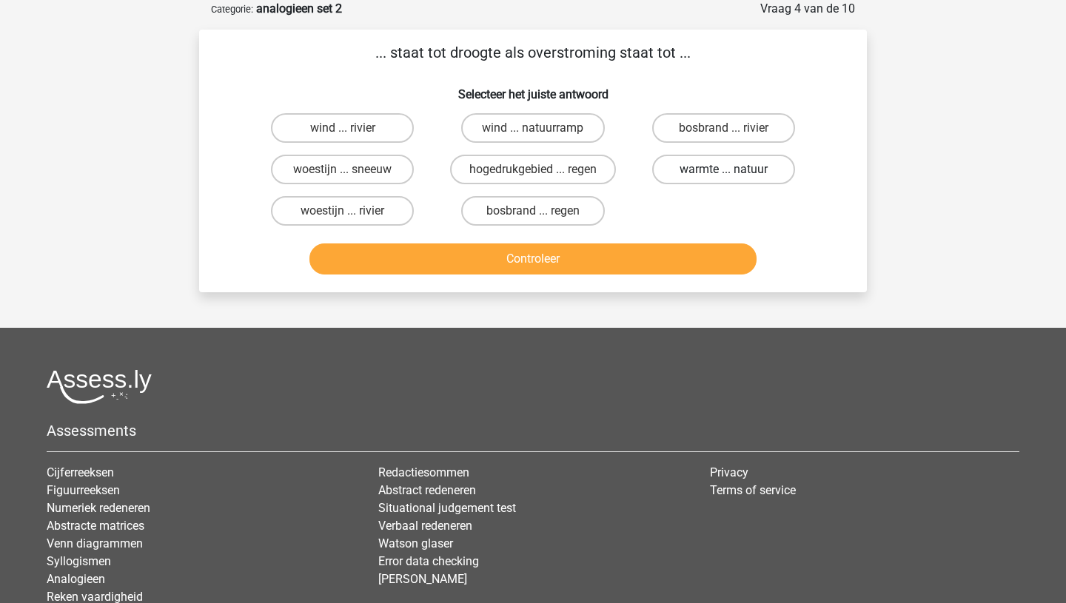
click at [719, 167] on label "warmte ... natuur" at bounding box center [723, 170] width 143 height 30
click at [723, 170] on input "warmte ... natuur" at bounding box center [728, 175] width 10 height 10
radio input "true"
click at [365, 212] on label "woestijn ... rivier" at bounding box center [342, 211] width 143 height 30
click at [352, 212] on input "woestijn ... rivier" at bounding box center [348, 216] width 10 height 10
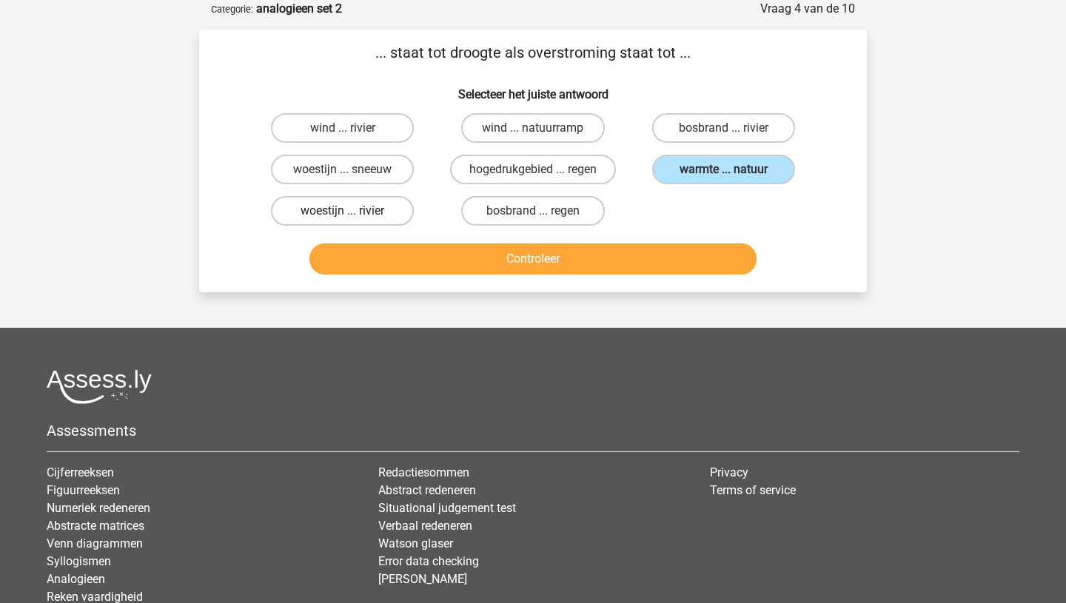
radio input "true"
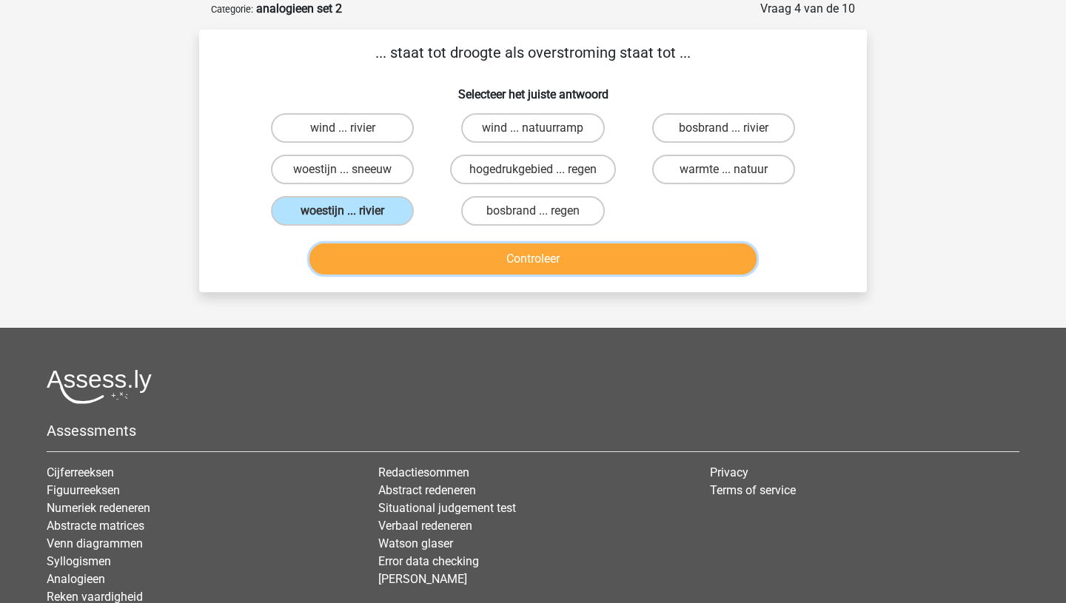
click at [477, 260] on button "Controleer" at bounding box center [533, 259] width 448 height 31
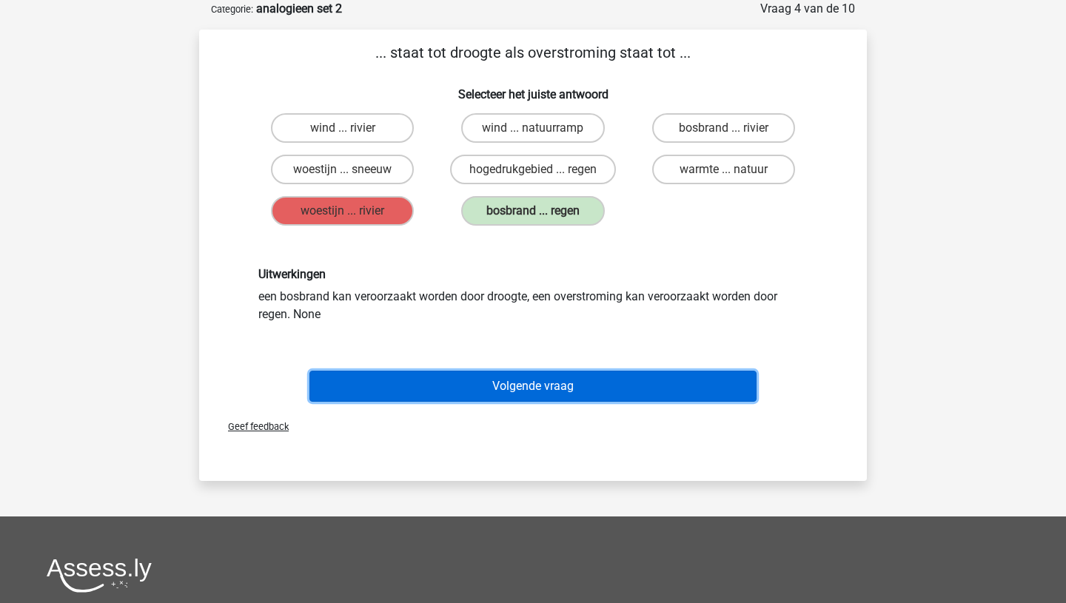
click at [503, 386] on button "Volgende vraag" at bounding box center [533, 386] width 448 height 31
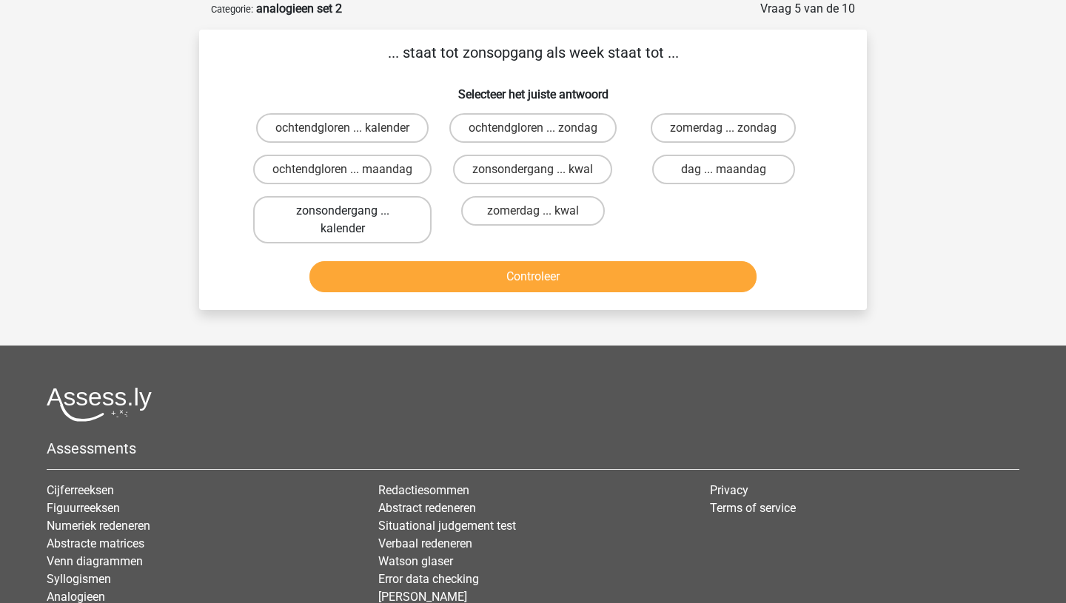
click at [366, 223] on label "zonsondergang ... kalender" at bounding box center [342, 219] width 178 height 47
click at [352, 221] on input "zonsondergang ... kalender" at bounding box center [348, 216] width 10 height 10
radio input "true"
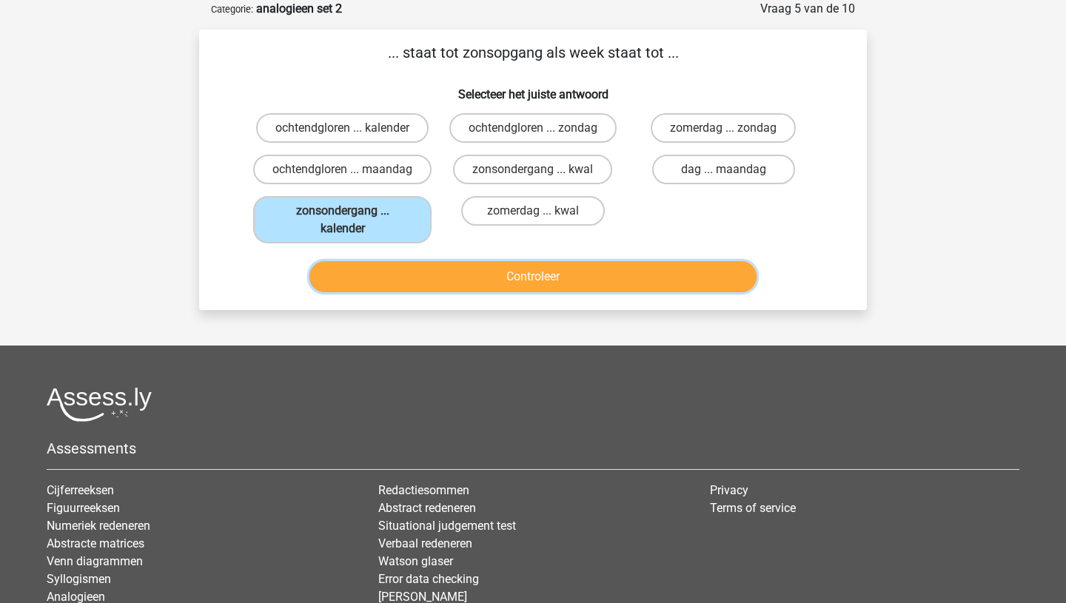
click at [489, 292] on button "Controleer" at bounding box center [533, 276] width 448 height 31
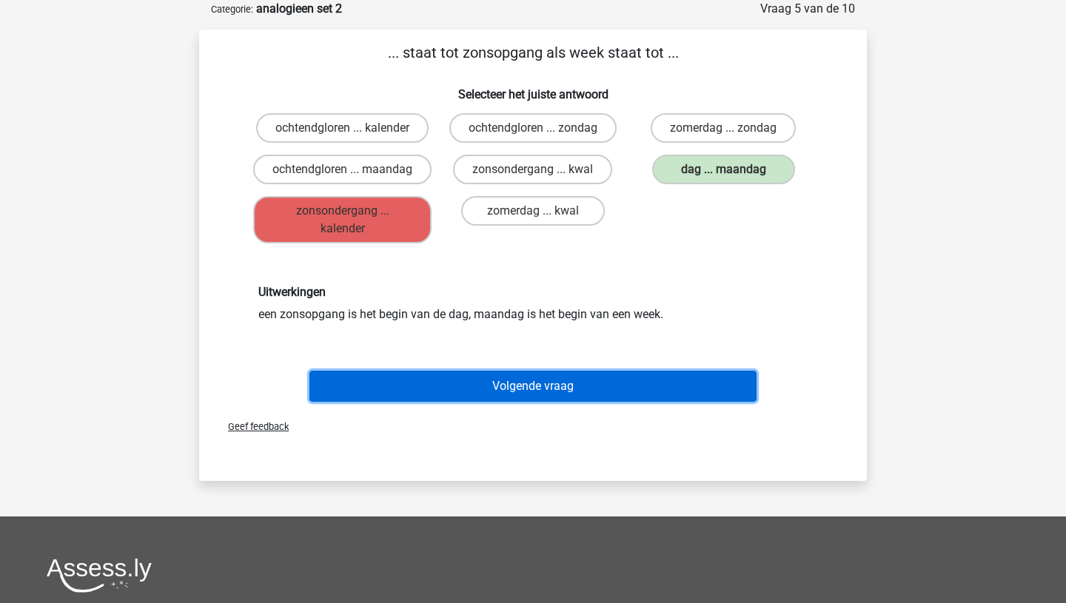
click at [499, 402] on button "Volgende vraag" at bounding box center [533, 386] width 448 height 31
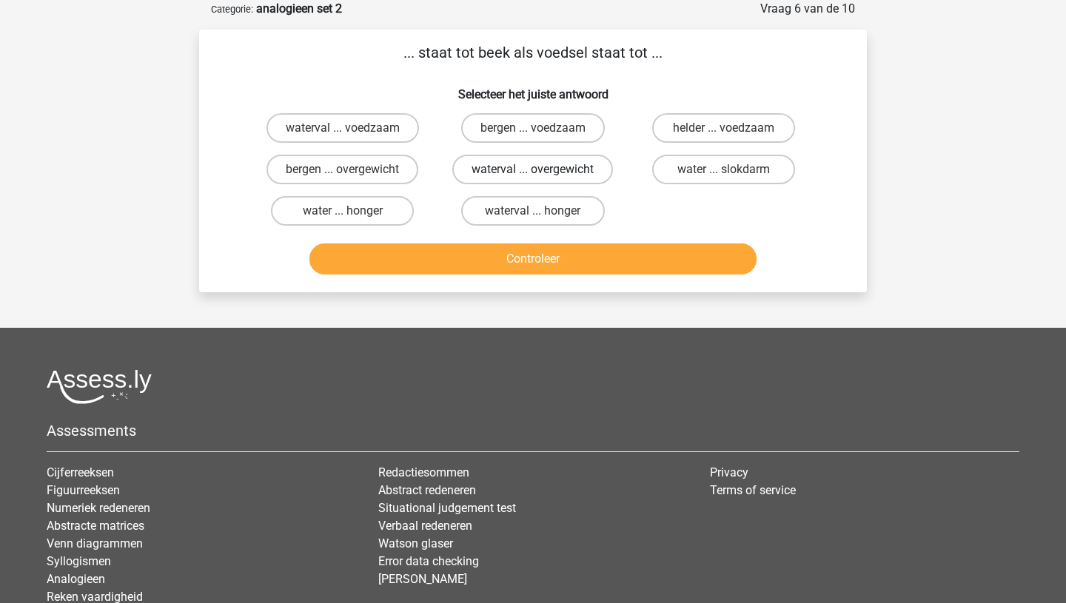
click at [509, 180] on label "waterval ... overgewicht" at bounding box center [532, 170] width 161 height 30
click at [533, 179] on input "waterval ... overgewicht" at bounding box center [538, 175] width 10 height 10
radio input "true"
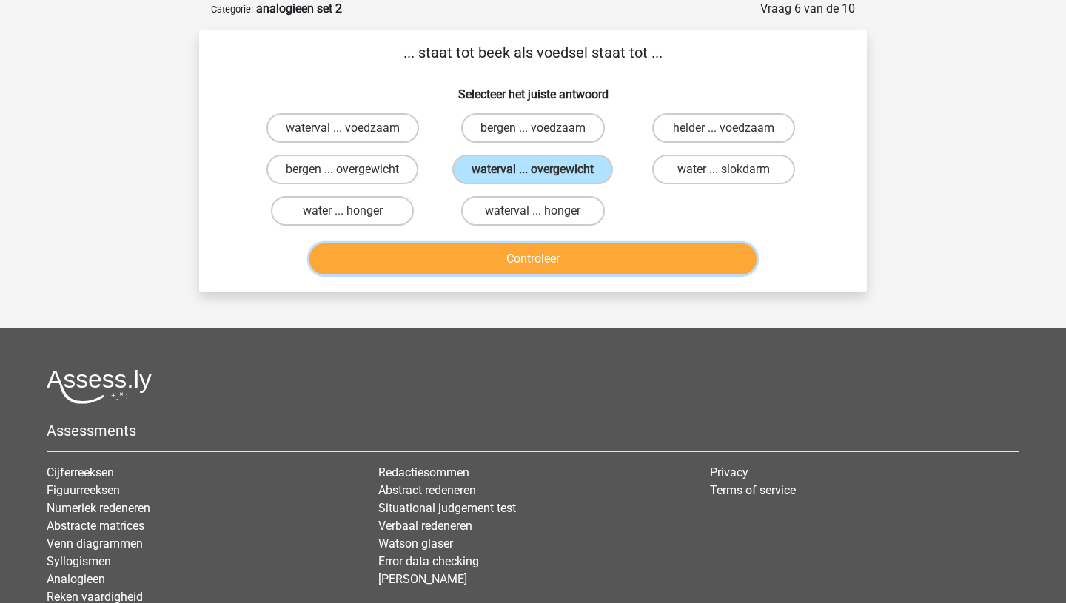
click at [510, 252] on button "Controleer" at bounding box center [533, 259] width 448 height 31
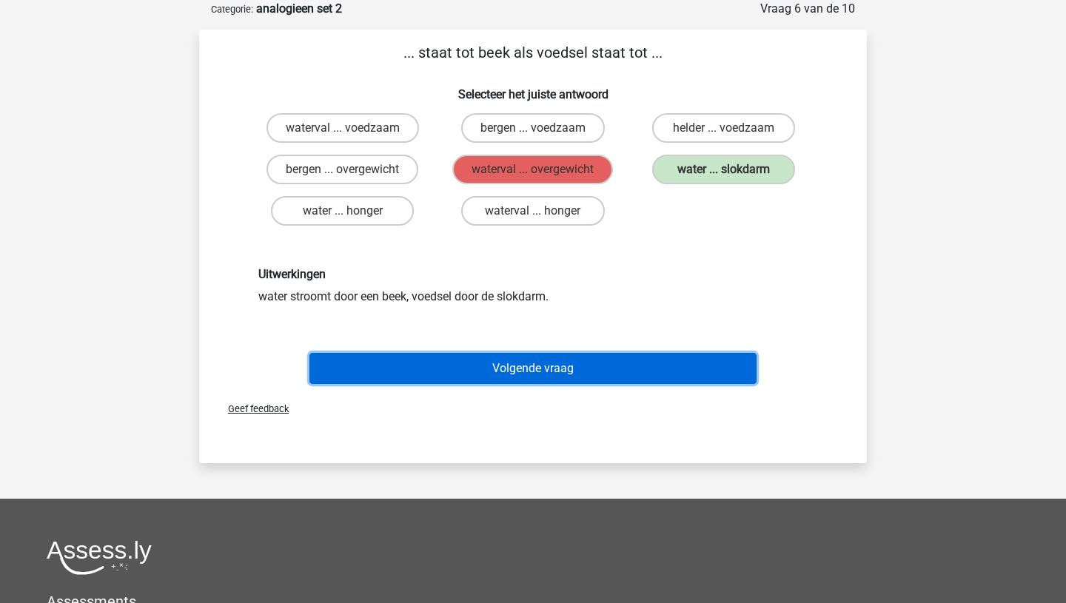
click at [518, 358] on button "Volgende vraag" at bounding box center [533, 368] width 448 height 31
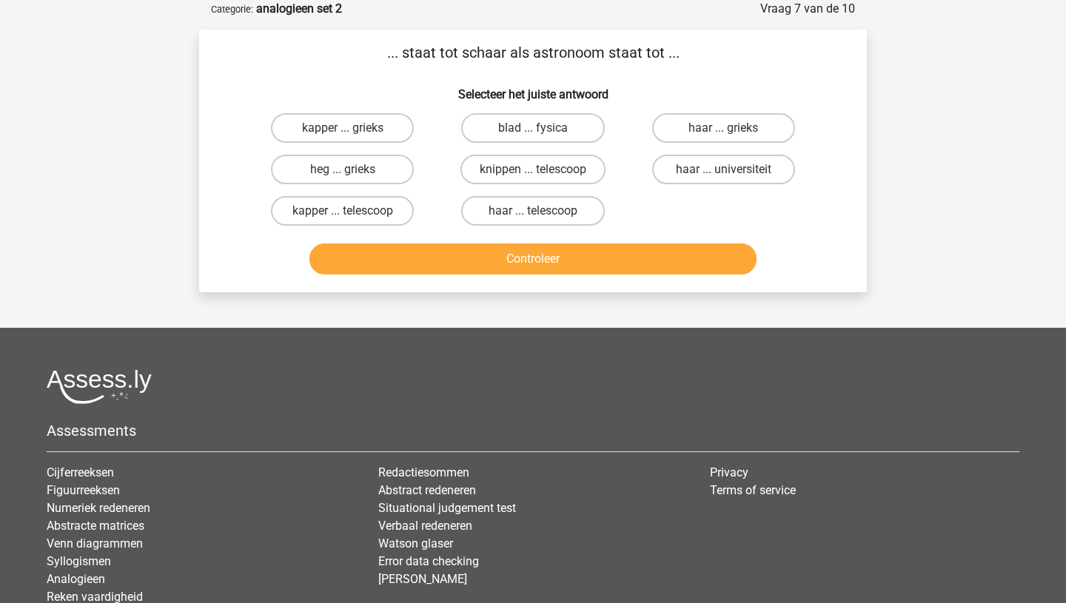
click at [542, 171] on input "knippen ... telescoop" at bounding box center [538, 175] width 10 height 10
radio input "true"
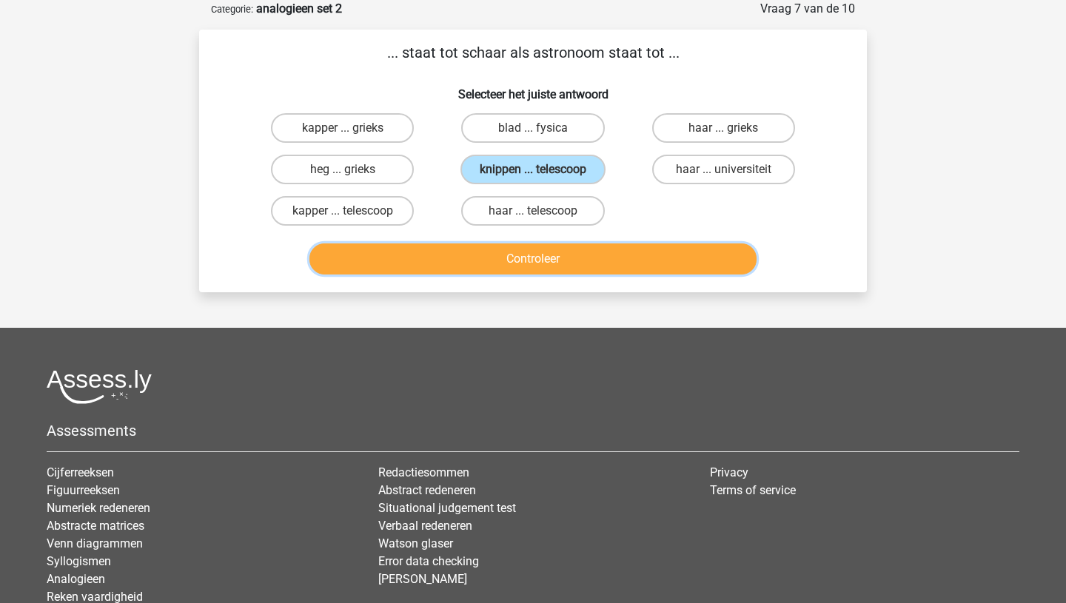
click at [523, 259] on button "Controleer" at bounding box center [533, 259] width 448 height 31
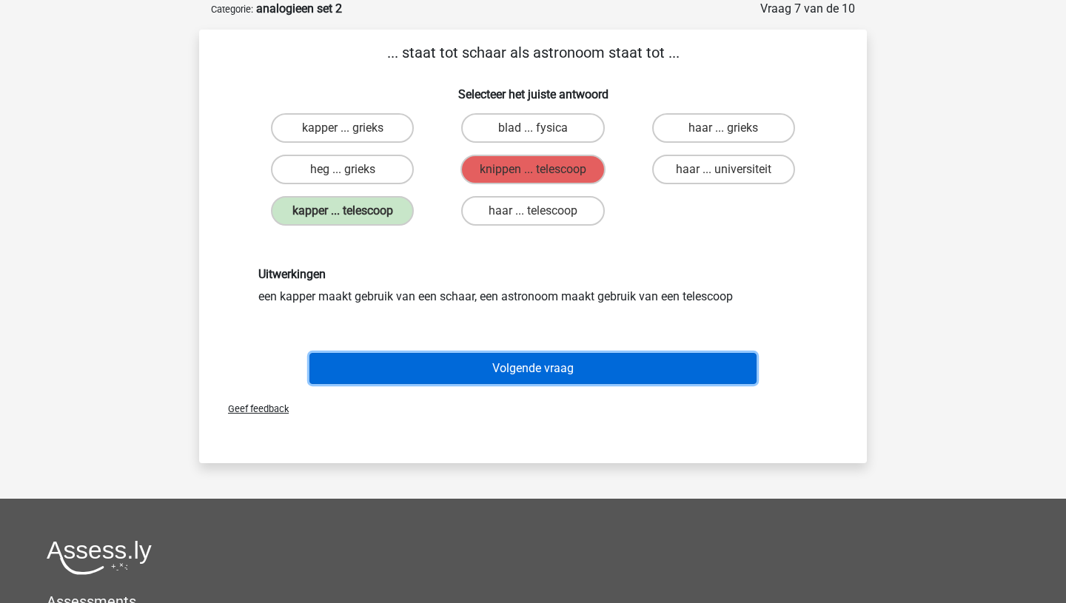
click at [517, 371] on button "Volgende vraag" at bounding box center [533, 368] width 448 height 31
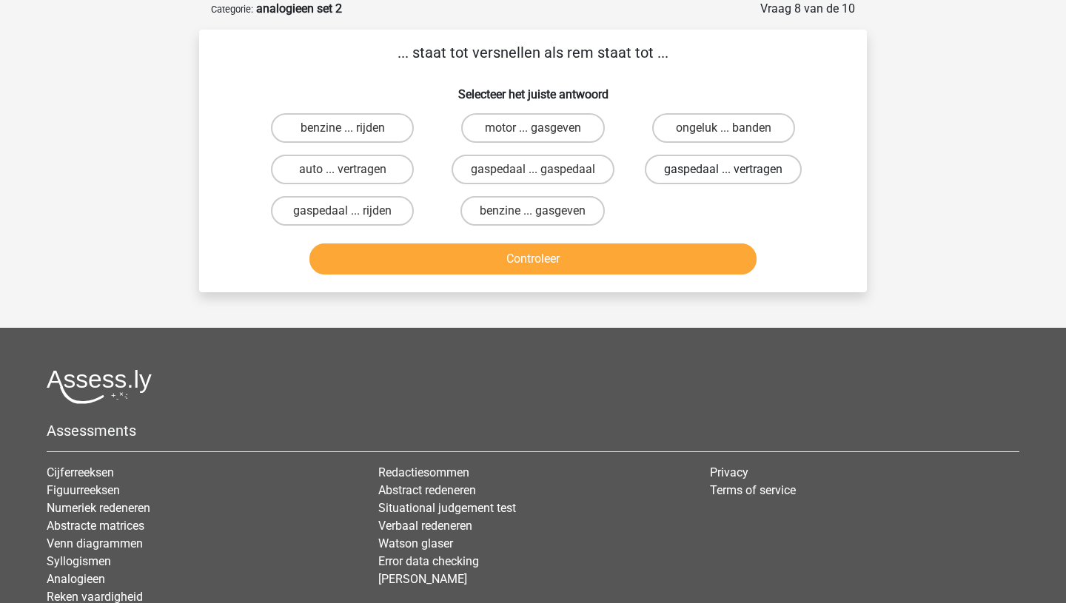
click at [690, 178] on label "gaspedaal ... vertragen" at bounding box center [723, 170] width 157 height 30
click at [723, 178] on input "gaspedaal ... vertragen" at bounding box center [728, 175] width 10 height 10
radio input "true"
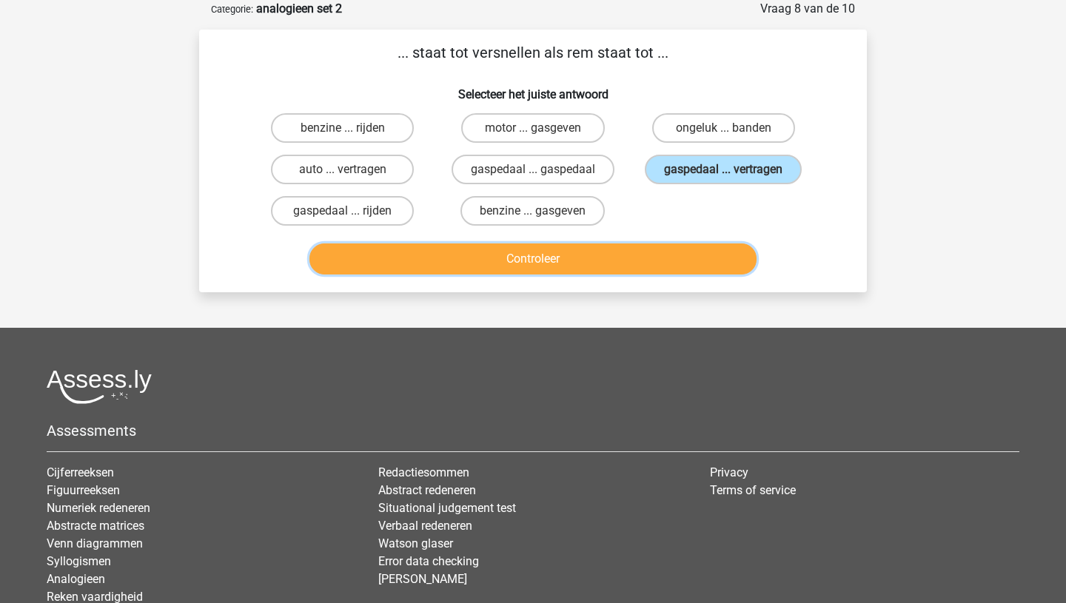
click at [600, 251] on button "Controleer" at bounding box center [533, 259] width 448 height 31
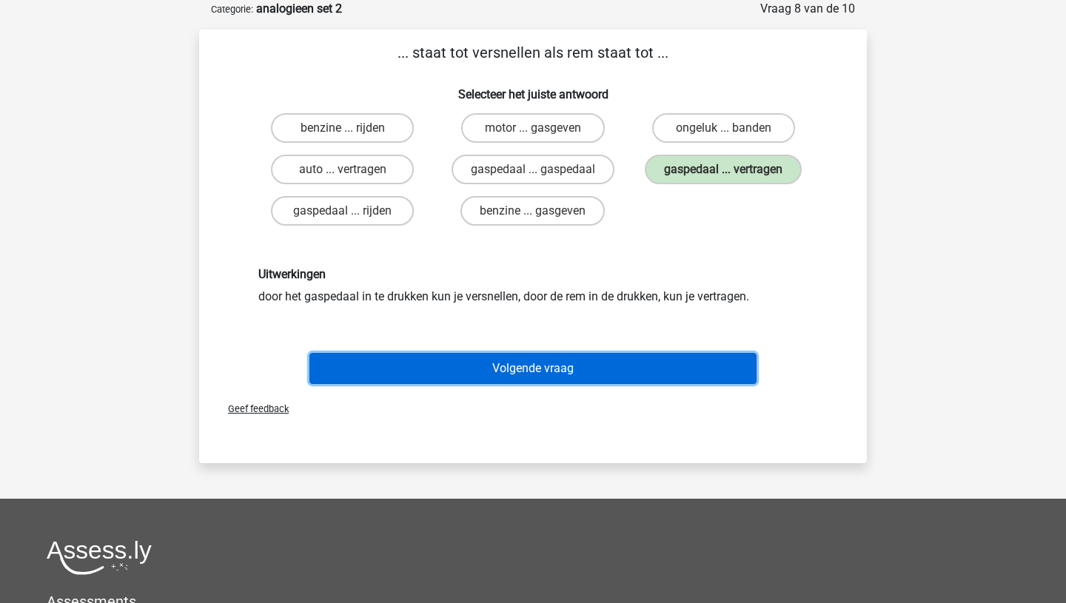
click at [534, 365] on button "Volgende vraag" at bounding box center [533, 368] width 448 height 31
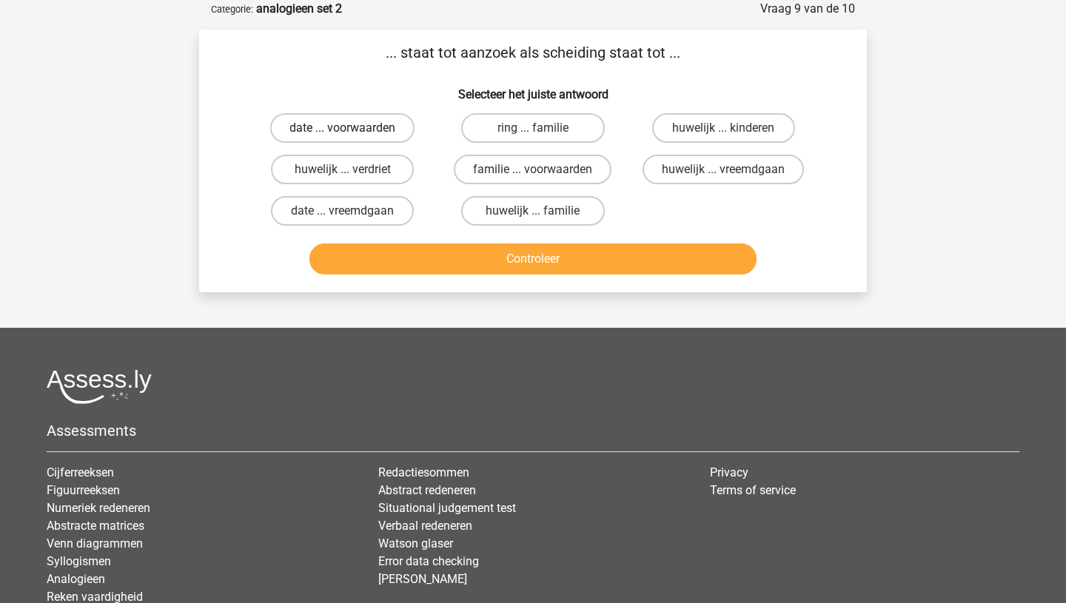
click at [355, 130] on label "date ... voorwaarden" at bounding box center [342, 128] width 144 height 30
click at [352, 130] on input "date ... voorwaarden" at bounding box center [348, 133] width 10 height 10
radio input "true"
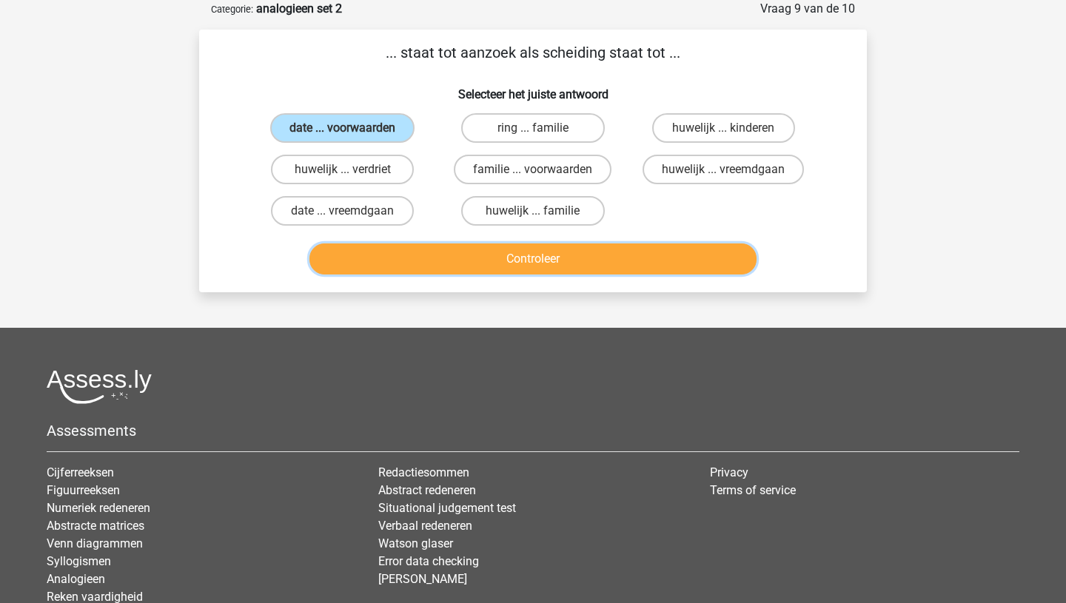
click at [448, 252] on button "Controleer" at bounding box center [533, 259] width 448 height 31
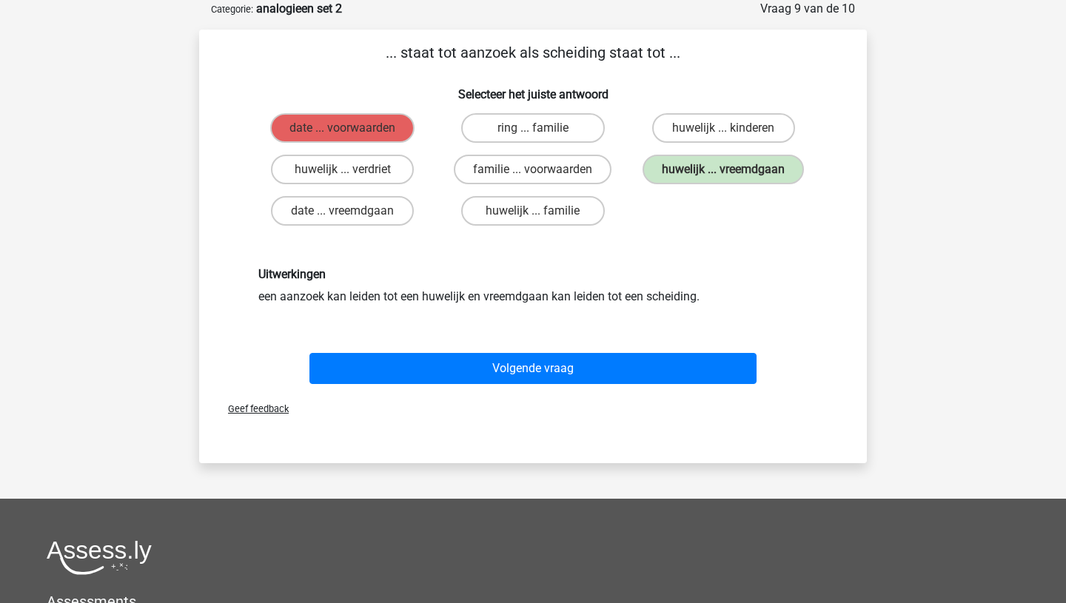
click at [531, 391] on div "Geef feedback" at bounding box center [533, 409] width 656 height 38
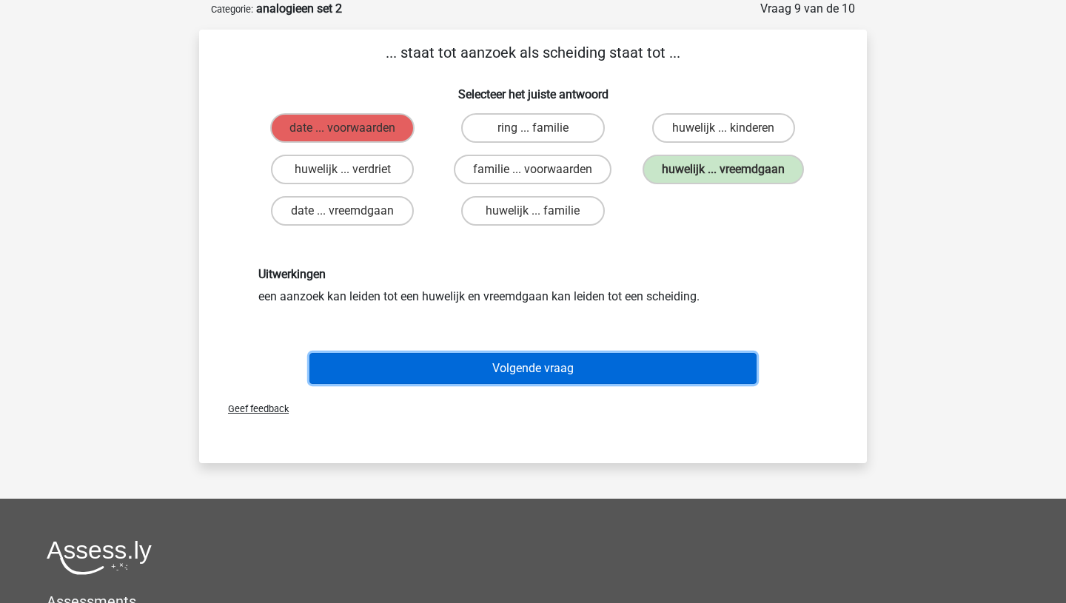
click at [536, 370] on button "Volgende vraag" at bounding box center [533, 368] width 448 height 31
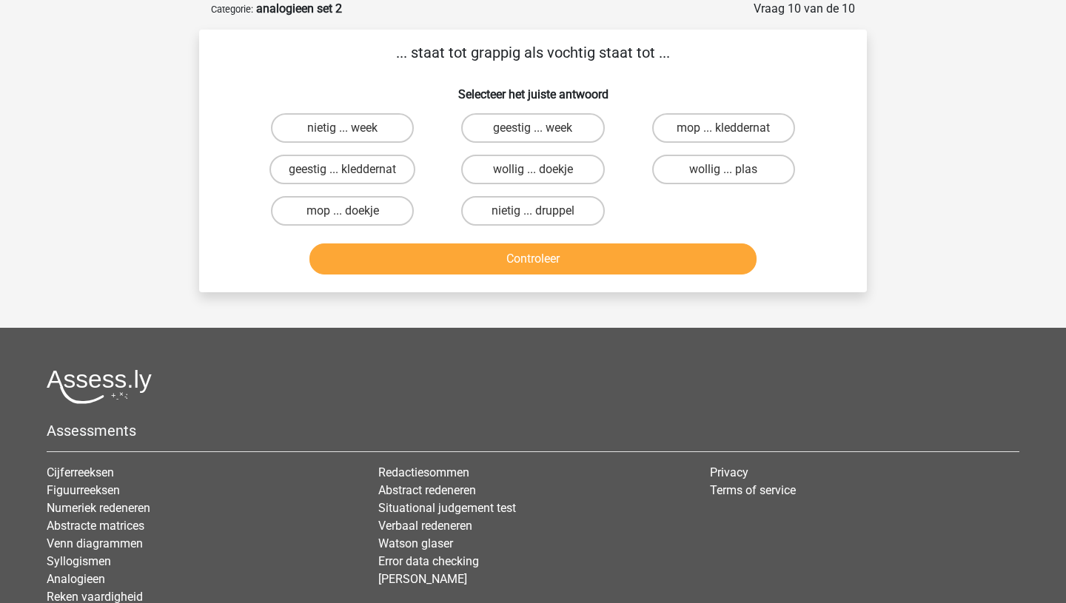
click at [347, 170] on input "geestig ... kleddernat" at bounding box center [348, 175] width 10 height 10
radio input "true"
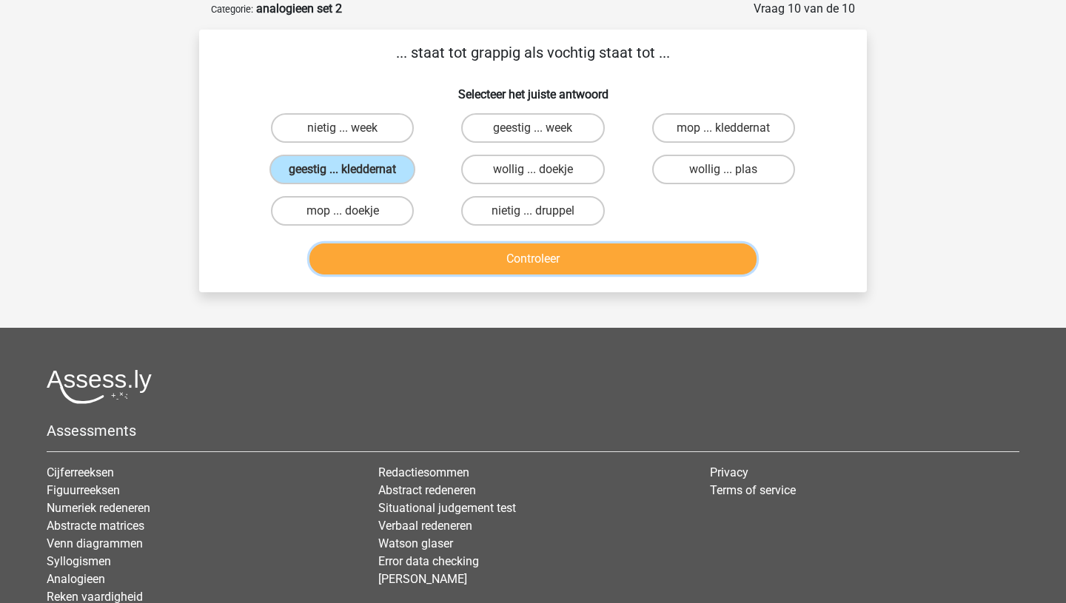
click at [448, 260] on button "Controleer" at bounding box center [533, 259] width 448 height 31
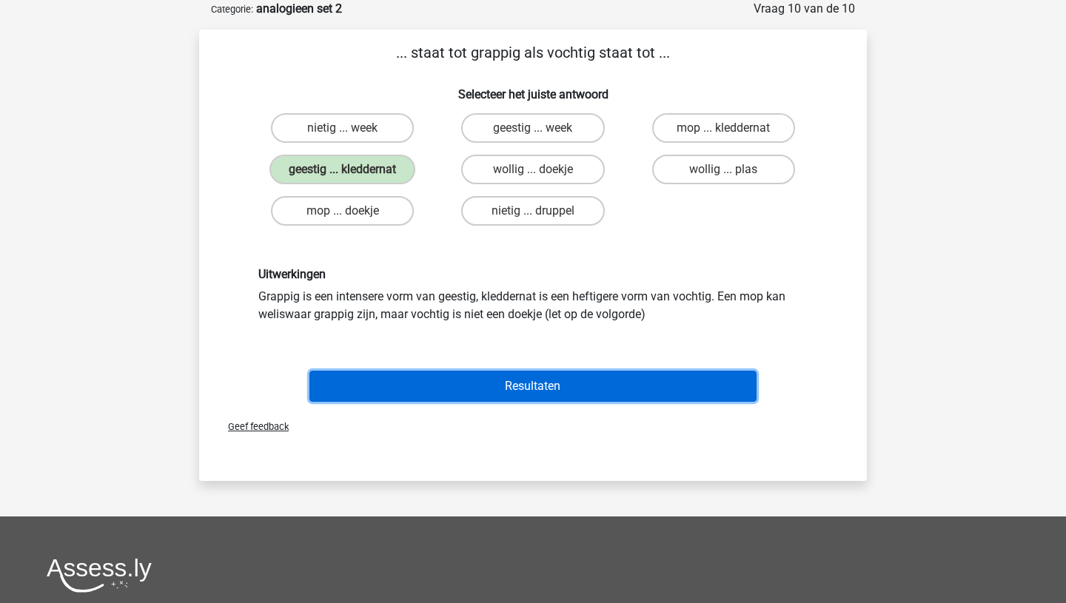
click at [459, 389] on button "Resultaten" at bounding box center [533, 386] width 448 height 31
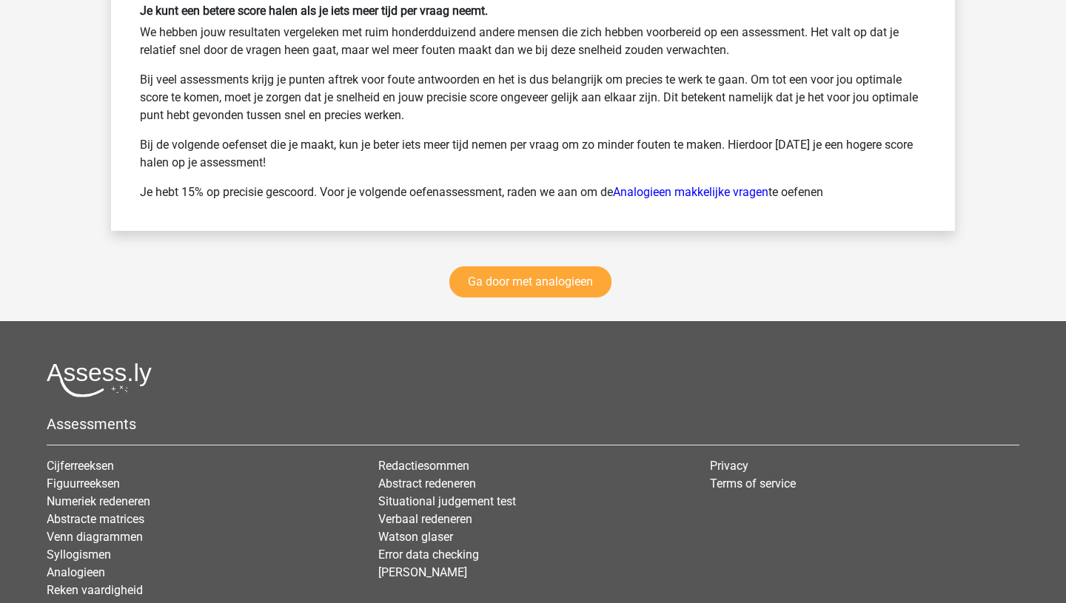
scroll to position [2045, 0]
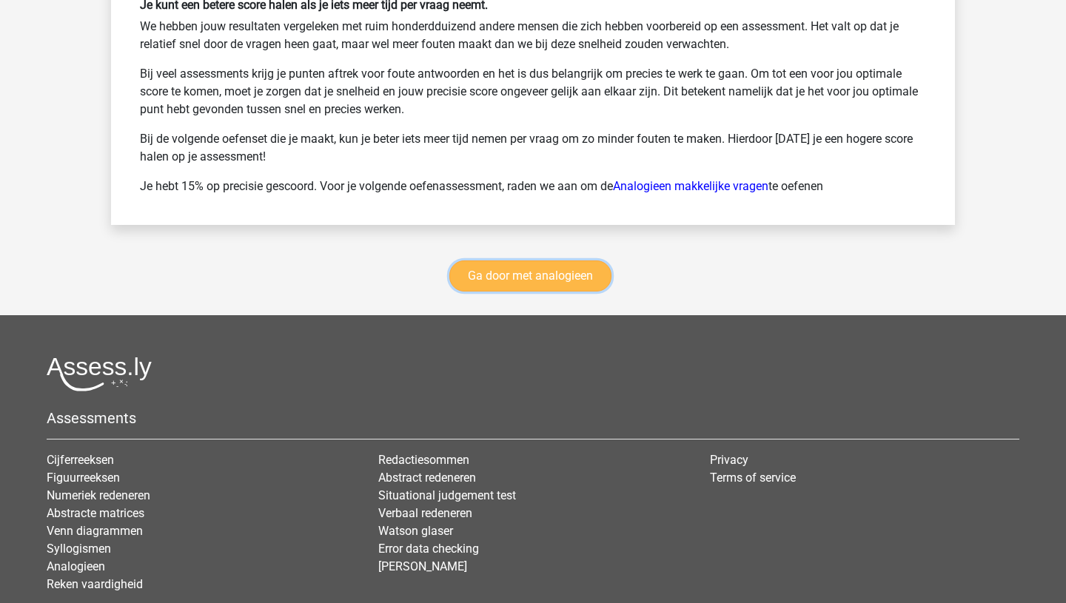
click at [537, 275] on link "Ga door met analogieen" at bounding box center [530, 276] width 162 height 31
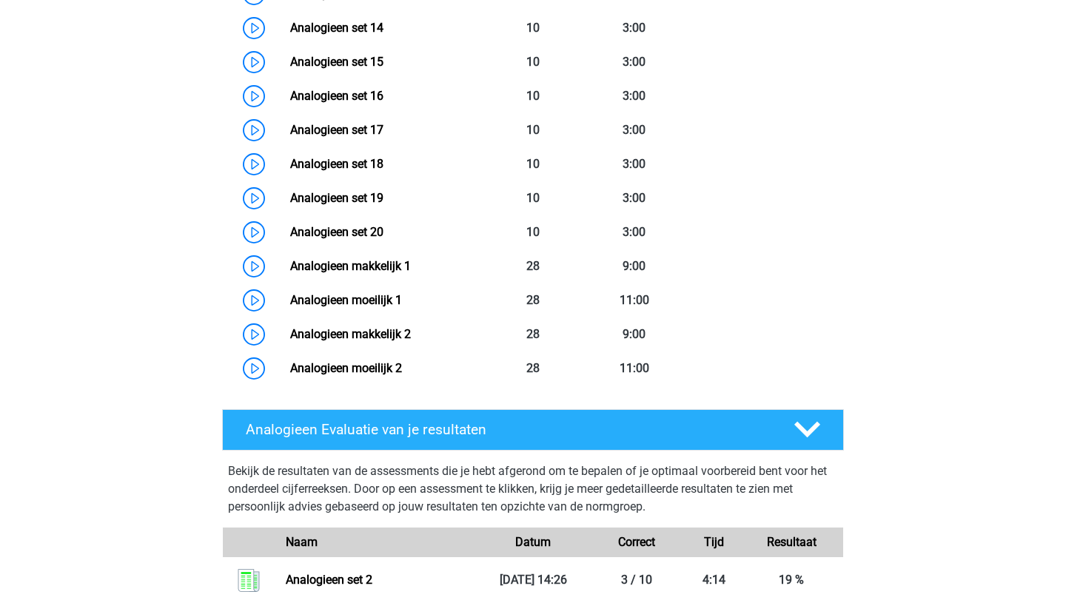
scroll to position [1179, 0]
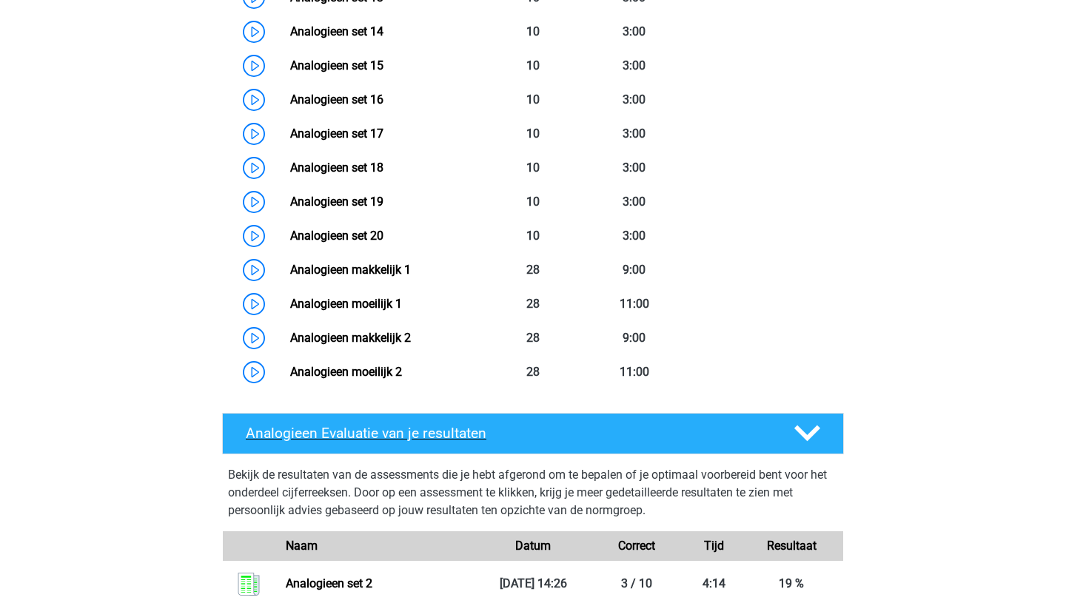
click at [800, 429] on polygon at bounding box center [807, 434] width 26 height 16
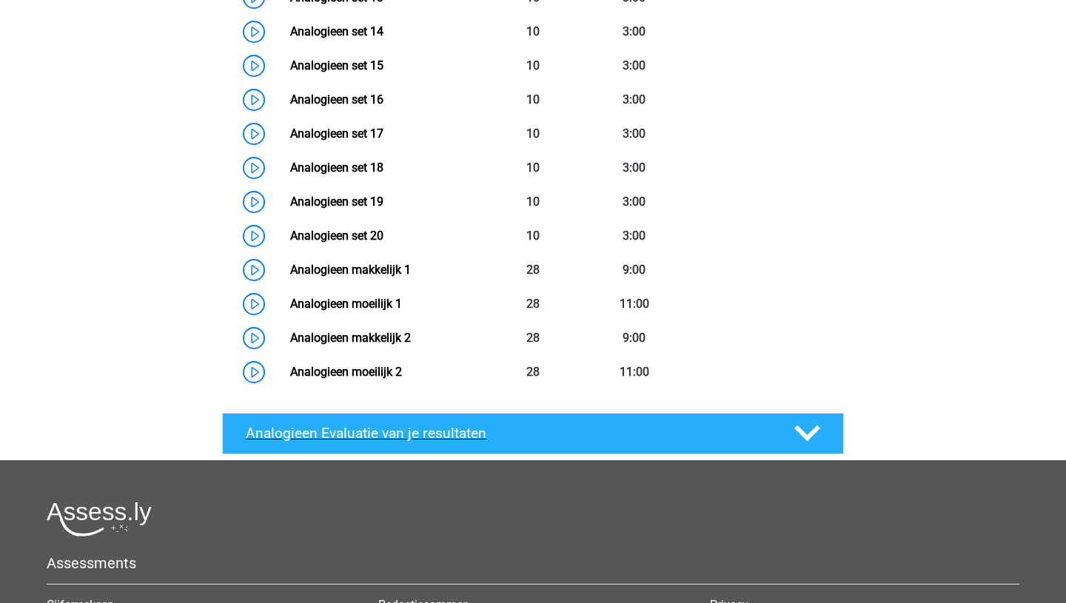
click at [800, 429] on polygon at bounding box center [807, 434] width 26 height 16
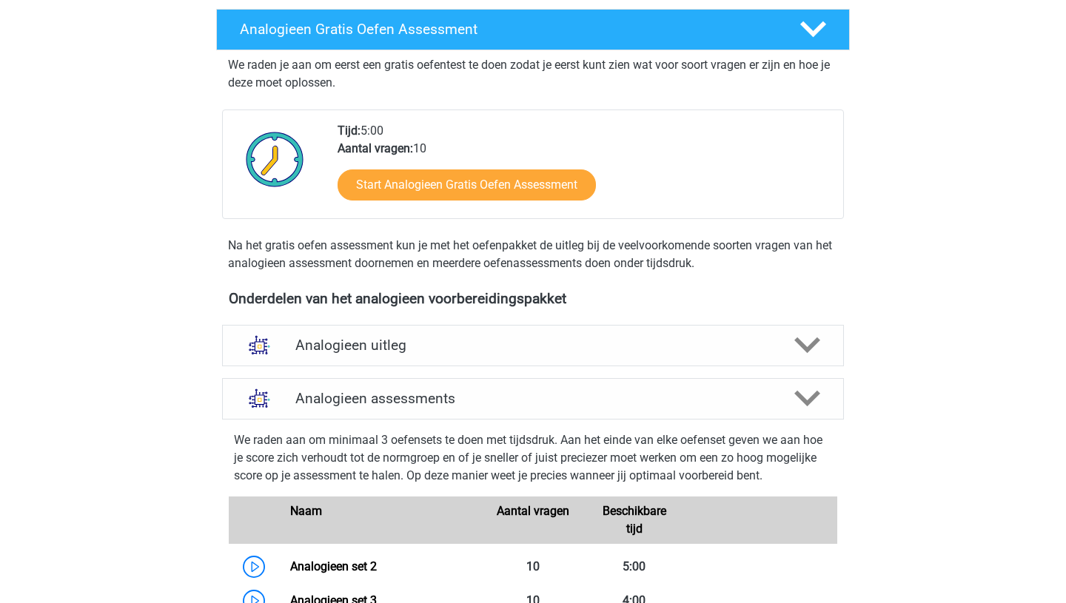
scroll to position [263, 0]
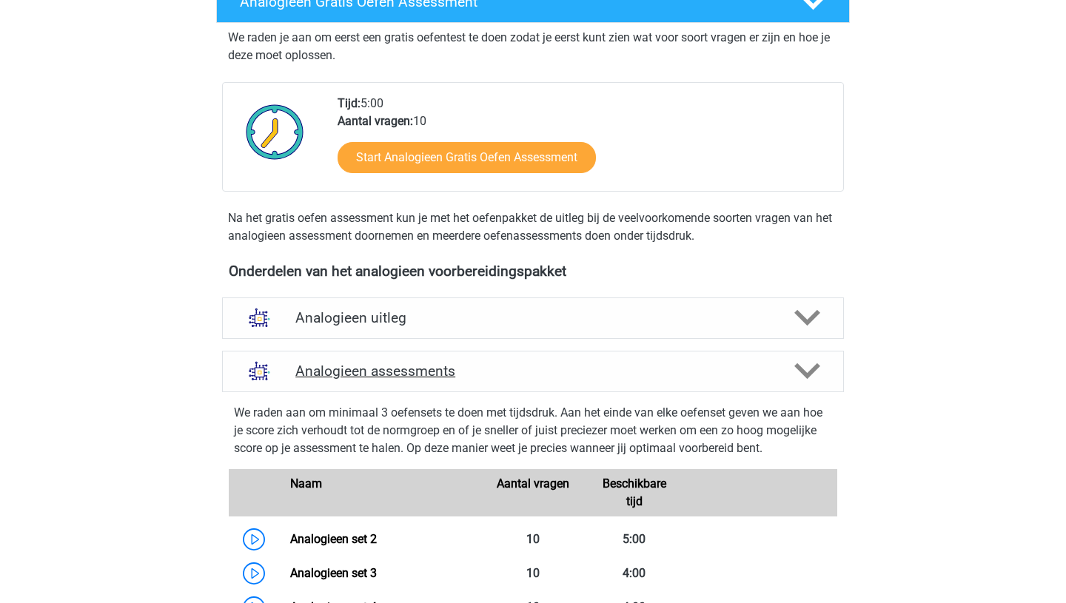
click at [801, 367] on polygon at bounding box center [807, 371] width 26 height 16
click at [817, 369] on icon at bounding box center [807, 371] width 26 height 26
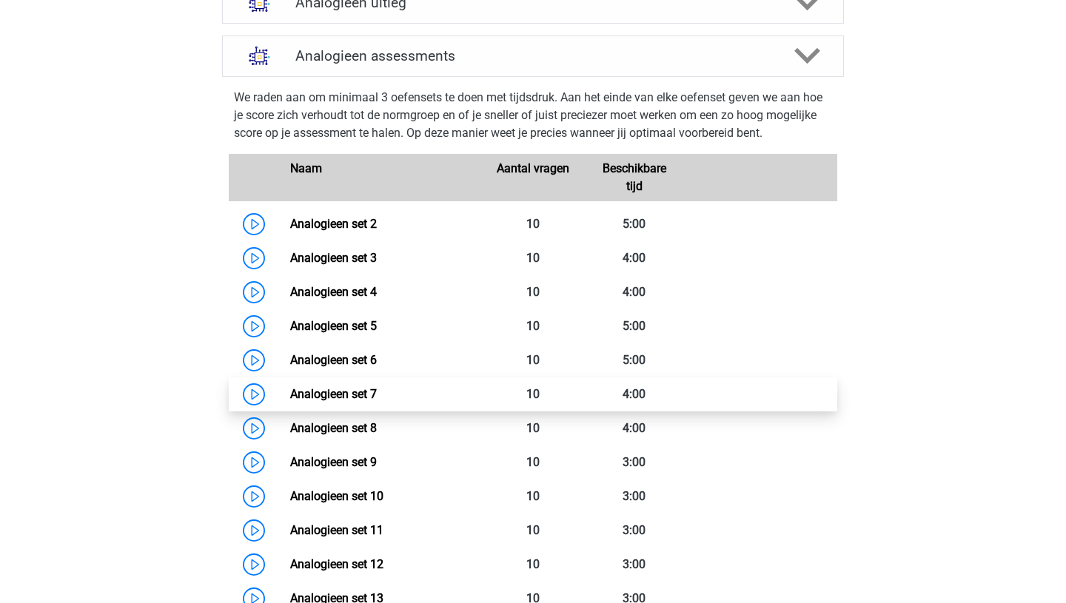
scroll to position [566, 0]
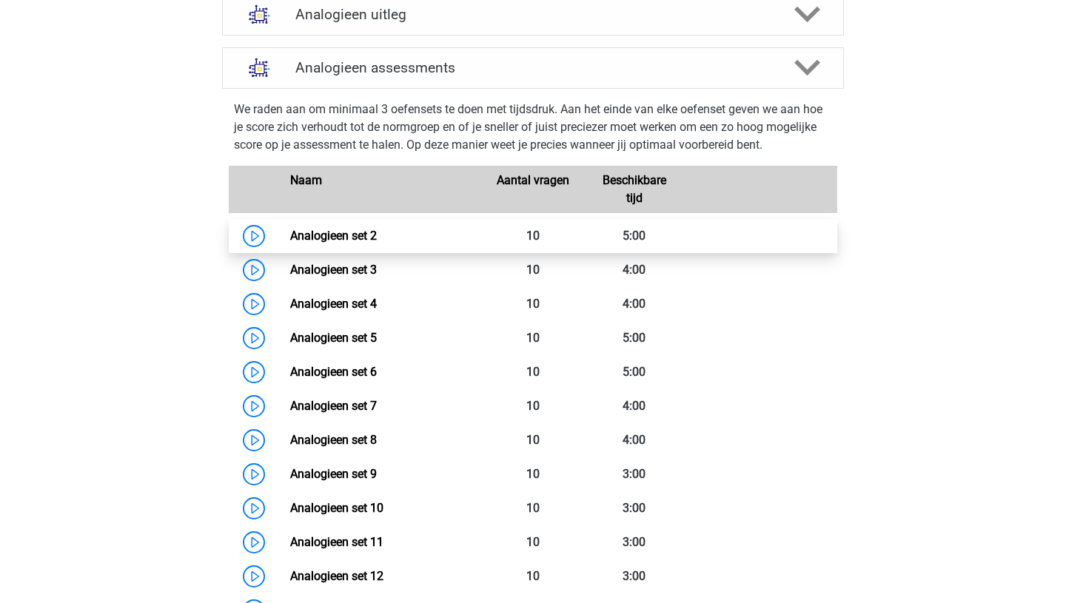
click at [354, 239] on link "Analogieen set 2" at bounding box center [333, 236] width 87 height 14
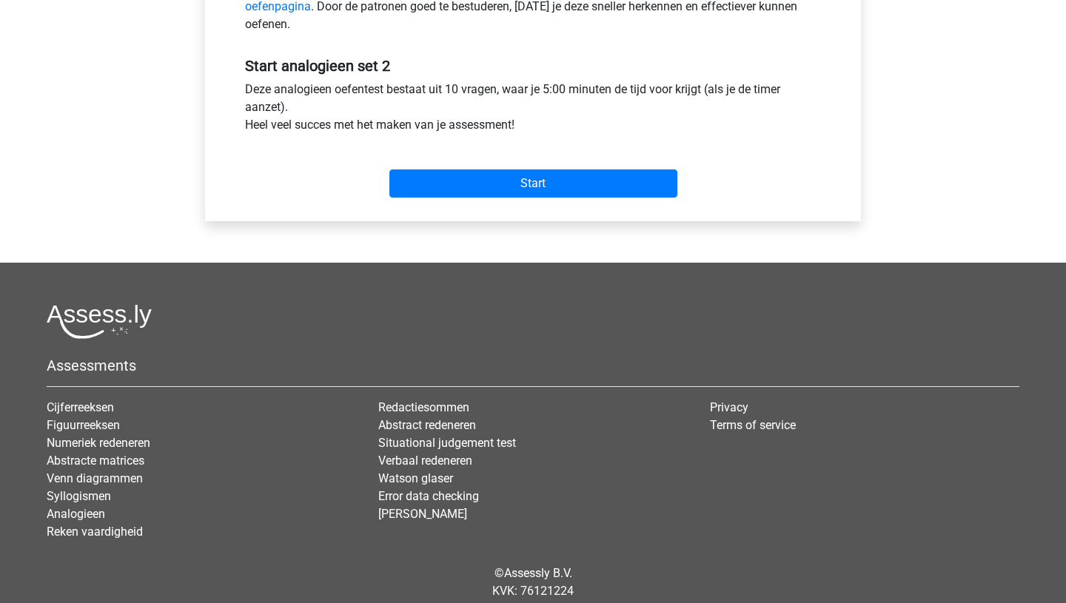
scroll to position [566, 0]
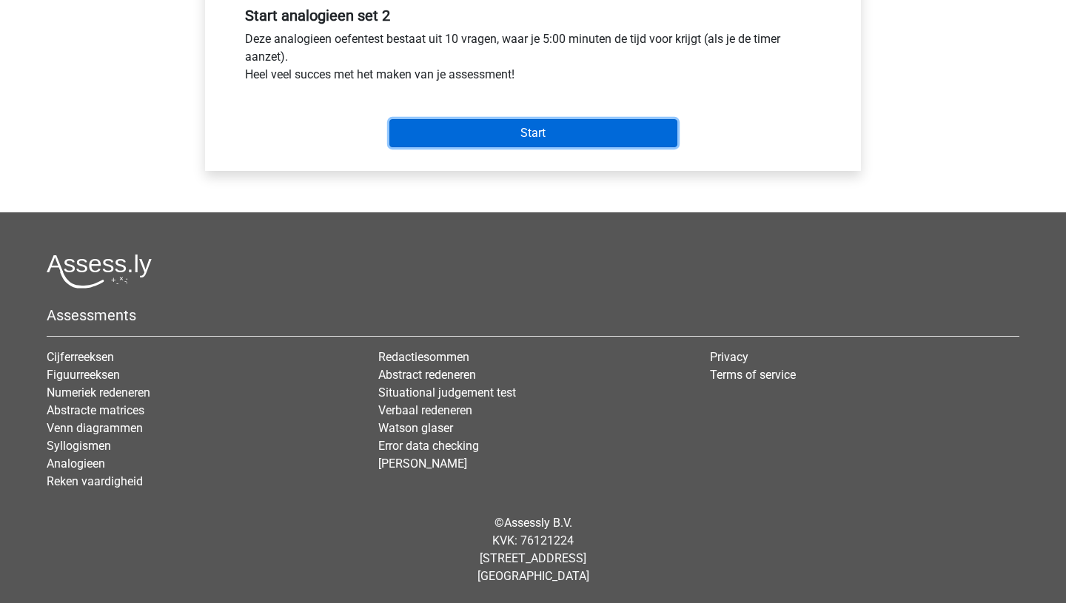
click at [504, 135] on input "Start" at bounding box center [533, 133] width 288 height 28
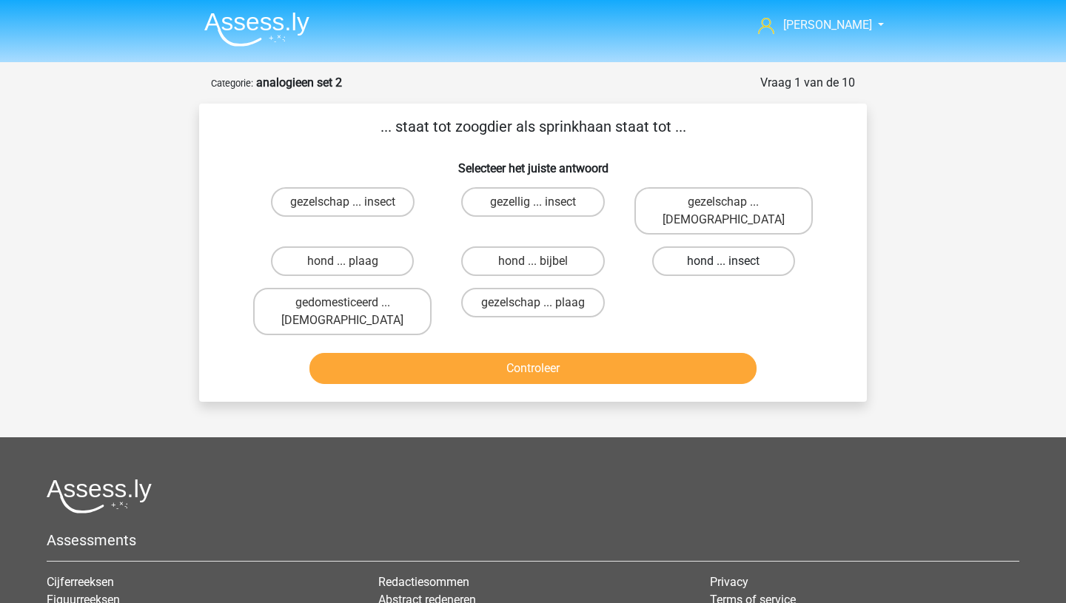
click at [697, 246] on label "hond ... insect" at bounding box center [723, 261] width 143 height 30
click at [723, 261] on input "hond ... insect" at bounding box center [728, 266] width 10 height 10
radio input "true"
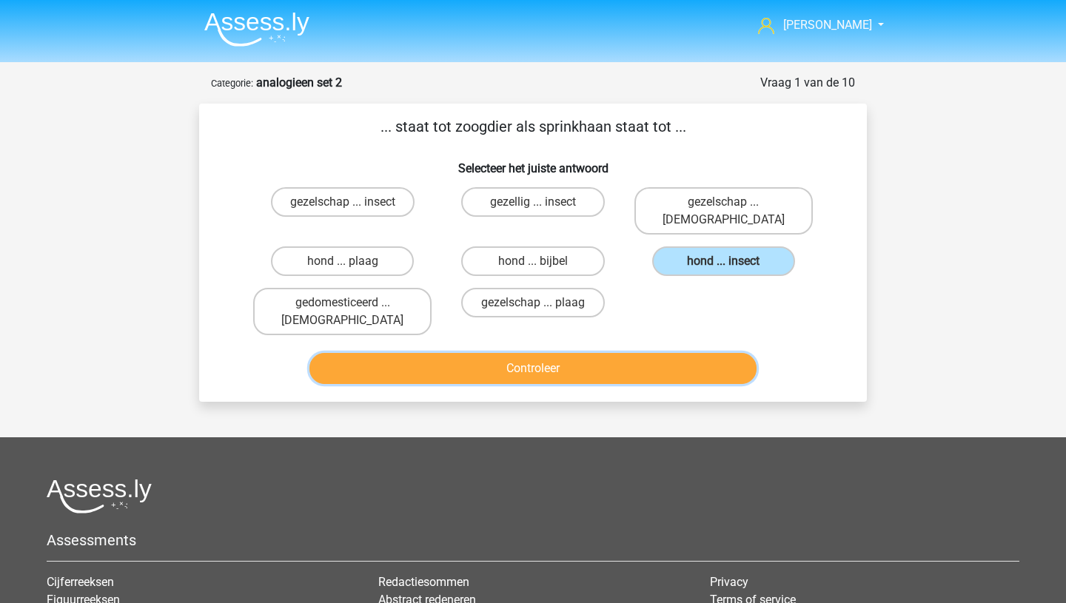
click at [635, 353] on button "Controleer" at bounding box center [533, 368] width 448 height 31
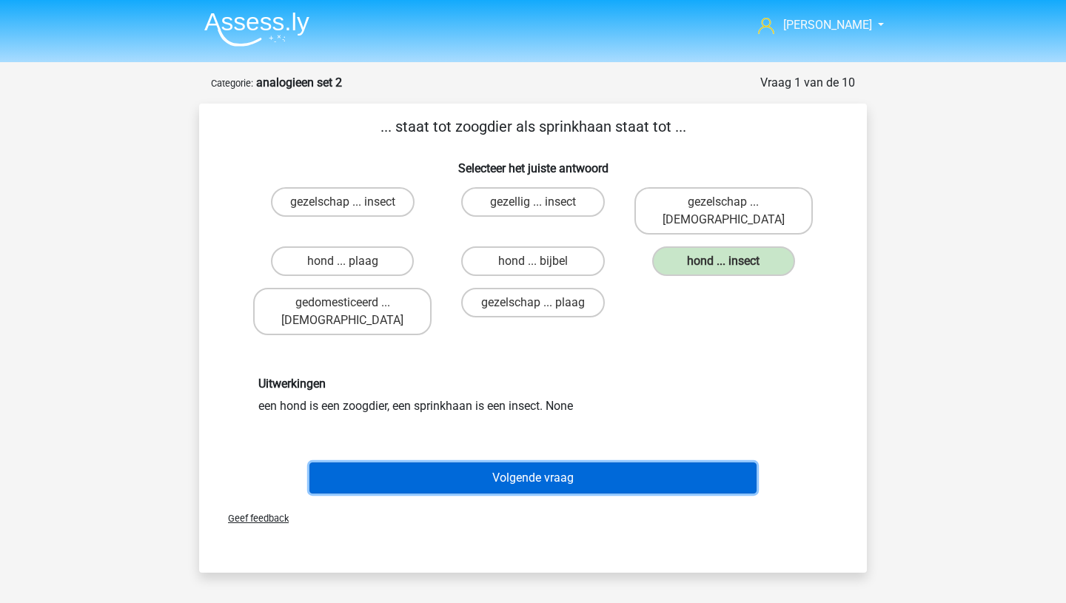
click at [551, 463] on button "Volgende vraag" at bounding box center [533, 478] width 448 height 31
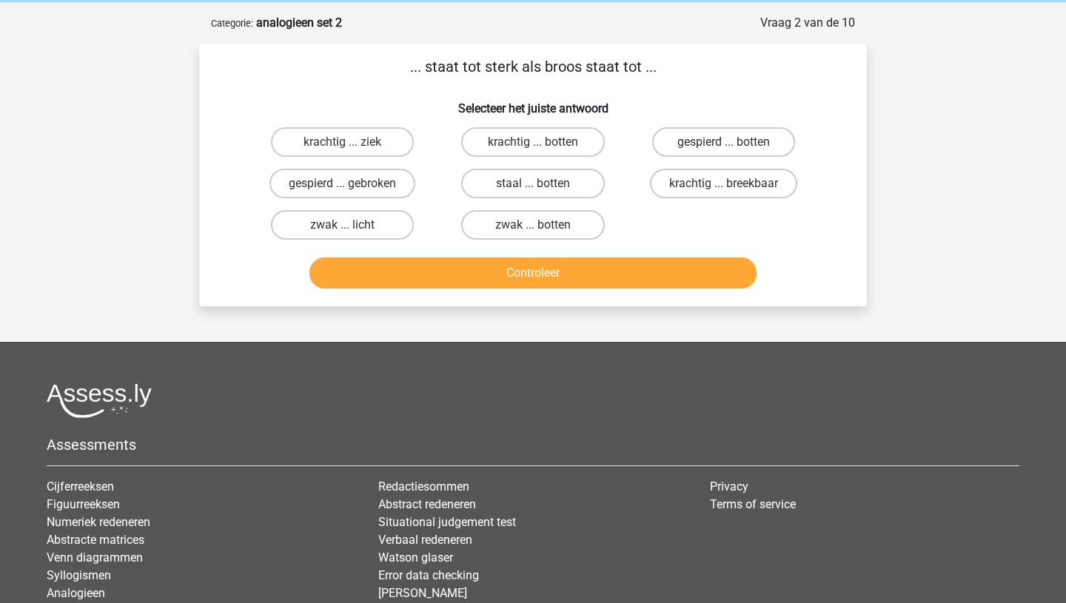
scroll to position [74, 0]
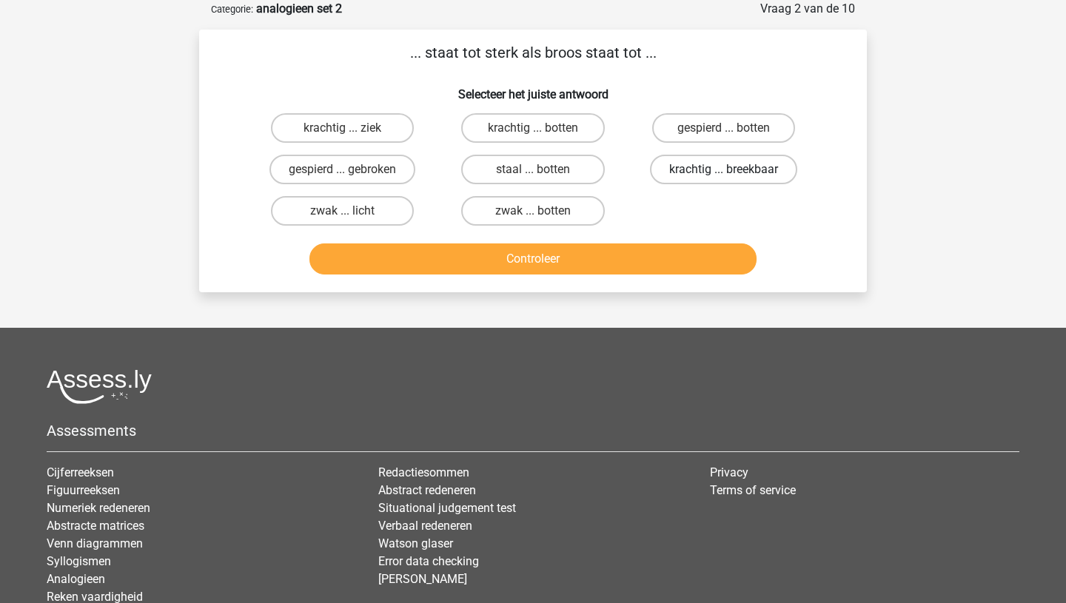
click at [705, 166] on label "krachtig ... breekbaar" at bounding box center [723, 170] width 147 height 30
click at [723, 170] on input "krachtig ... breekbaar" at bounding box center [728, 175] width 10 height 10
radio input "true"
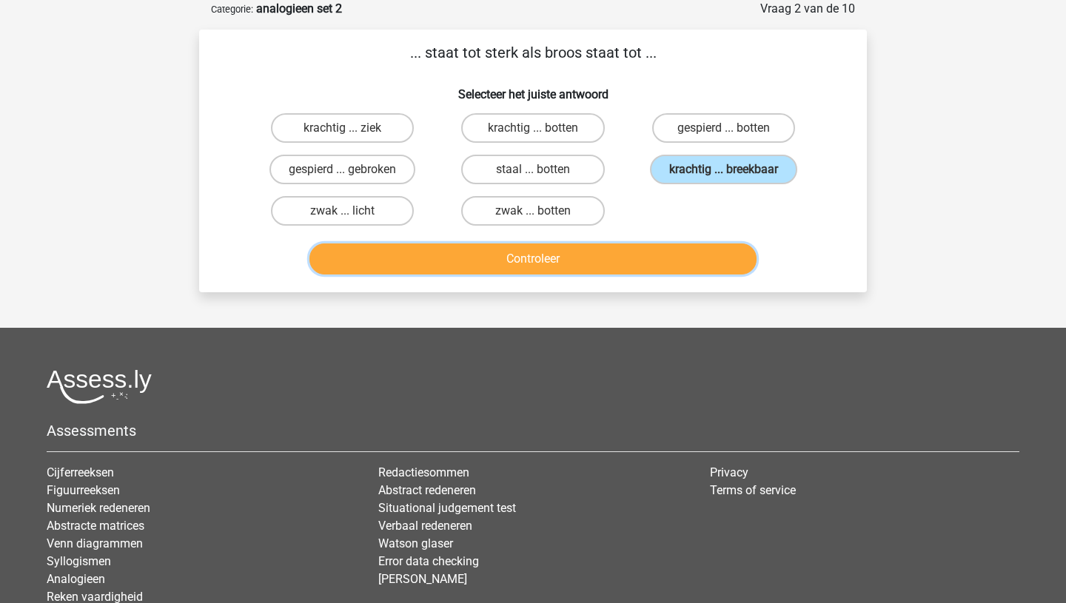
click at [592, 257] on button "Controleer" at bounding box center [533, 259] width 448 height 31
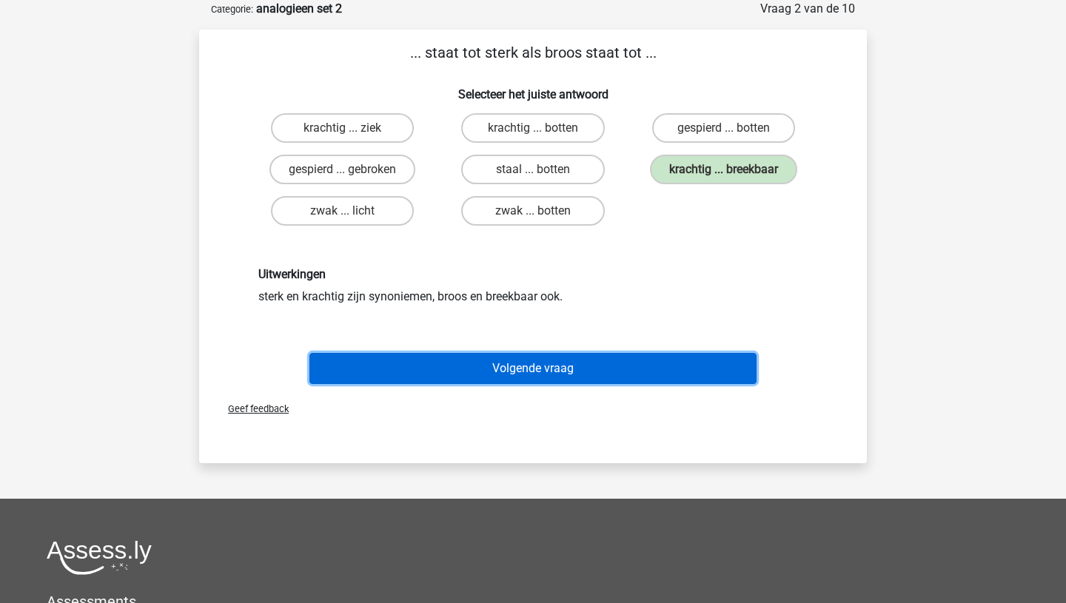
click at [522, 373] on button "Volgende vraag" at bounding box center [533, 368] width 448 height 31
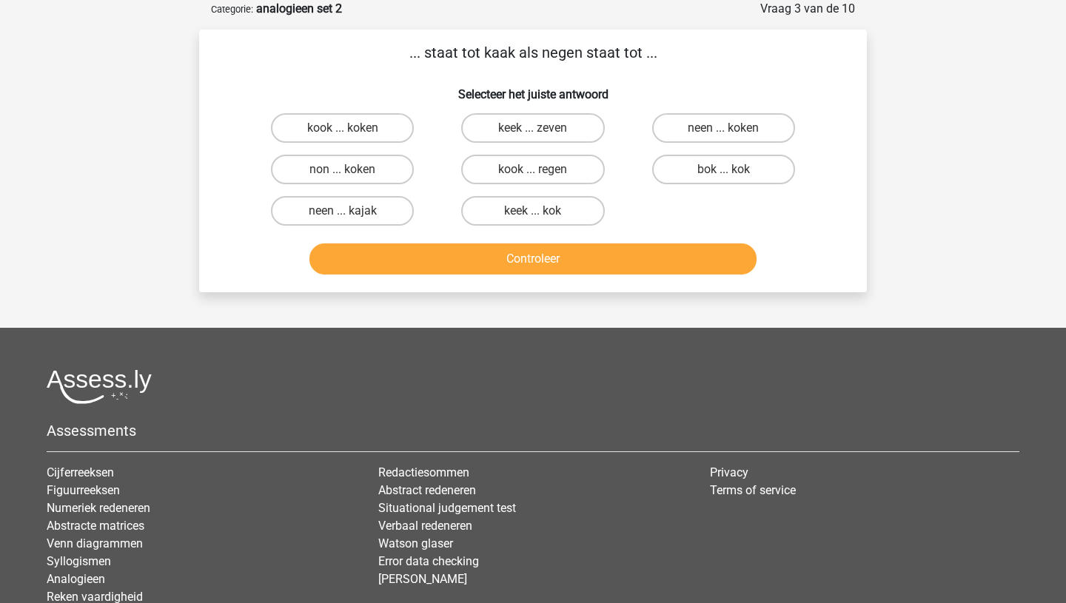
click at [349, 212] on input "neen ... kajak" at bounding box center [348, 216] width 10 height 10
radio input "true"
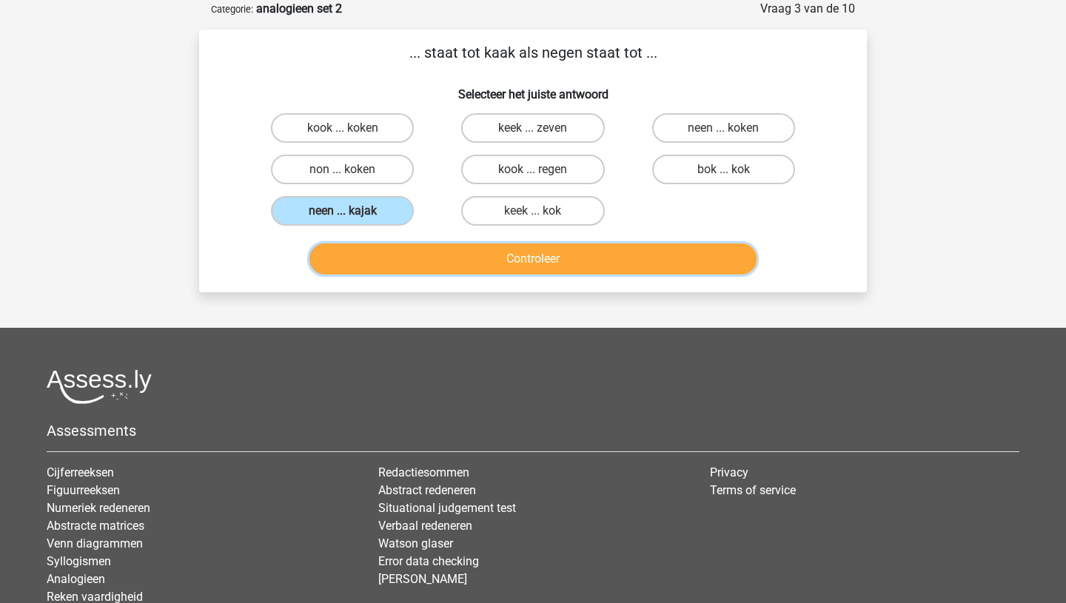
click at [466, 261] on button "Controleer" at bounding box center [533, 259] width 448 height 31
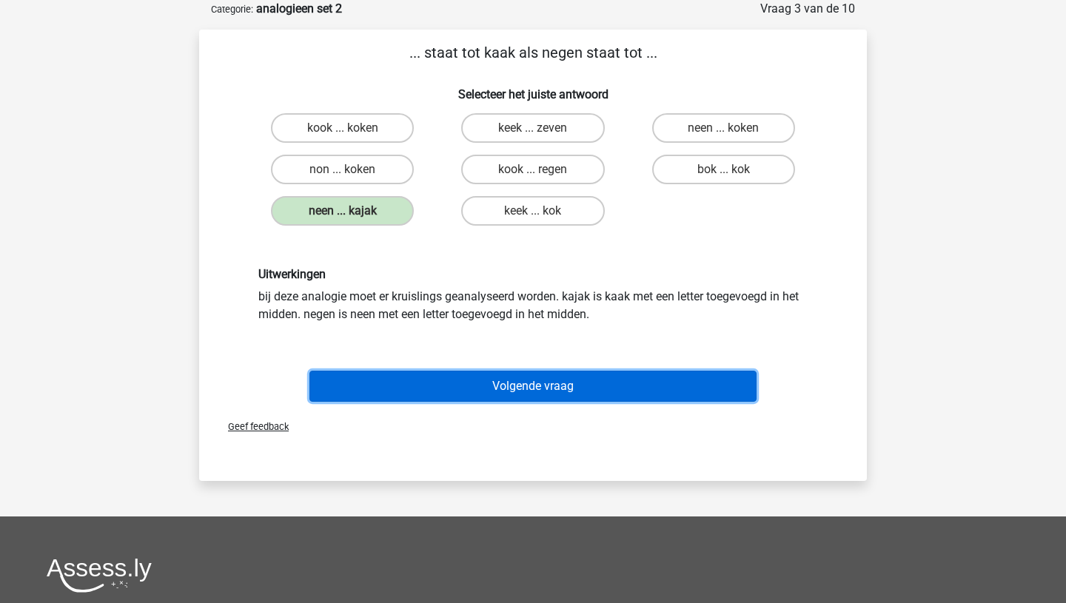
click at [513, 380] on button "Volgende vraag" at bounding box center [533, 386] width 448 height 31
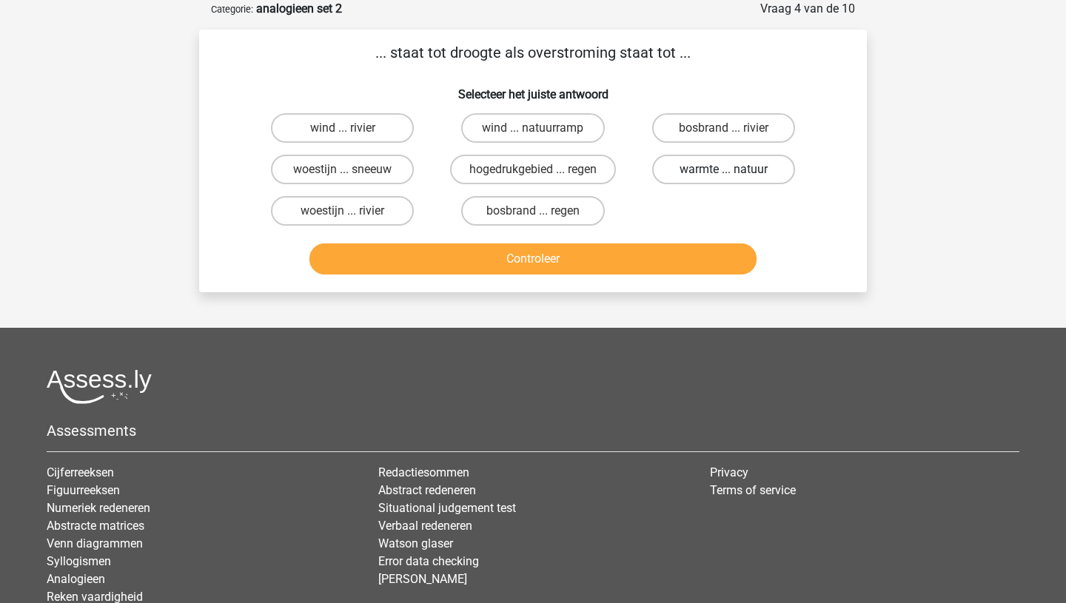
click at [685, 166] on label "warmte ... natuur" at bounding box center [723, 170] width 143 height 30
click at [723, 170] on input "warmte ... natuur" at bounding box center [728, 175] width 10 height 10
radio input "true"
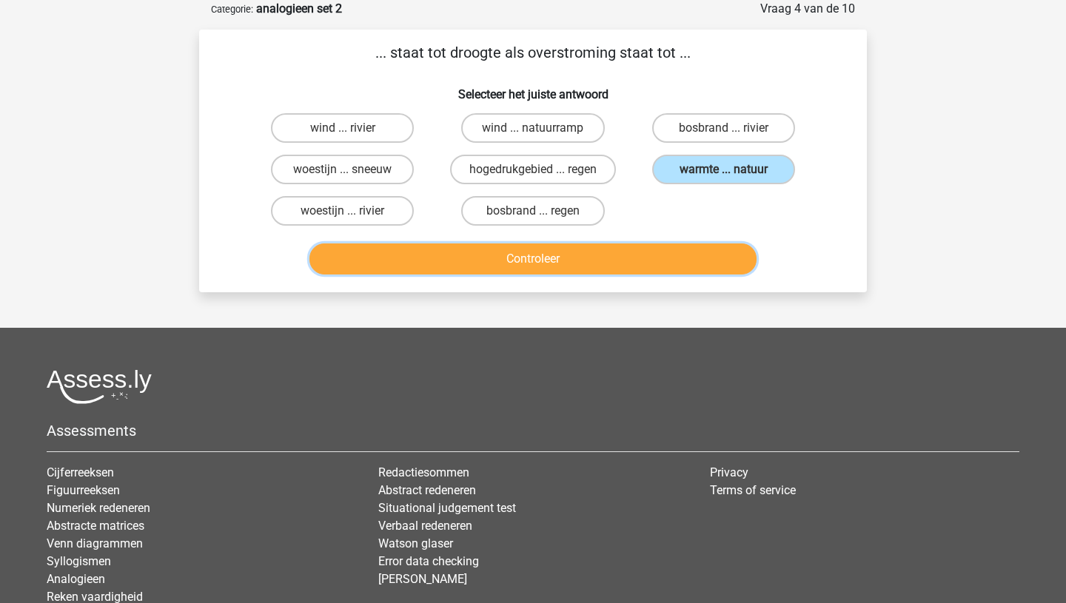
click at [571, 266] on button "Controleer" at bounding box center [533, 259] width 448 height 31
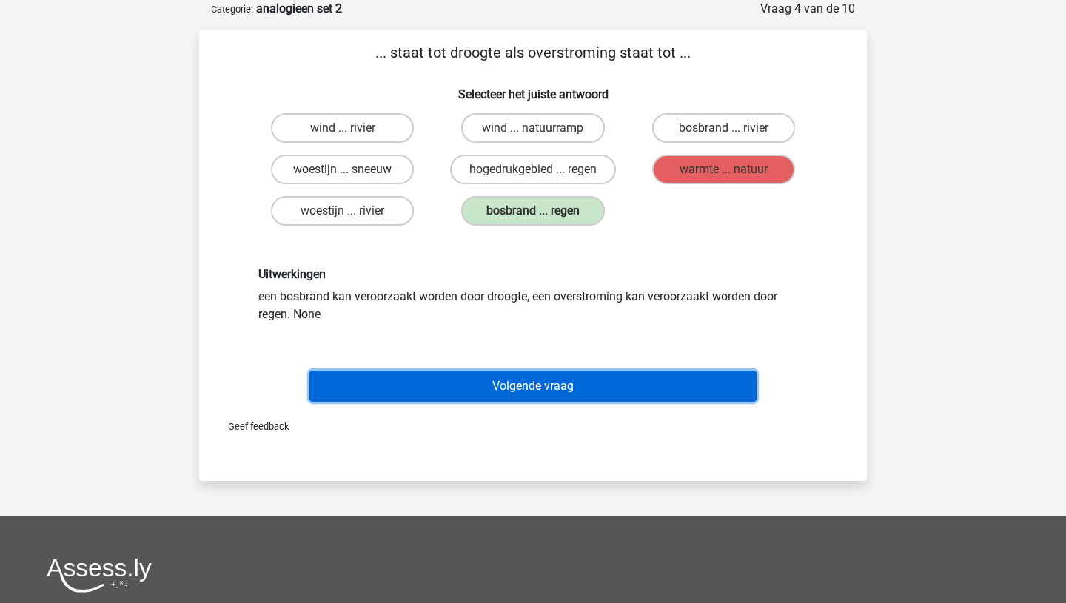
click at [524, 398] on button "Volgende vraag" at bounding box center [533, 386] width 448 height 31
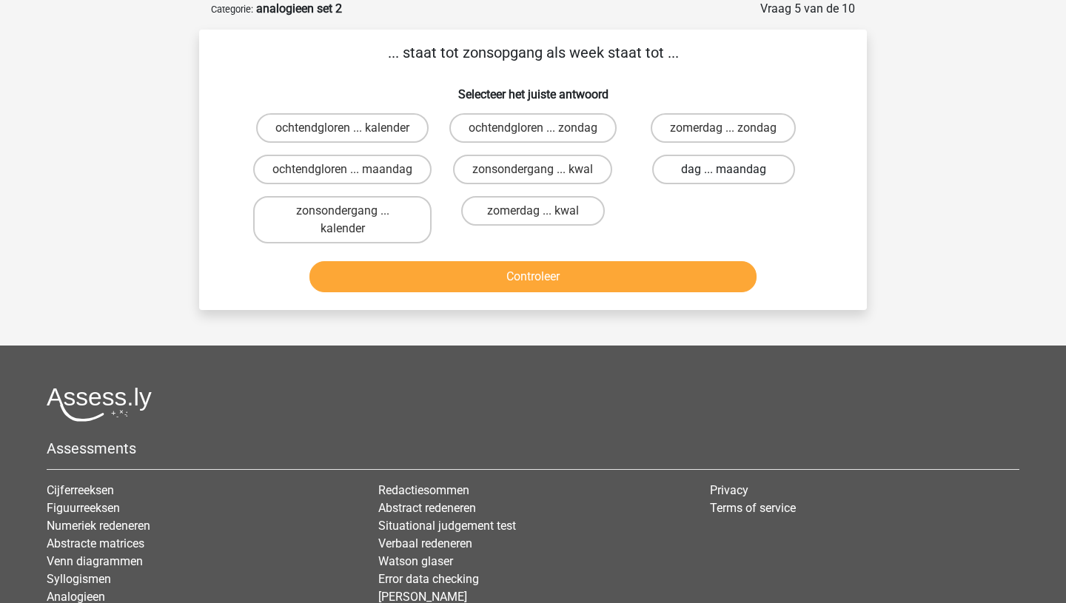
click at [700, 175] on label "dag ... maandag" at bounding box center [723, 170] width 143 height 30
click at [723, 175] on input "dag ... maandag" at bounding box center [728, 175] width 10 height 10
radio input "true"
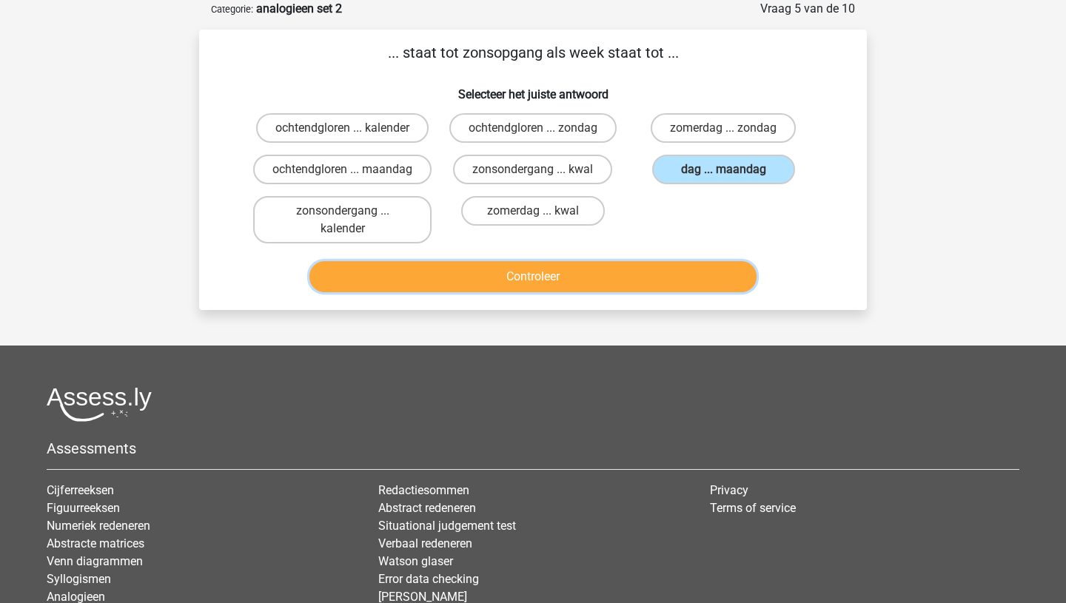
click at [552, 292] on button "Controleer" at bounding box center [533, 276] width 448 height 31
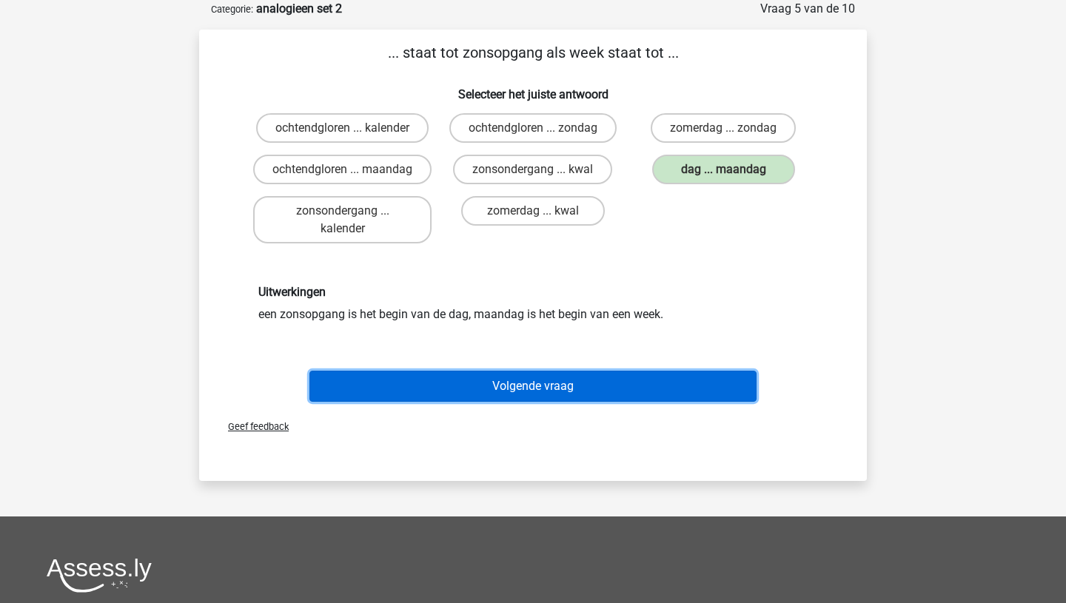
click at [532, 402] on button "Volgende vraag" at bounding box center [533, 386] width 448 height 31
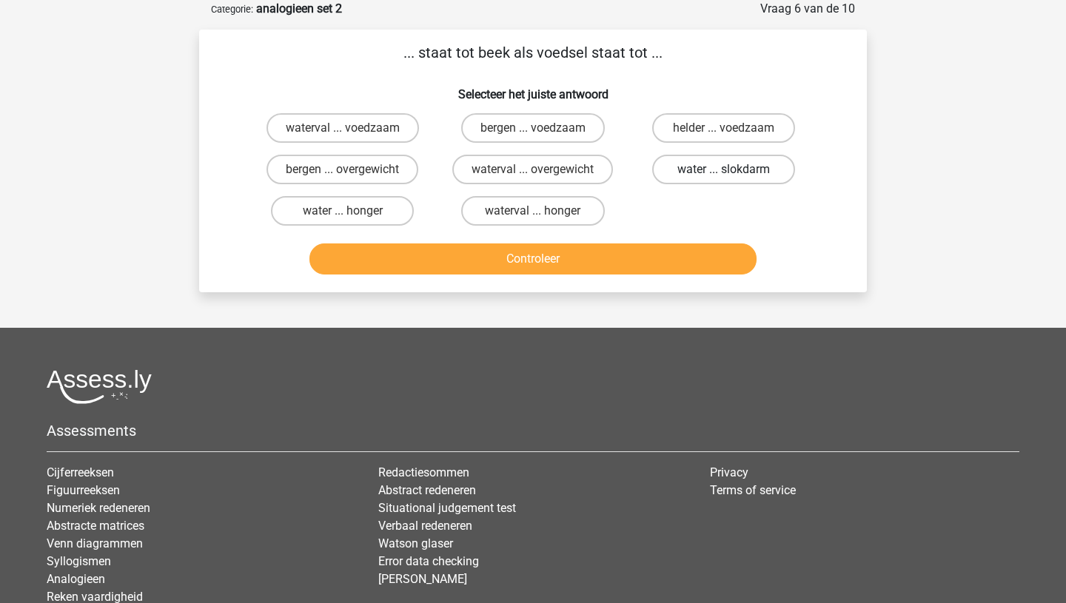
click at [734, 172] on label "water ... slokdarm" at bounding box center [723, 170] width 143 height 30
click at [733, 172] on input "water ... slokdarm" at bounding box center [728, 175] width 10 height 10
radio input "true"
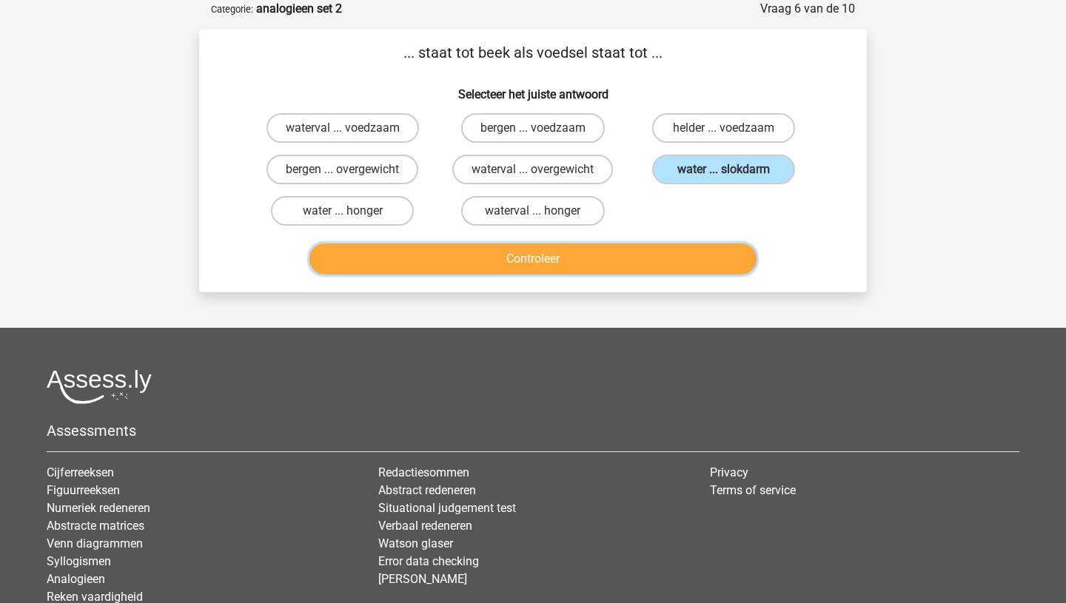
click at [638, 261] on button "Controleer" at bounding box center [533, 259] width 448 height 31
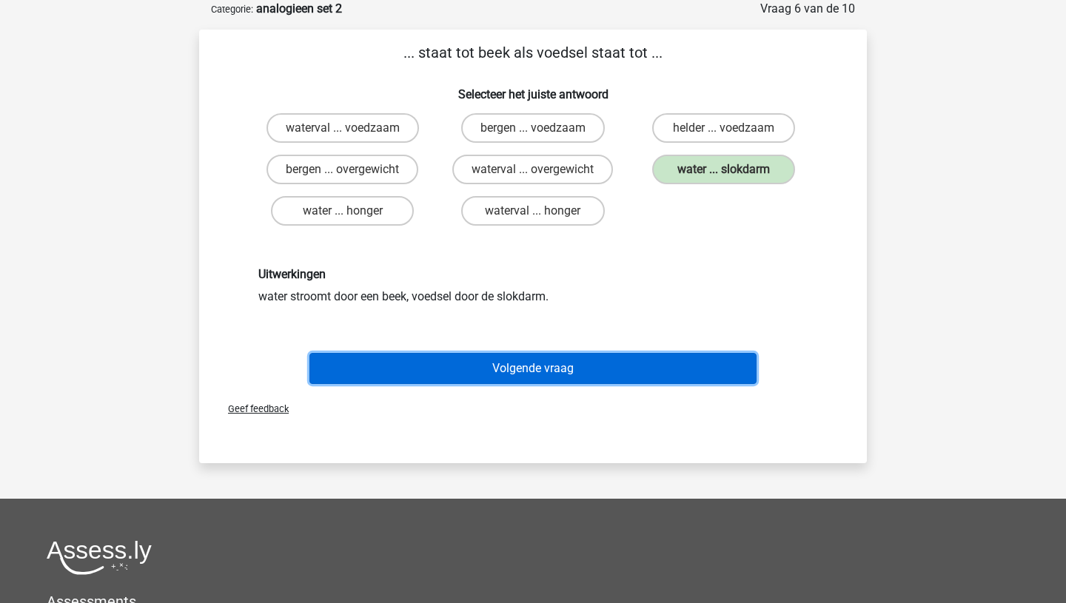
click at [541, 380] on button "Volgende vraag" at bounding box center [533, 368] width 448 height 31
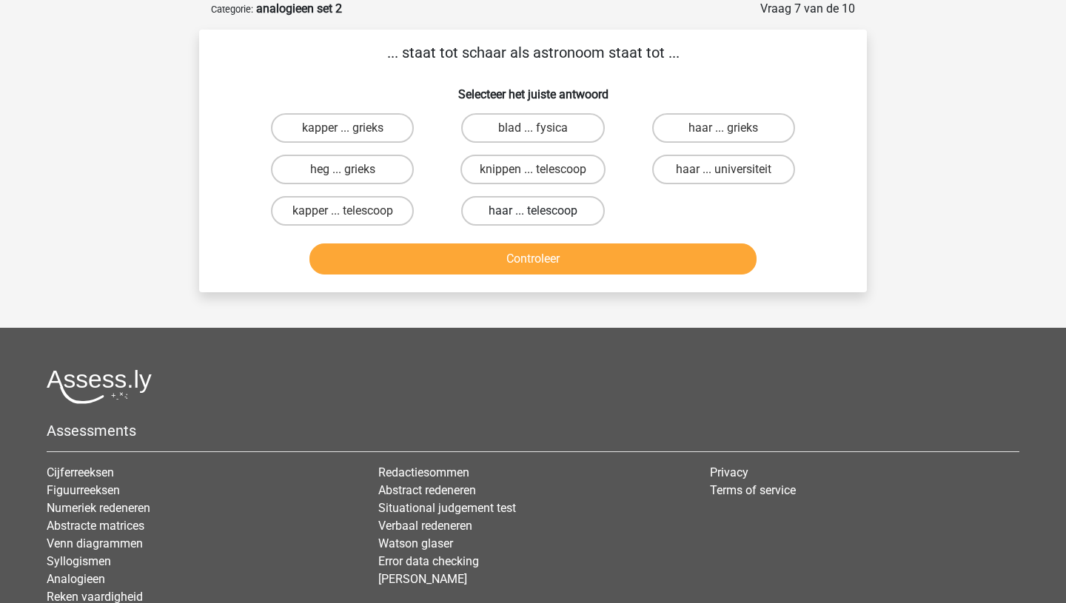
click at [523, 211] on label "haar ... telescoop" at bounding box center [532, 211] width 143 height 30
click at [533, 211] on input "haar ... telescoop" at bounding box center [538, 216] width 10 height 10
radio input "true"
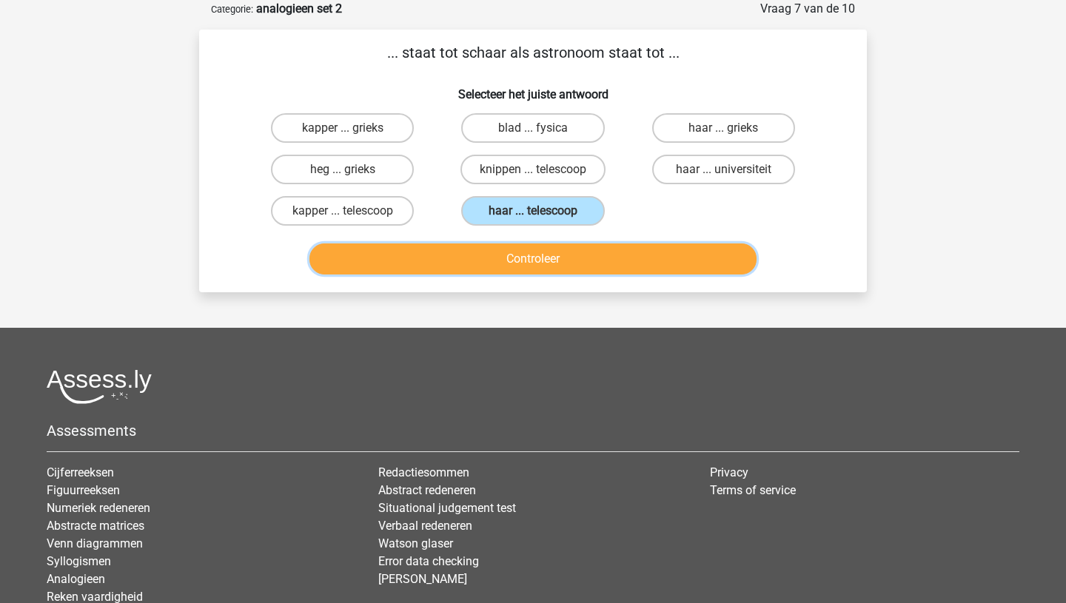
click at [504, 264] on button "Controleer" at bounding box center [533, 259] width 448 height 31
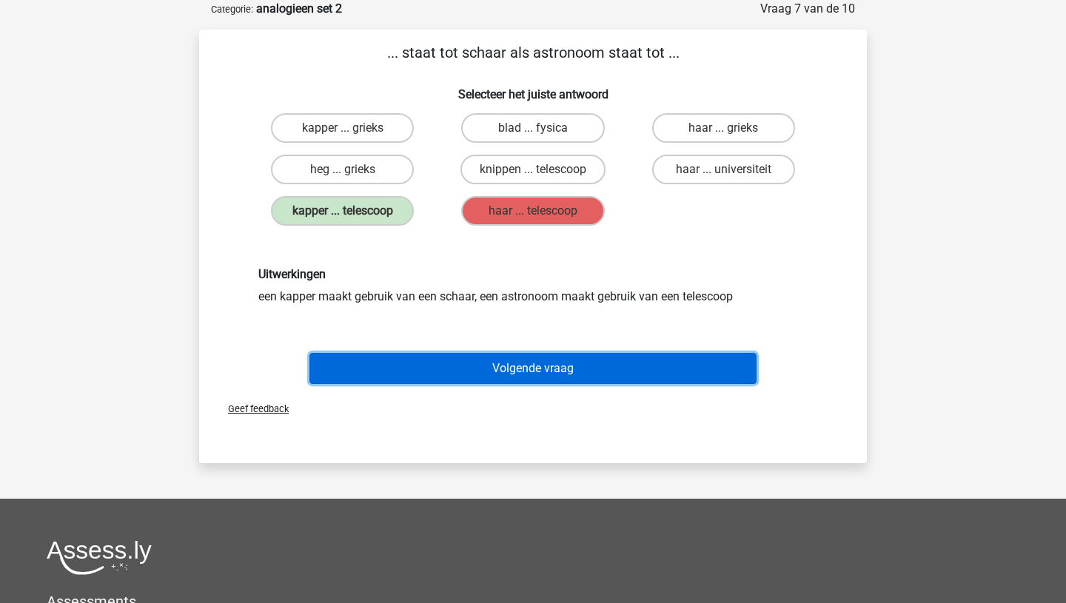
click at [493, 372] on button "Volgende vraag" at bounding box center [533, 368] width 448 height 31
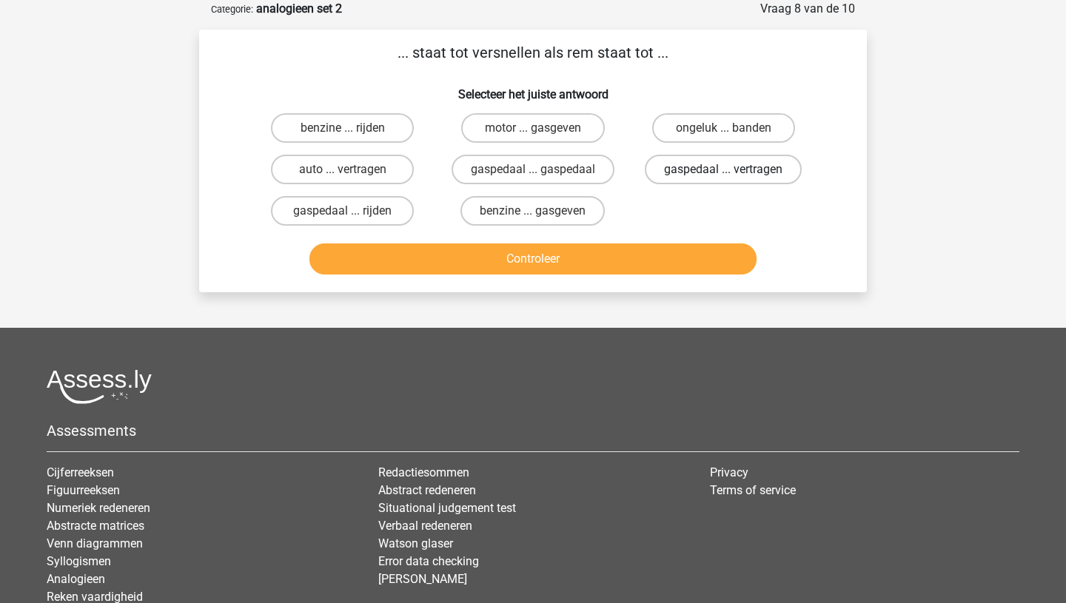
click at [691, 167] on label "gaspedaal ... vertragen" at bounding box center [723, 170] width 157 height 30
click at [723, 170] on input "gaspedaal ... vertragen" at bounding box center [728, 175] width 10 height 10
radio input "true"
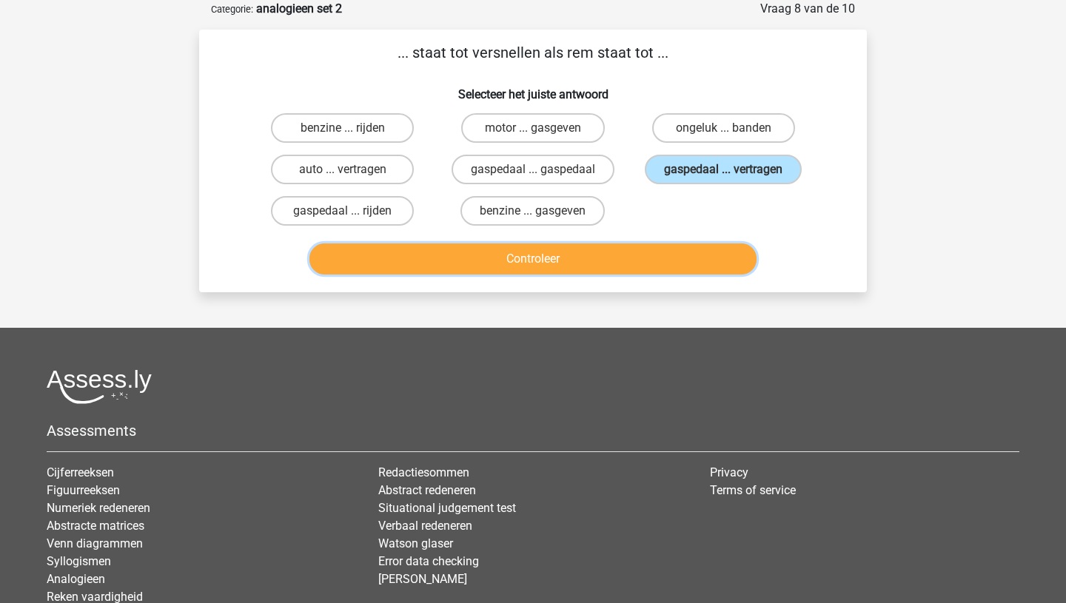
click at [546, 264] on button "Controleer" at bounding box center [533, 259] width 448 height 31
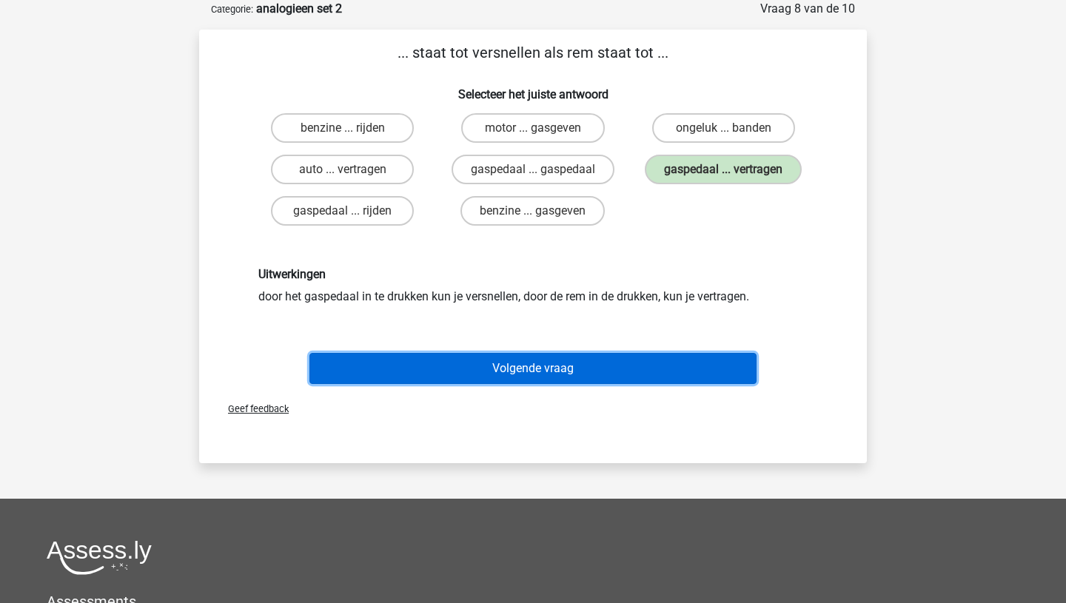
click at [514, 375] on button "Volgende vraag" at bounding box center [533, 368] width 448 height 31
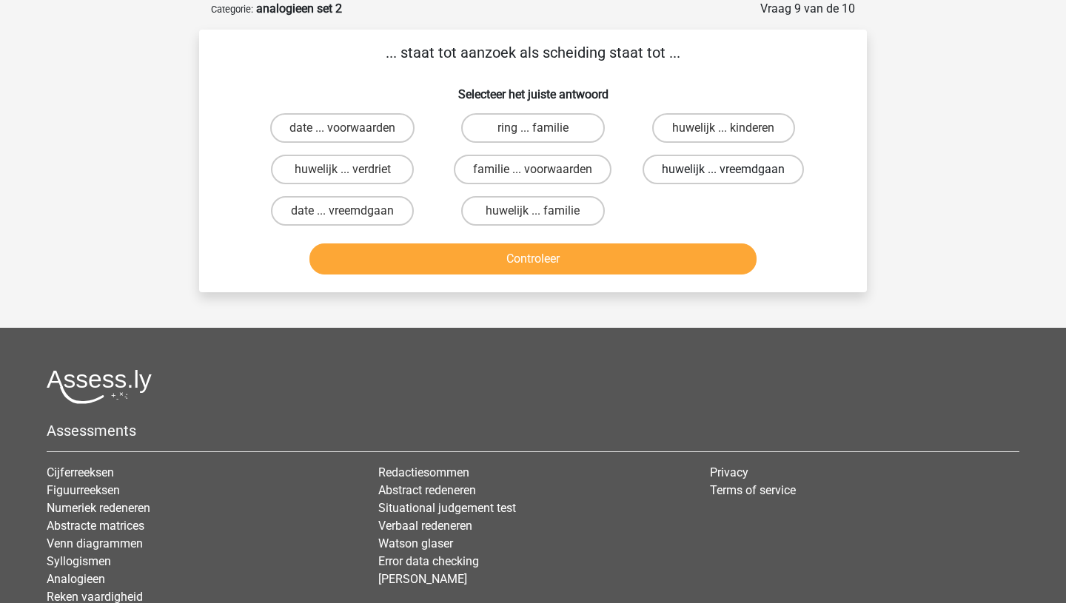
click at [686, 173] on label "huwelijk ... vreemdgaan" at bounding box center [723, 170] width 161 height 30
click at [723, 173] on input "huwelijk ... vreemdgaan" at bounding box center [728, 175] width 10 height 10
radio input "true"
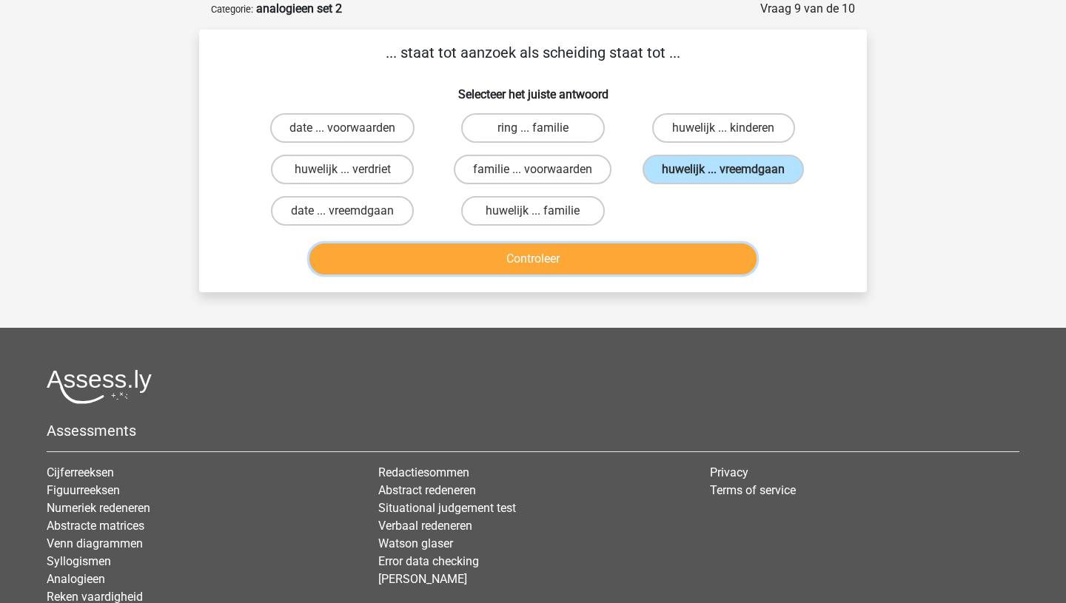
click at [594, 247] on button "Controleer" at bounding box center [533, 259] width 448 height 31
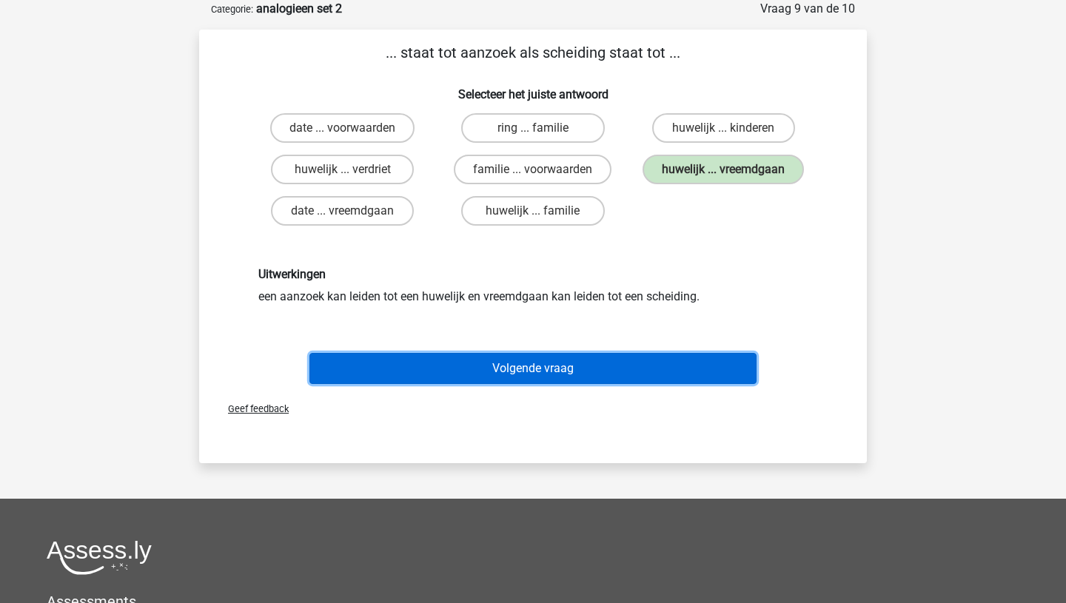
click at [531, 381] on button "Volgende vraag" at bounding box center [533, 368] width 448 height 31
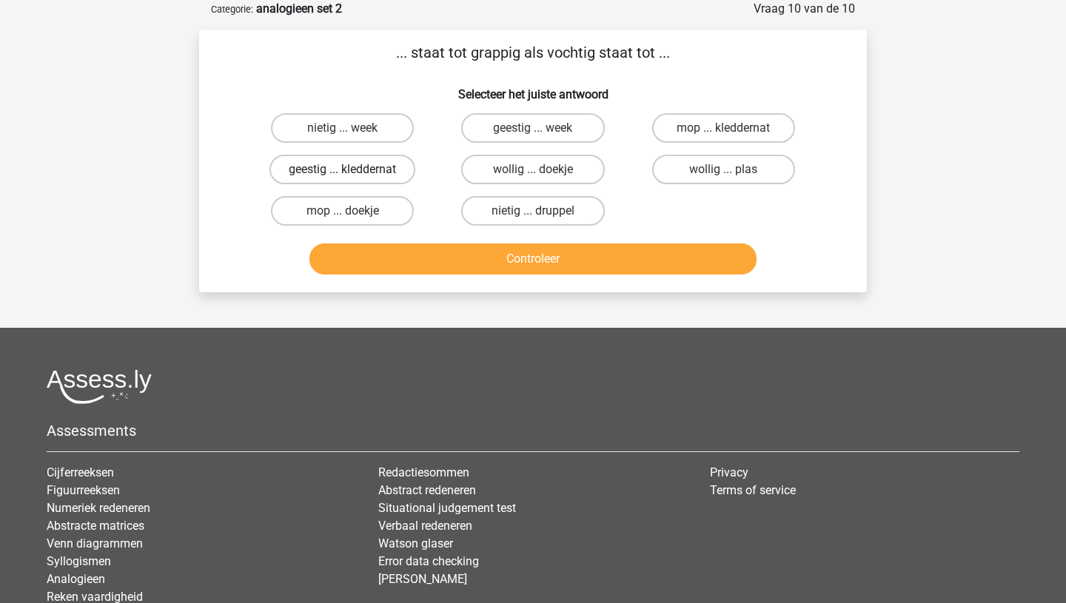
click at [409, 161] on label "geestig ... kleddernat" at bounding box center [342, 170] width 146 height 30
click at [352, 170] on input "geestig ... kleddernat" at bounding box center [348, 175] width 10 height 10
radio input "true"
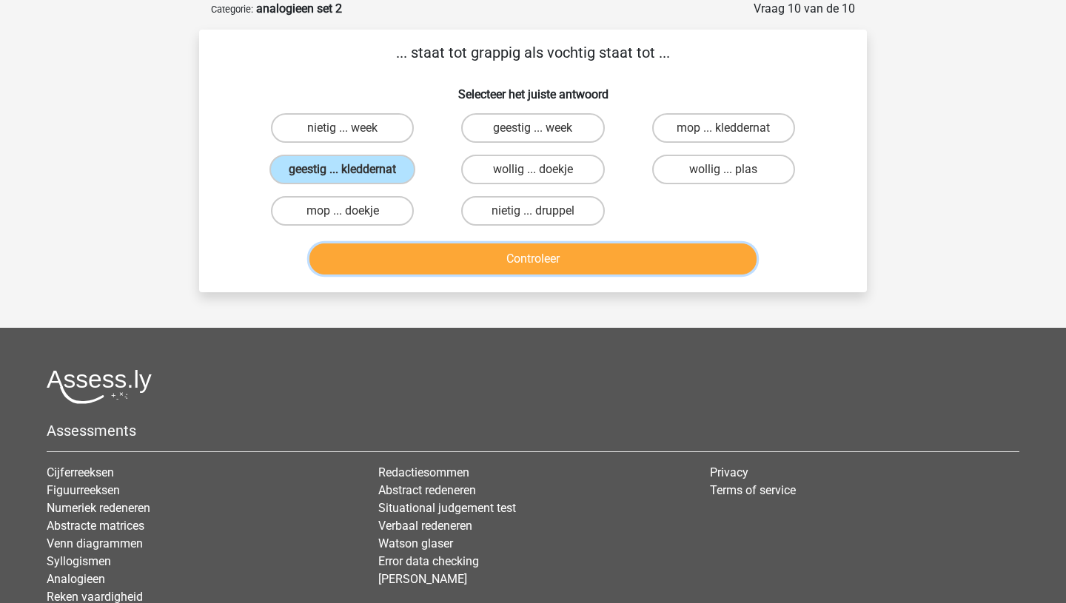
click at [452, 269] on button "Controleer" at bounding box center [533, 259] width 448 height 31
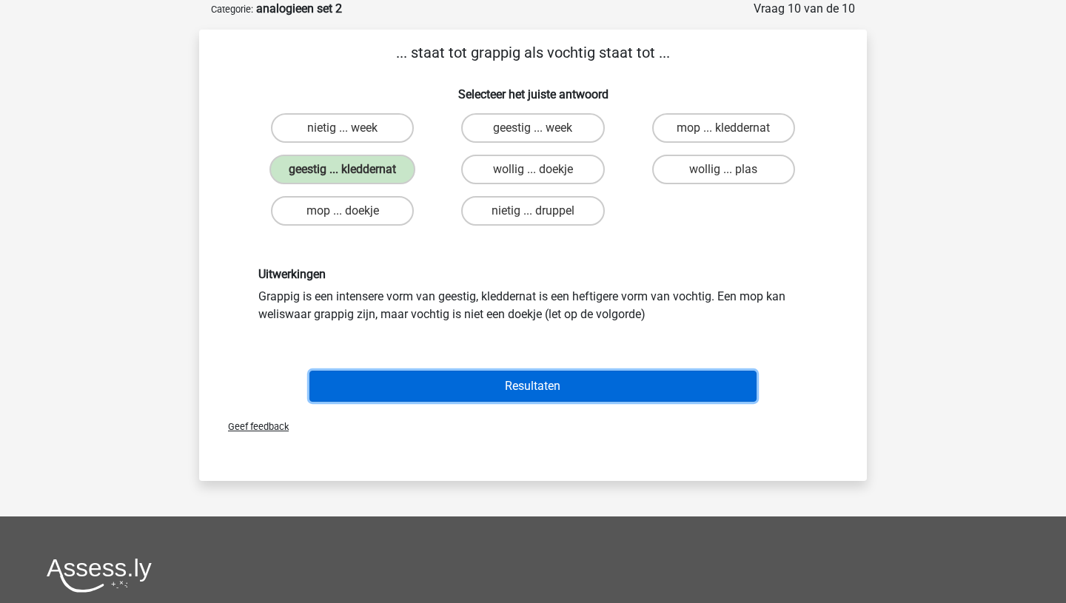
click at [451, 394] on button "Resultaten" at bounding box center [533, 386] width 448 height 31
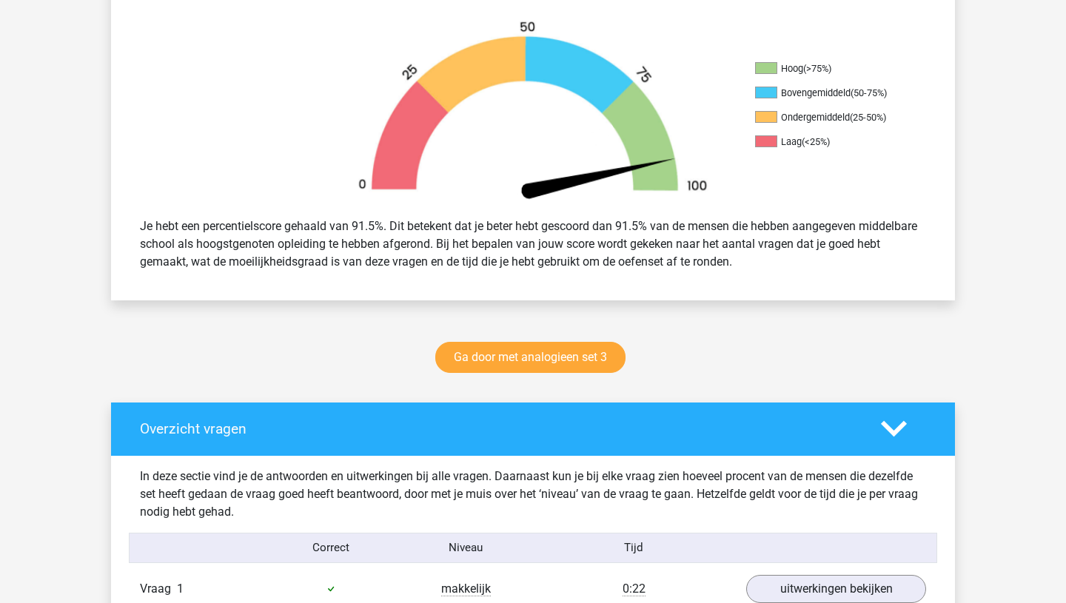
scroll to position [426, 0]
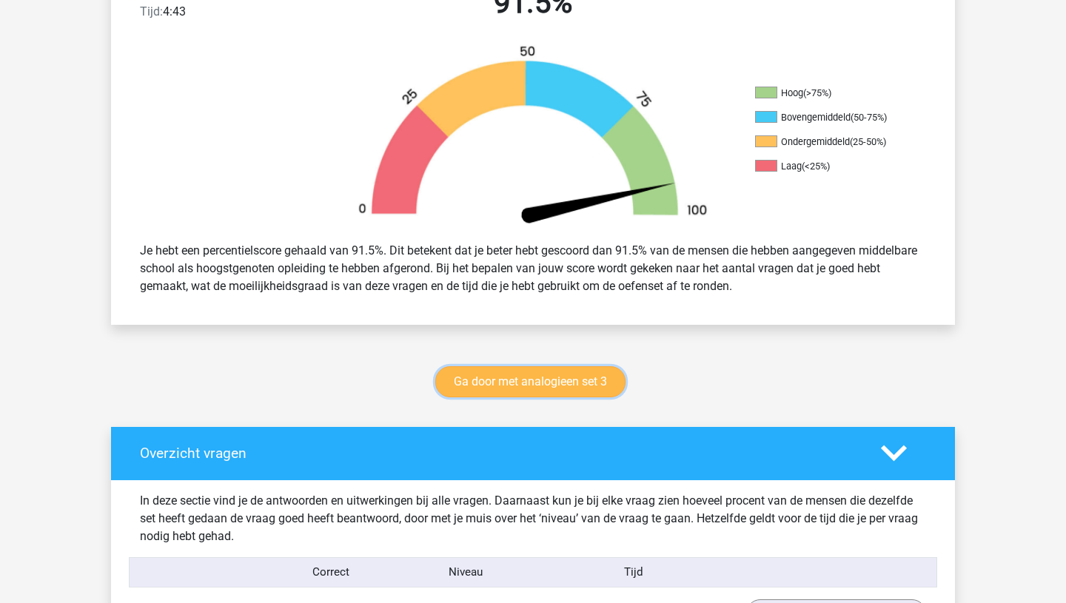
click at [515, 385] on link "Ga door met analogieen set 3" at bounding box center [530, 381] width 190 height 31
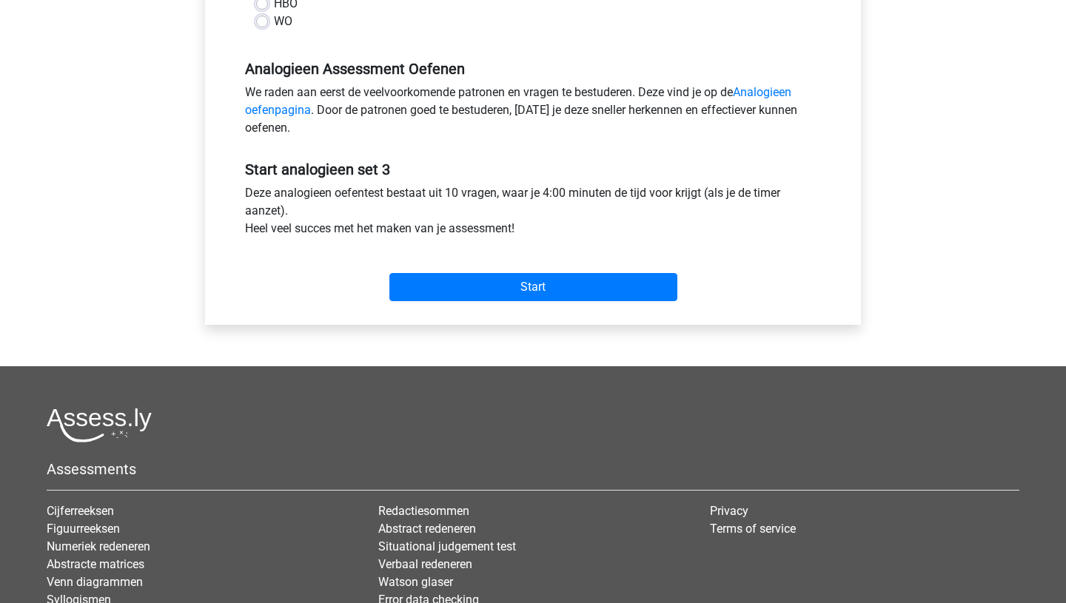
scroll to position [416, 0]
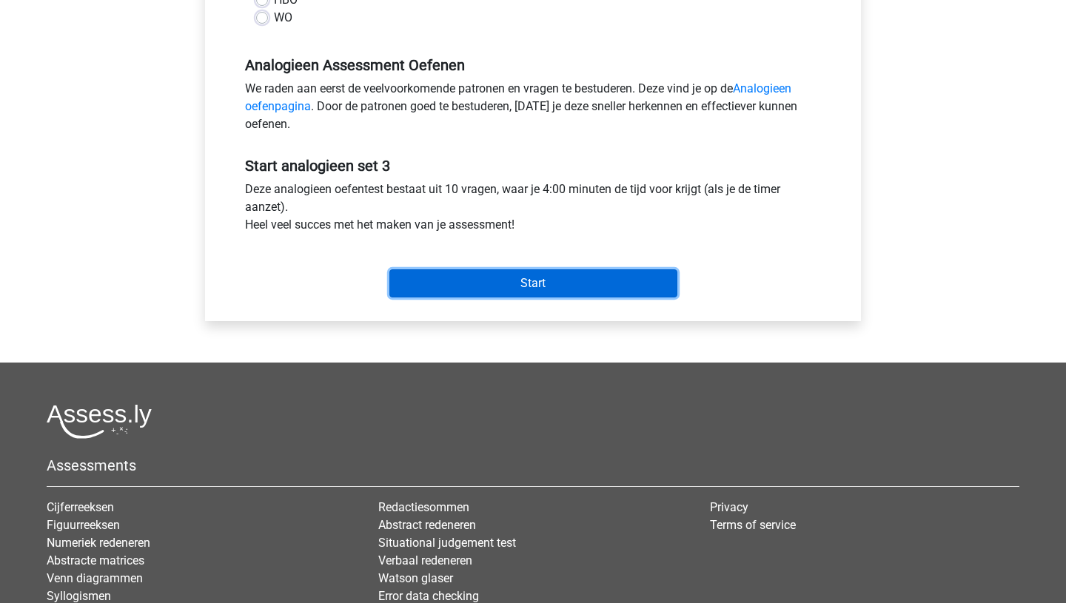
click at [533, 284] on input "Start" at bounding box center [533, 283] width 288 height 28
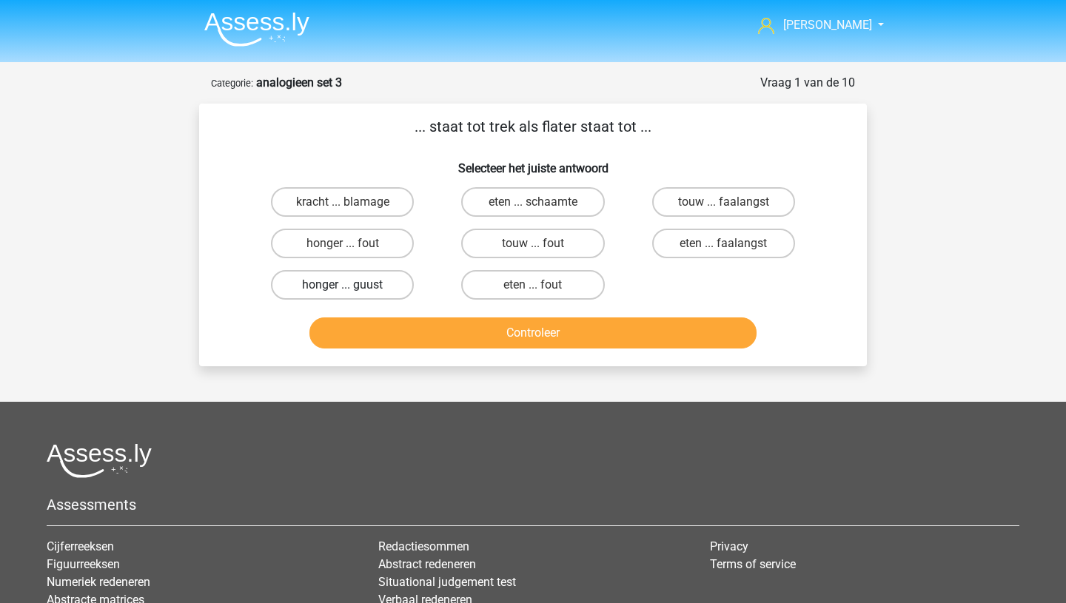
click at [370, 284] on label "honger ... guust" at bounding box center [342, 285] width 143 height 30
click at [352, 285] on input "honger ... guust" at bounding box center [348, 290] width 10 height 10
radio input "true"
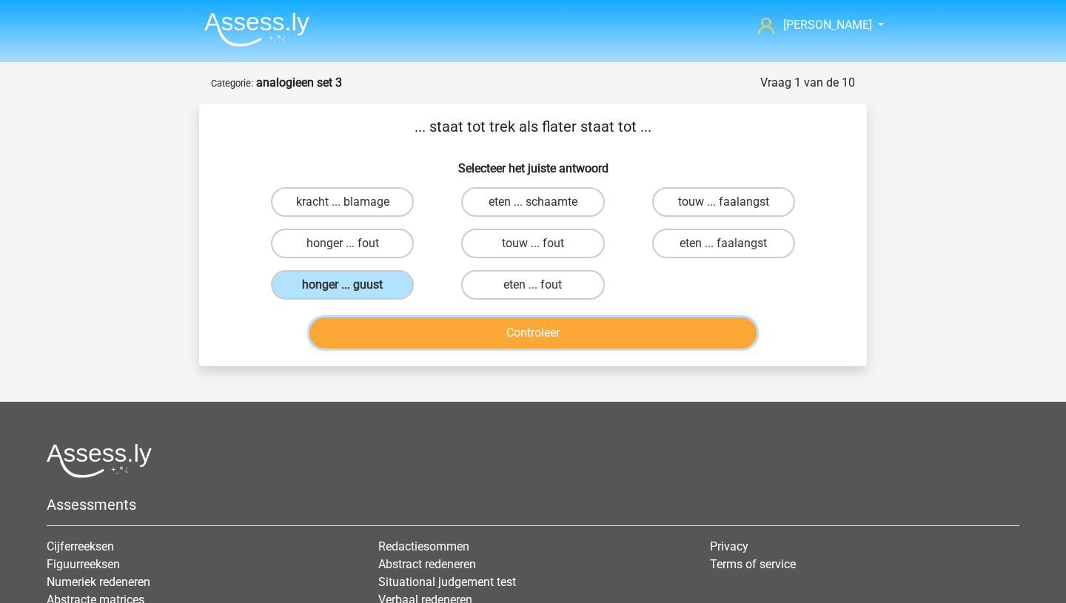
click at [509, 332] on button "Controleer" at bounding box center [533, 333] width 448 height 31
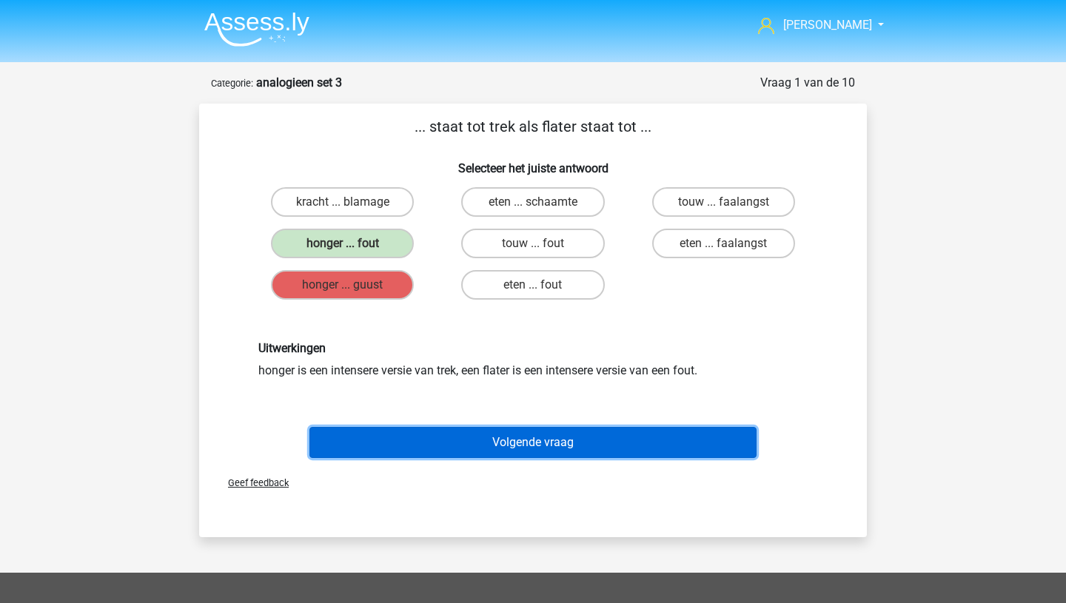
click at [535, 448] on button "Volgende vraag" at bounding box center [533, 442] width 448 height 31
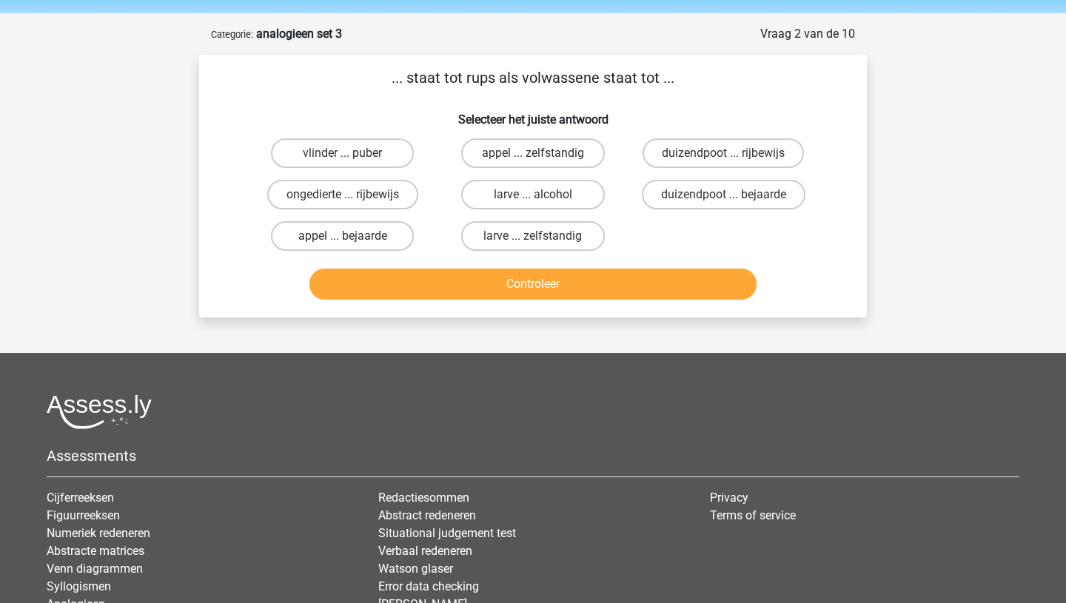
scroll to position [74, 0]
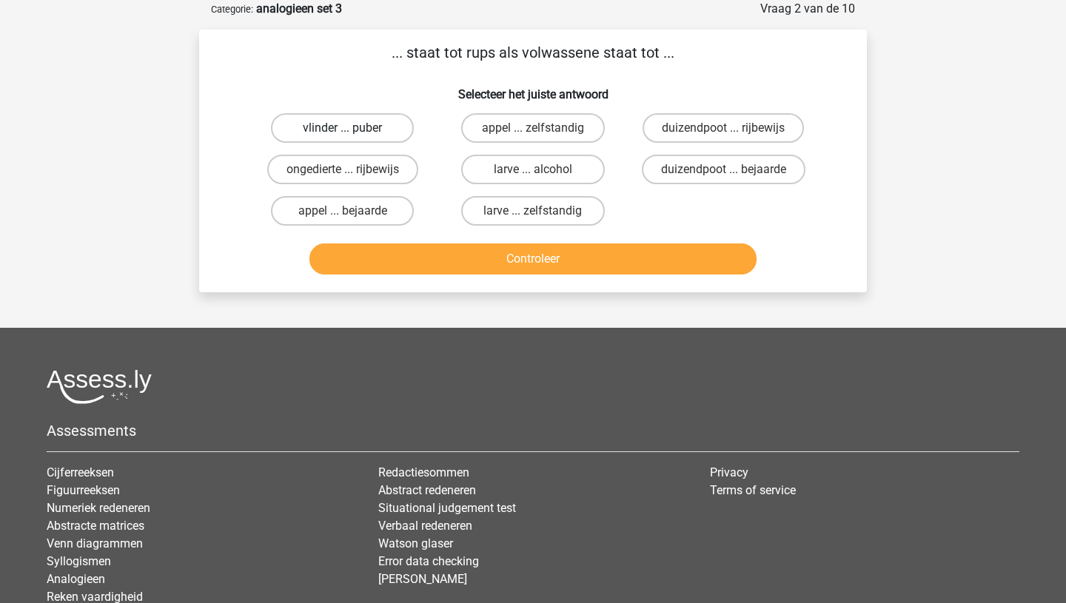
click at [341, 124] on label "vlinder ... puber" at bounding box center [342, 128] width 143 height 30
click at [343, 128] on input "vlinder ... puber" at bounding box center [348, 133] width 10 height 10
radio input "true"
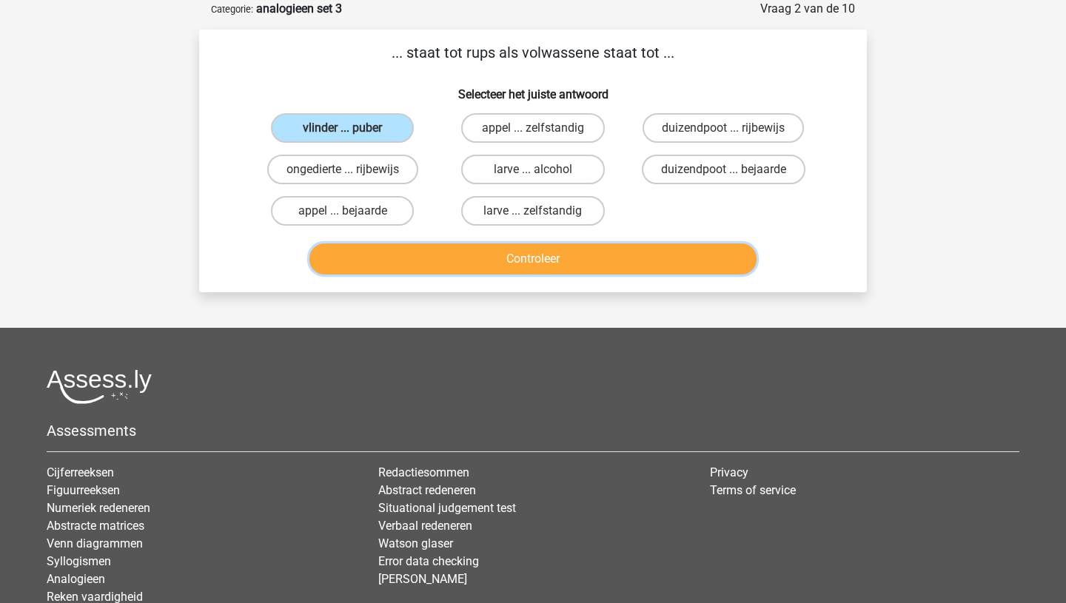
click at [488, 254] on button "Controleer" at bounding box center [533, 259] width 448 height 31
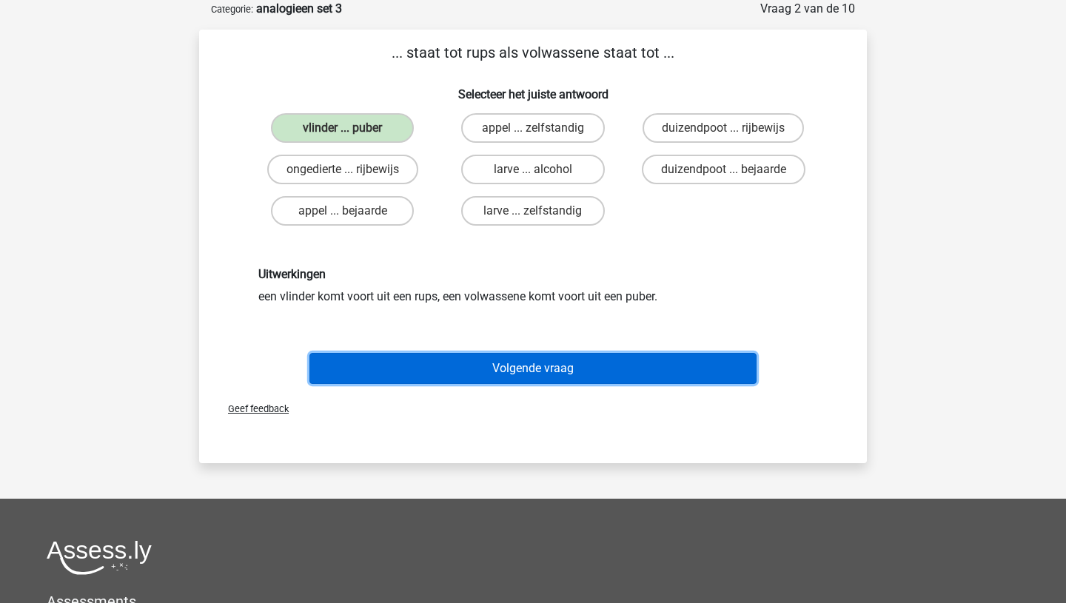
click at [509, 375] on button "Volgende vraag" at bounding box center [533, 368] width 448 height 31
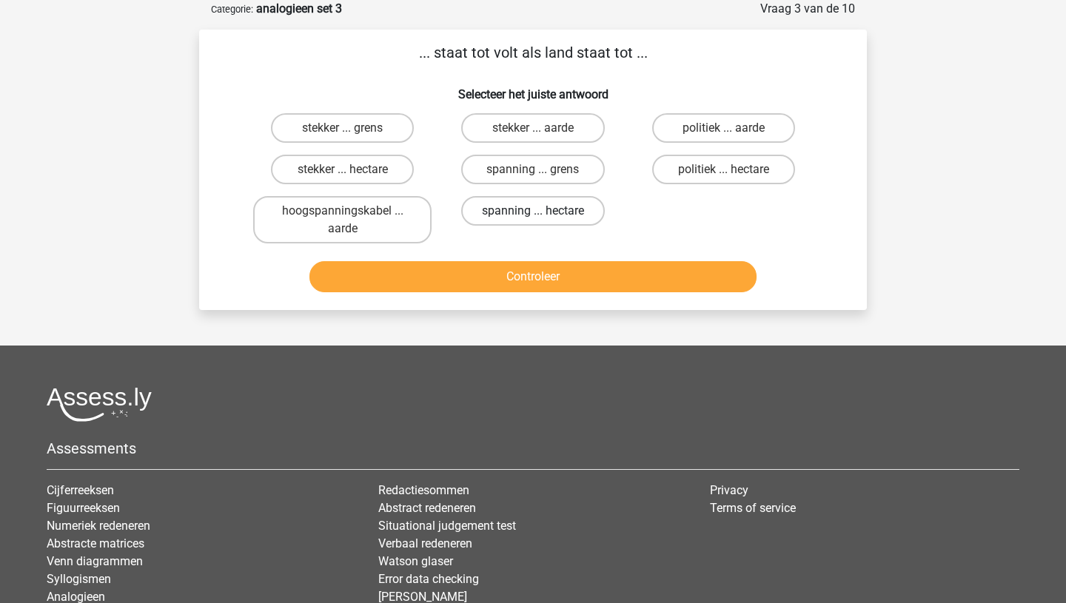
click at [539, 209] on label "spanning ... hectare" at bounding box center [532, 211] width 143 height 30
click at [539, 211] on input "spanning ... hectare" at bounding box center [538, 216] width 10 height 10
radio input "true"
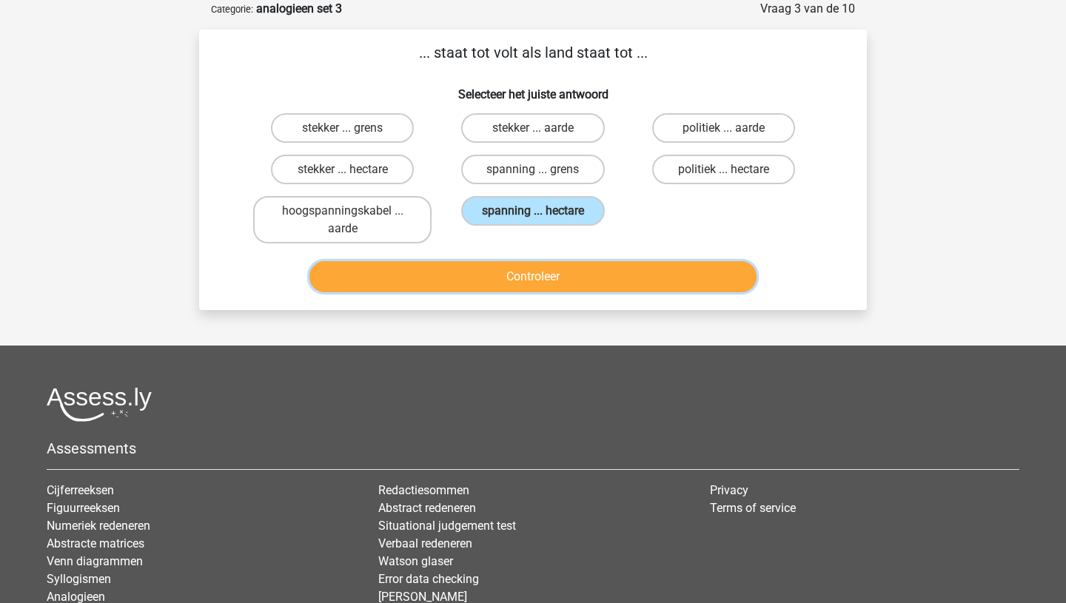
click at [534, 265] on button "Controleer" at bounding box center [533, 276] width 448 height 31
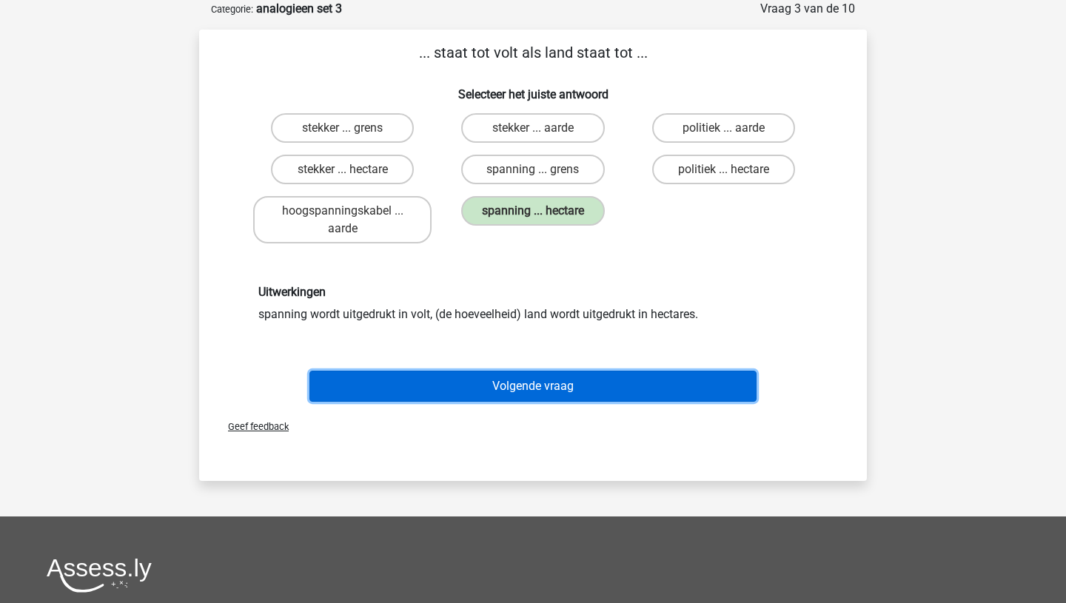
click at [545, 383] on button "Volgende vraag" at bounding box center [533, 386] width 448 height 31
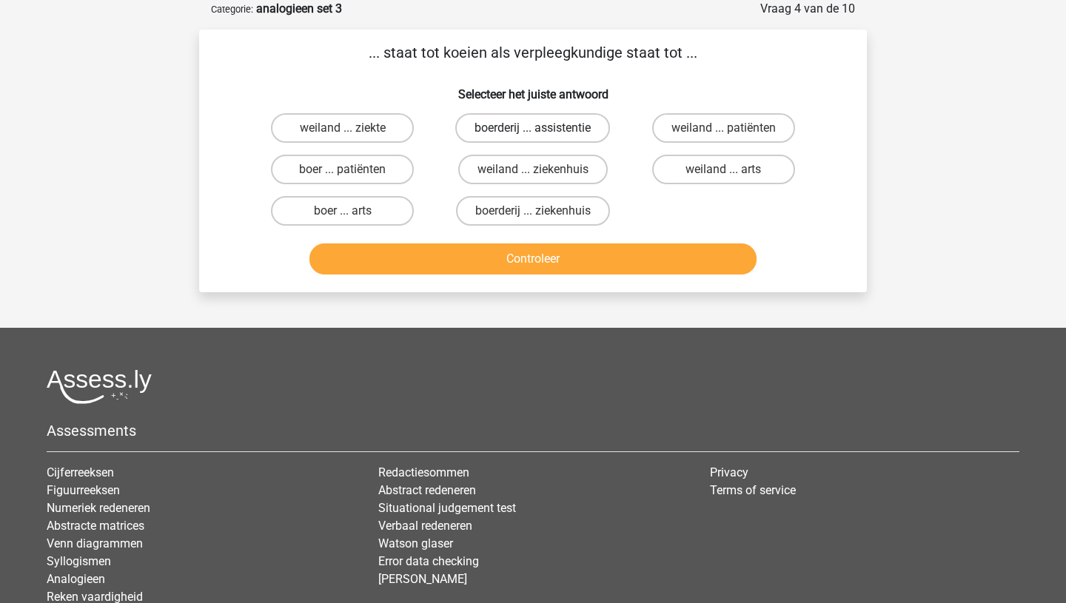
click at [519, 133] on label "boerderij ... assistentie" at bounding box center [532, 128] width 155 height 30
click at [533, 133] on input "boerderij ... assistentie" at bounding box center [538, 133] width 10 height 10
radio input "true"
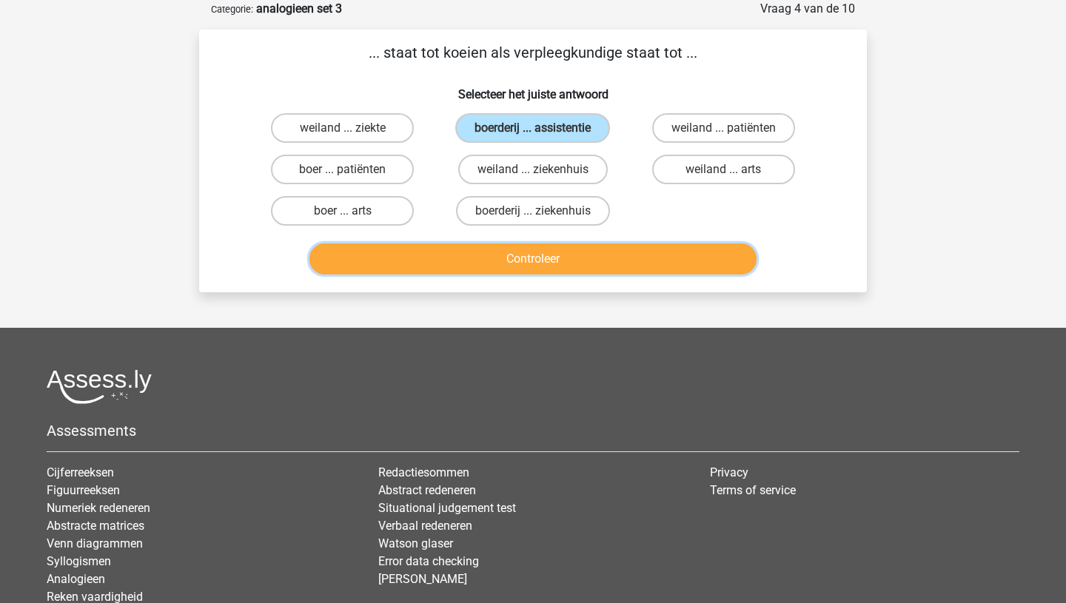
click at [539, 266] on button "Controleer" at bounding box center [533, 259] width 448 height 31
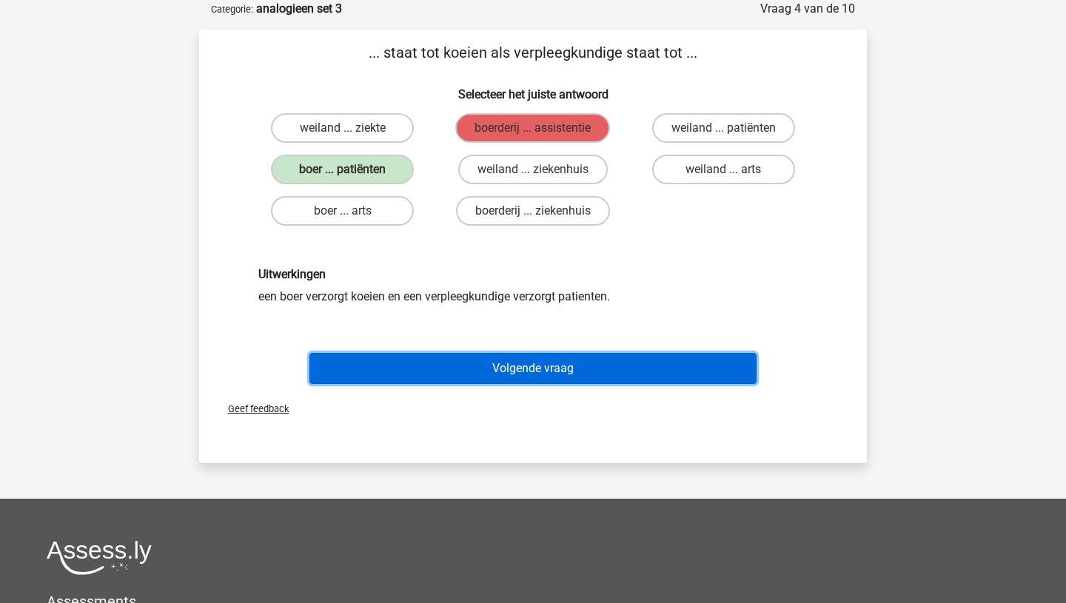
click at [509, 366] on button "Volgende vraag" at bounding box center [533, 368] width 448 height 31
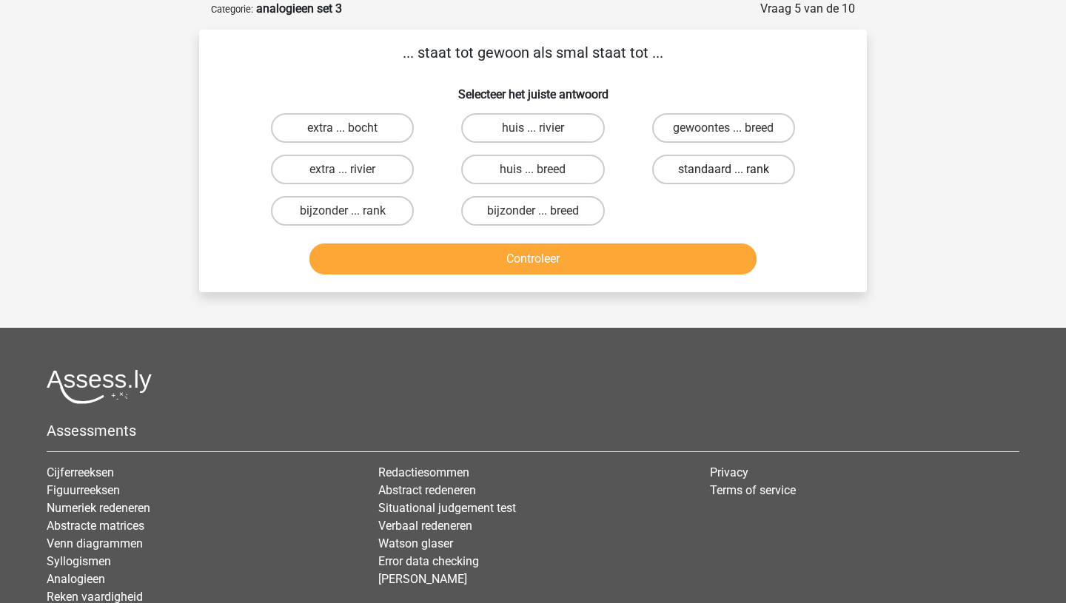
click at [689, 170] on label "standaard ... rank" at bounding box center [723, 170] width 143 height 30
click at [723, 170] on input "standaard ... rank" at bounding box center [728, 175] width 10 height 10
radio input "true"
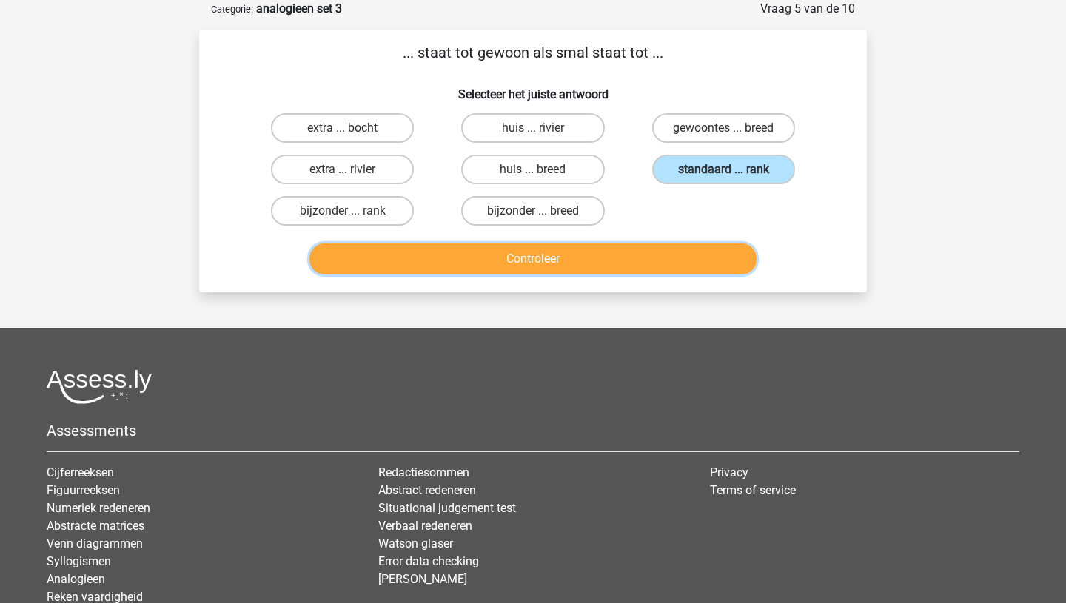
click at [592, 255] on button "Controleer" at bounding box center [533, 259] width 448 height 31
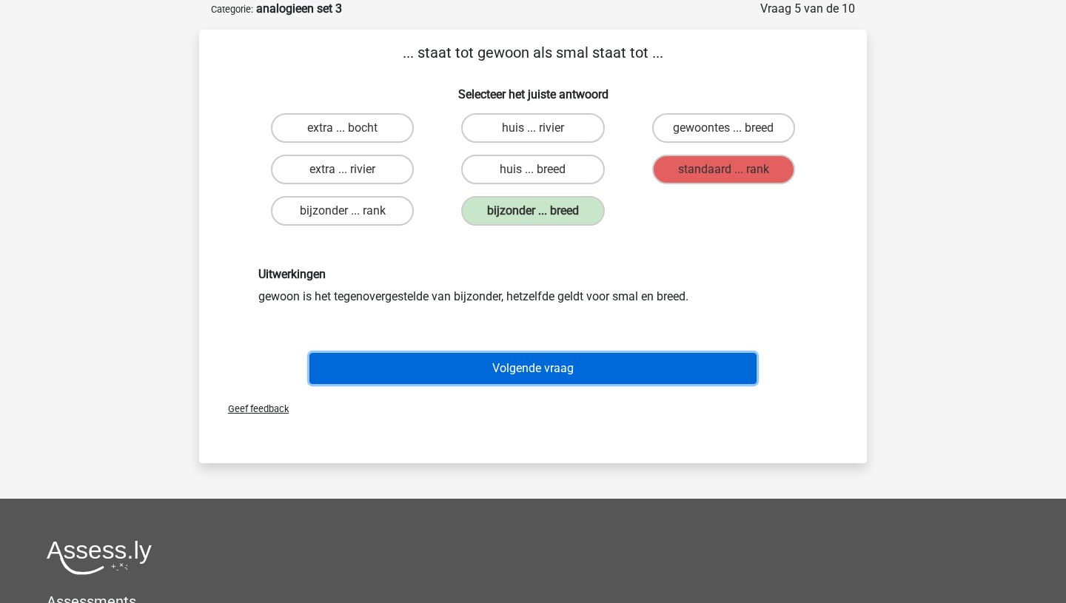
click at [509, 370] on button "Volgende vraag" at bounding box center [533, 368] width 448 height 31
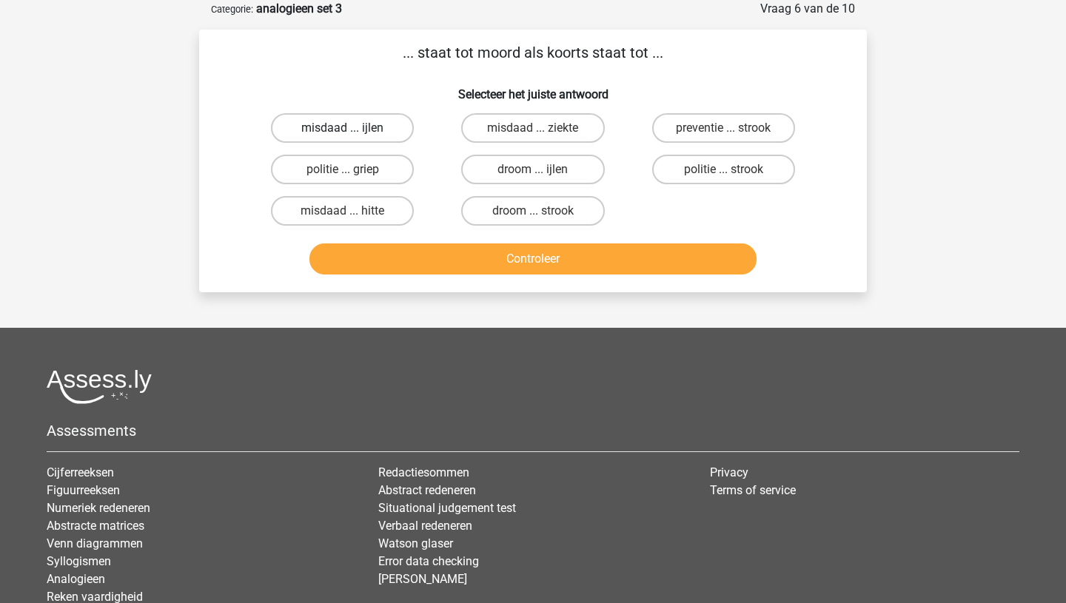
click at [365, 124] on label "misdaad ... ijlen" at bounding box center [342, 128] width 143 height 30
click at [352, 128] on input "misdaad ... ijlen" at bounding box center [348, 133] width 10 height 10
radio input "true"
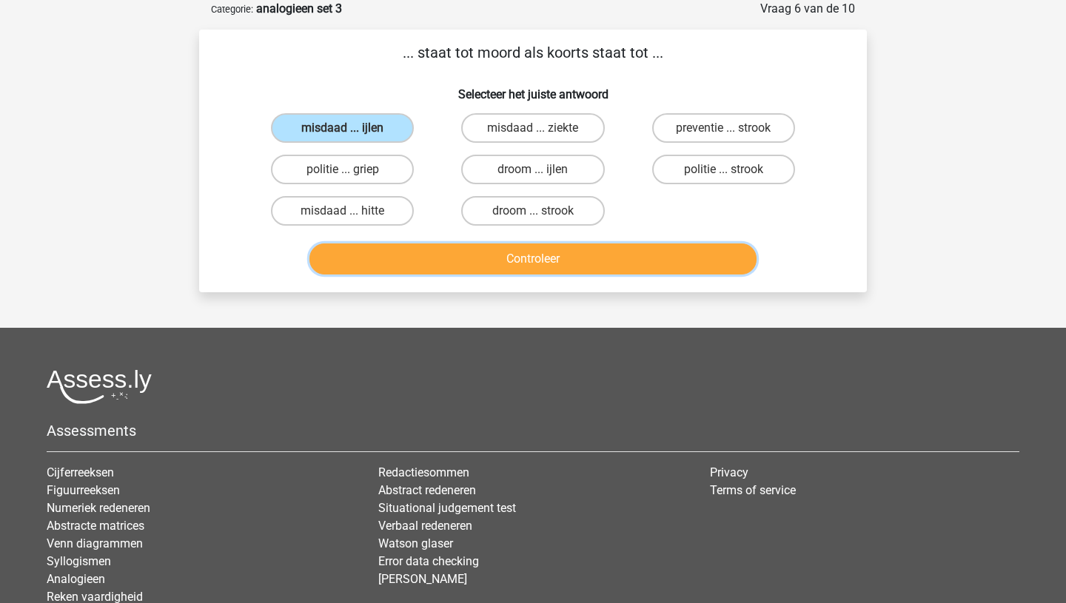
click at [470, 270] on button "Controleer" at bounding box center [533, 259] width 448 height 31
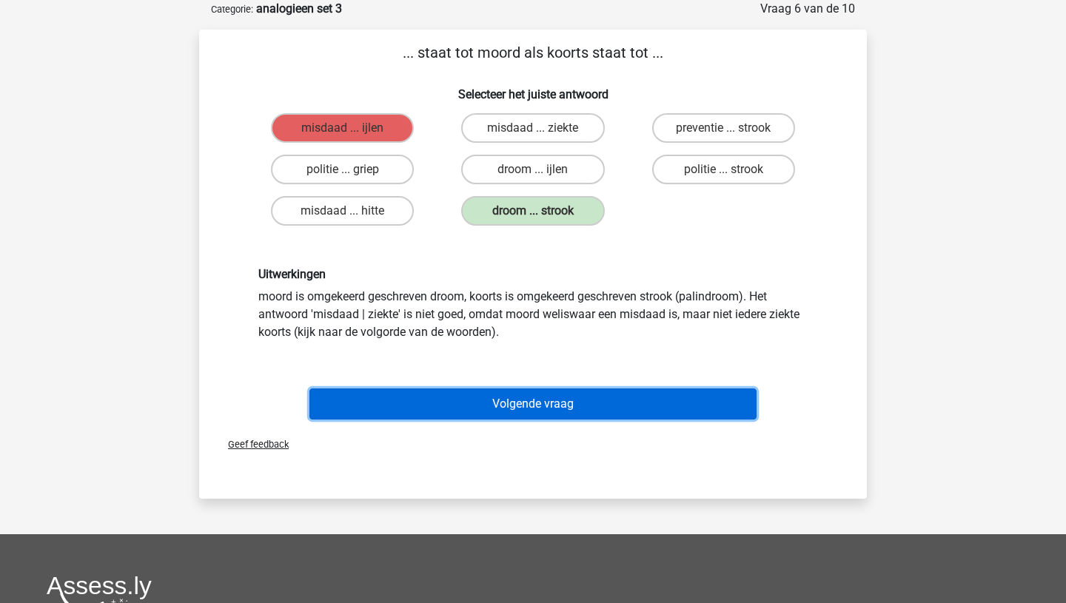
click at [516, 415] on button "Volgende vraag" at bounding box center [533, 404] width 448 height 31
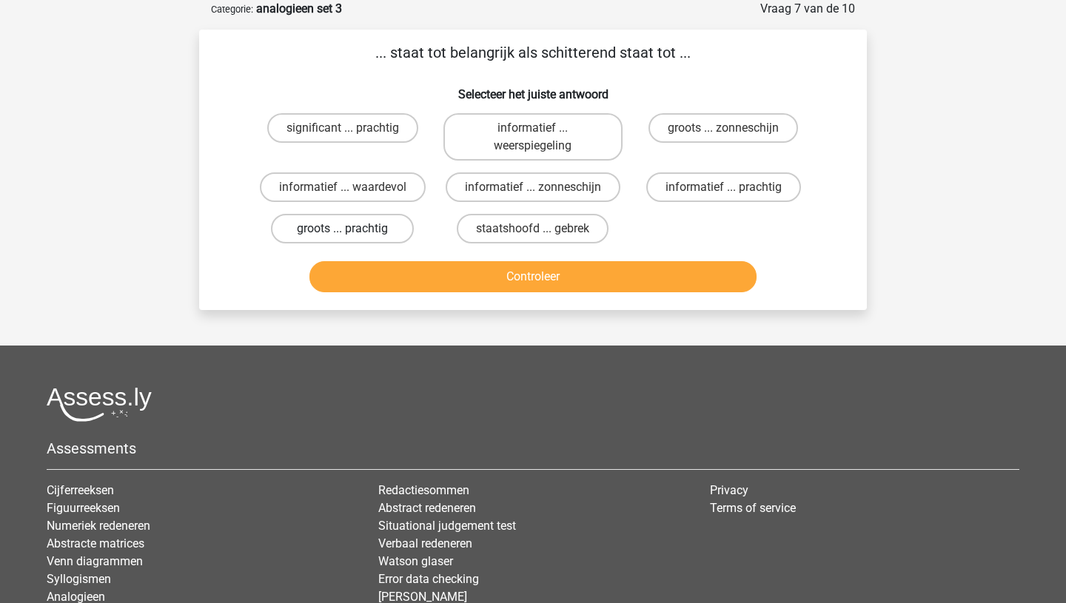
click at [355, 229] on label "groots ... prachtig" at bounding box center [342, 229] width 143 height 30
click at [352, 229] on input "groots ... prachtig" at bounding box center [348, 234] width 10 height 10
radio input "true"
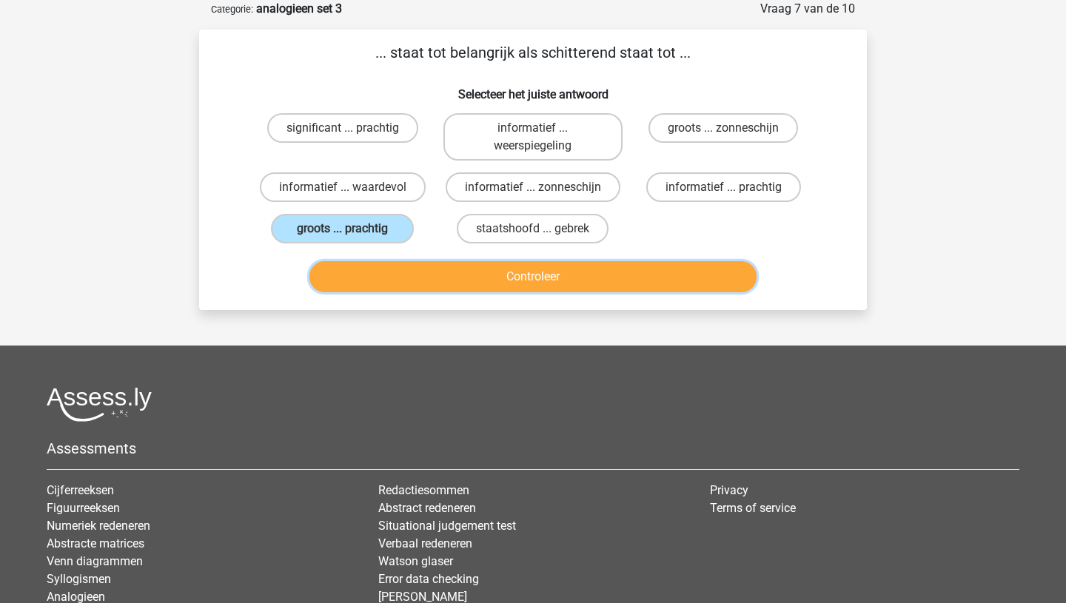
click at [457, 276] on button "Controleer" at bounding box center [533, 276] width 448 height 31
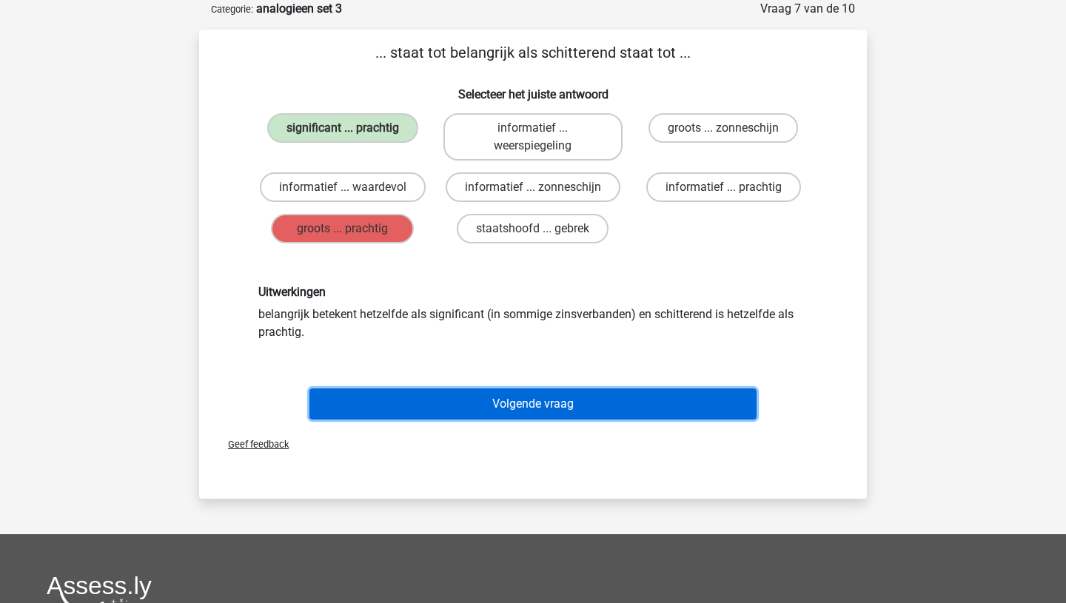
click at [490, 408] on button "Volgende vraag" at bounding box center [533, 404] width 448 height 31
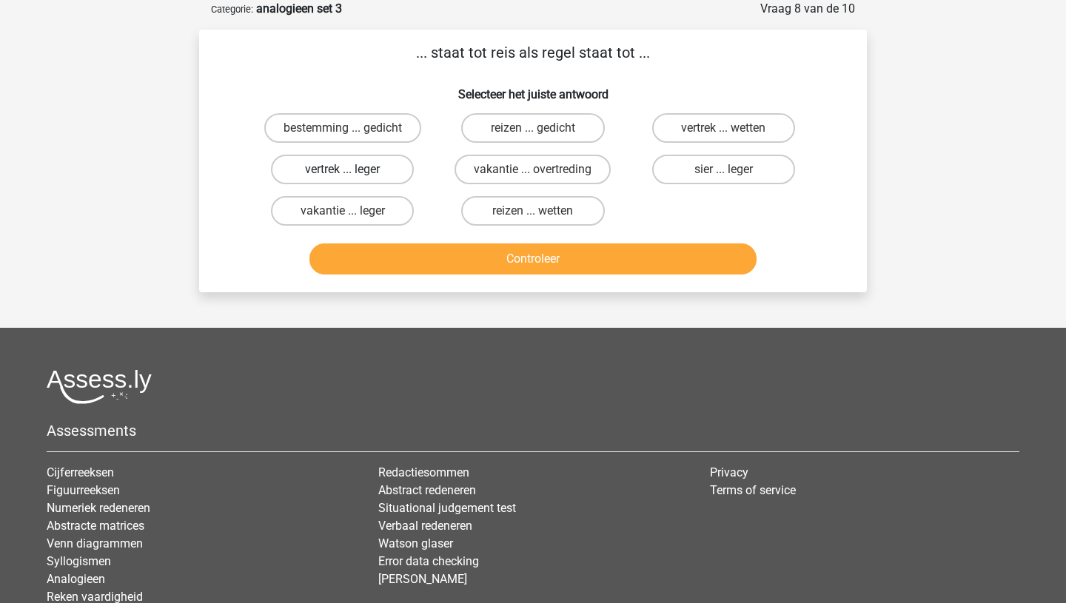
click at [318, 177] on label "vertrek ... leger" at bounding box center [342, 170] width 143 height 30
click at [343, 177] on input "vertrek ... leger" at bounding box center [348, 175] width 10 height 10
radio input "true"
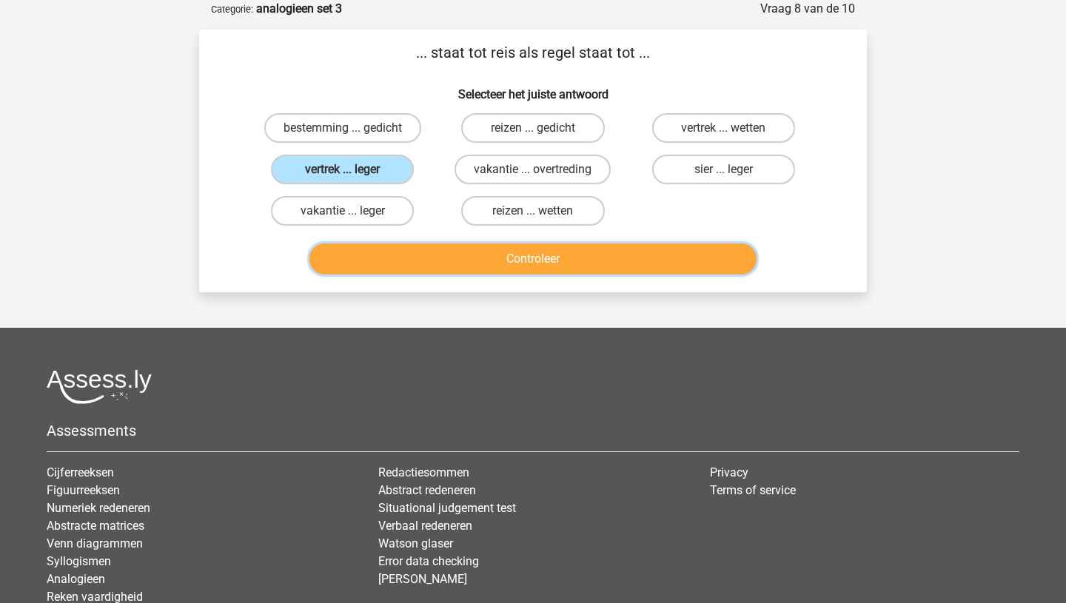
click at [472, 270] on button "Controleer" at bounding box center [533, 259] width 448 height 31
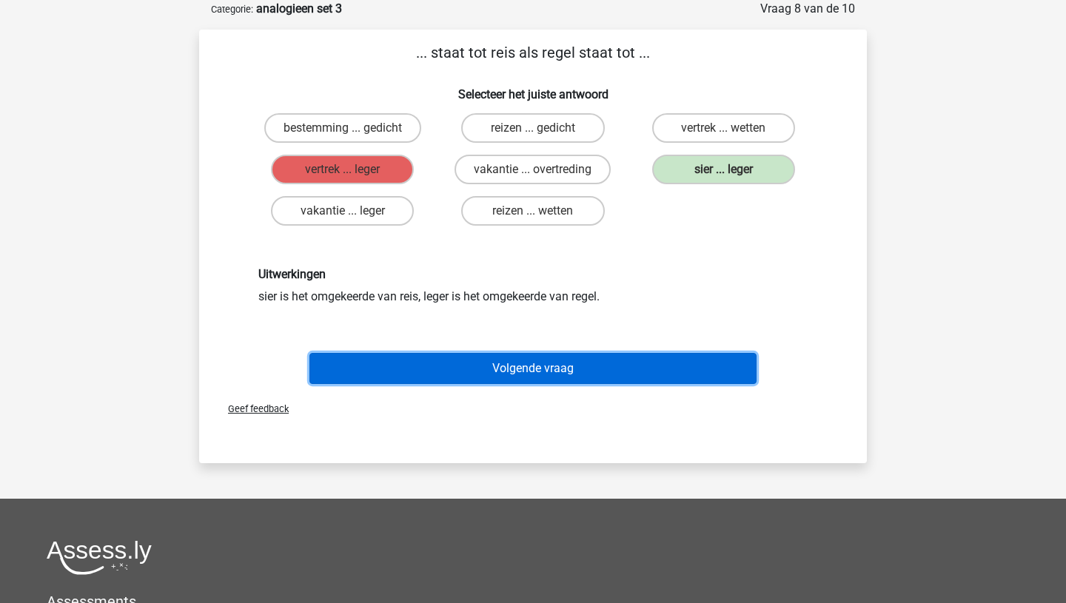
click at [532, 382] on button "Volgende vraag" at bounding box center [533, 368] width 448 height 31
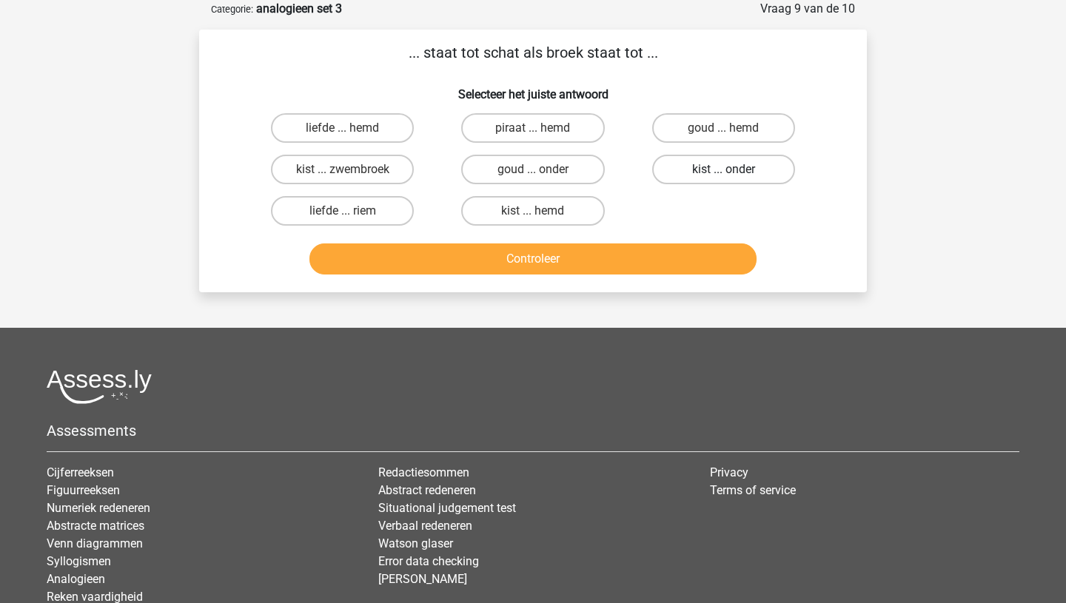
click at [713, 163] on label "kist ... onder" at bounding box center [723, 170] width 143 height 30
click at [723, 170] on input "kist ... onder" at bounding box center [728, 175] width 10 height 10
radio input "true"
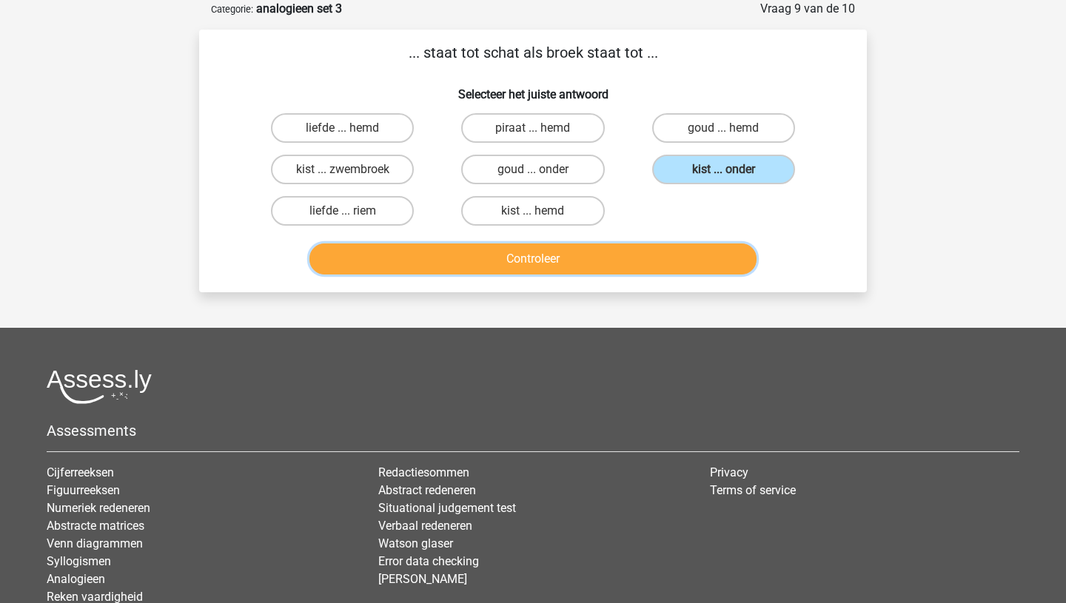
click at [580, 264] on button "Controleer" at bounding box center [533, 259] width 448 height 31
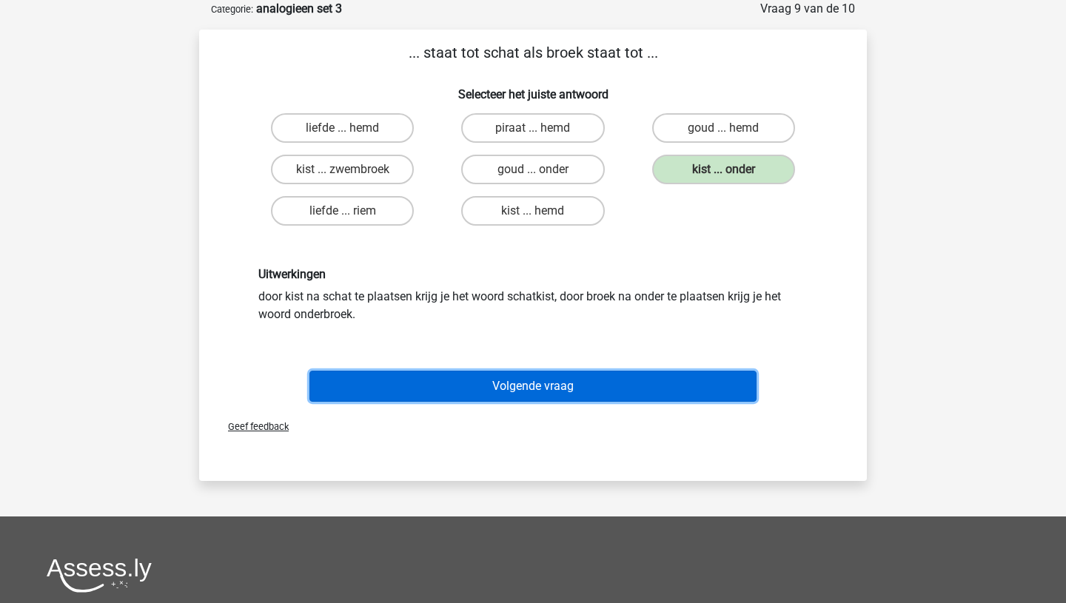
click at [529, 383] on button "Volgende vraag" at bounding box center [533, 386] width 448 height 31
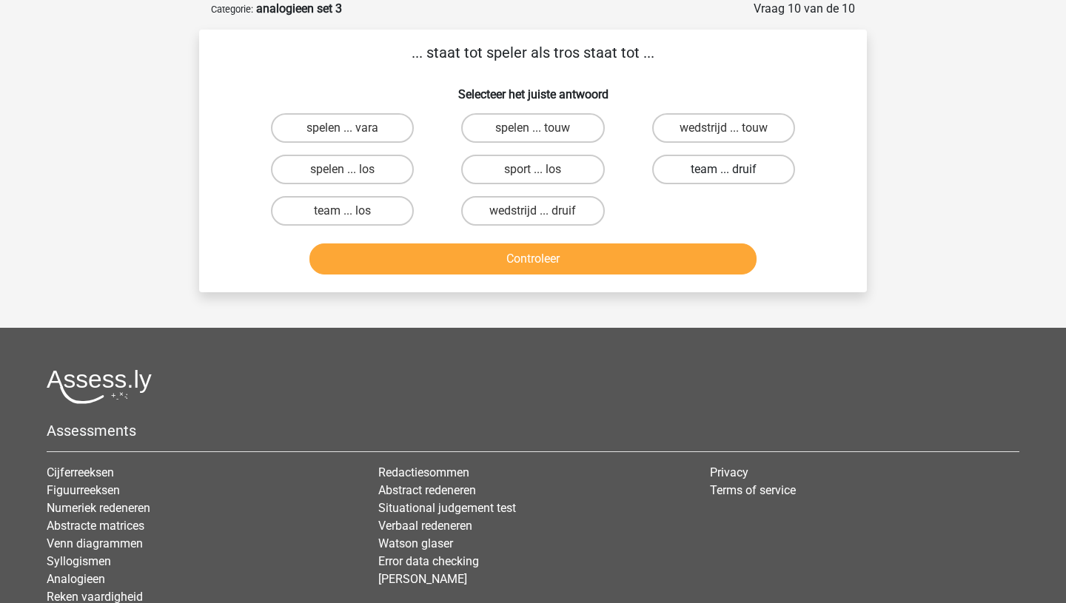
click at [689, 161] on label "team ... druif" at bounding box center [723, 170] width 143 height 30
click at [723, 170] on input "team ... druif" at bounding box center [728, 175] width 10 height 10
radio input "true"
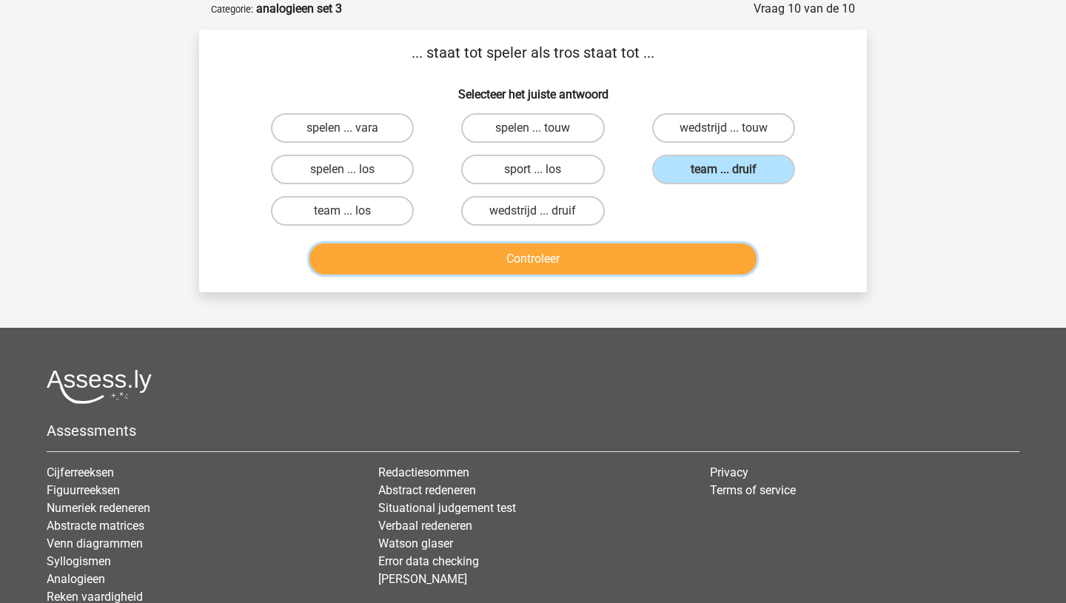
click at [569, 263] on button "Controleer" at bounding box center [533, 259] width 448 height 31
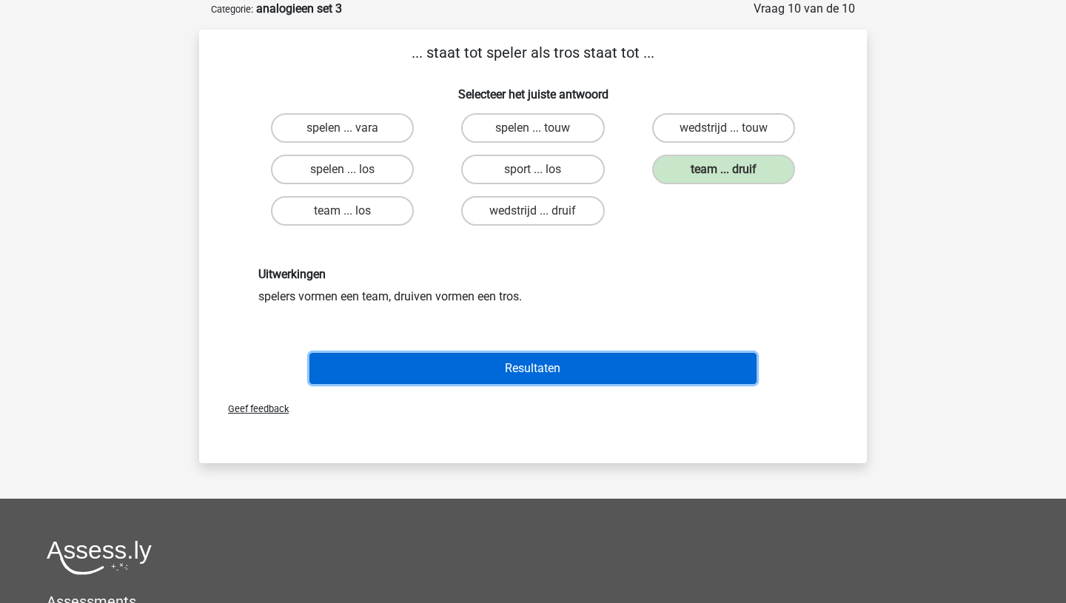
click at [530, 370] on button "Resultaten" at bounding box center [533, 368] width 448 height 31
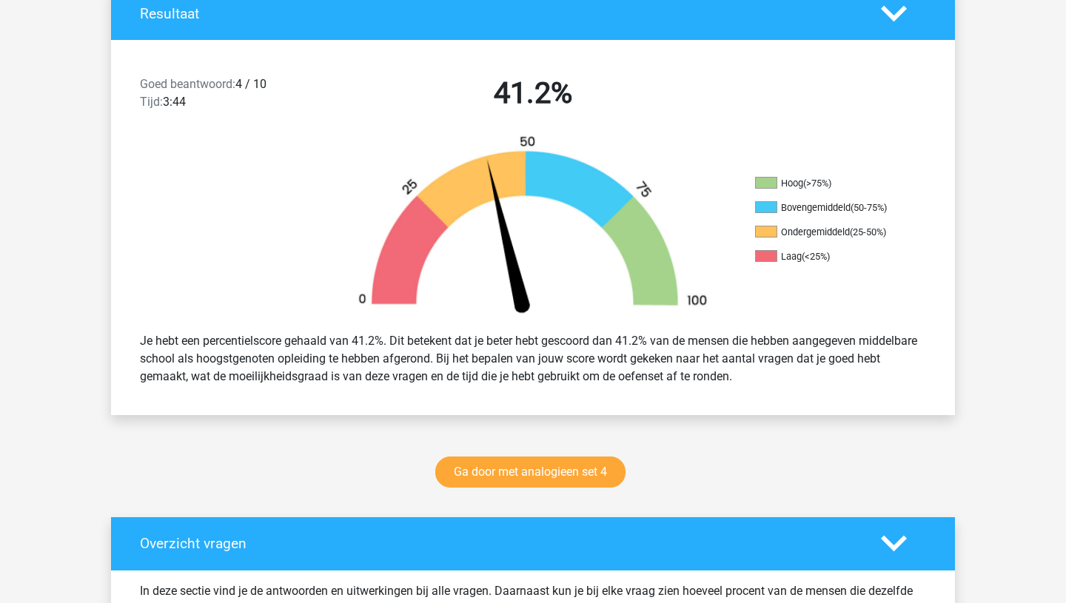
scroll to position [355, 0]
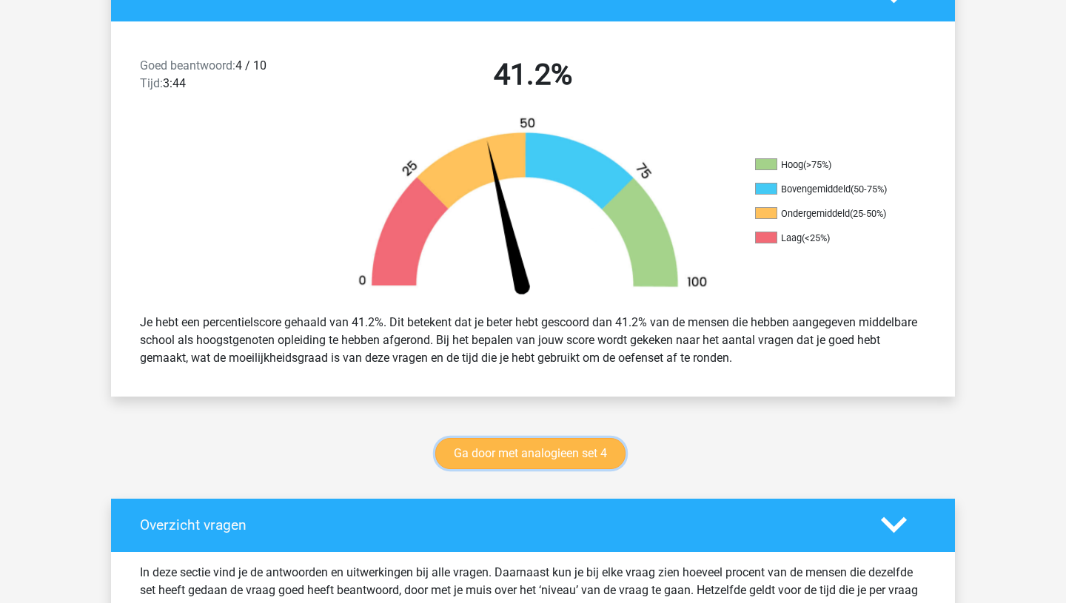
click at [524, 459] on link "Ga door met analogieen set 4" at bounding box center [530, 453] width 190 height 31
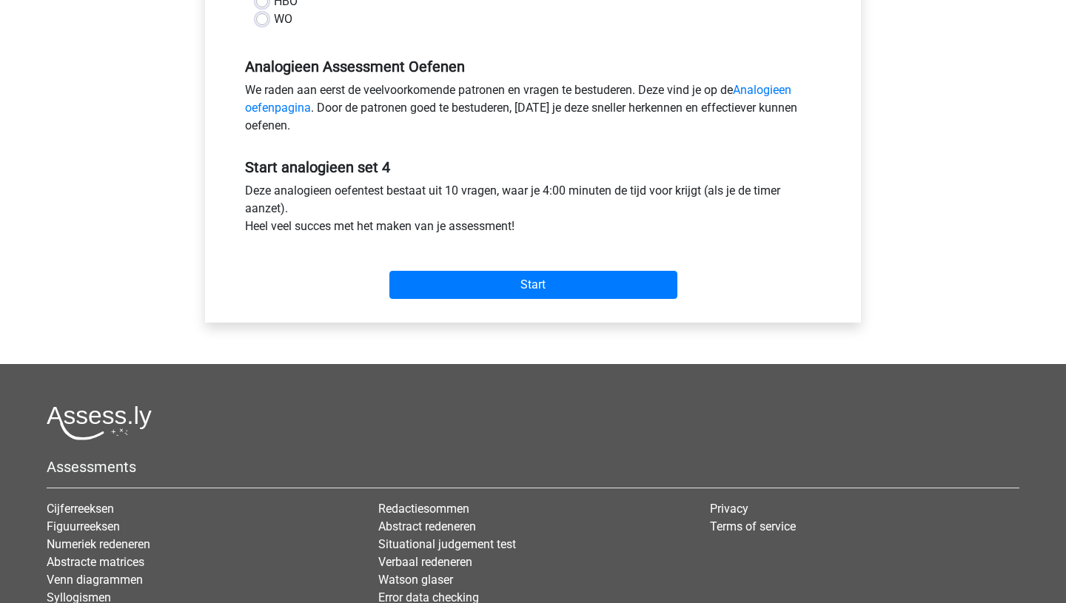
scroll to position [428, 0]
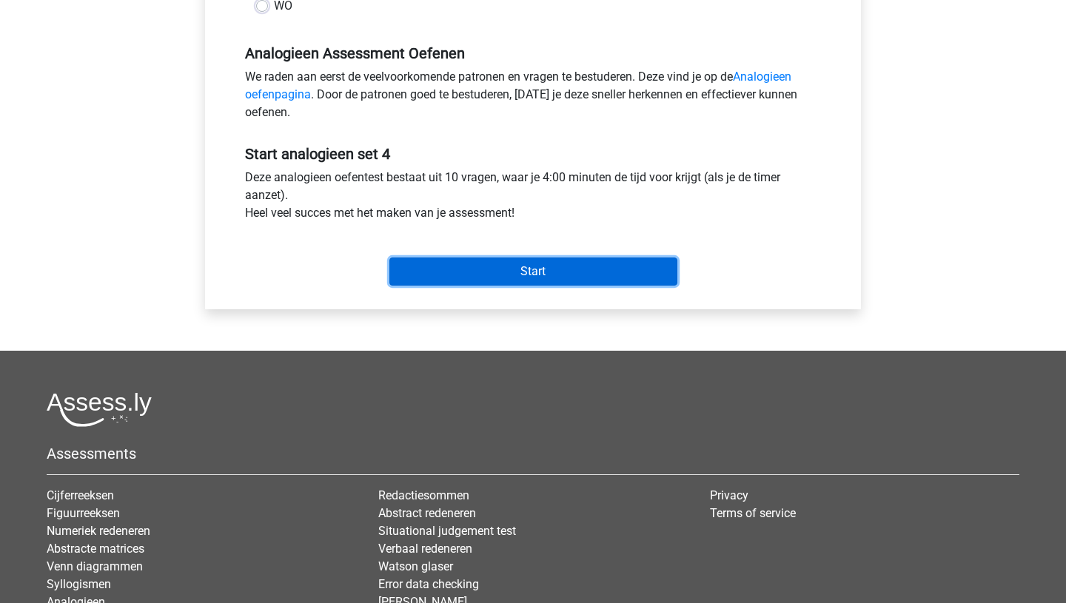
click at [560, 263] on input "Start" at bounding box center [533, 272] width 288 height 28
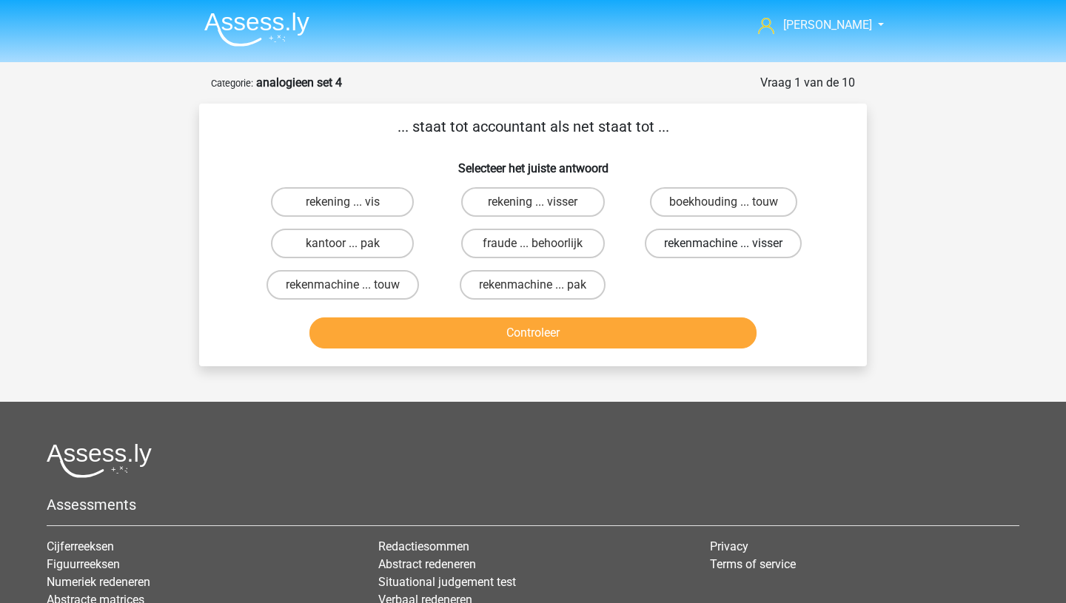
click at [702, 252] on label "rekenmachine ... visser" at bounding box center [723, 244] width 157 height 30
click at [723, 252] on input "rekenmachine ... visser" at bounding box center [728, 249] width 10 height 10
radio input "true"
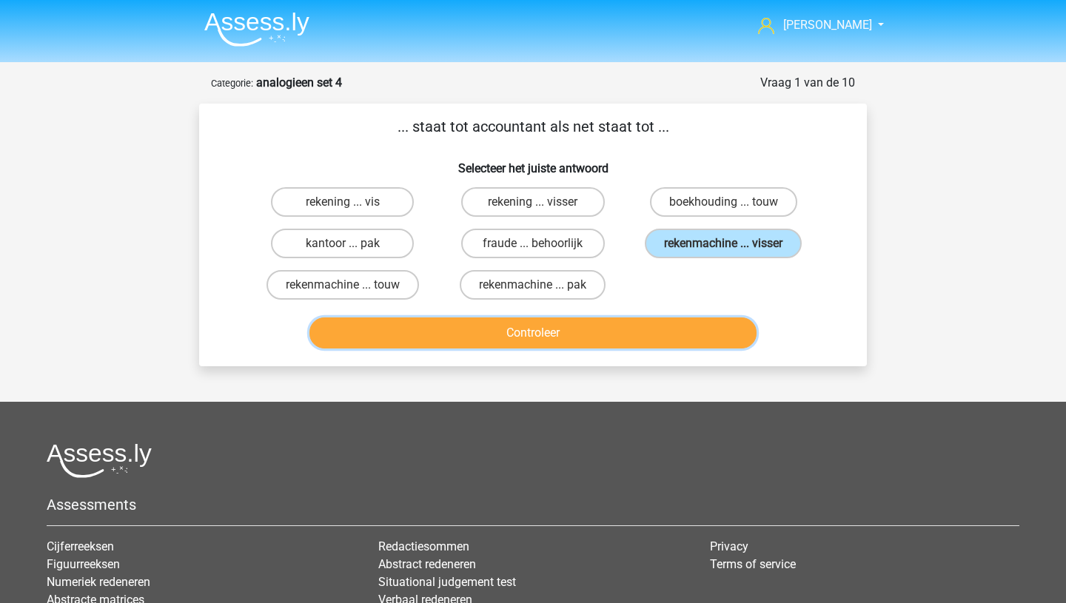
click at [592, 337] on button "Controleer" at bounding box center [533, 333] width 448 height 31
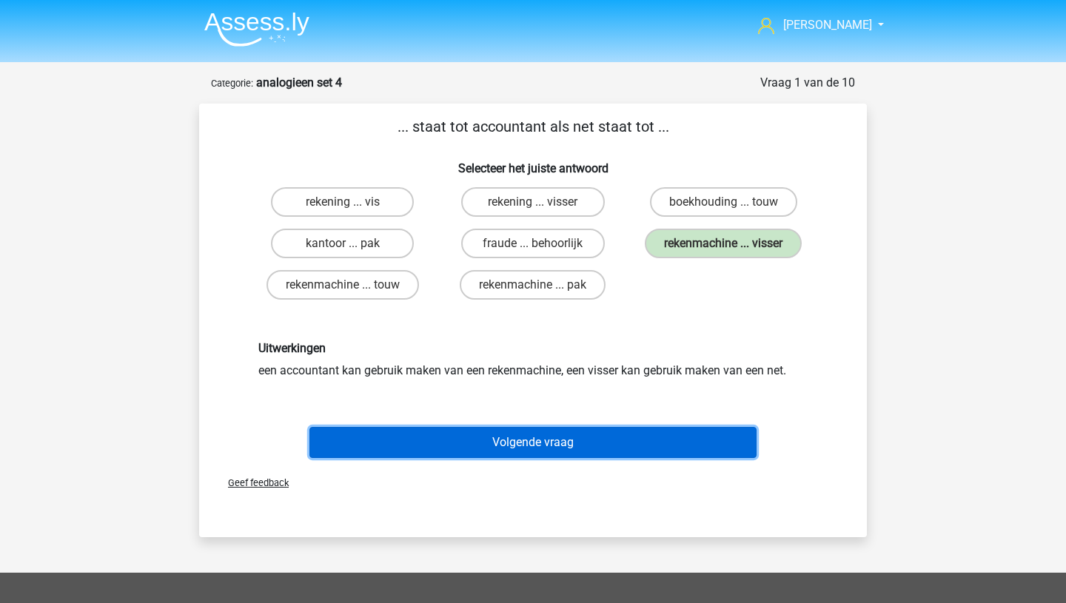
click at [534, 446] on button "Volgende vraag" at bounding box center [533, 442] width 448 height 31
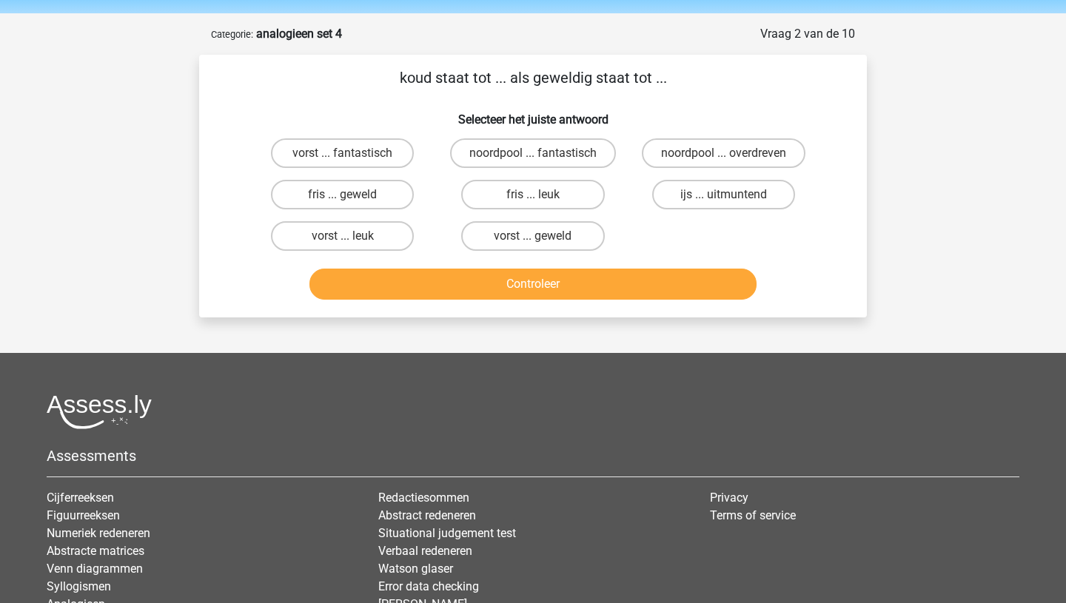
scroll to position [74, 0]
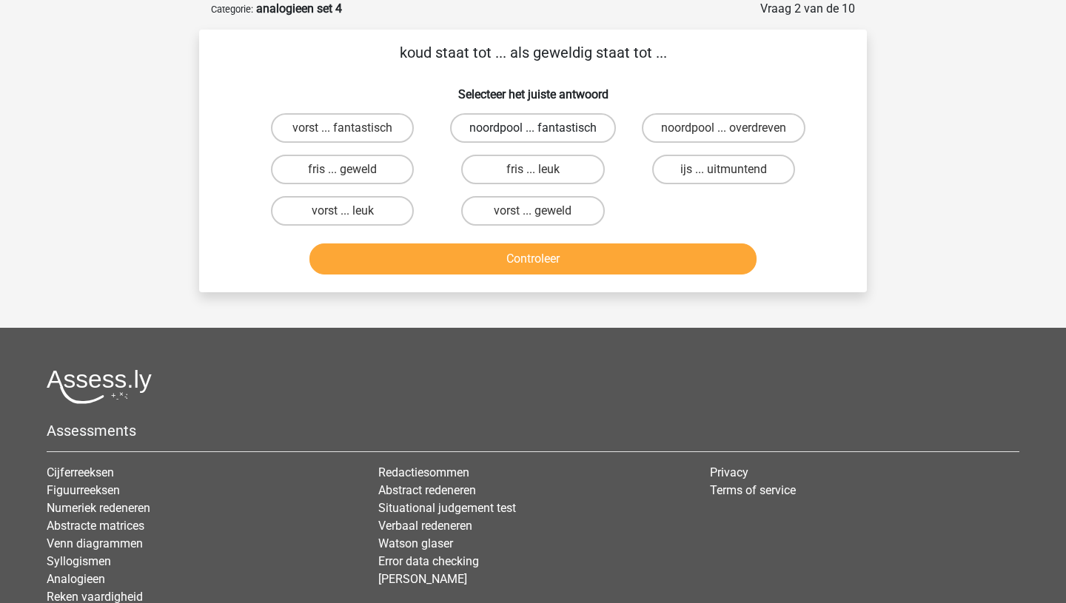
click at [528, 128] on label "noordpool ... fantastisch" at bounding box center [533, 128] width 166 height 30
click at [533, 128] on input "noordpool ... fantastisch" at bounding box center [538, 133] width 10 height 10
radio input "true"
click at [748, 172] on label "ijs ... uitmuntend" at bounding box center [723, 170] width 143 height 30
click at [733, 172] on input "ijs ... uitmuntend" at bounding box center [728, 175] width 10 height 10
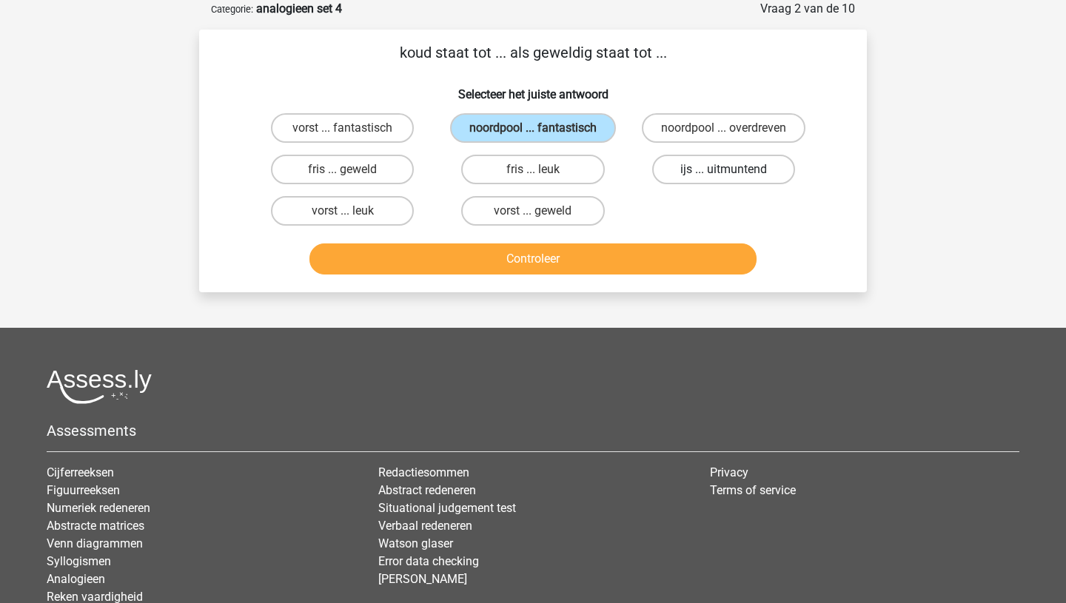
radio input "true"
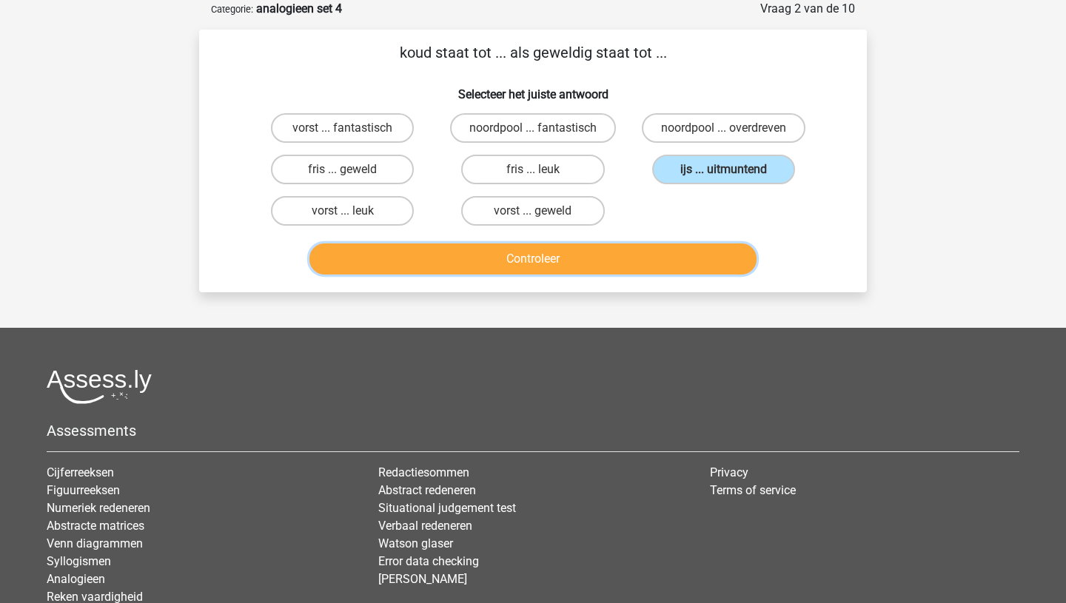
click at [601, 263] on button "Controleer" at bounding box center [533, 259] width 448 height 31
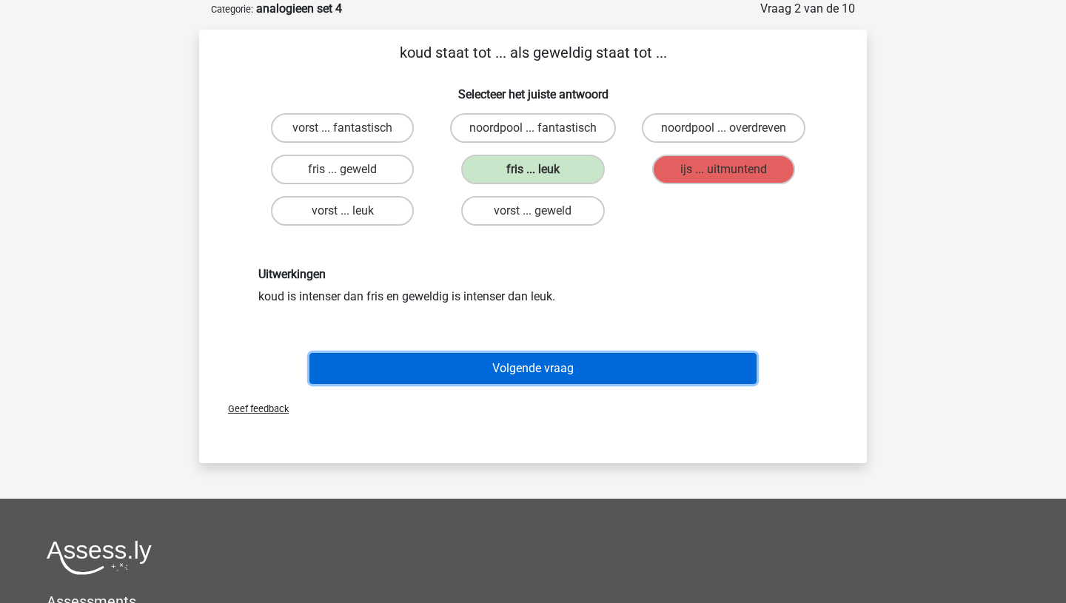
click at [511, 368] on button "Volgende vraag" at bounding box center [533, 368] width 448 height 31
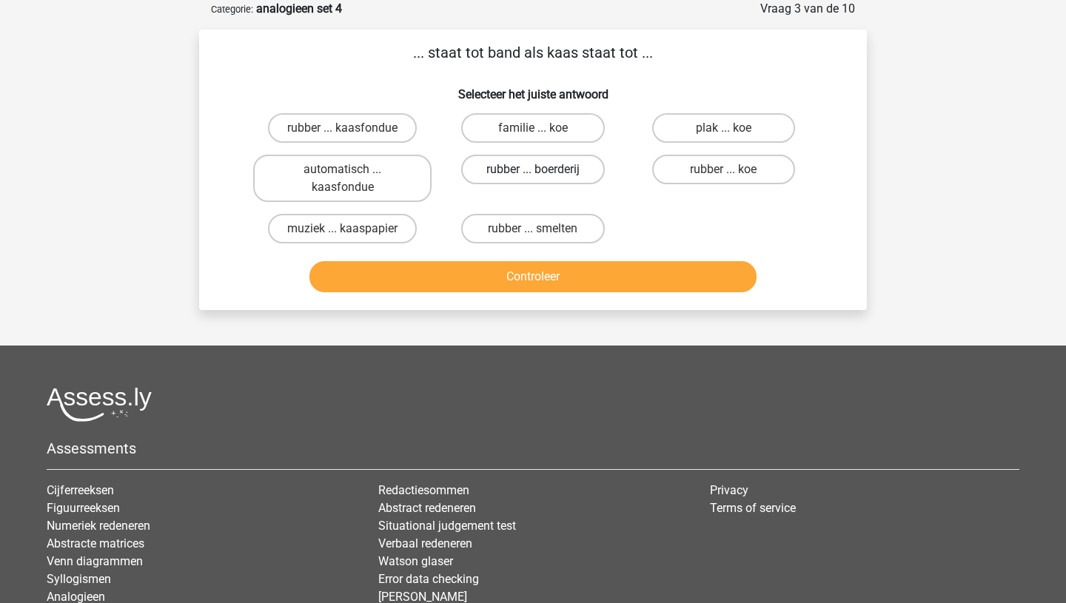
click at [511, 170] on label "rubber ... boerderij" at bounding box center [532, 170] width 143 height 30
click at [533, 170] on input "rubber ... boerderij" at bounding box center [538, 175] width 10 height 10
radio input "true"
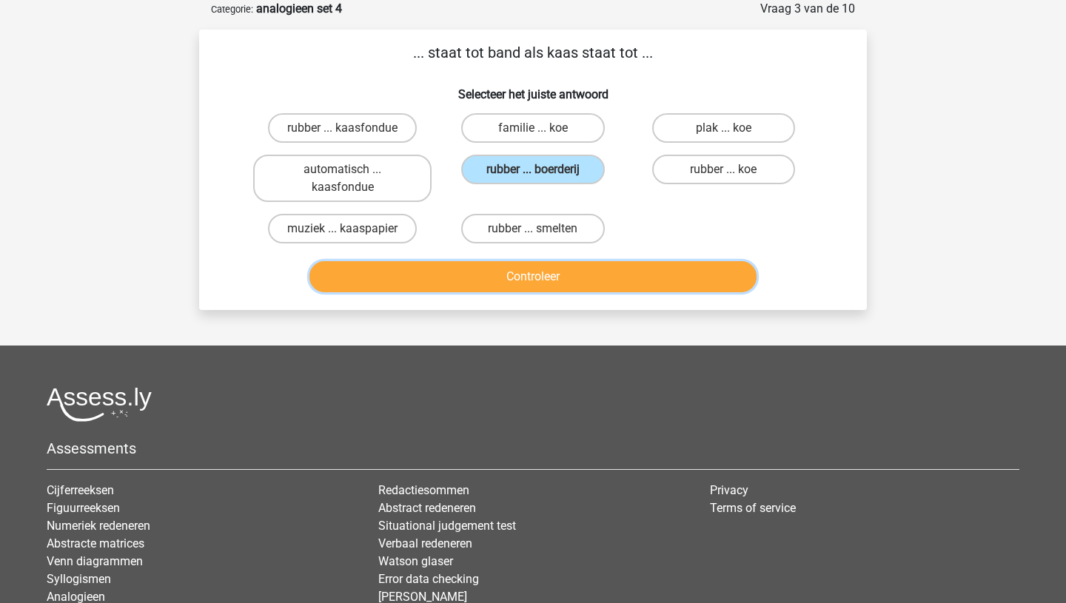
click at [501, 281] on button "Controleer" at bounding box center [533, 276] width 448 height 31
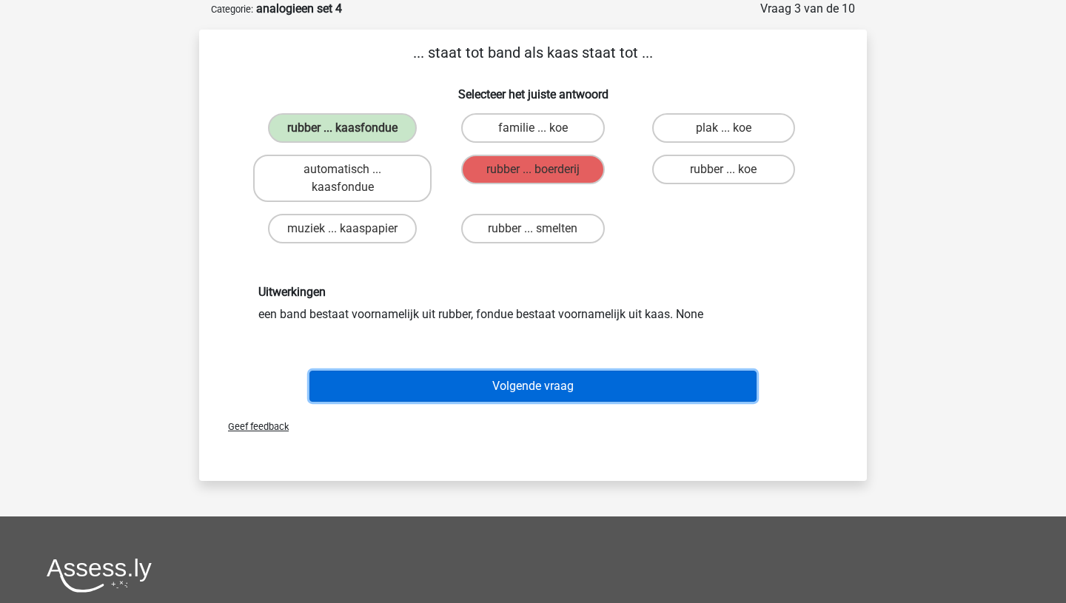
click at [480, 384] on button "Volgende vraag" at bounding box center [533, 386] width 448 height 31
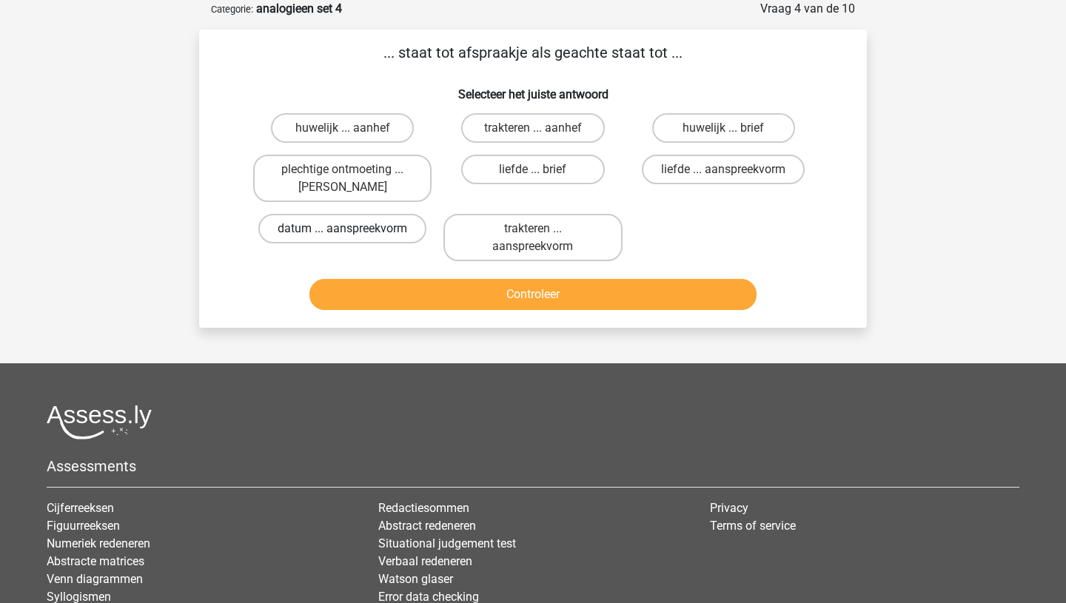
click at [299, 240] on label "datum ... aanspreekvorm" at bounding box center [342, 229] width 168 height 30
click at [343, 238] on input "datum ... aanspreekvorm" at bounding box center [348, 234] width 10 height 10
radio input "true"
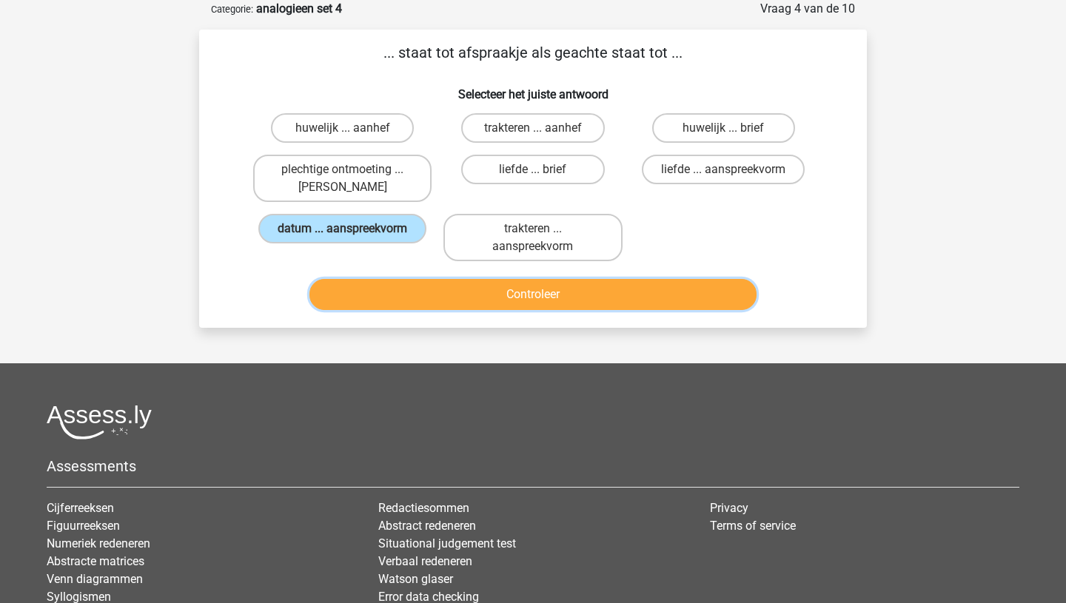
click at [400, 293] on button "Controleer" at bounding box center [533, 294] width 448 height 31
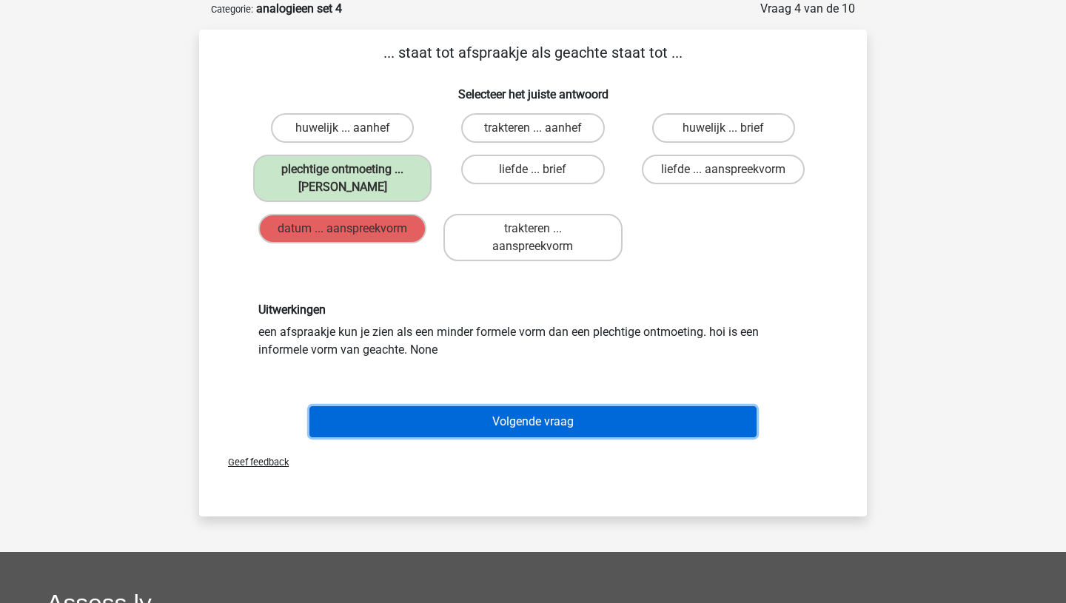
click at [428, 427] on button "Volgende vraag" at bounding box center [533, 421] width 448 height 31
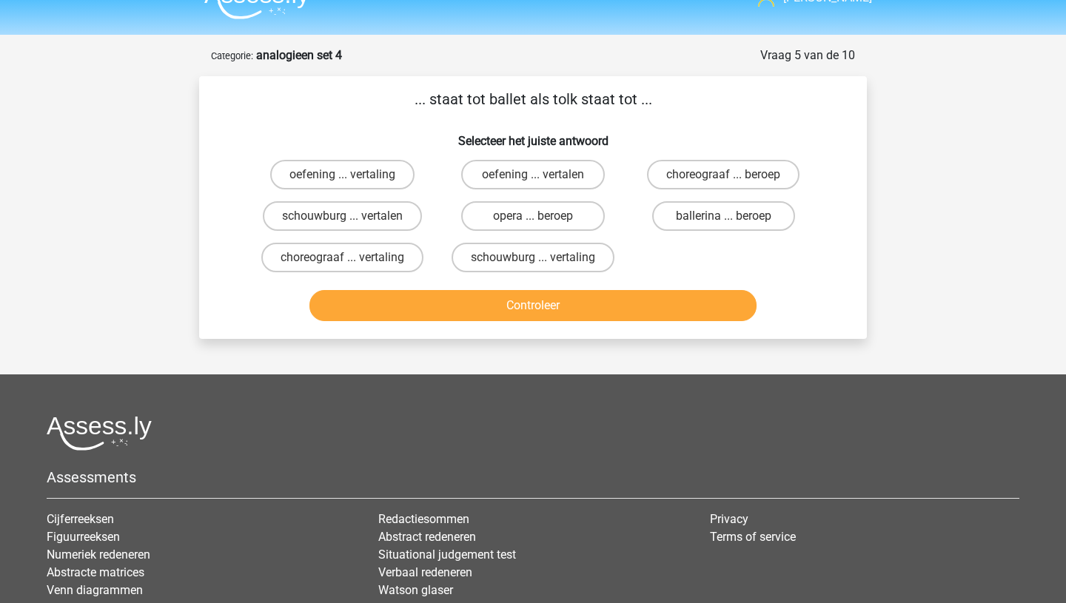
scroll to position [23, 0]
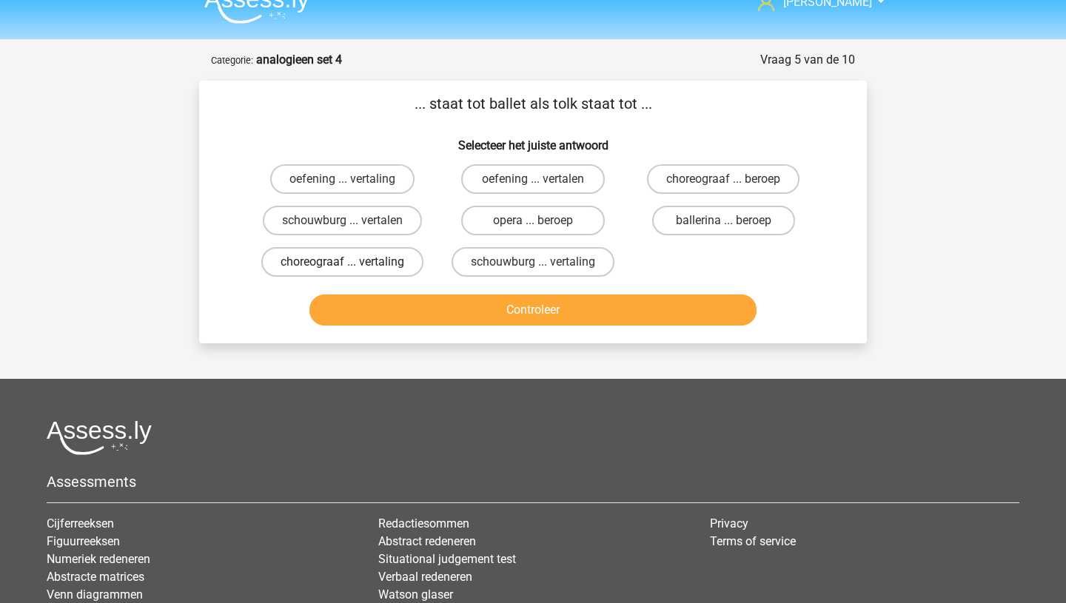
click at [356, 266] on label "choreograaf ... vertaling" at bounding box center [342, 262] width 162 height 30
click at [352, 266] on input "choreograaf ... vertaling" at bounding box center [348, 267] width 10 height 10
radio input "true"
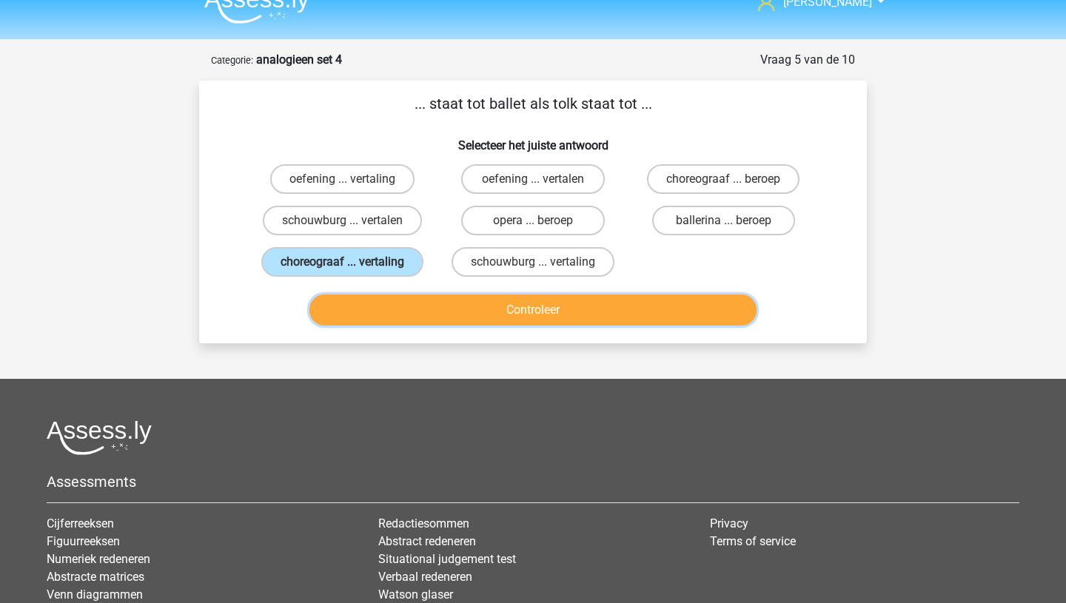
click at [441, 312] on button "Controleer" at bounding box center [533, 310] width 448 height 31
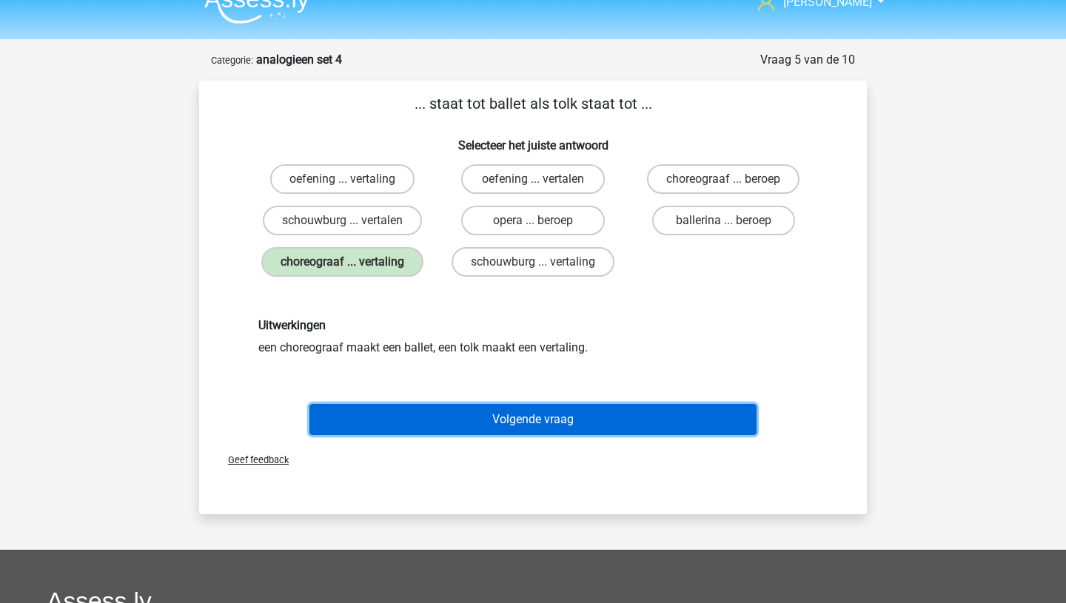
click at [493, 420] on button "Volgende vraag" at bounding box center [533, 419] width 448 height 31
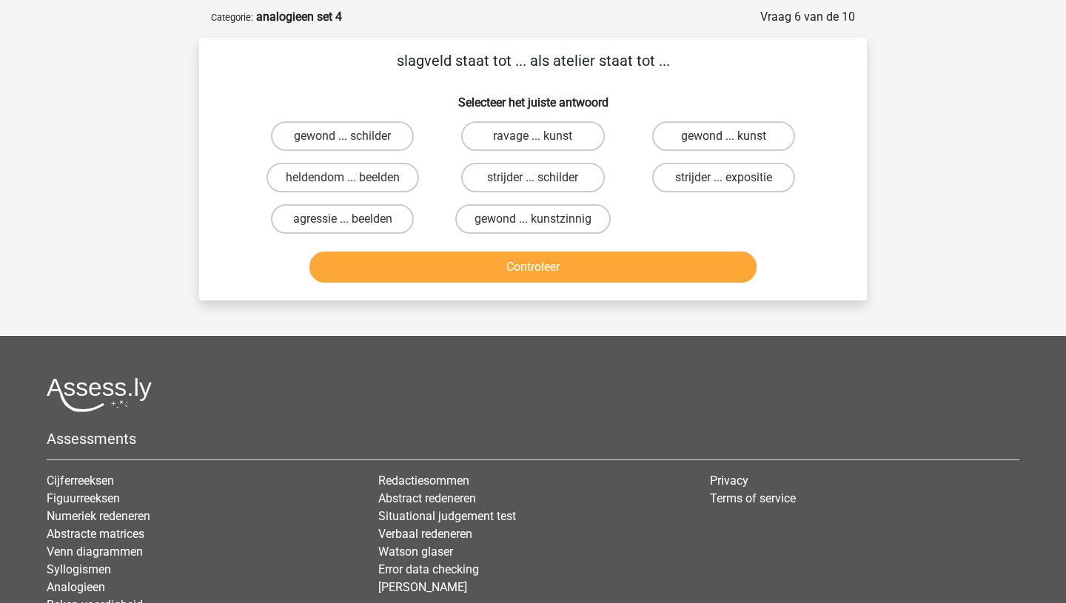
scroll to position [74, 0]
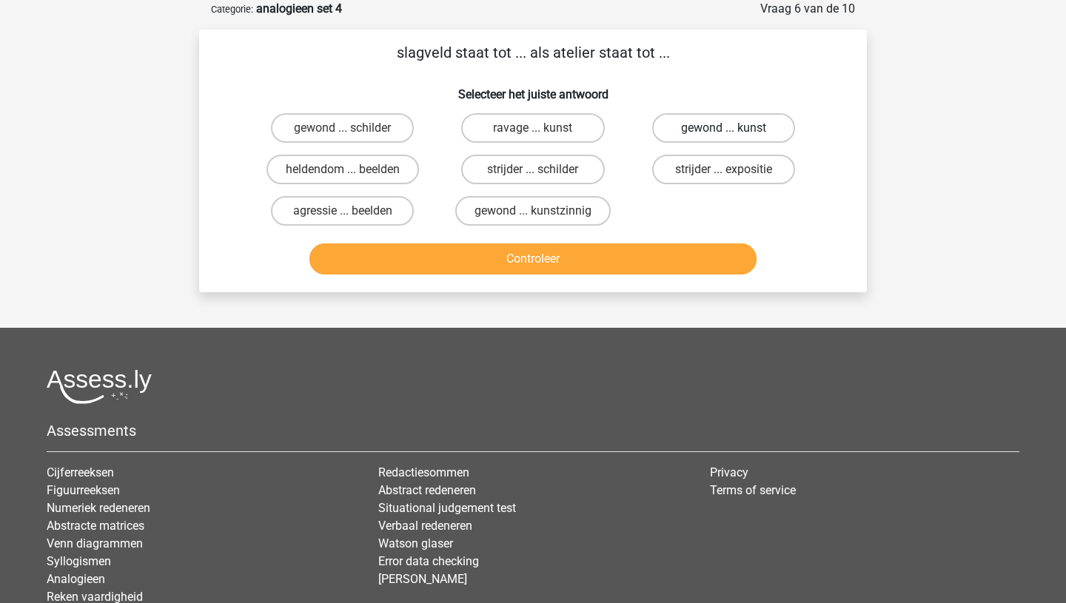
click at [674, 132] on label "gewond ... kunst" at bounding box center [723, 128] width 143 height 30
click at [723, 132] on input "gewond ... kunst" at bounding box center [728, 133] width 10 height 10
radio input "true"
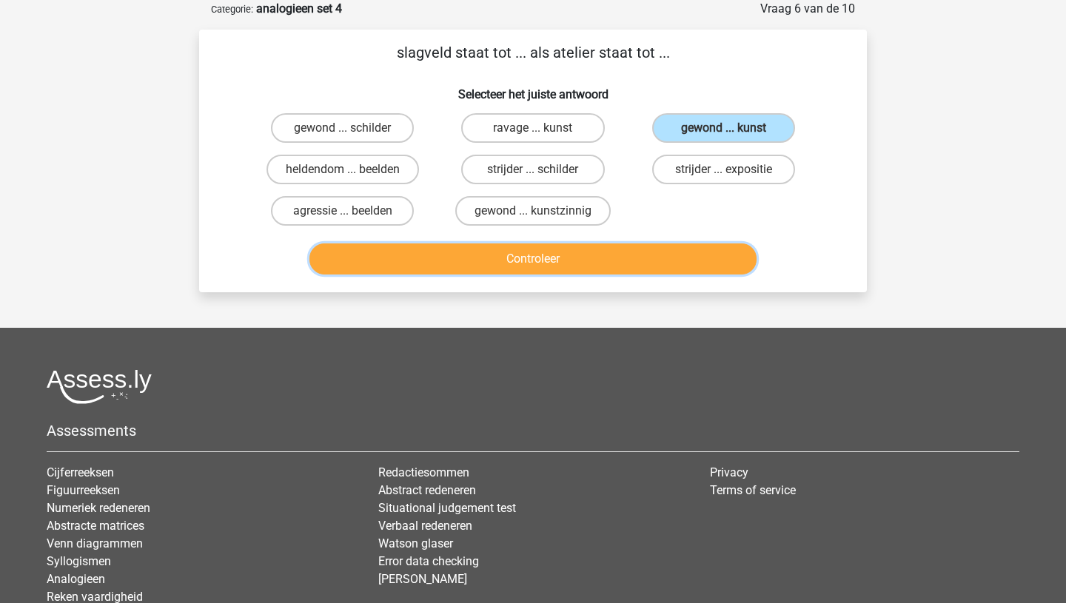
click at [532, 270] on button "Controleer" at bounding box center [533, 259] width 448 height 31
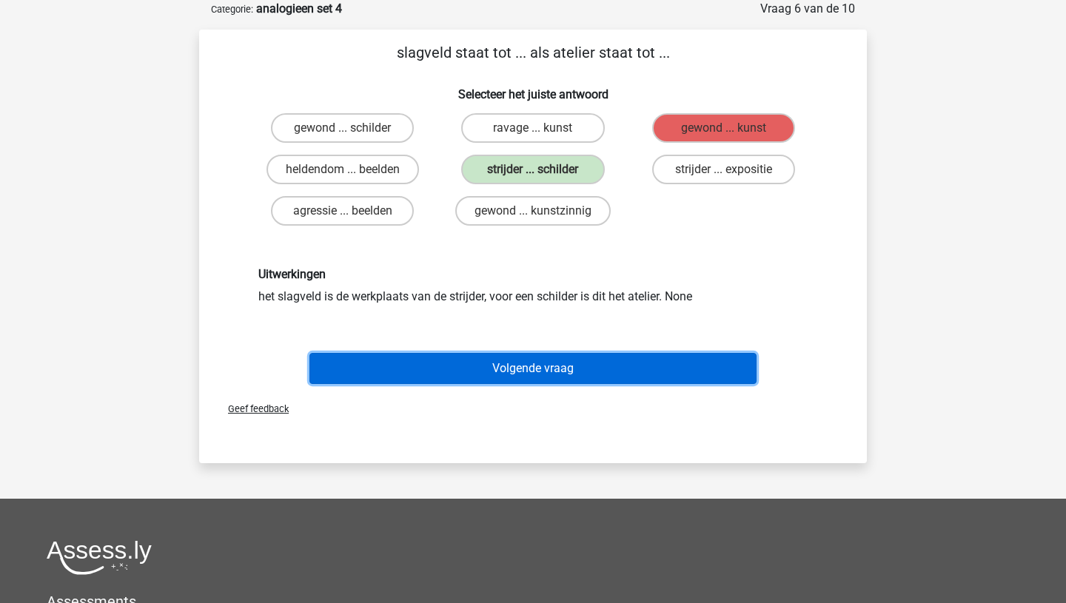
click at [551, 376] on button "Volgende vraag" at bounding box center [533, 368] width 448 height 31
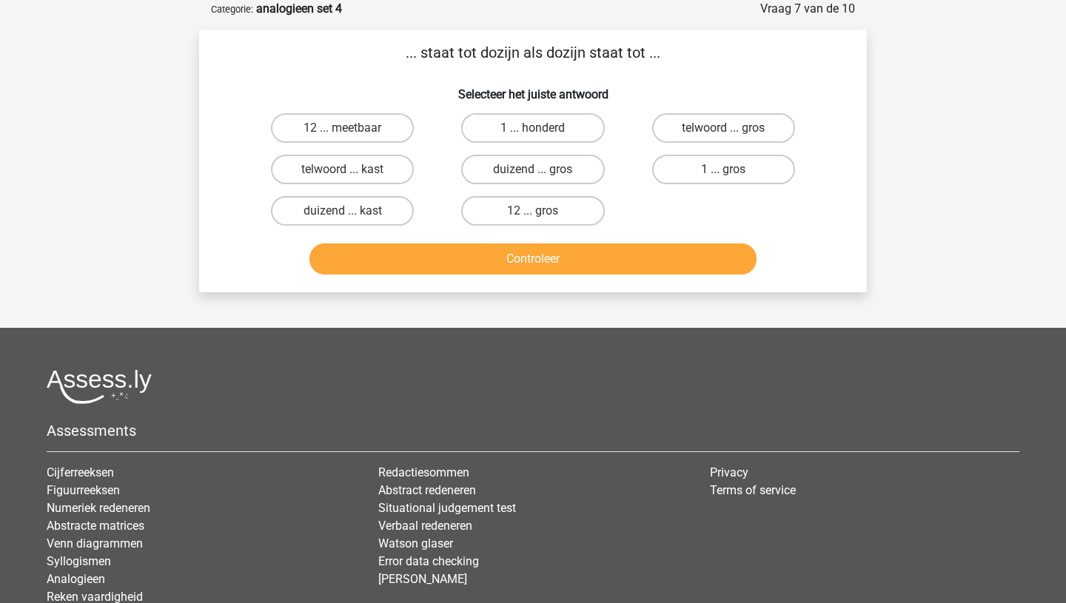
click at [725, 128] on input "telwoord ... gros" at bounding box center [728, 133] width 10 height 10
radio input "true"
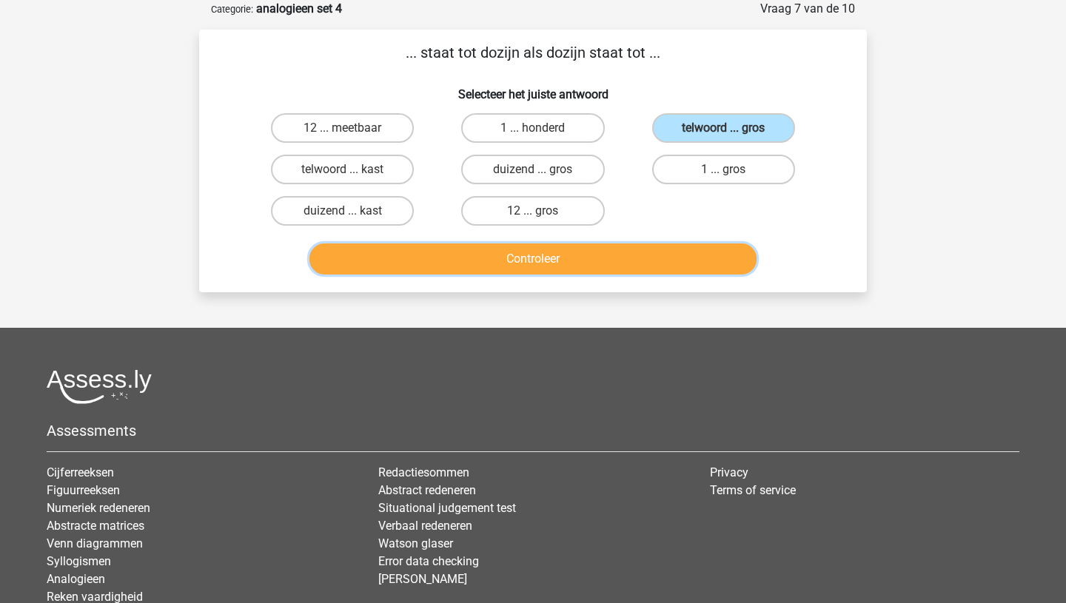
click at [524, 253] on button "Controleer" at bounding box center [533, 259] width 448 height 31
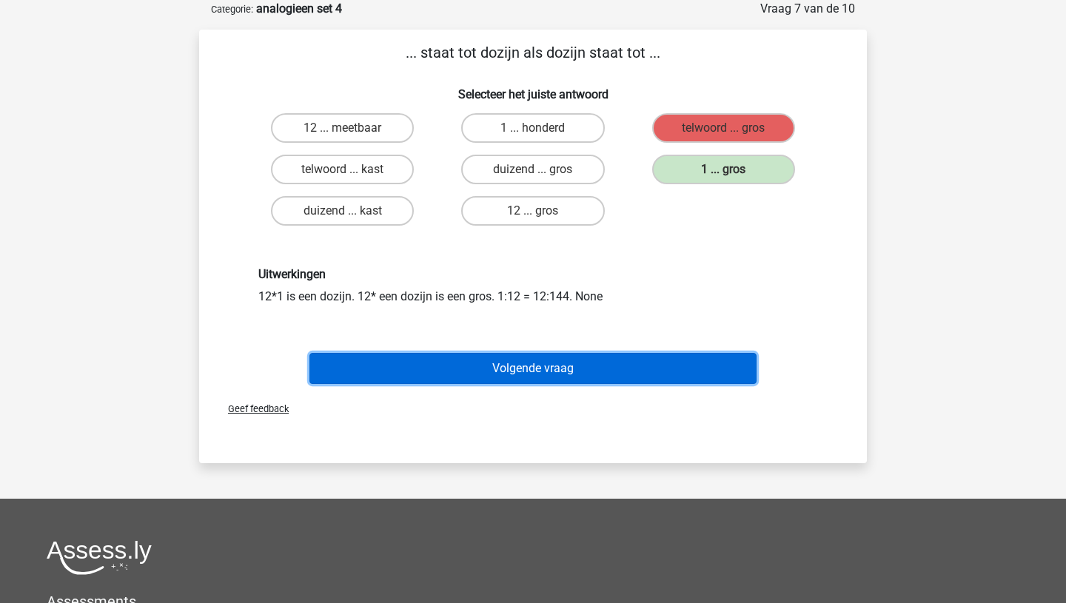
click at [507, 366] on button "Volgende vraag" at bounding box center [533, 368] width 448 height 31
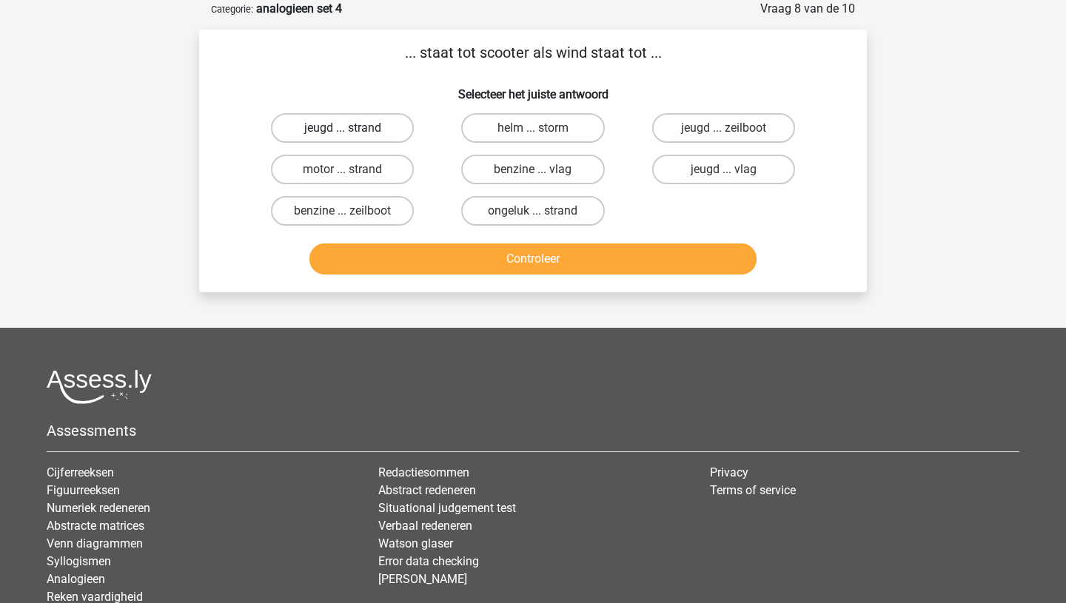
click at [335, 133] on label "jeugd ... strand" at bounding box center [342, 128] width 143 height 30
click at [343, 133] on input "jeugd ... strand" at bounding box center [348, 133] width 10 height 10
radio input "true"
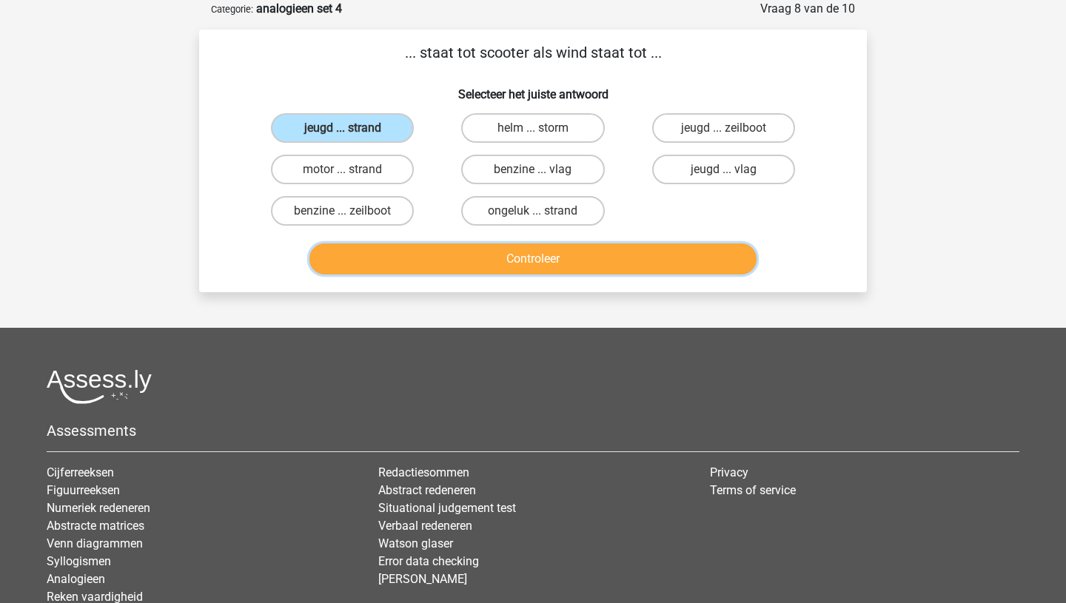
click at [440, 257] on button "Controleer" at bounding box center [533, 259] width 448 height 31
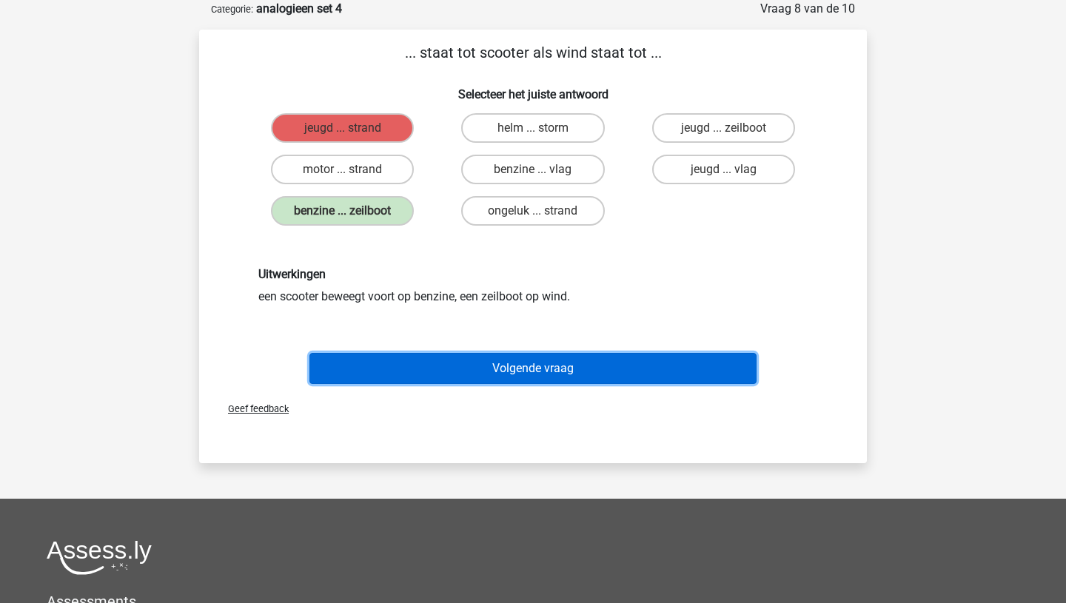
click at [474, 378] on button "Volgende vraag" at bounding box center [533, 368] width 448 height 31
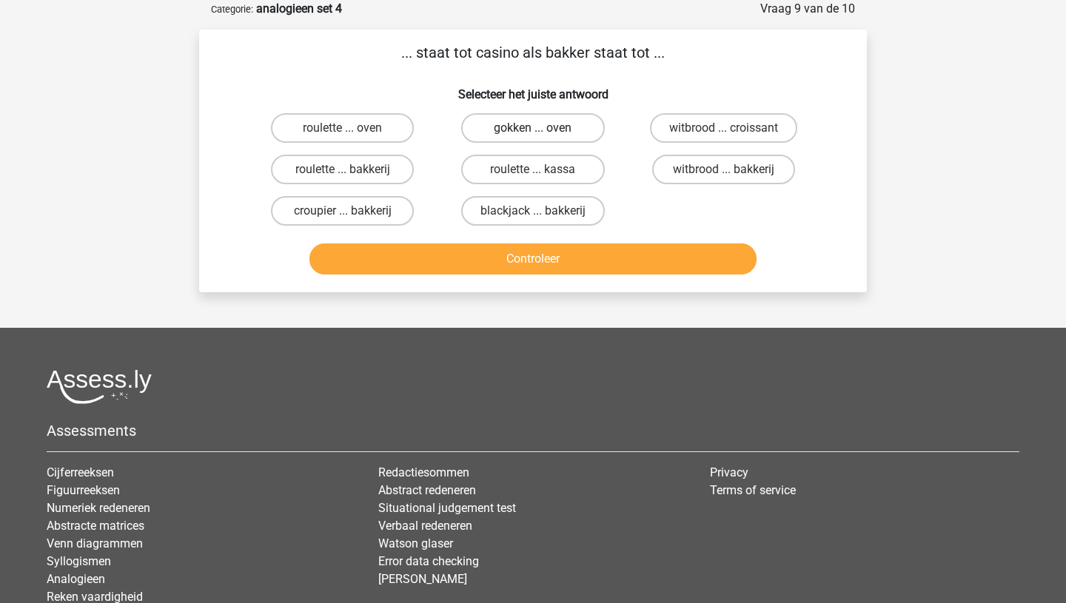
click at [523, 131] on label "gokken ... oven" at bounding box center [532, 128] width 143 height 30
click at [533, 131] on input "gokken ... oven" at bounding box center [538, 133] width 10 height 10
radio input "true"
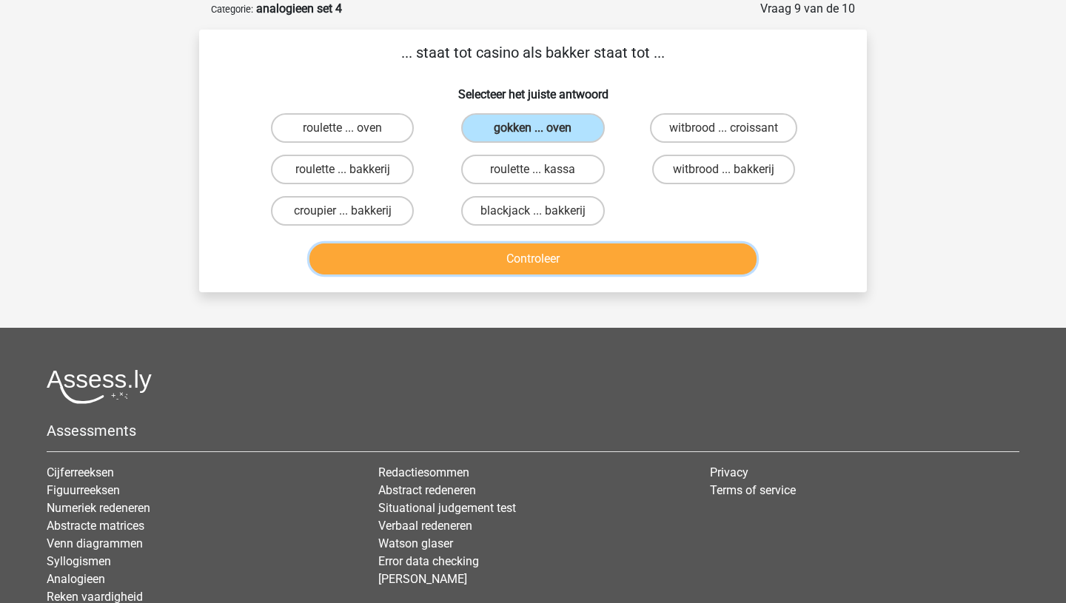
click at [523, 267] on button "Controleer" at bounding box center [533, 259] width 448 height 31
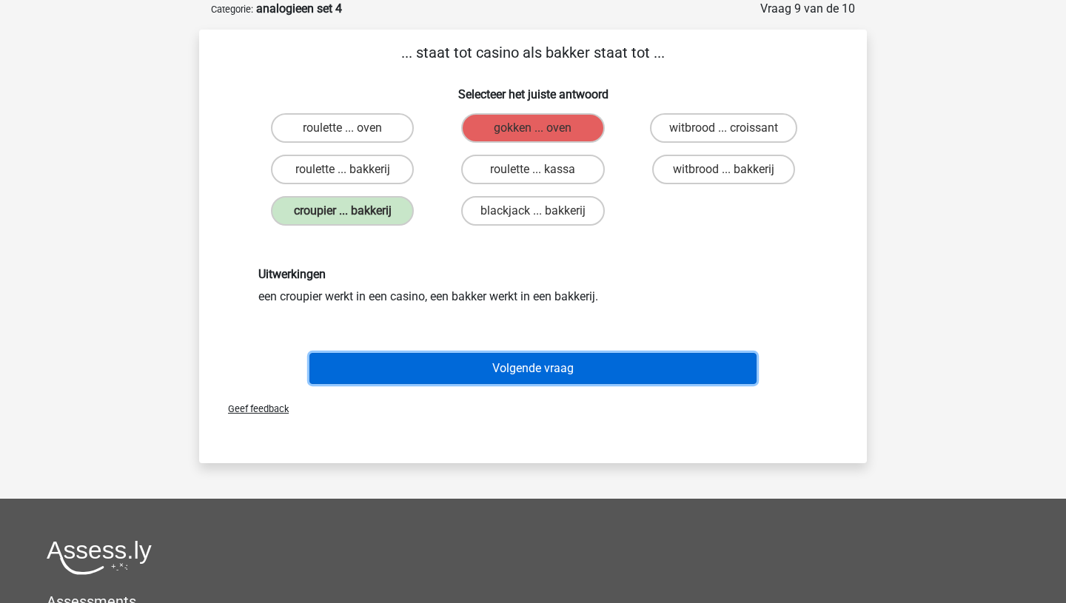
click at [486, 378] on button "Volgende vraag" at bounding box center [533, 368] width 448 height 31
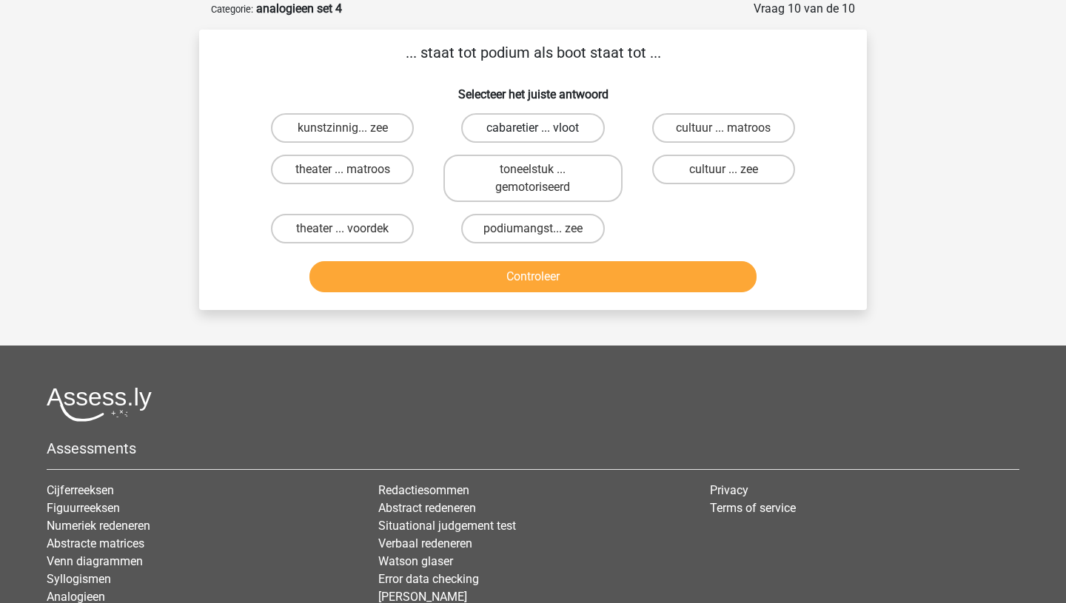
click at [520, 127] on label "cabaretier ... vloot" at bounding box center [532, 128] width 143 height 30
click at [533, 128] on input "cabaretier ... vloot" at bounding box center [538, 133] width 10 height 10
radio input "true"
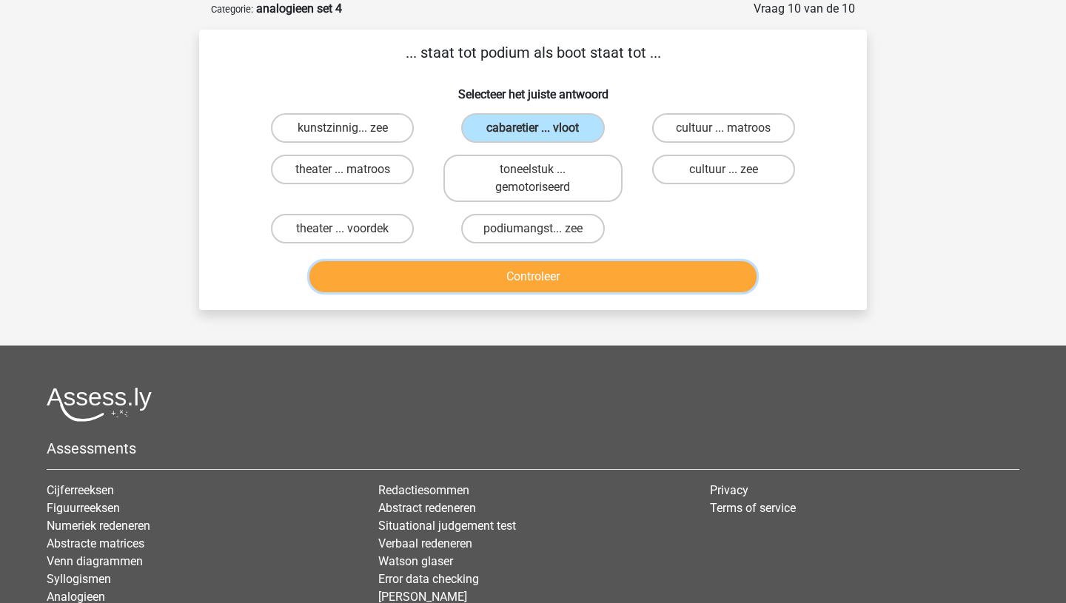
click at [542, 281] on button "Controleer" at bounding box center [533, 276] width 448 height 31
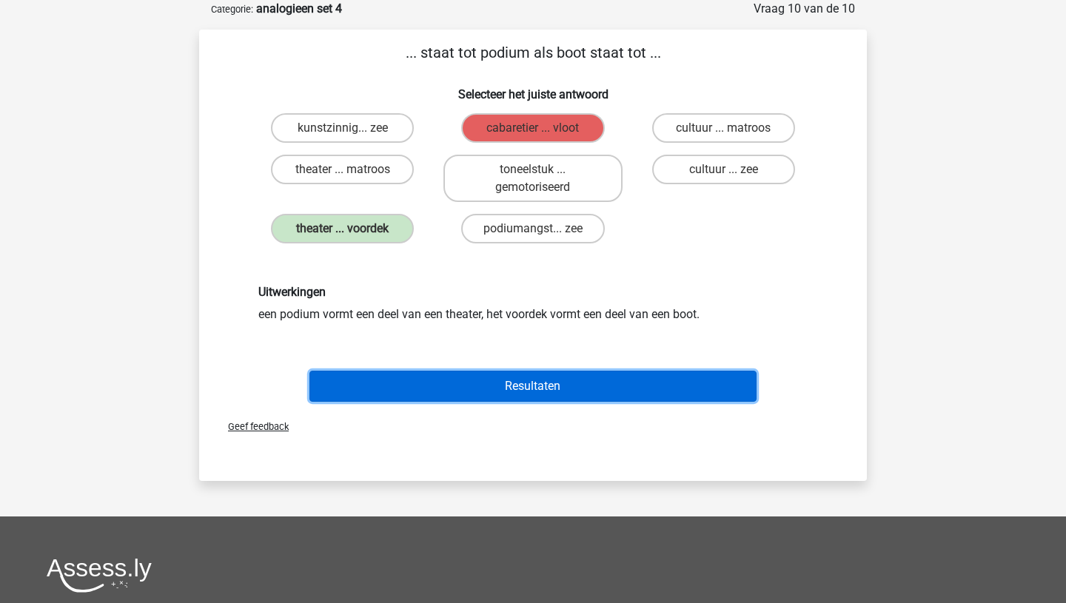
click at [510, 373] on button "Resultaten" at bounding box center [533, 386] width 448 height 31
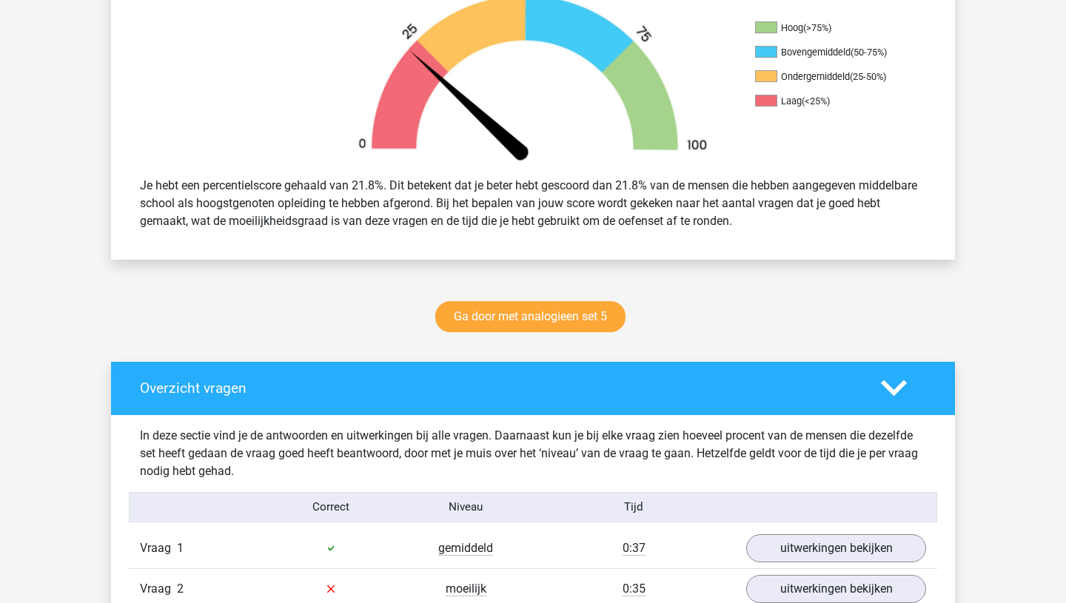
scroll to position [415, 0]
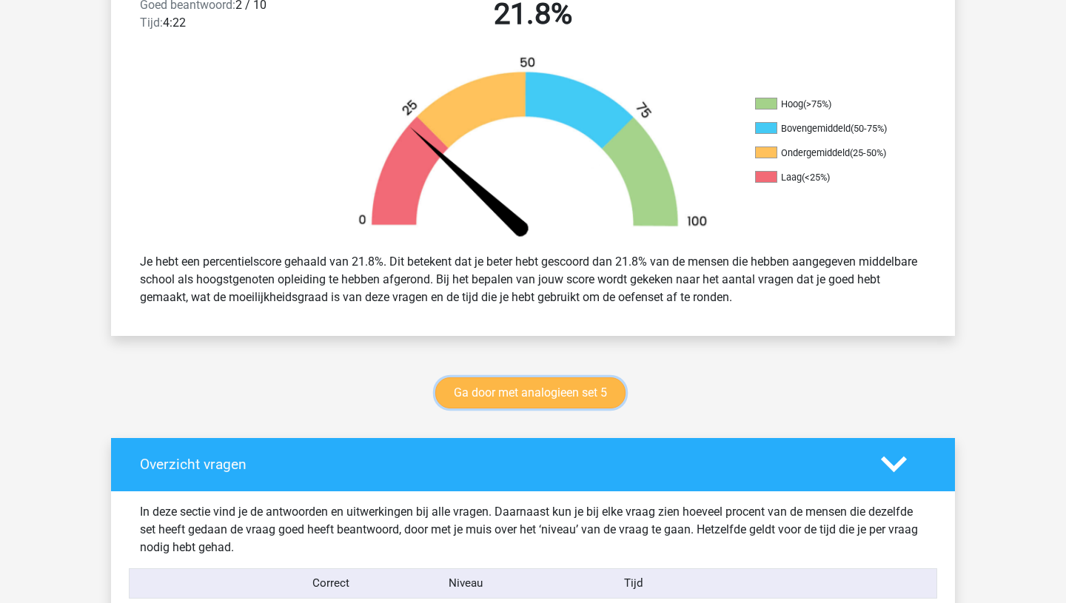
click at [511, 390] on link "Ga door met analogieen set 5" at bounding box center [530, 393] width 190 height 31
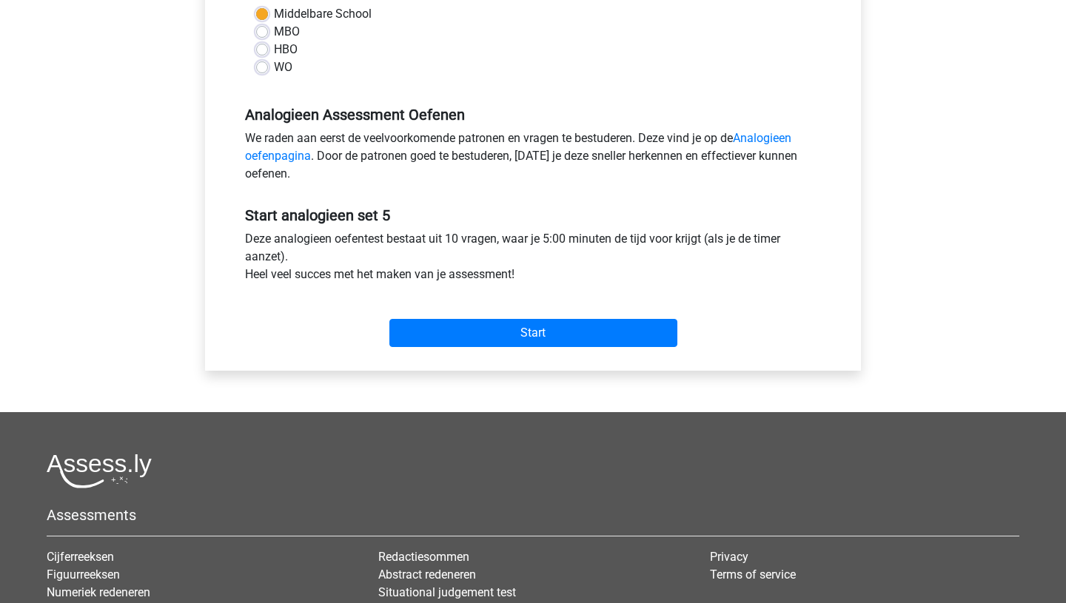
scroll to position [375, 0]
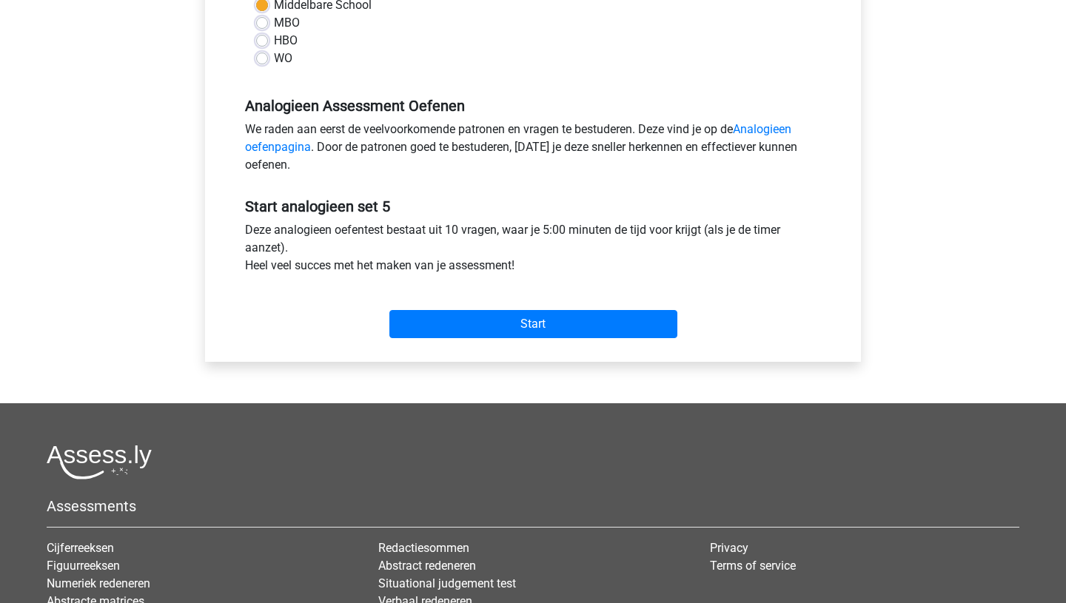
click at [525, 339] on div "Start" at bounding box center [533, 313] width 598 height 64
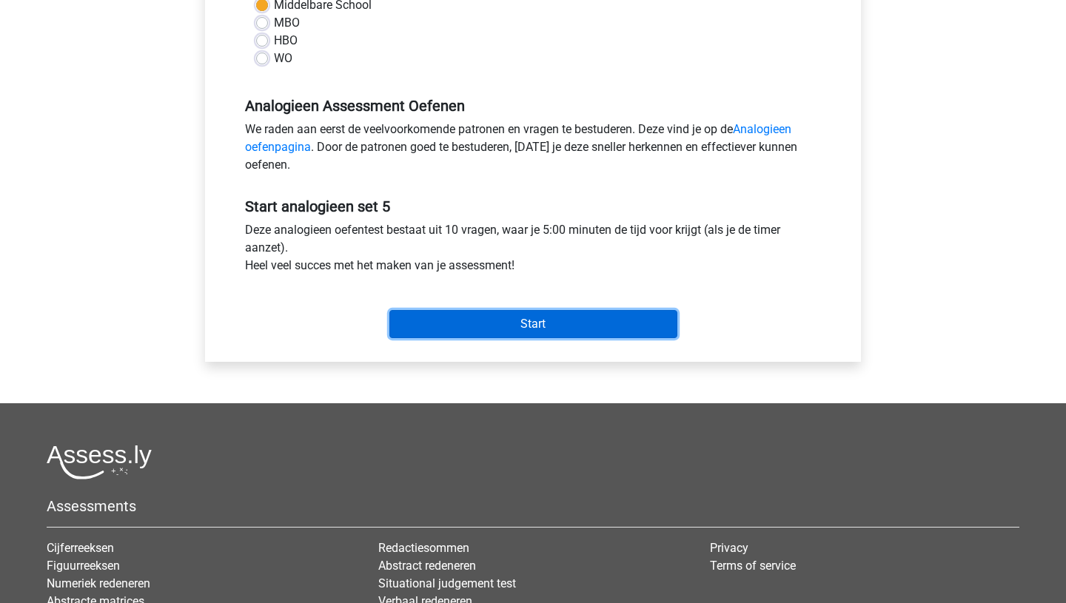
click at [530, 325] on input "Start" at bounding box center [533, 324] width 288 height 28
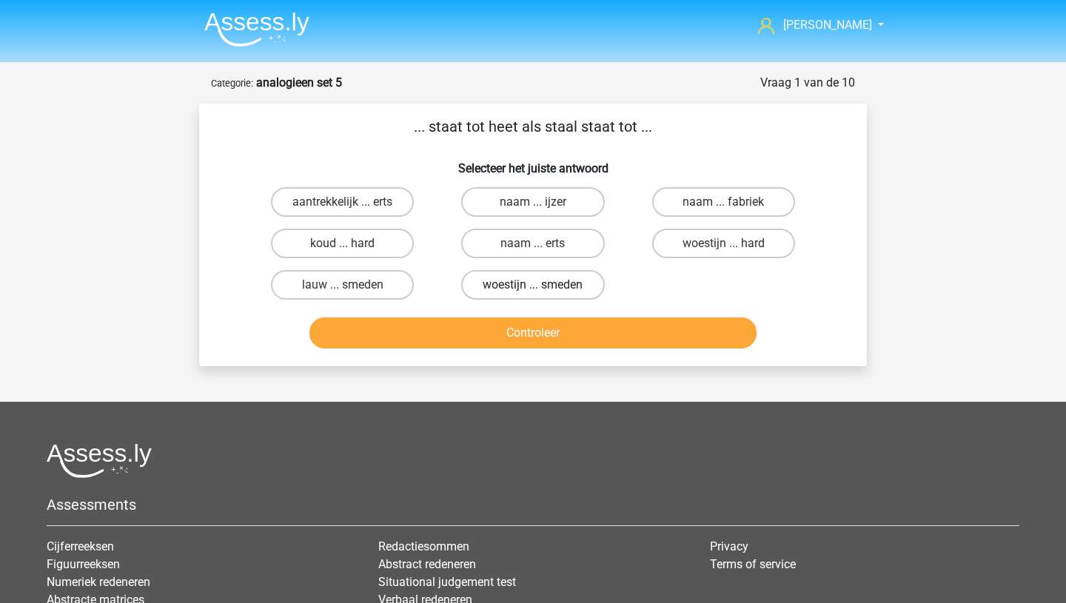
click at [569, 286] on label "woestijn ... smeden" at bounding box center [532, 285] width 143 height 30
click at [543, 286] on input "woestijn ... smeden" at bounding box center [538, 290] width 10 height 10
radio input "true"
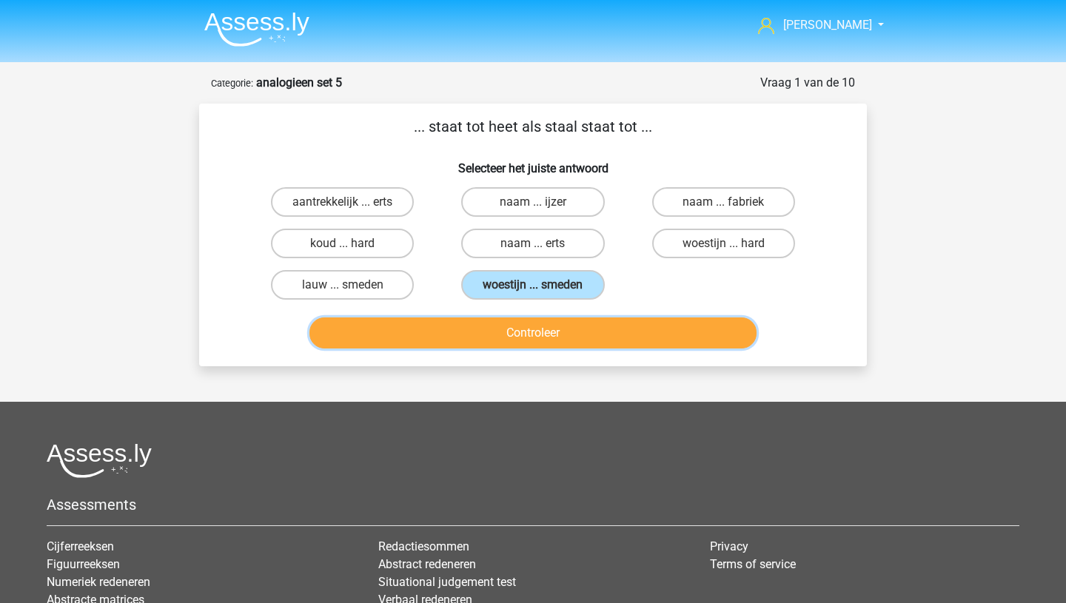
click at [566, 326] on button "Controleer" at bounding box center [533, 333] width 448 height 31
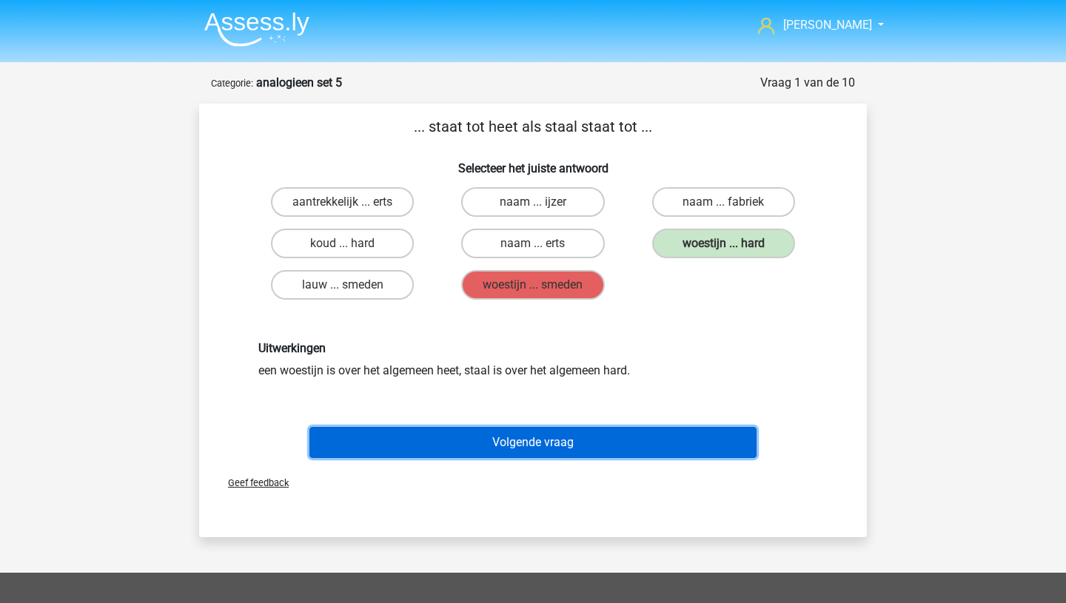
click at [563, 443] on button "Volgende vraag" at bounding box center [533, 442] width 448 height 31
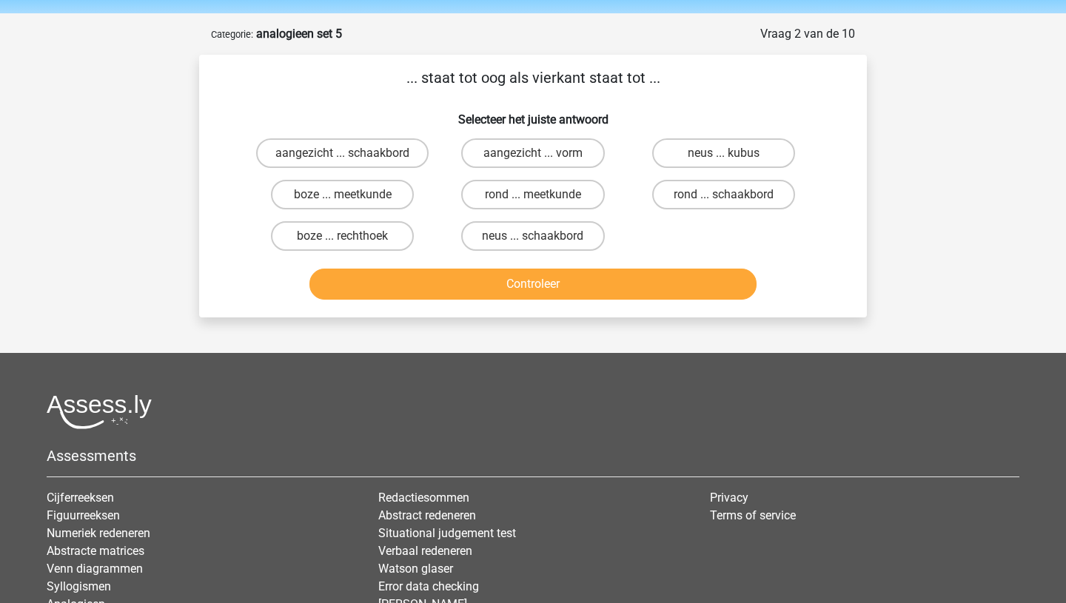
scroll to position [74, 0]
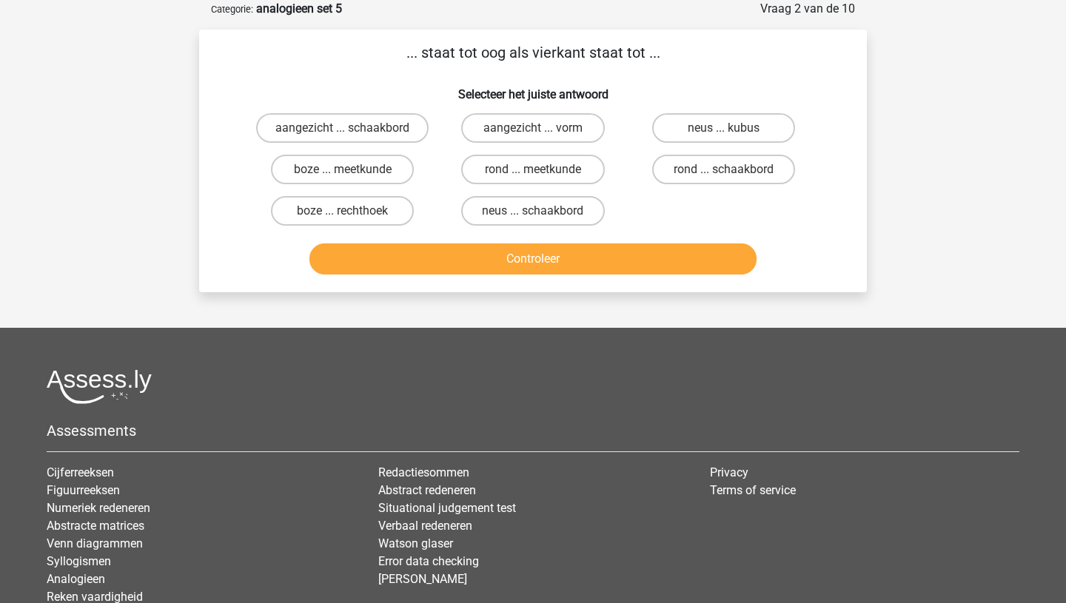
click at [539, 128] on input "aangezicht ... vorm" at bounding box center [538, 133] width 10 height 10
radio input "true"
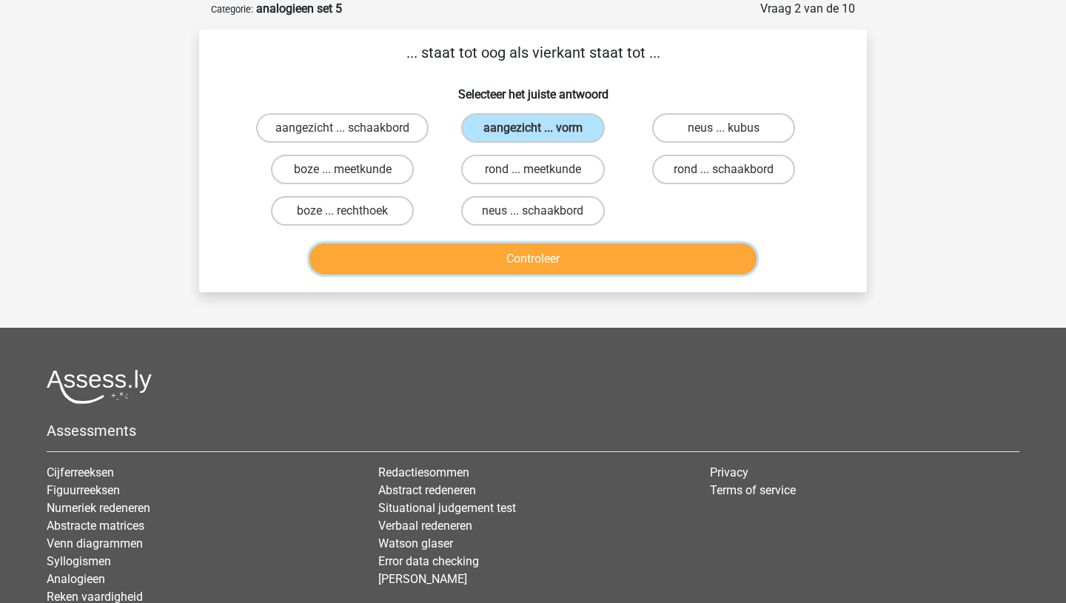
click at [524, 258] on button "Controleer" at bounding box center [533, 259] width 448 height 31
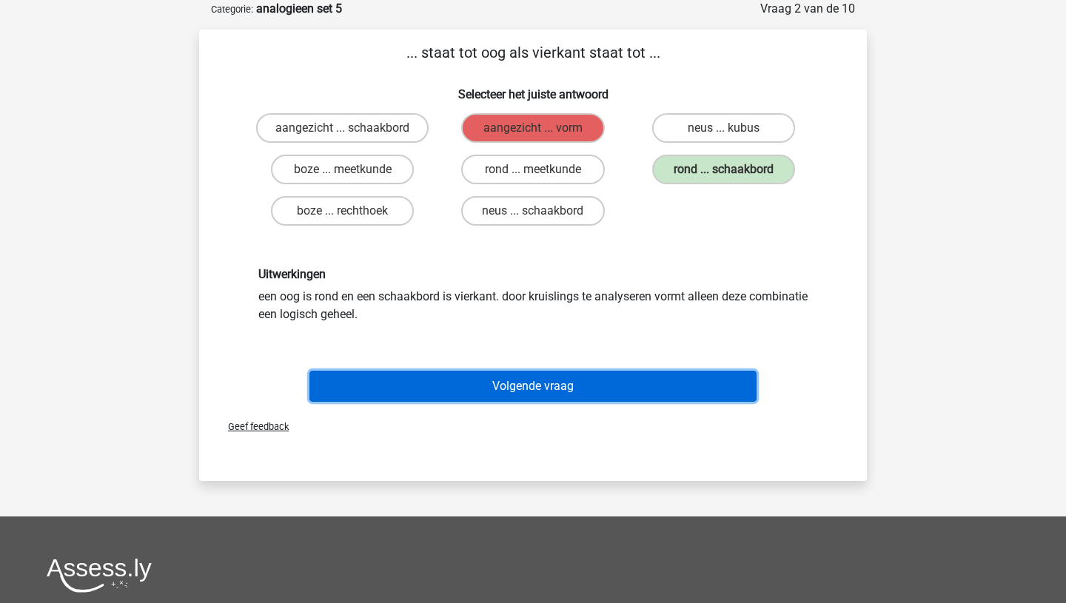
click at [519, 388] on button "Volgende vraag" at bounding box center [533, 386] width 448 height 31
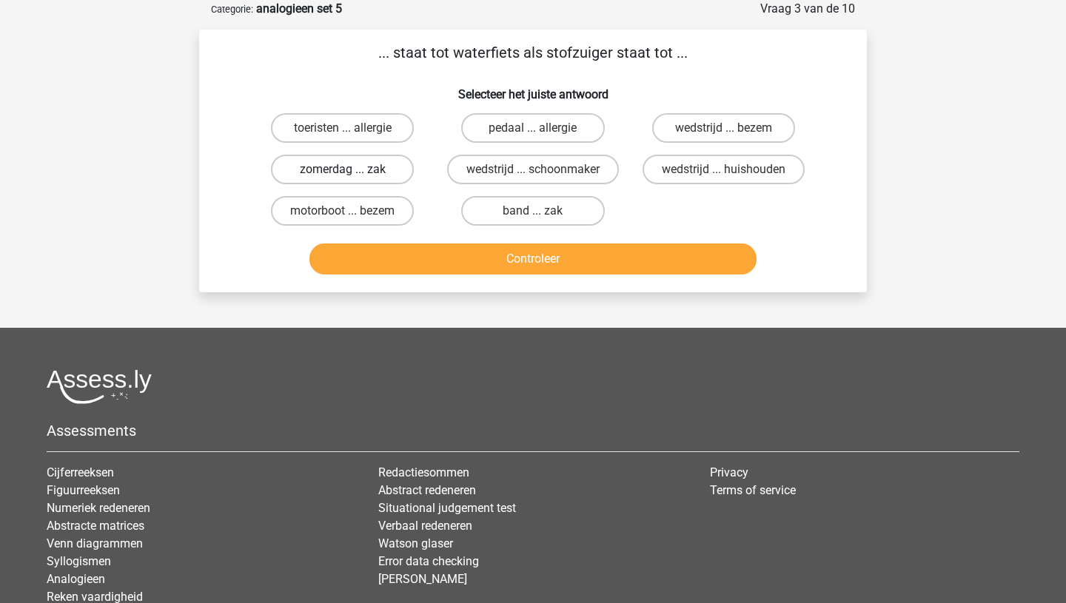
click at [360, 172] on label "zomerdag ... zak" at bounding box center [342, 170] width 143 height 30
click at [352, 172] on input "zomerdag ... zak" at bounding box center [348, 175] width 10 height 10
radio input "true"
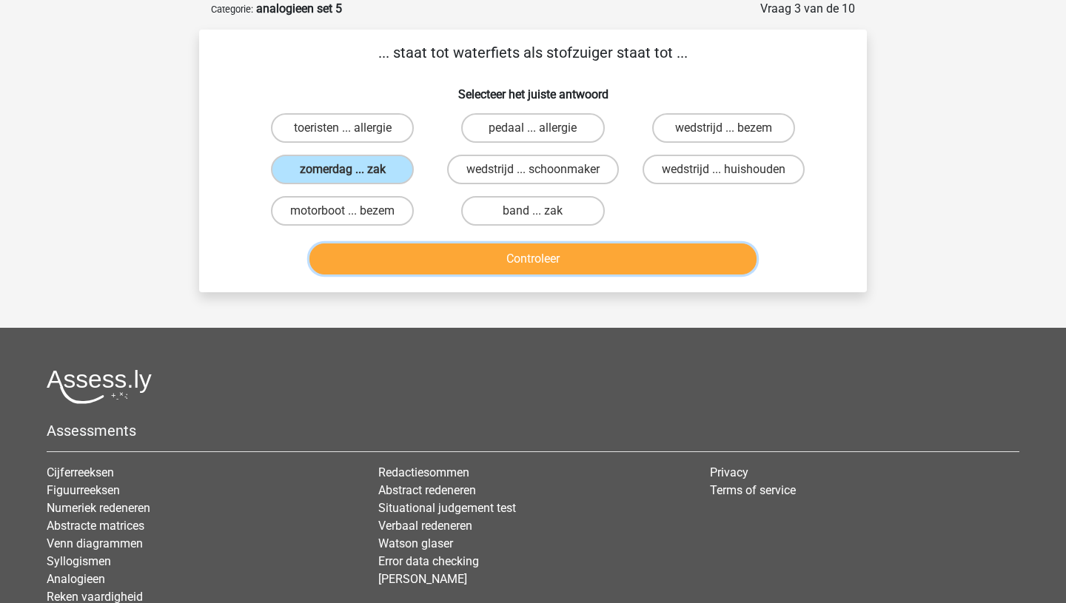
click at [465, 265] on button "Controleer" at bounding box center [533, 259] width 448 height 31
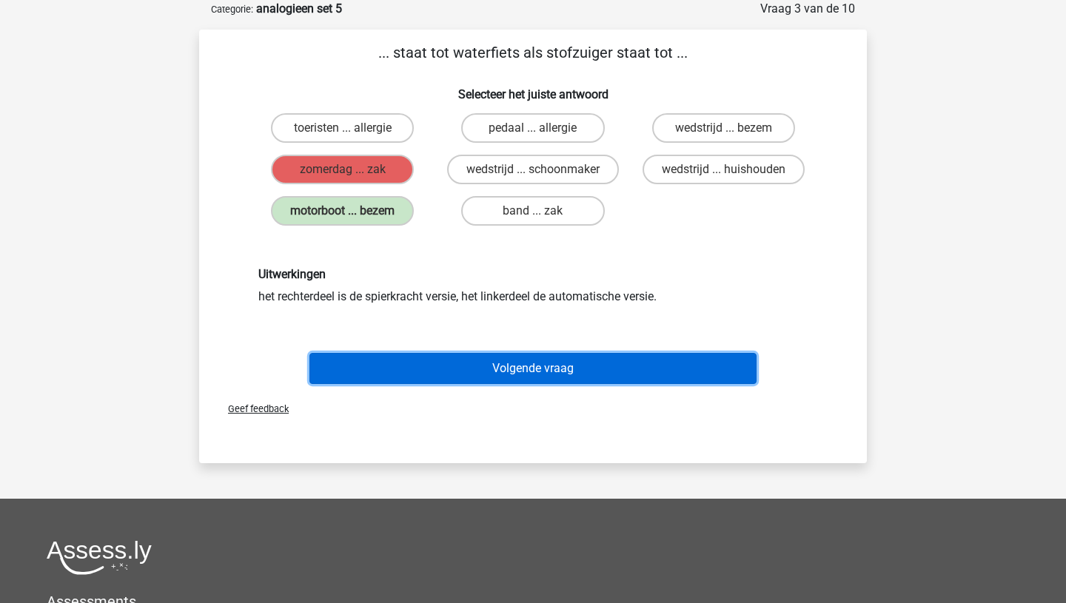
click at [501, 373] on button "Volgende vraag" at bounding box center [533, 368] width 448 height 31
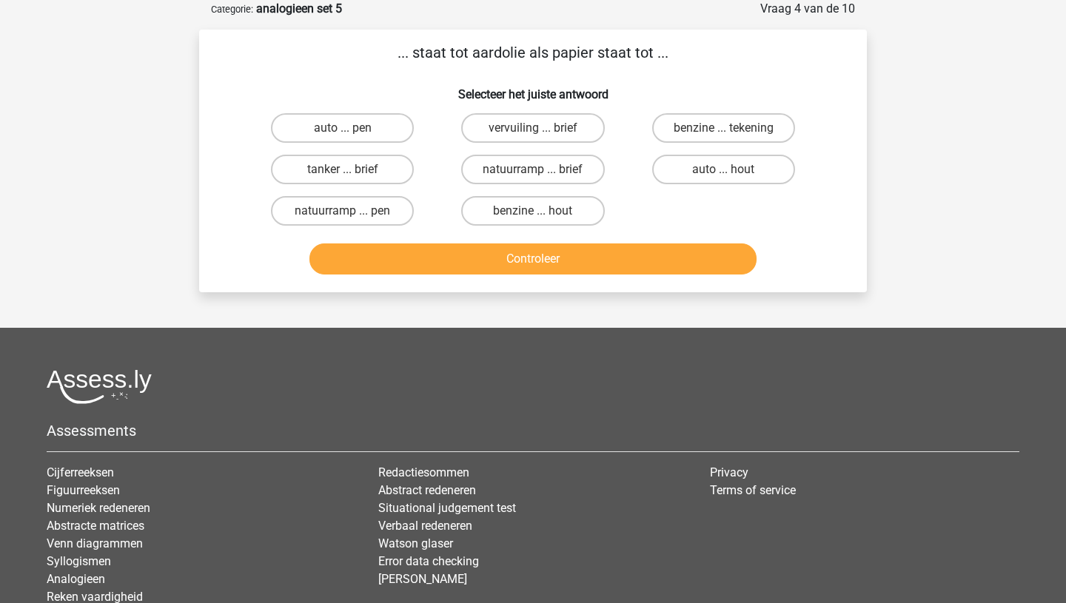
click at [346, 211] on input "natuurramp ... pen" at bounding box center [348, 216] width 10 height 10
radio input "true"
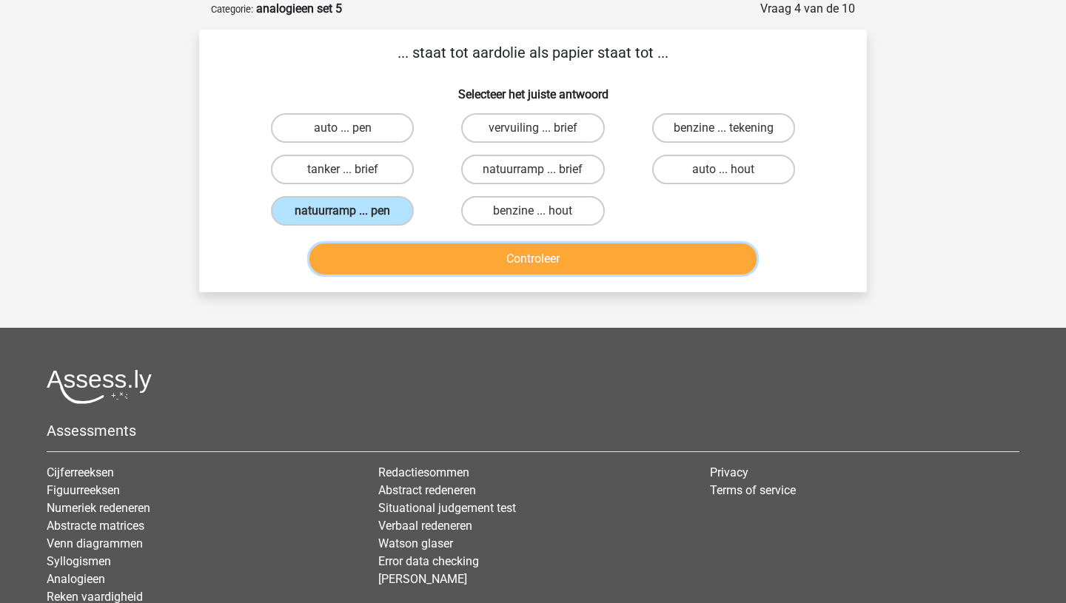
click at [398, 261] on button "Controleer" at bounding box center [533, 259] width 448 height 31
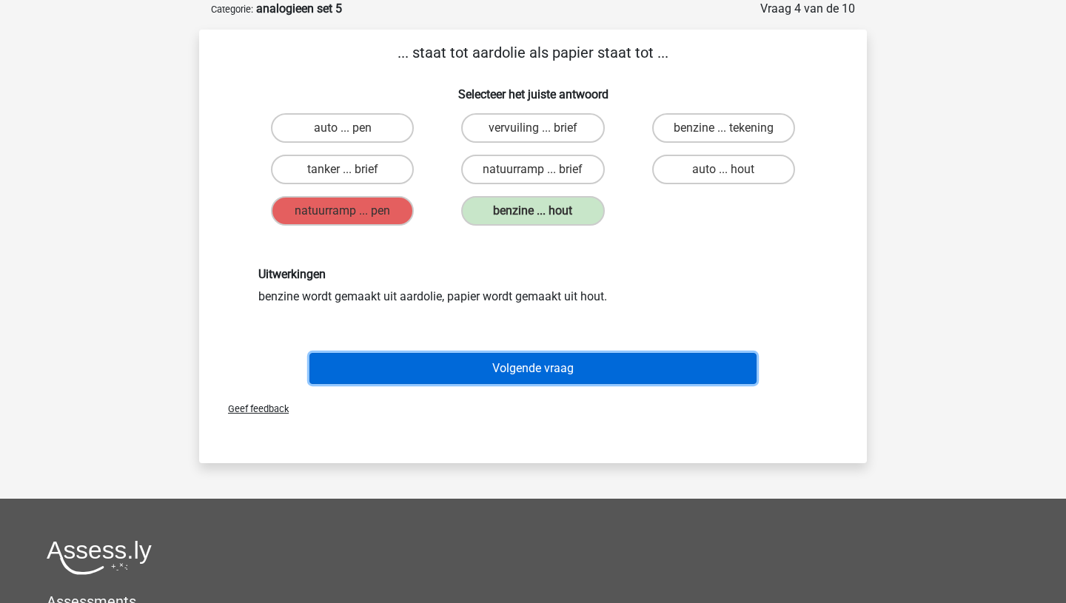
click at [473, 375] on button "Volgende vraag" at bounding box center [533, 368] width 448 height 31
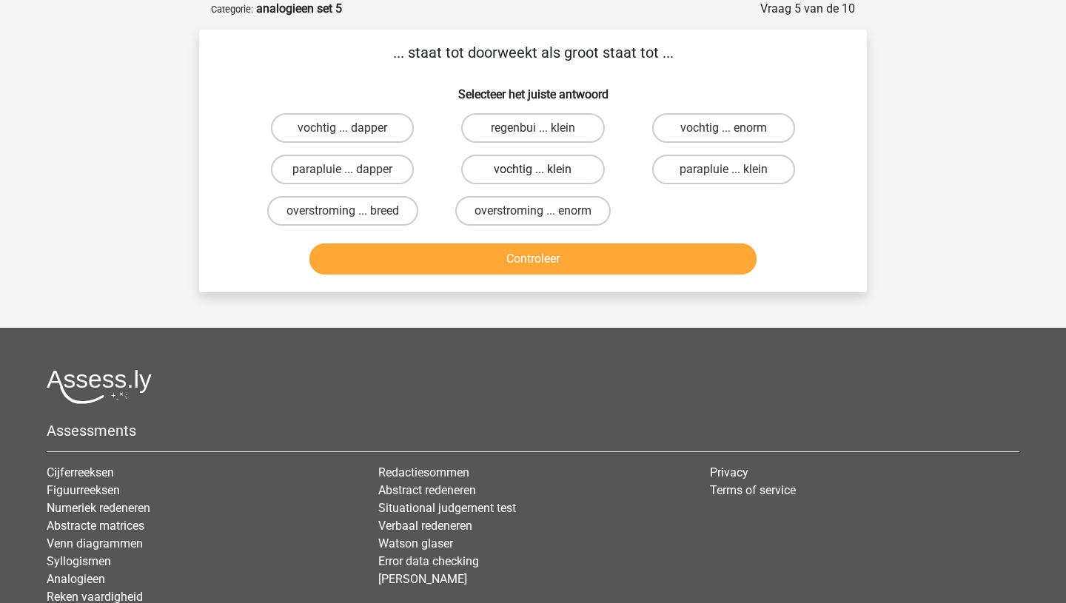
click at [554, 168] on label "vochtig ... klein" at bounding box center [532, 170] width 143 height 30
click at [543, 170] on input "vochtig ... klein" at bounding box center [538, 175] width 10 height 10
radio input "true"
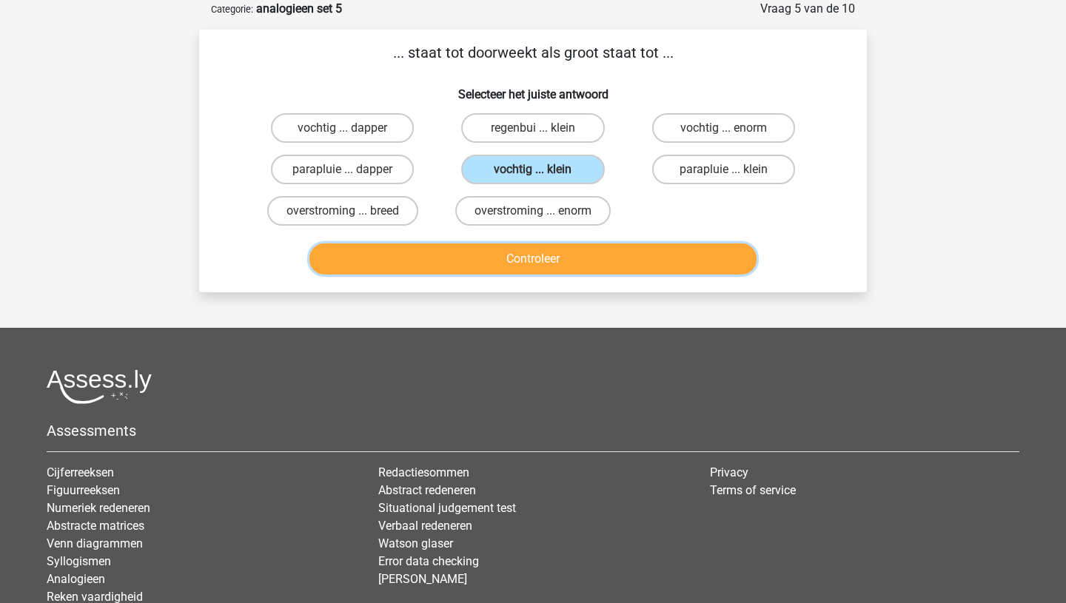
click at [540, 253] on button "Controleer" at bounding box center [533, 259] width 448 height 31
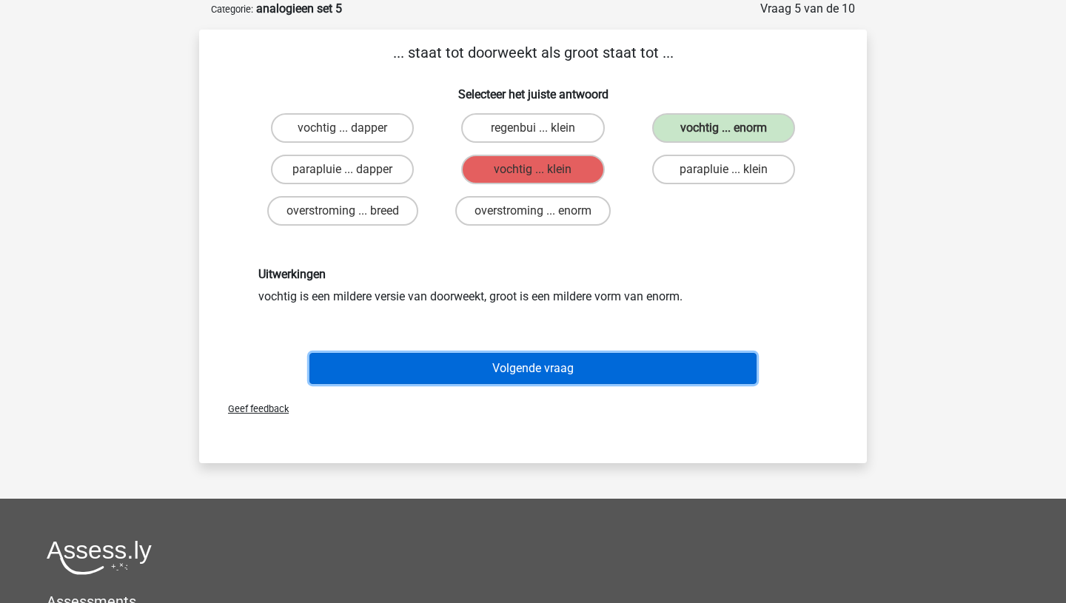
click at [515, 368] on button "Volgende vraag" at bounding box center [533, 368] width 448 height 31
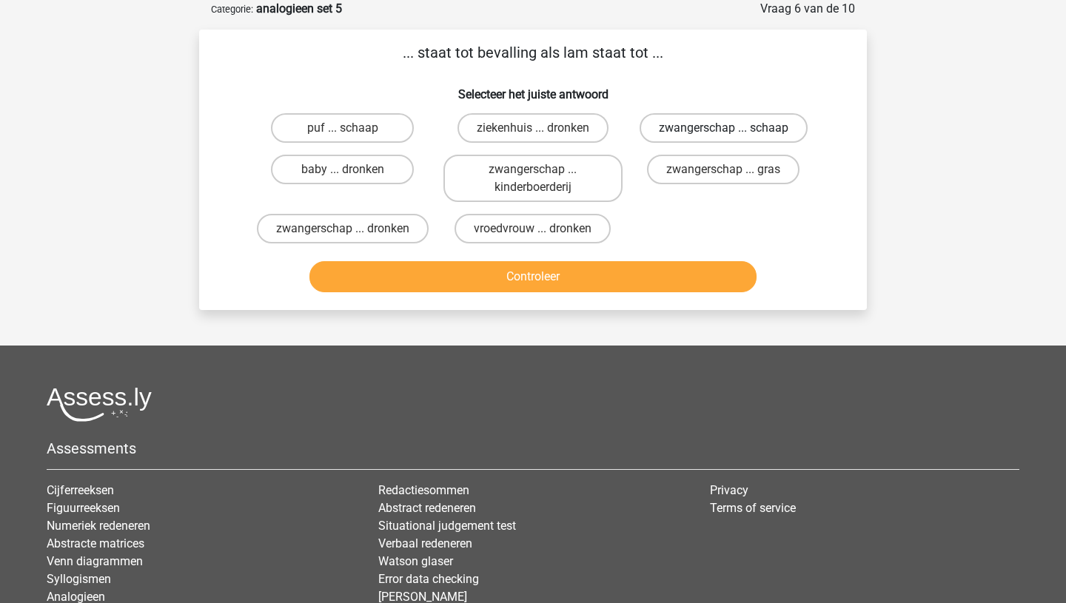
click at [696, 130] on label "zwangerschap ... schaap" at bounding box center [724, 128] width 168 height 30
click at [723, 130] on input "zwangerschap ... schaap" at bounding box center [728, 133] width 10 height 10
radio input "true"
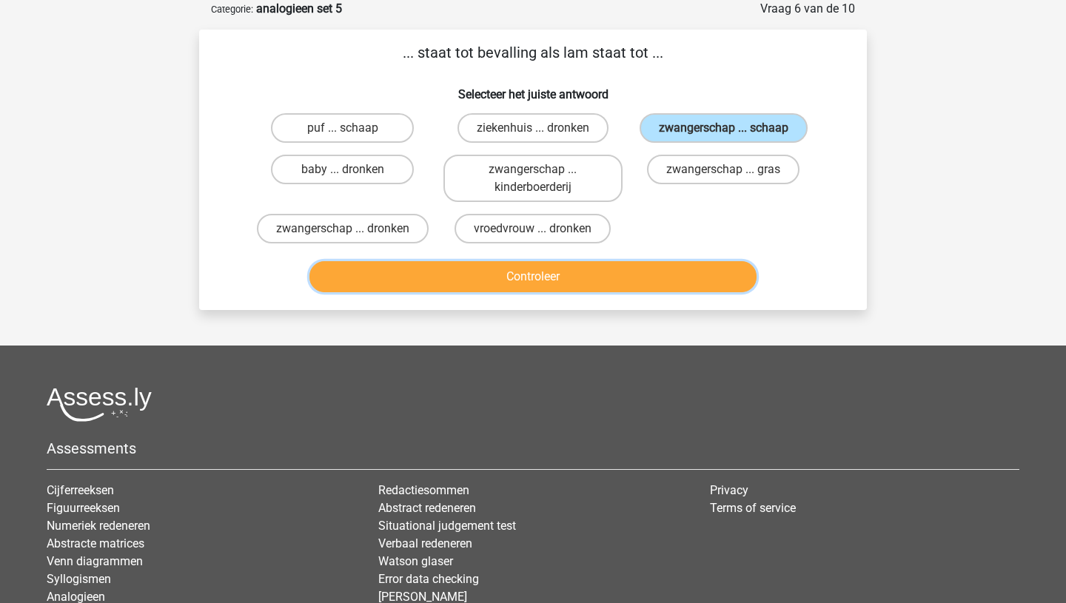
click at [568, 272] on button "Controleer" at bounding box center [533, 276] width 448 height 31
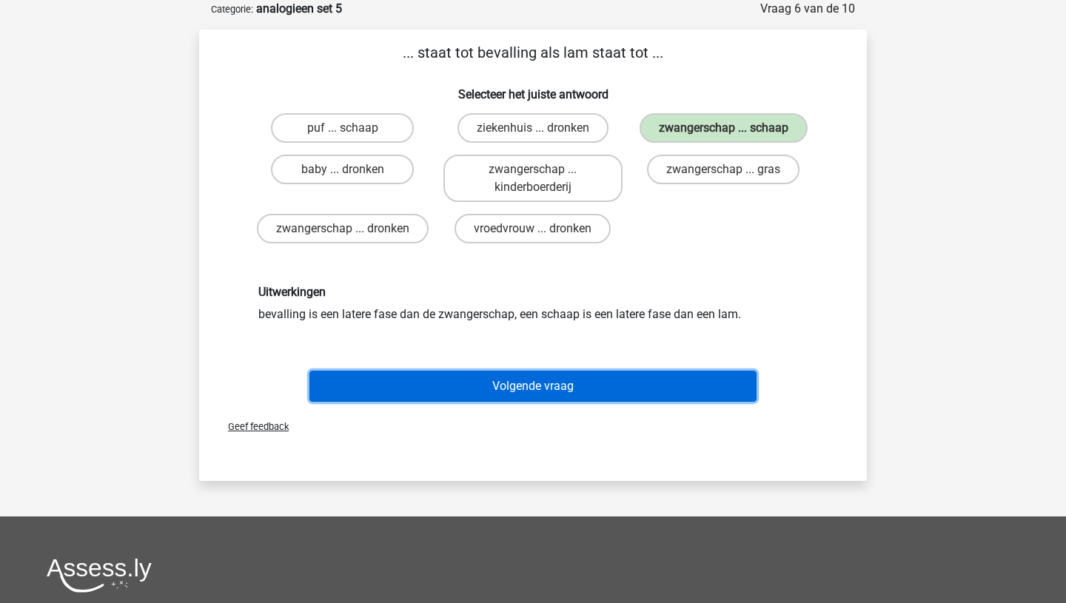
click at [517, 380] on button "Volgende vraag" at bounding box center [533, 386] width 448 height 31
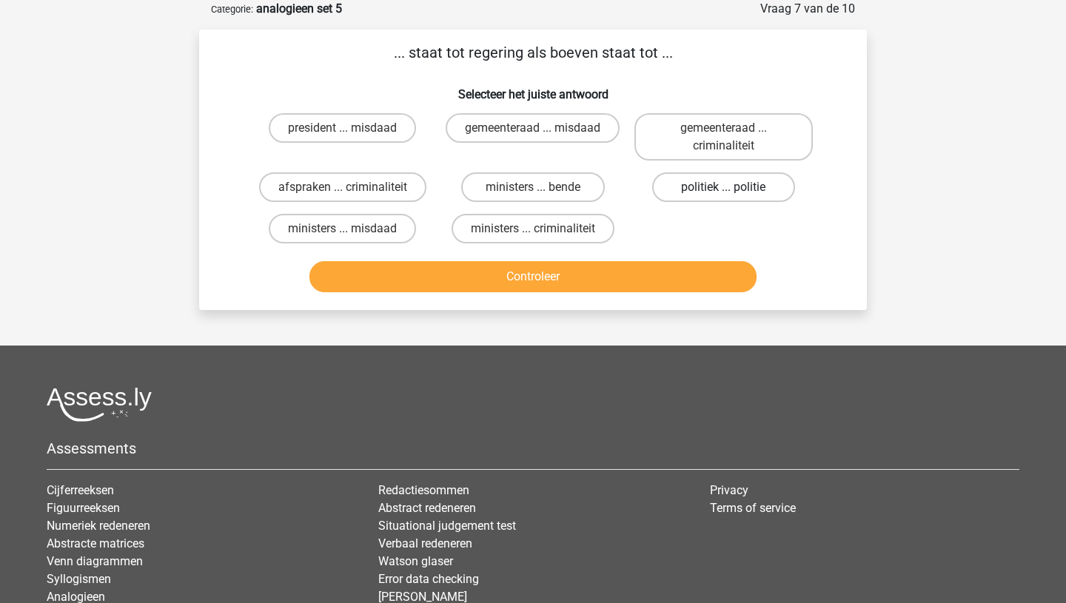
click at [680, 192] on label "politiek ... politie" at bounding box center [723, 187] width 143 height 30
click at [723, 192] on input "politiek ... politie" at bounding box center [728, 192] width 10 height 10
radio input "true"
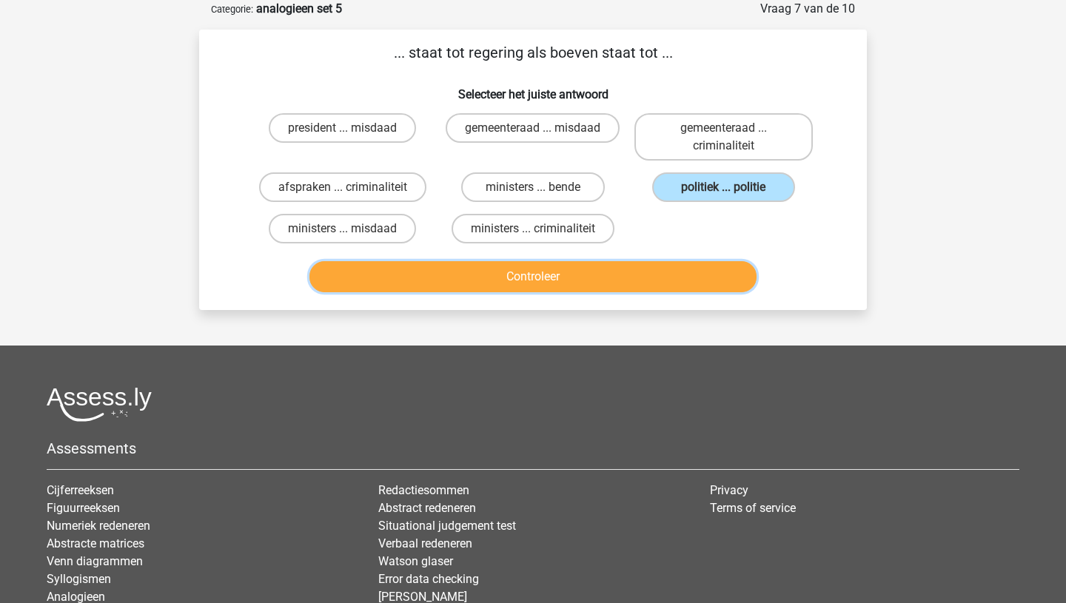
click at [586, 275] on button "Controleer" at bounding box center [533, 276] width 448 height 31
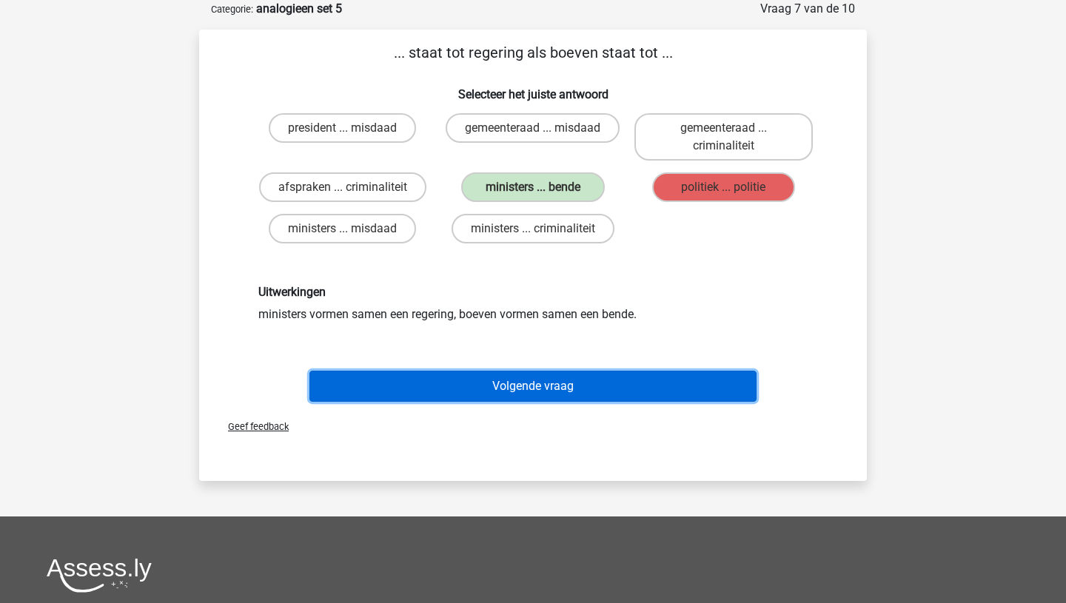
click at [534, 380] on button "Volgende vraag" at bounding box center [533, 386] width 448 height 31
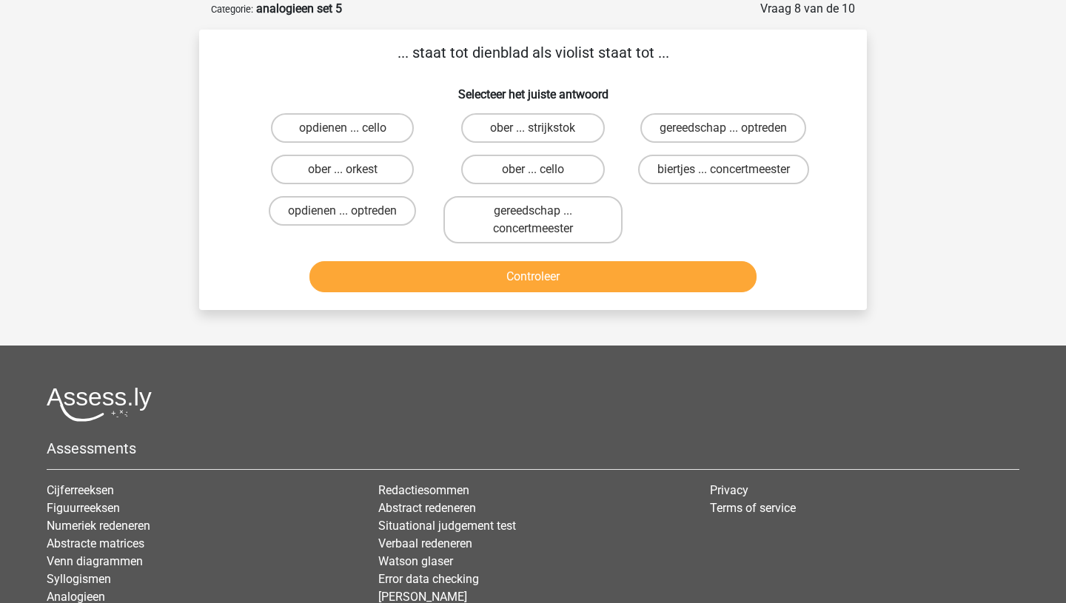
click at [540, 171] on input "ober ... cello" at bounding box center [538, 175] width 10 height 10
radio input "true"
click at [519, 255] on div "Controleer" at bounding box center [533, 273] width 620 height 49
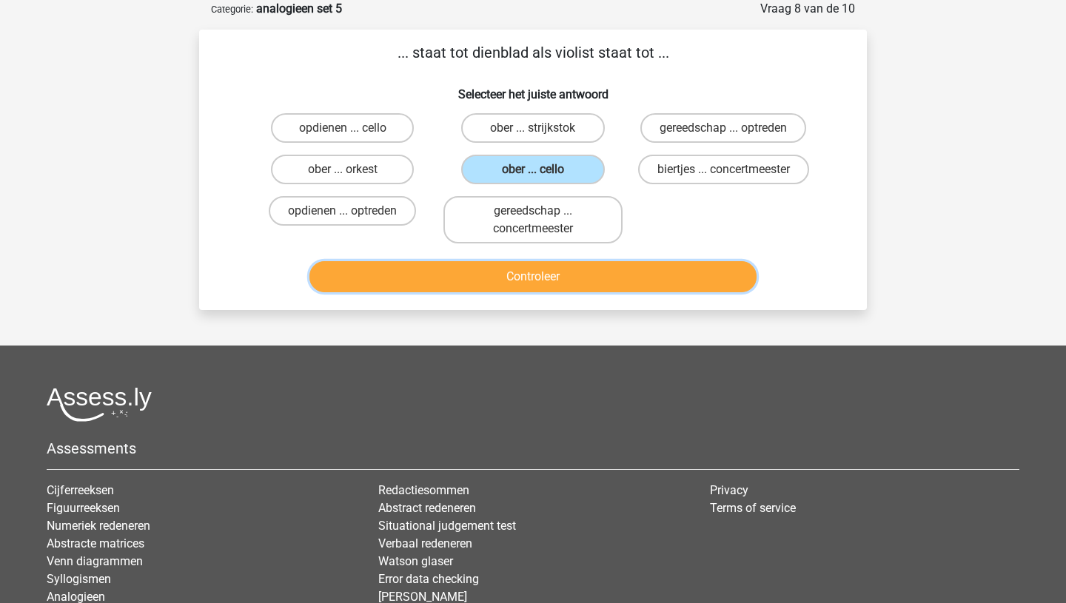
click at [520, 261] on button "Controleer" at bounding box center [533, 276] width 448 height 31
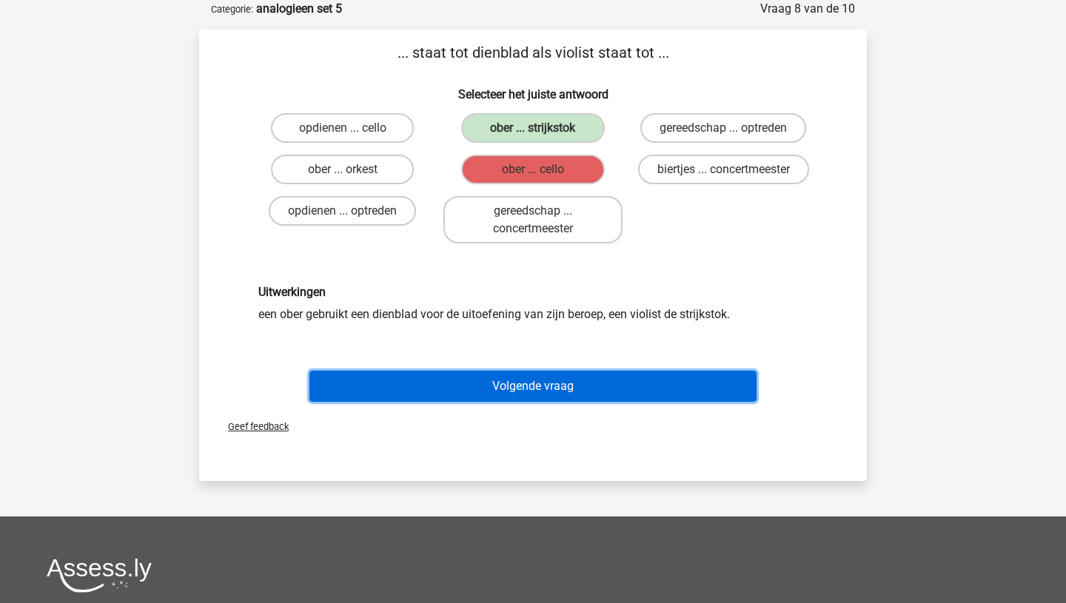
click at [517, 386] on button "Volgende vraag" at bounding box center [533, 386] width 448 height 31
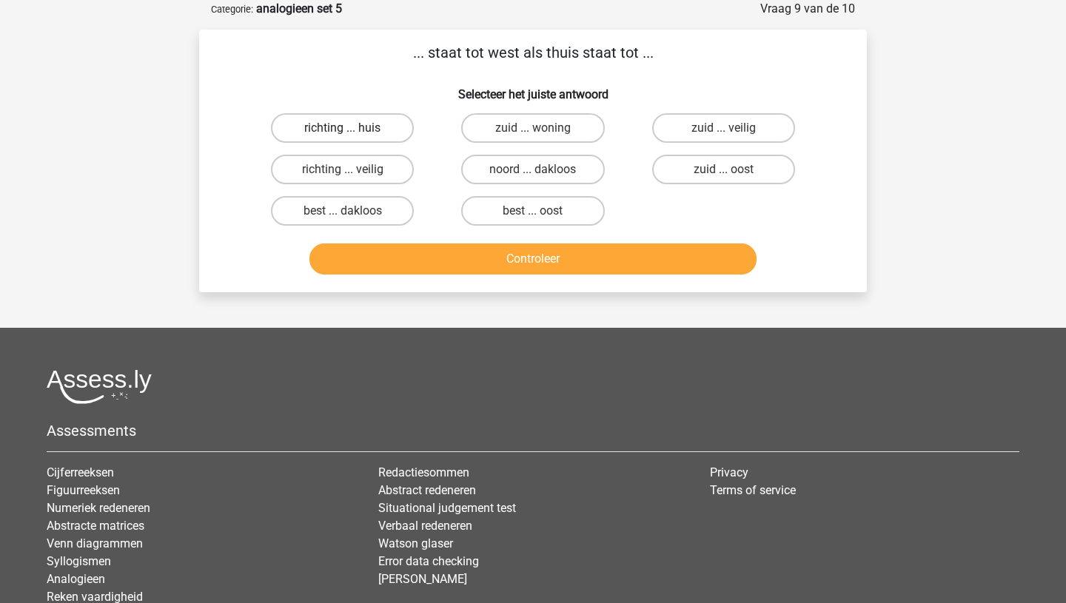
click at [381, 119] on label "richting ... huis" at bounding box center [342, 128] width 143 height 30
click at [352, 128] on input "richting ... huis" at bounding box center [348, 133] width 10 height 10
radio input "true"
click at [451, 286] on div "... staat tot west als thuis staat tot ... Selecteer het juiste antwoord richti…" at bounding box center [533, 161] width 668 height 263
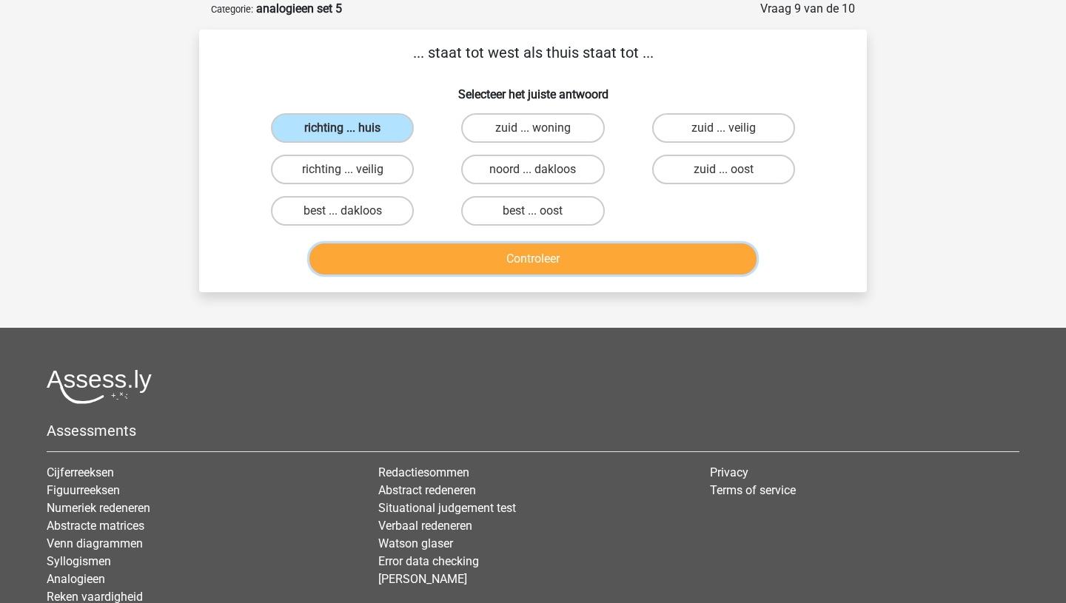
click at [452, 274] on button "Controleer" at bounding box center [533, 259] width 448 height 31
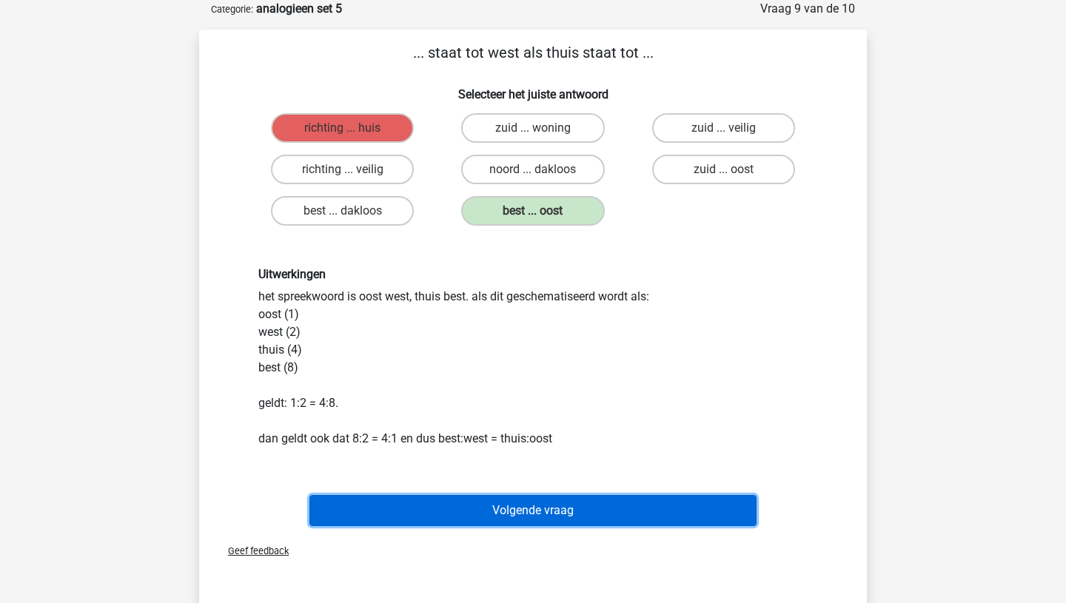
click at [519, 504] on button "Volgende vraag" at bounding box center [533, 510] width 448 height 31
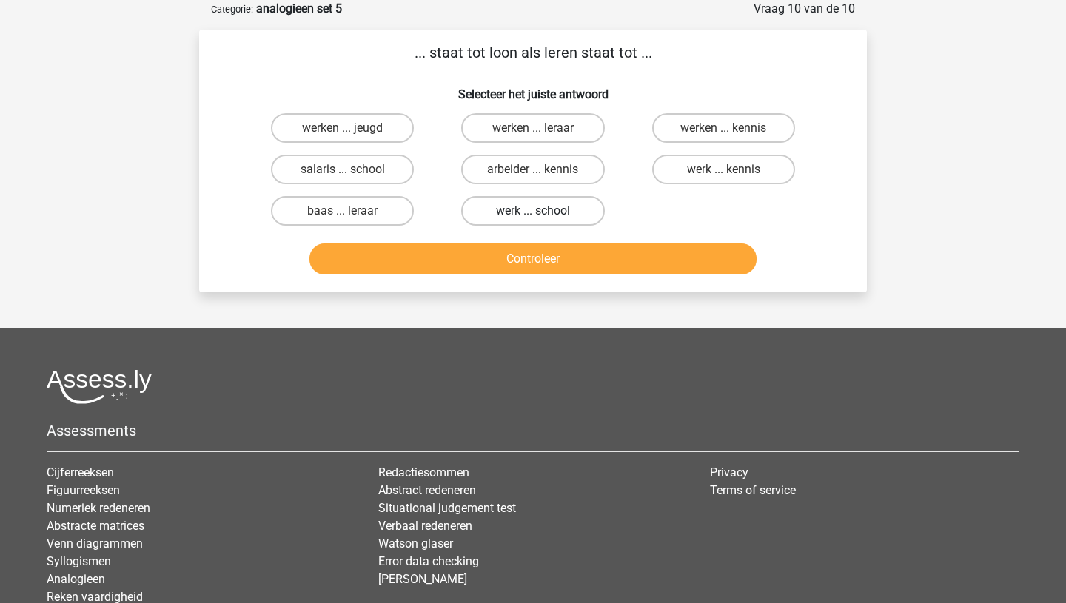
click at [551, 217] on label "werk ... school" at bounding box center [532, 211] width 143 height 30
click at [543, 217] on input "werk ... school" at bounding box center [538, 216] width 10 height 10
radio input "true"
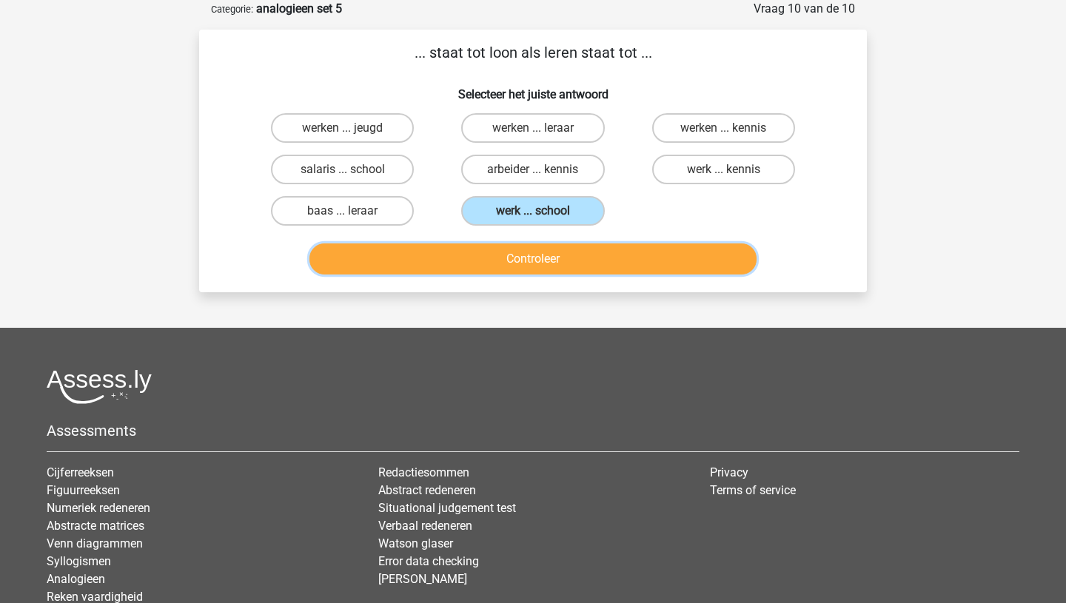
click at [545, 259] on button "Controleer" at bounding box center [533, 259] width 448 height 31
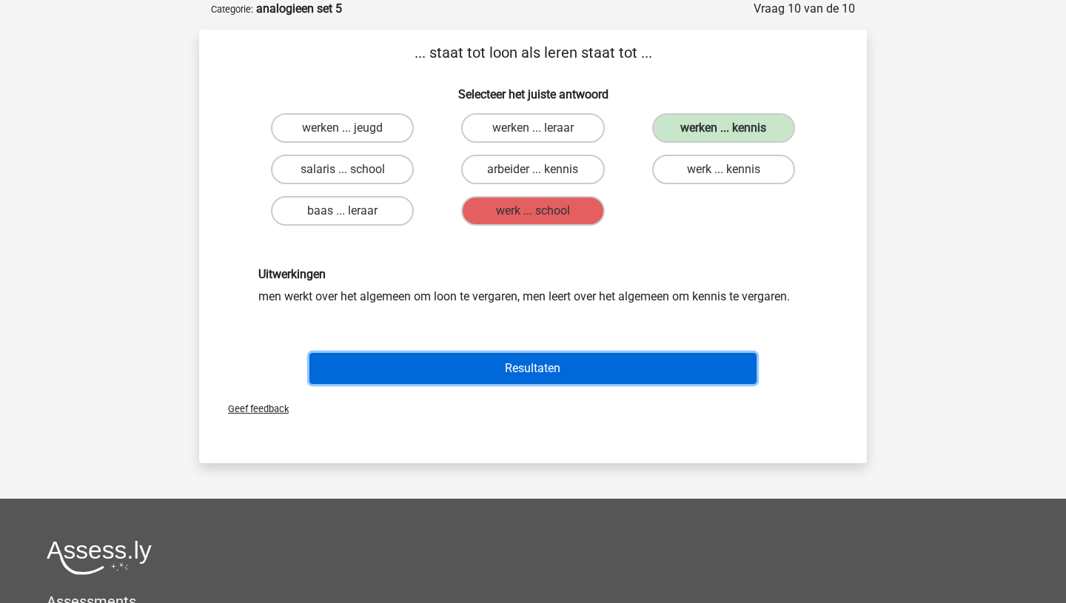
click at [528, 383] on button "Resultaten" at bounding box center [533, 368] width 448 height 31
